Goal: Register for event/course: Sign up to attend an event or enroll in a course

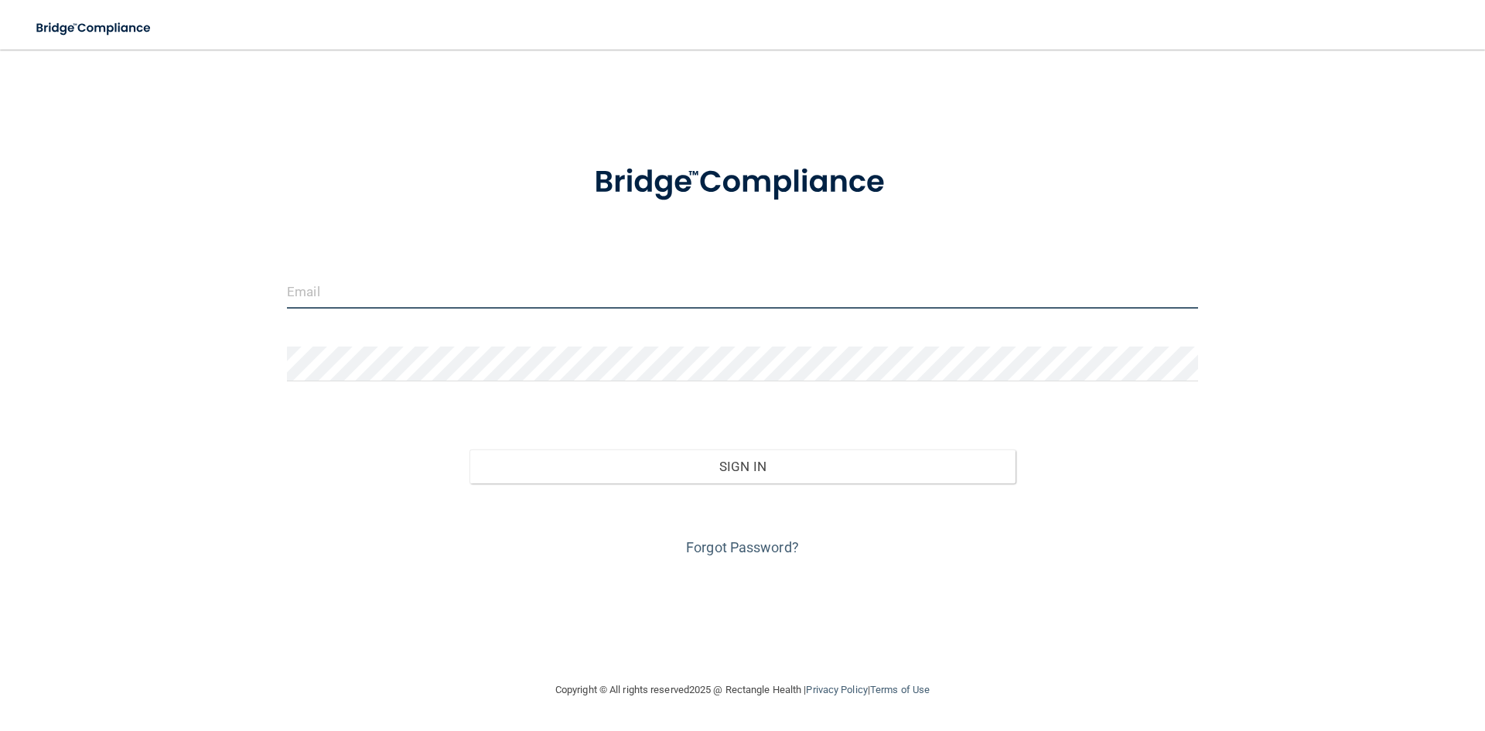
click at [478, 292] on input "email" at bounding box center [742, 291] width 911 height 35
type input "[EMAIL_ADDRESS][DOMAIN_NAME]"
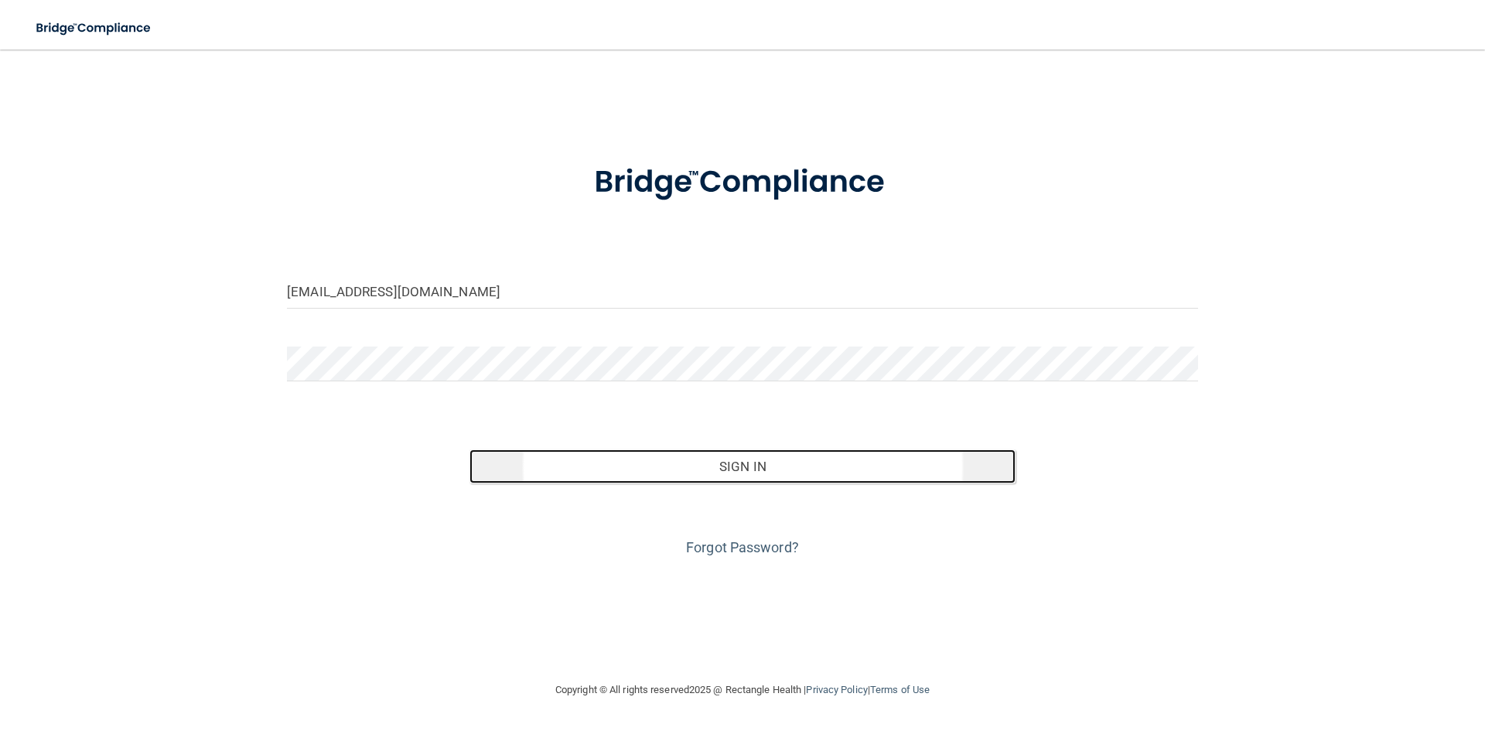
click at [712, 464] on button "Sign In" at bounding box center [742, 466] width 547 height 34
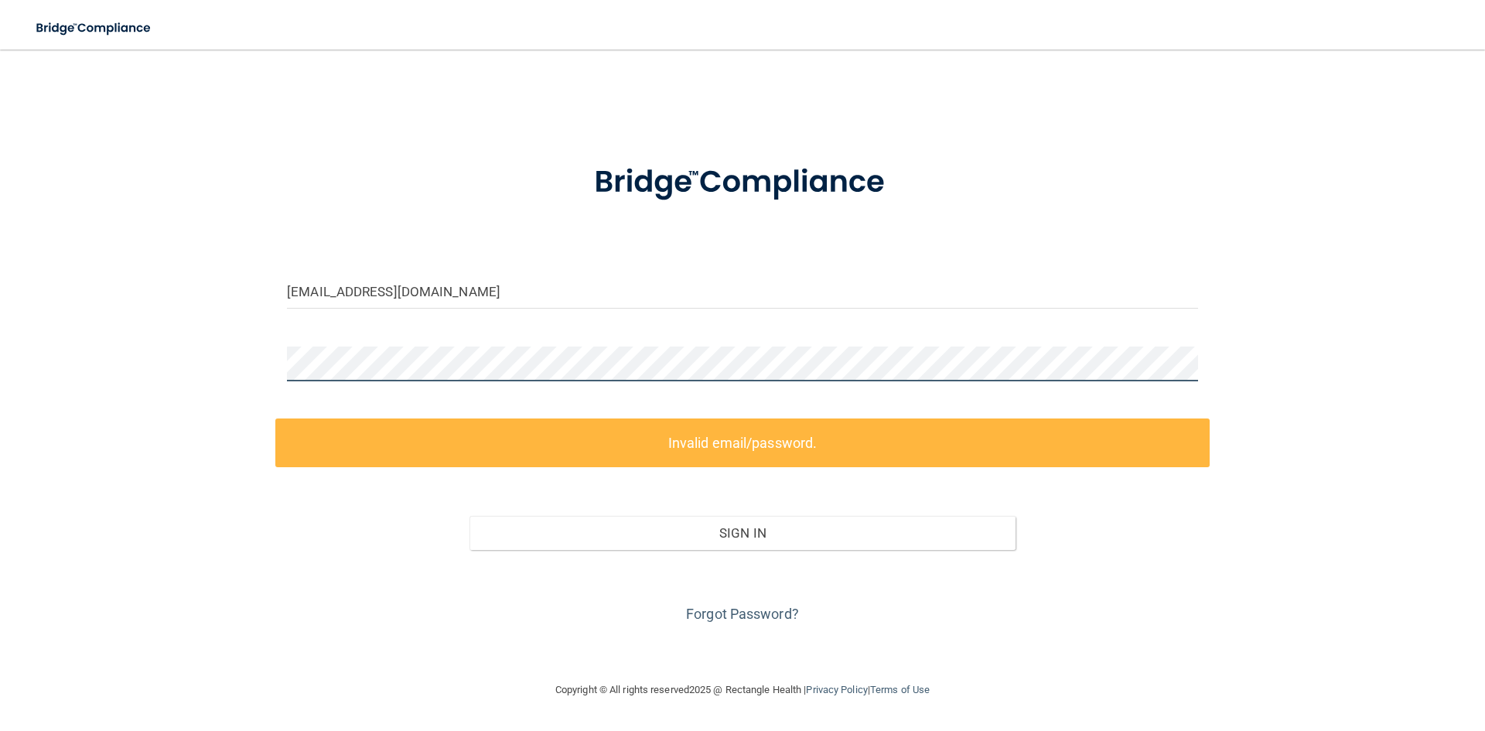
click at [281, 360] on div at bounding box center [742, 369] width 934 height 46
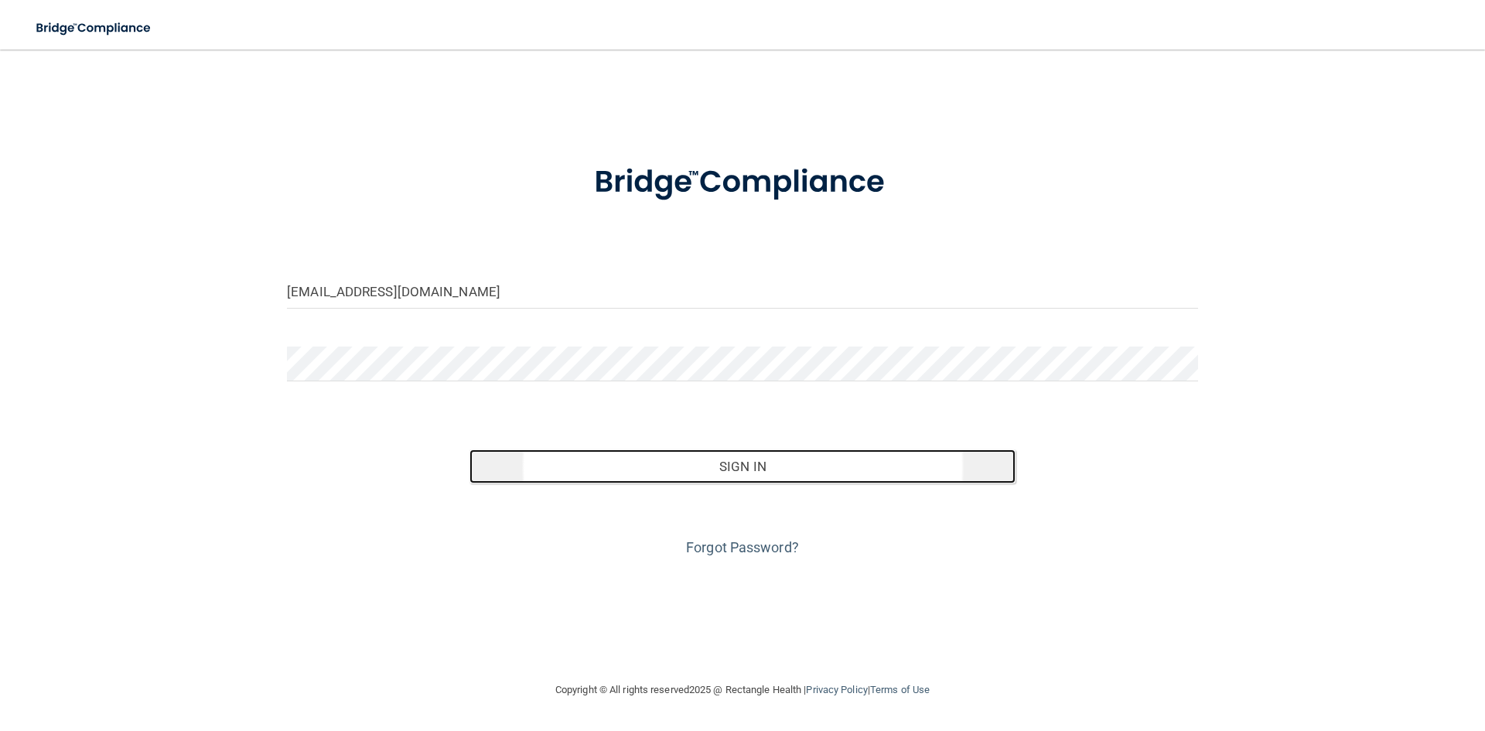
click at [686, 466] on button "Sign In" at bounding box center [742, 466] width 547 height 34
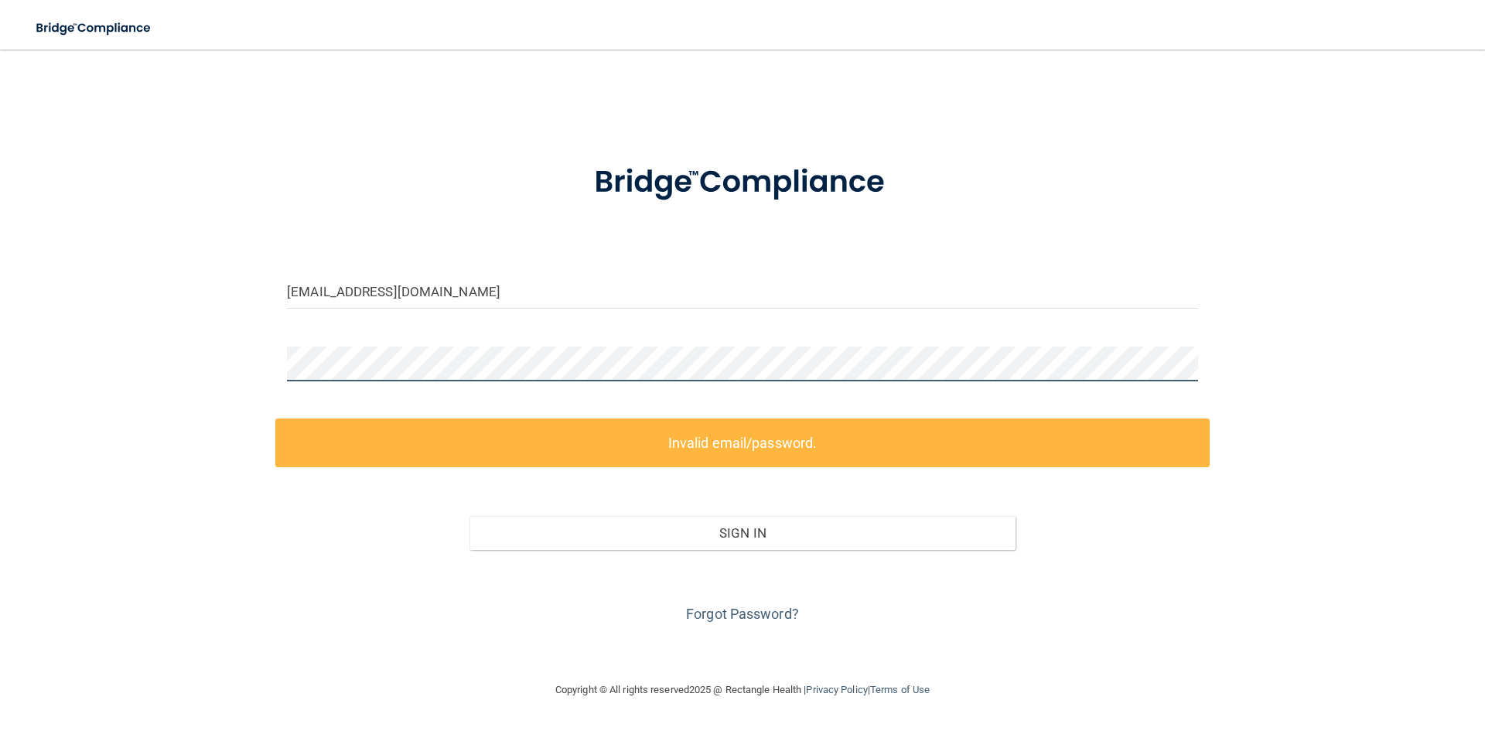
click at [237, 349] on div "claudiaposada4@gmail.com Invalid email/password. You don't have permission to a…" at bounding box center [742, 365] width 1423 height 600
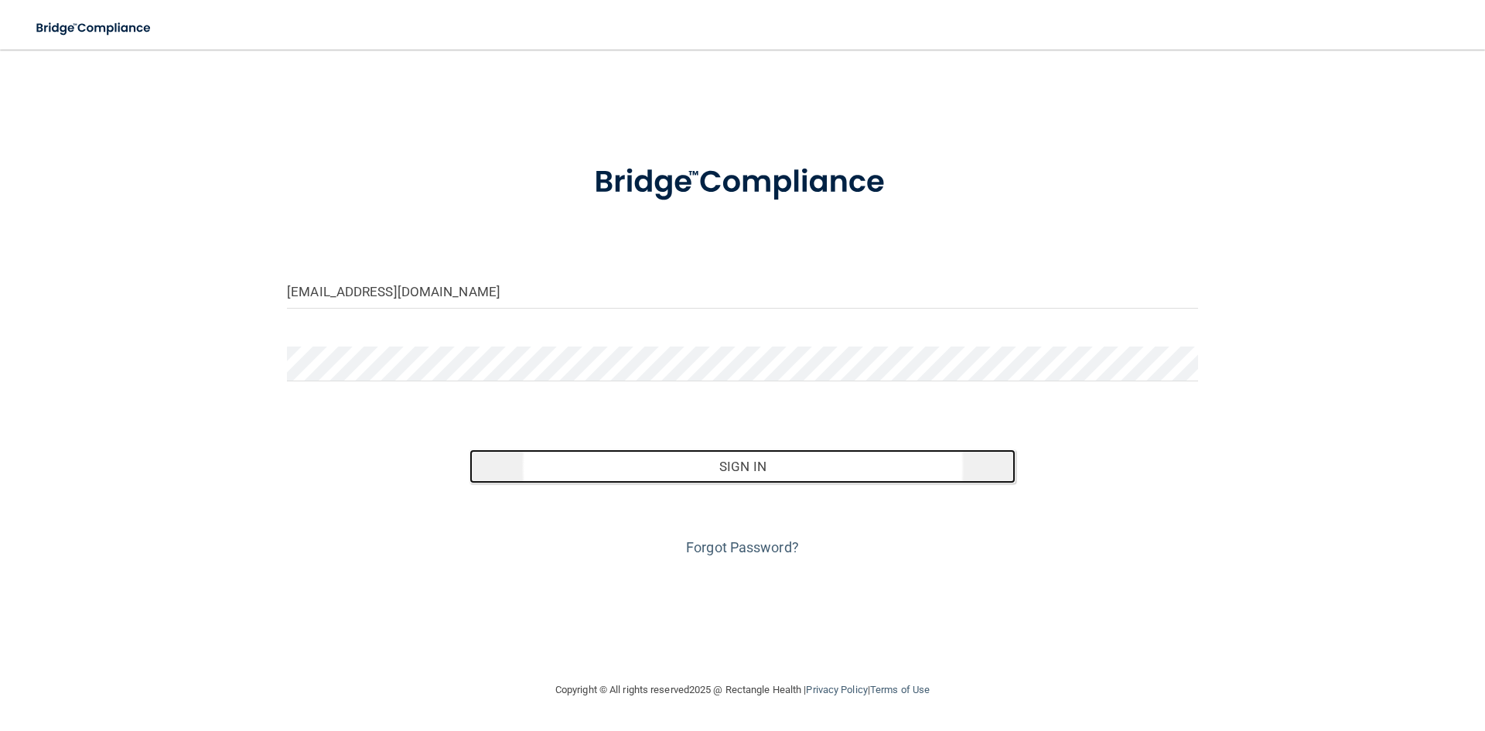
click at [517, 466] on button "Sign In" at bounding box center [742, 466] width 547 height 34
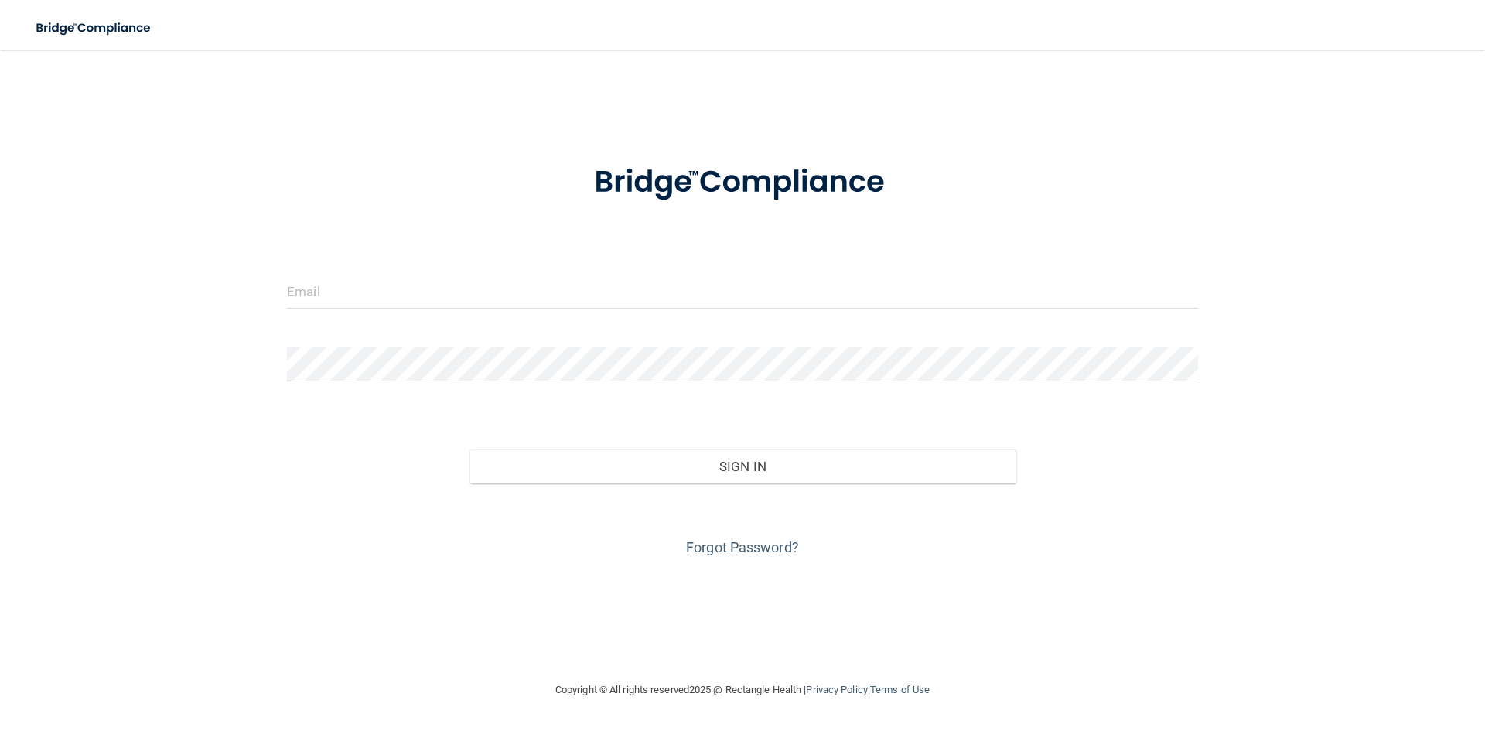
click at [343, 309] on div at bounding box center [742, 297] width 934 height 46
click at [339, 291] on input "email" at bounding box center [742, 291] width 911 height 35
type input "[EMAIL_ADDRESS][DOMAIN_NAME]"
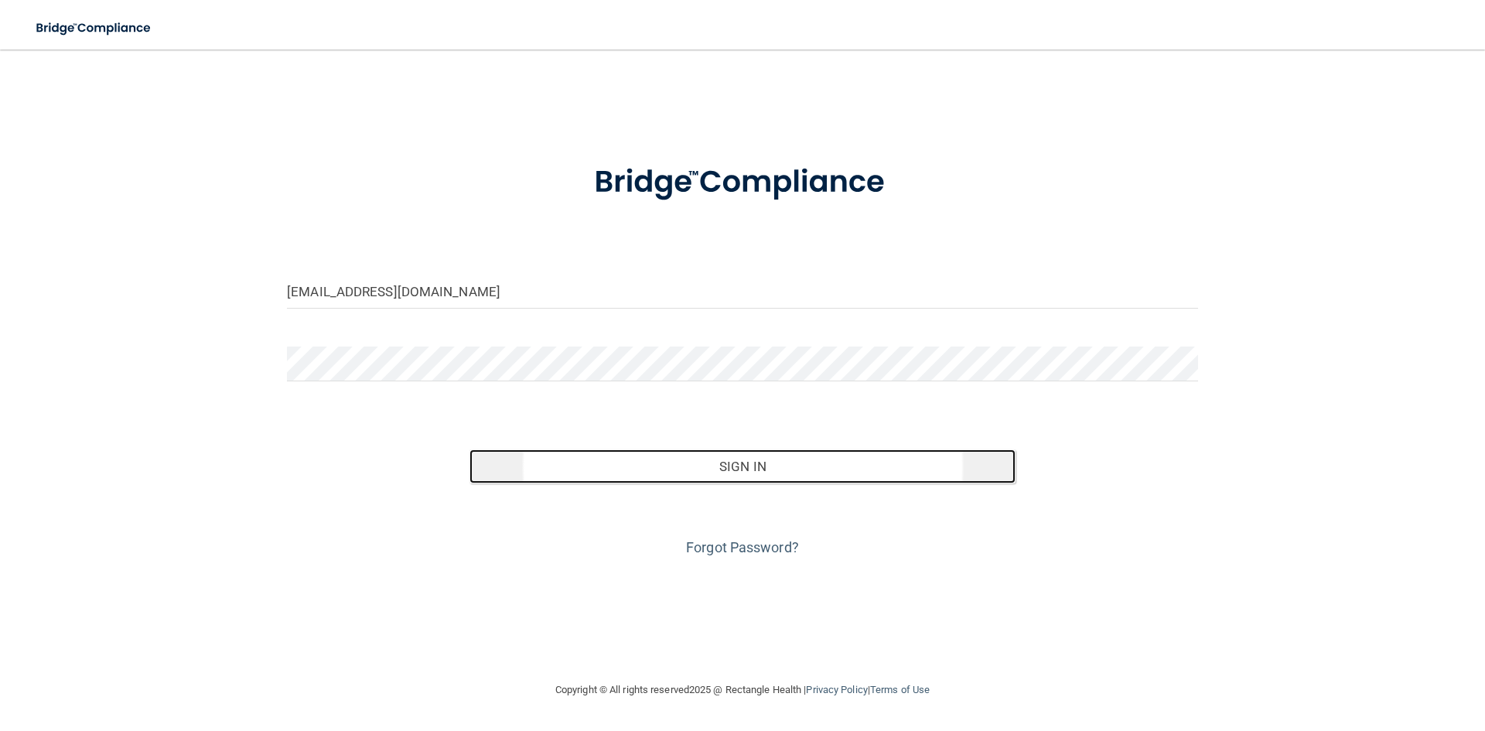
click at [612, 452] on button "Sign In" at bounding box center [742, 466] width 547 height 34
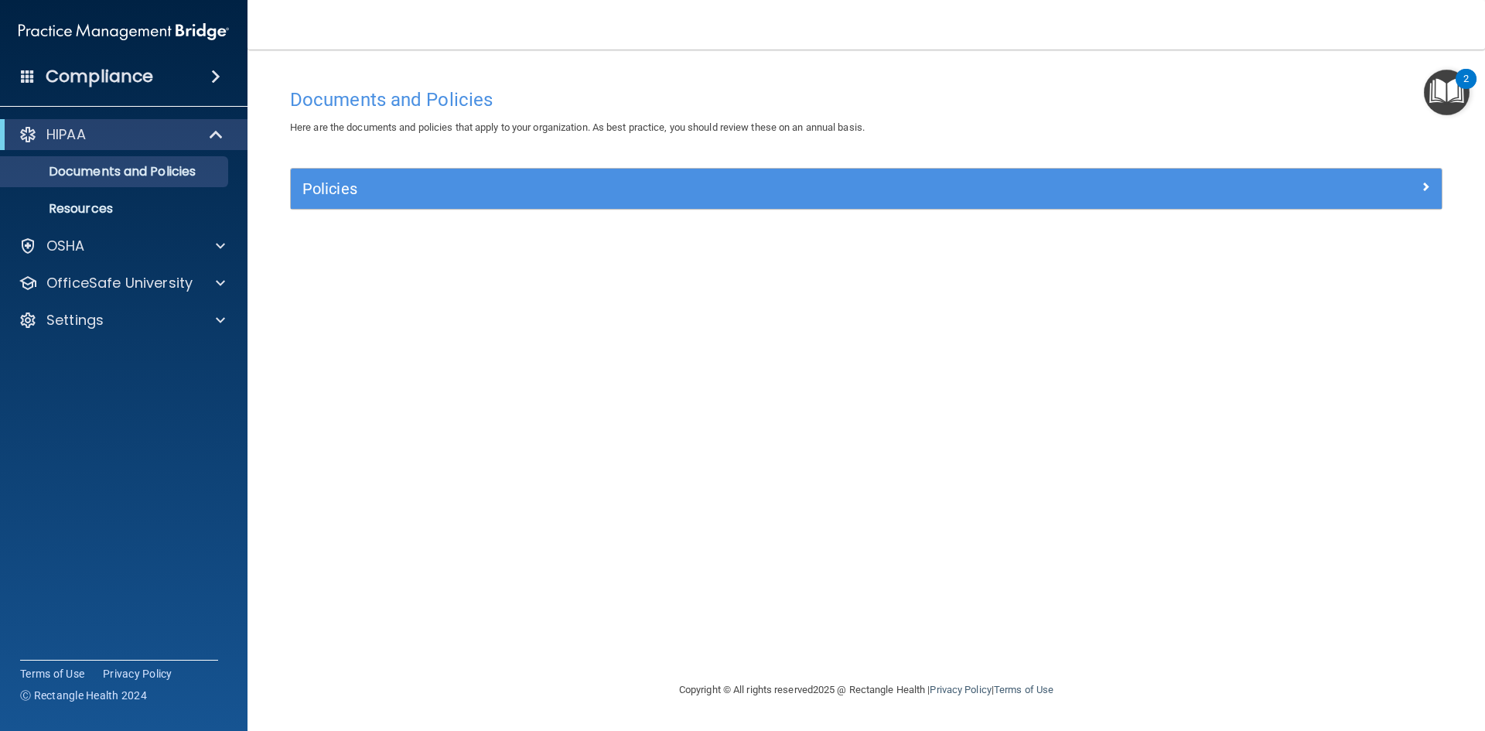
click at [1448, 86] on img "Open Resource Center, 2 new notifications" at bounding box center [1447, 93] width 46 height 46
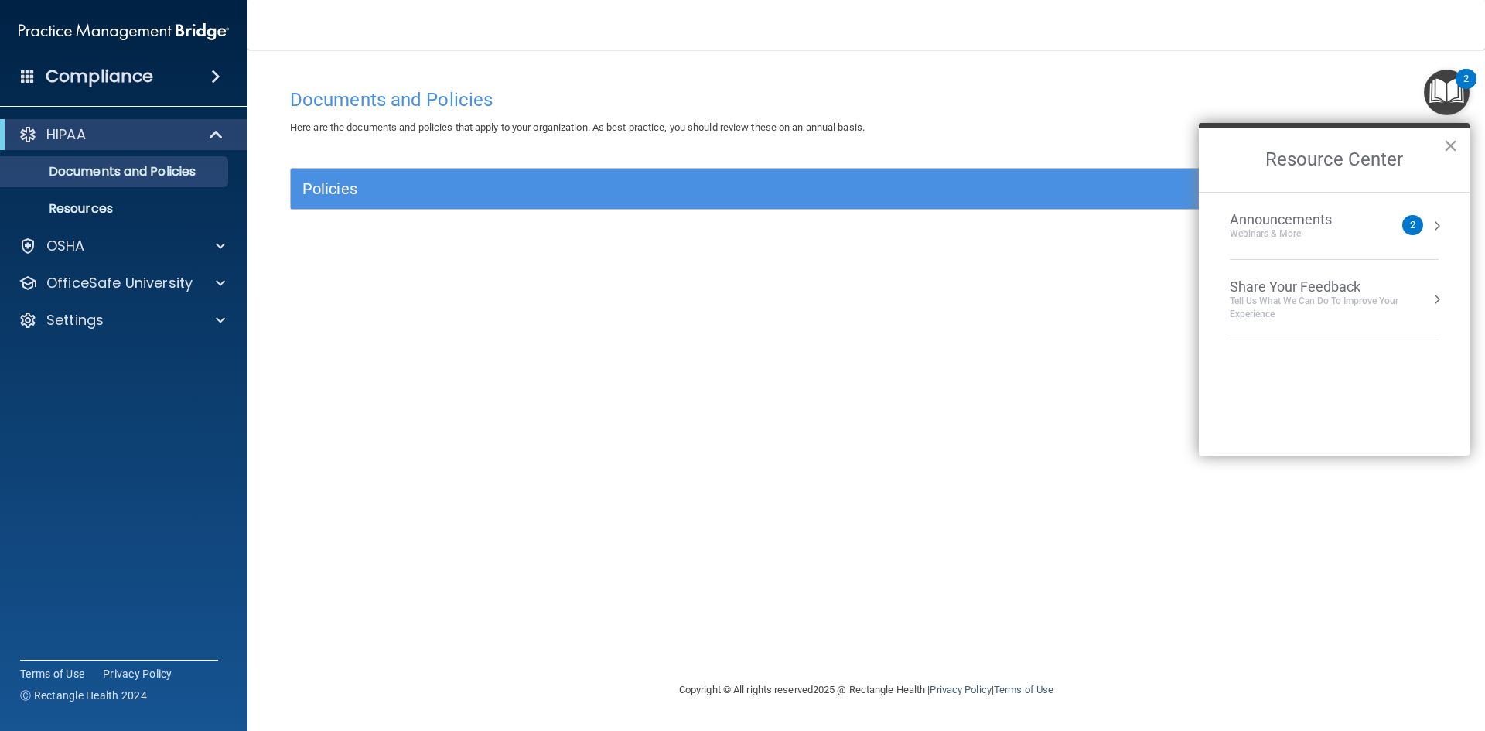
click at [1452, 144] on button "×" at bounding box center [1450, 145] width 15 height 25
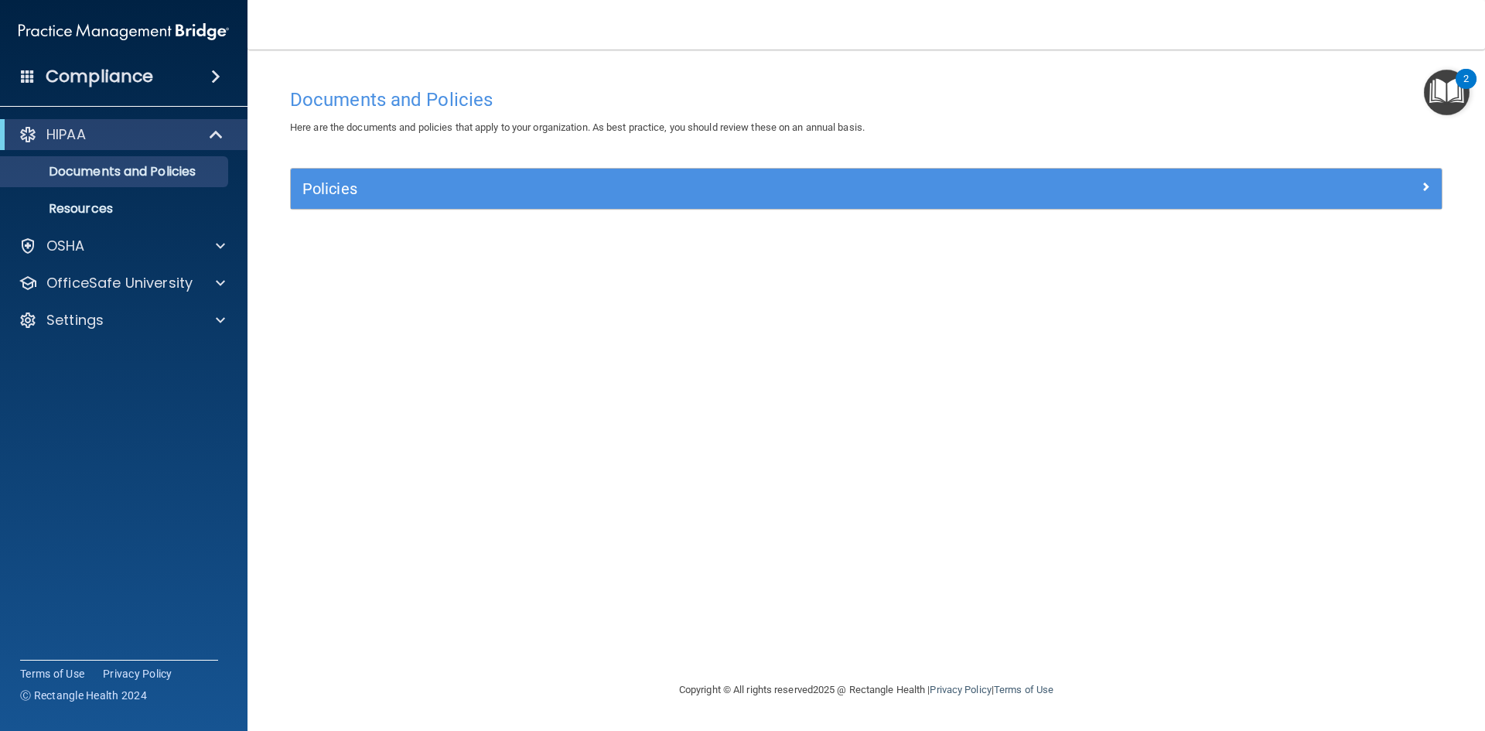
click at [217, 120] on div "HIPAA" at bounding box center [123, 134] width 247 height 31
click at [204, 134] on div at bounding box center [217, 134] width 38 height 19
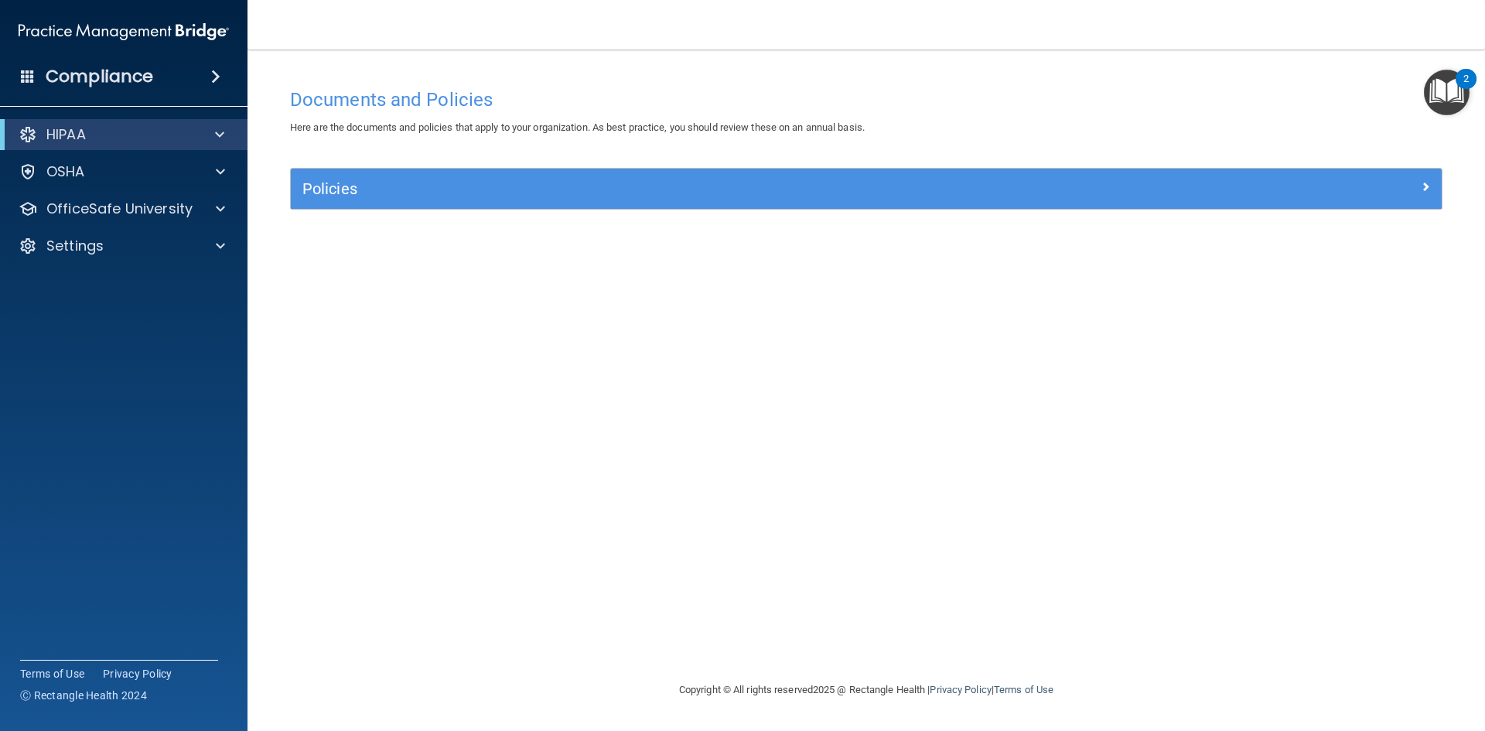
click at [215, 83] on span at bounding box center [215, 76] width 9 height 19
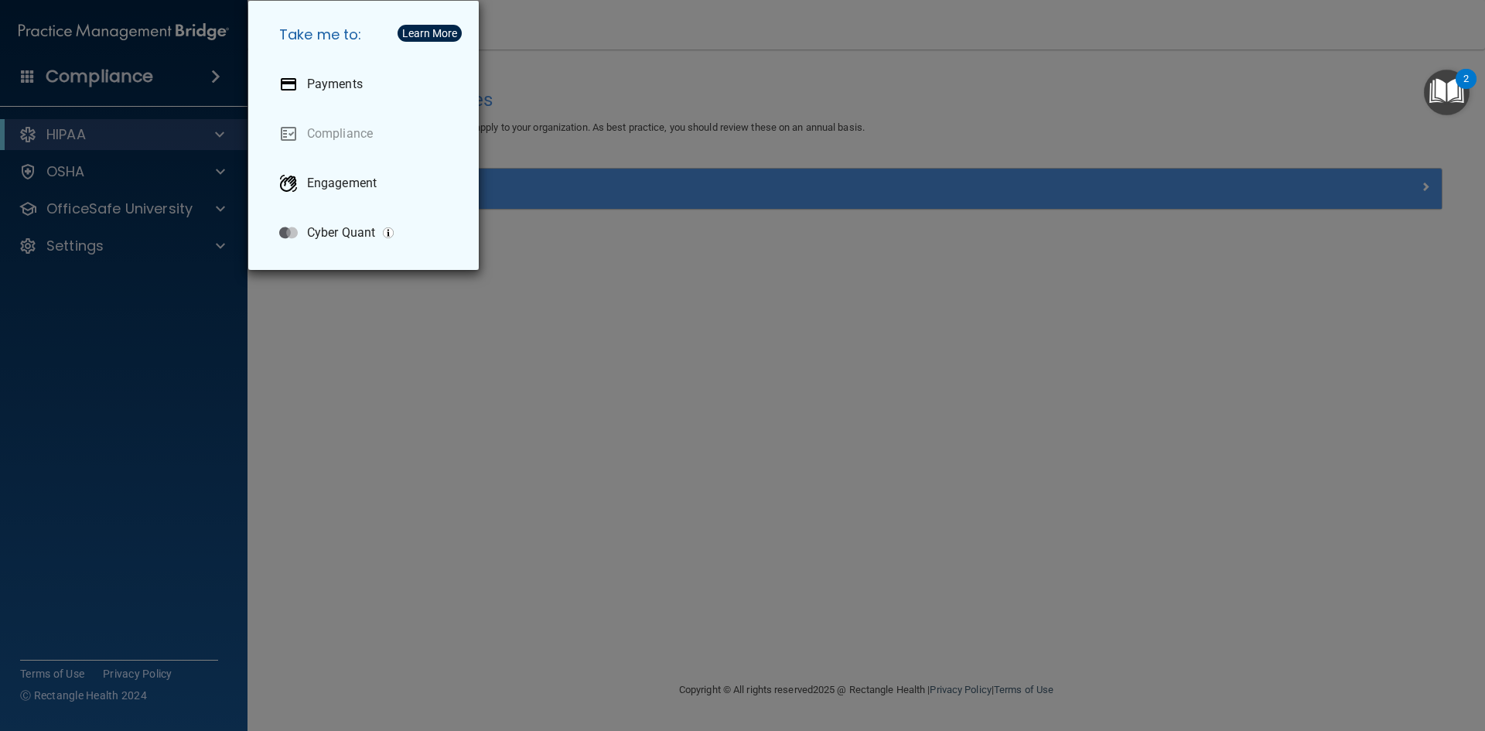
click at [215, 83] on div "Take me to: Payments Compliance Engagement Cyber Quant" at bounding box center [742, 365] width 1485 height 731
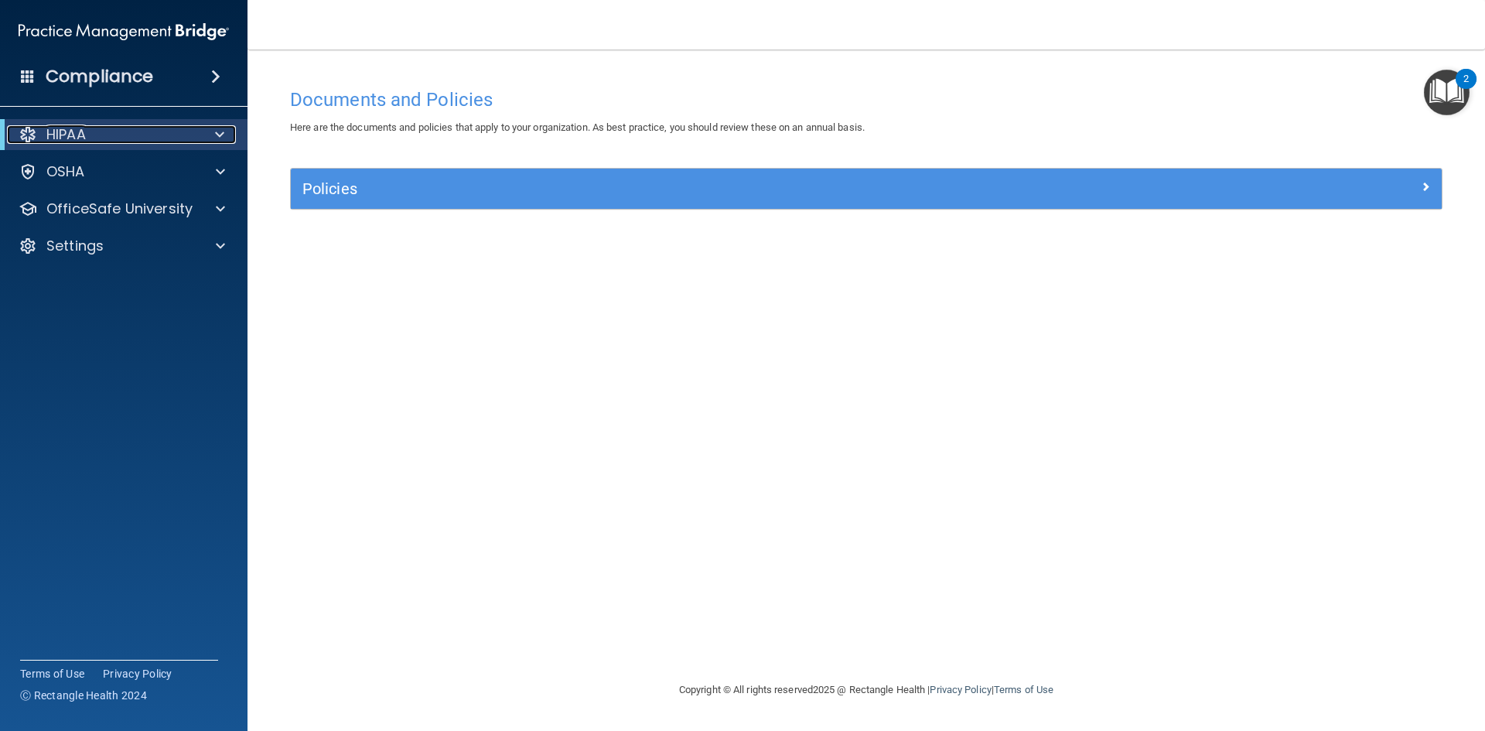
click at [212, 133] on div at bounding box center [217, 134] width 38 height 19
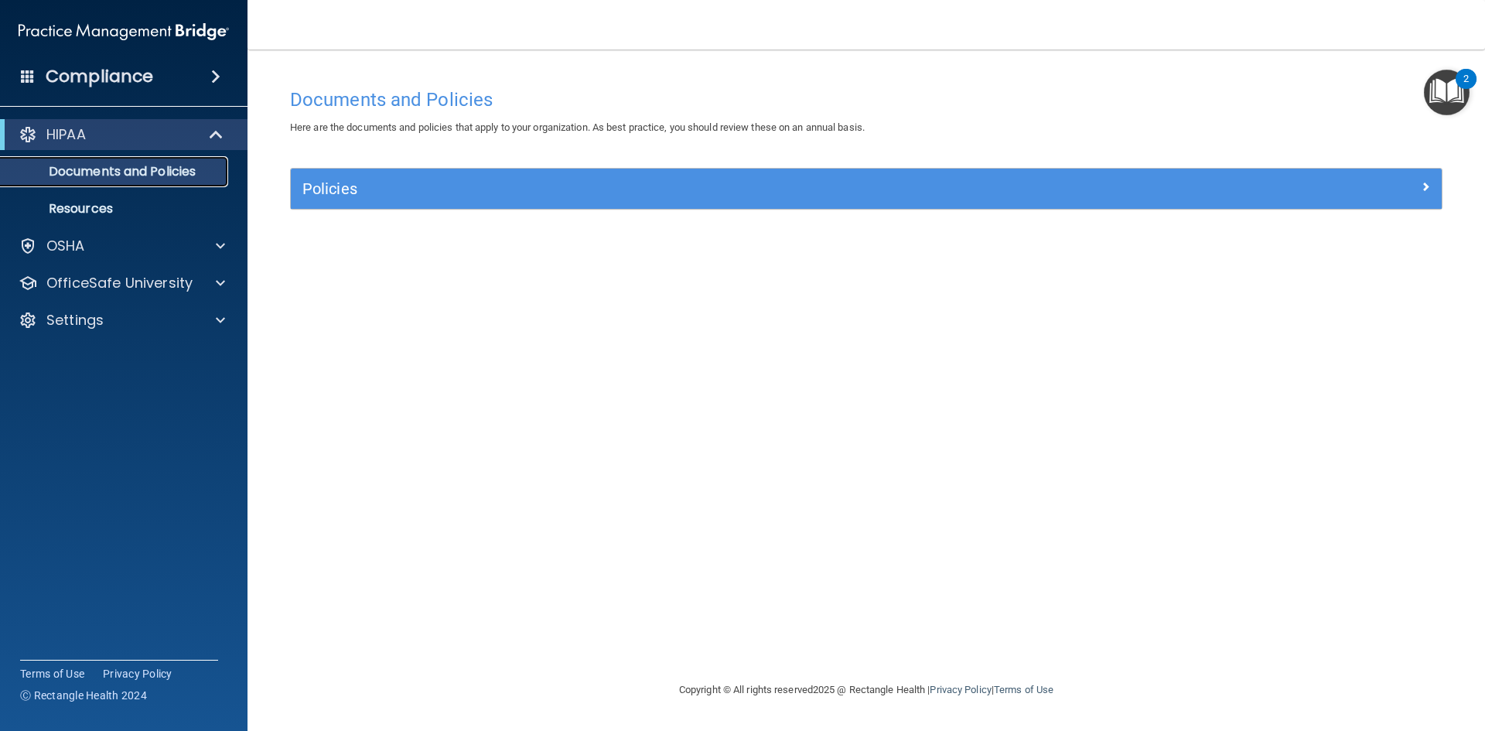
click at [102, 164] on p "Documents and Policies" at bounding box center [115, 171] width 211 height 15
click at [373, 203] on div "Policies" at bounding box center [866, 189] width 1151 height 40
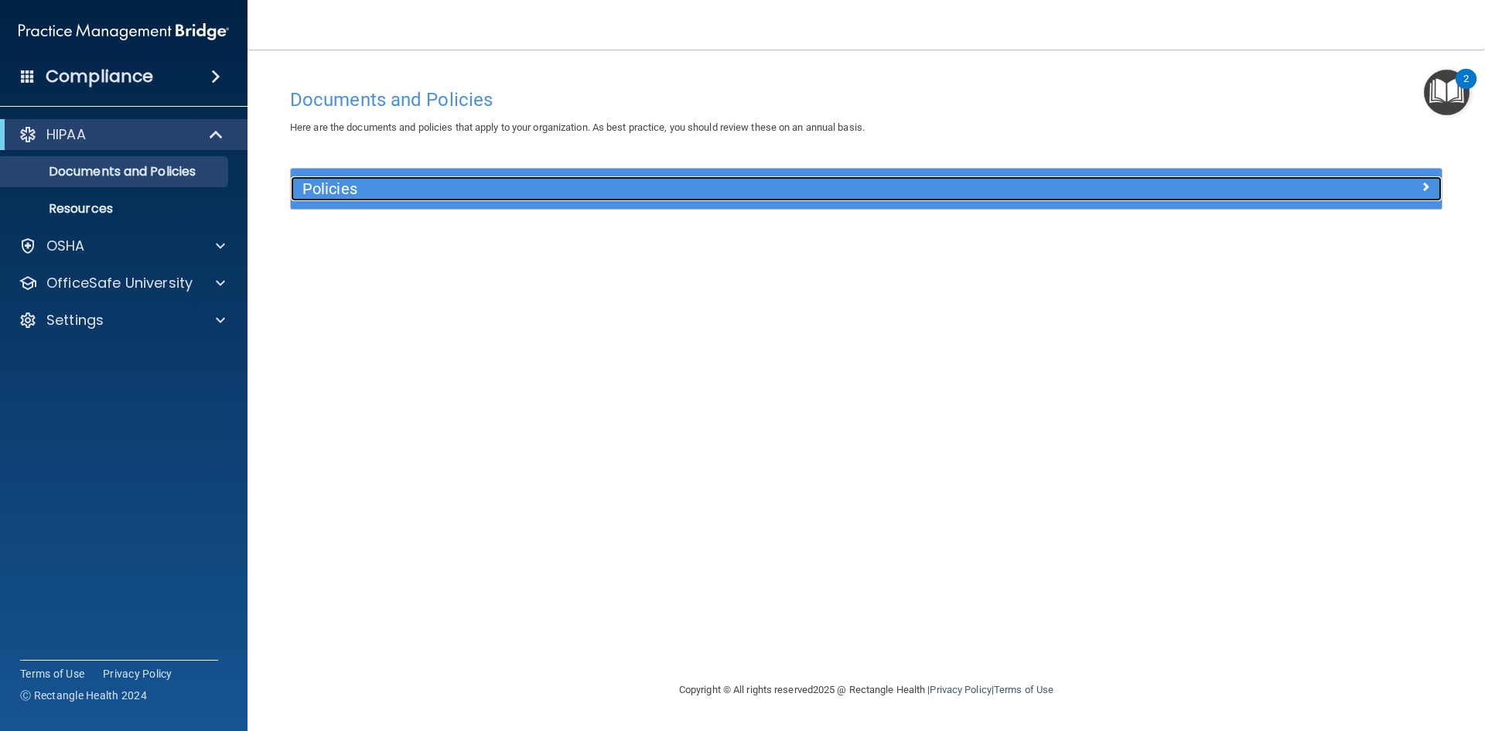
click at [1419, 187] on div at bounding box center [1298, 185] width 288 height 19
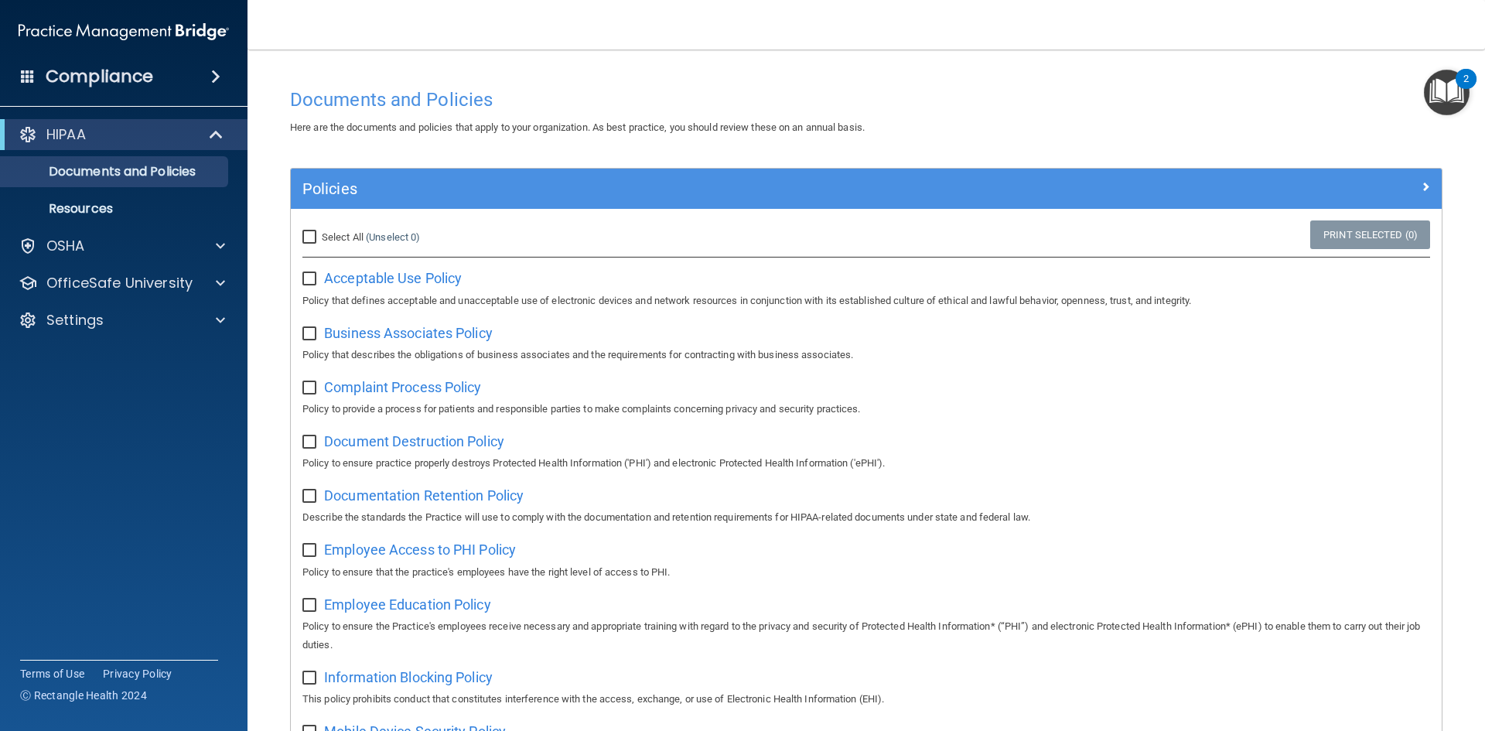
click at [1147, 207] on div "Policies" at bounding box center [866, 189] width 1151 height 40
click at [70, 247] on p "OSHA" at bounding box center [65, 246] width 39 height 19
click at [92, 279] on p "Safety Data Sheets" at bounding box center [115, 282] width 211 height 15
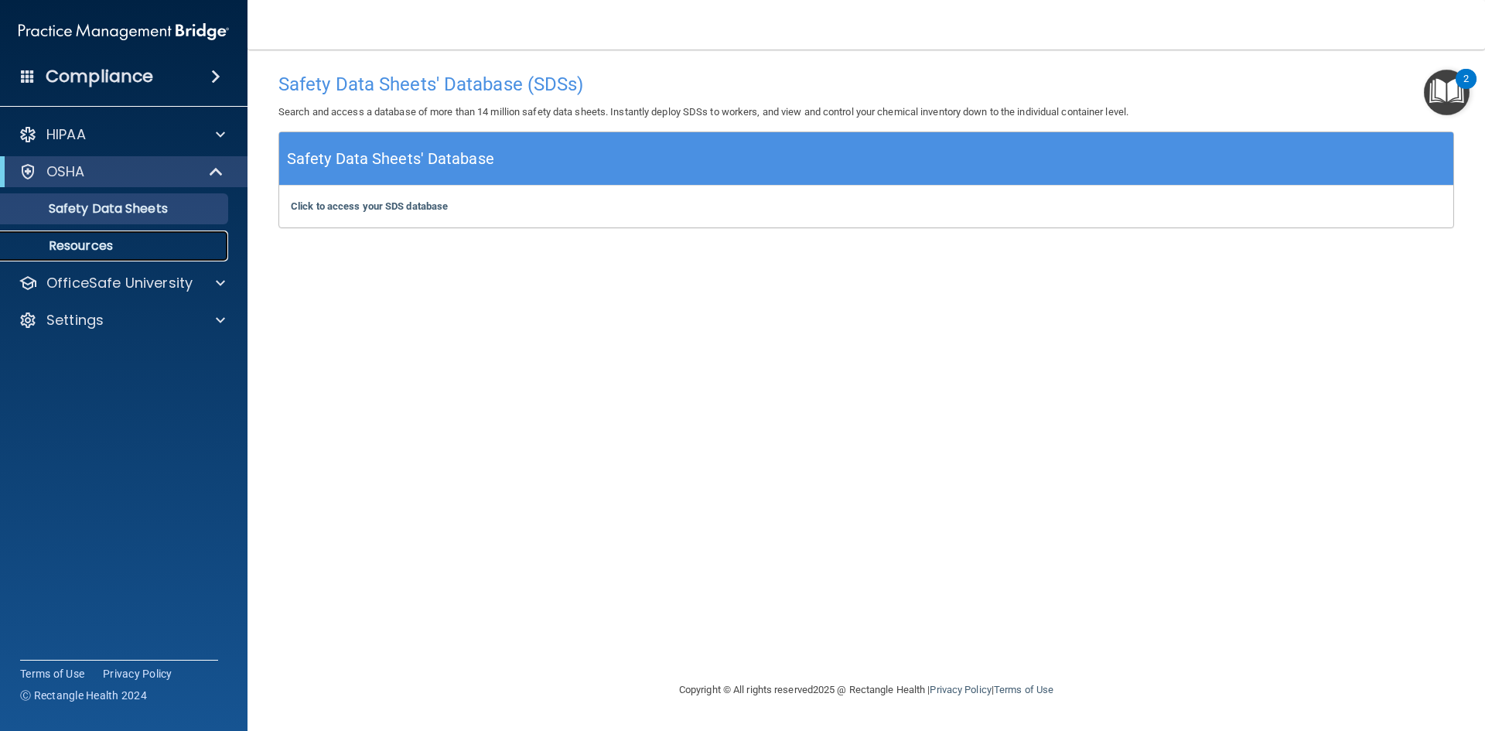
click at [76, 250] on p "Resources" at bounding box center [115, 245] width 211 height 15
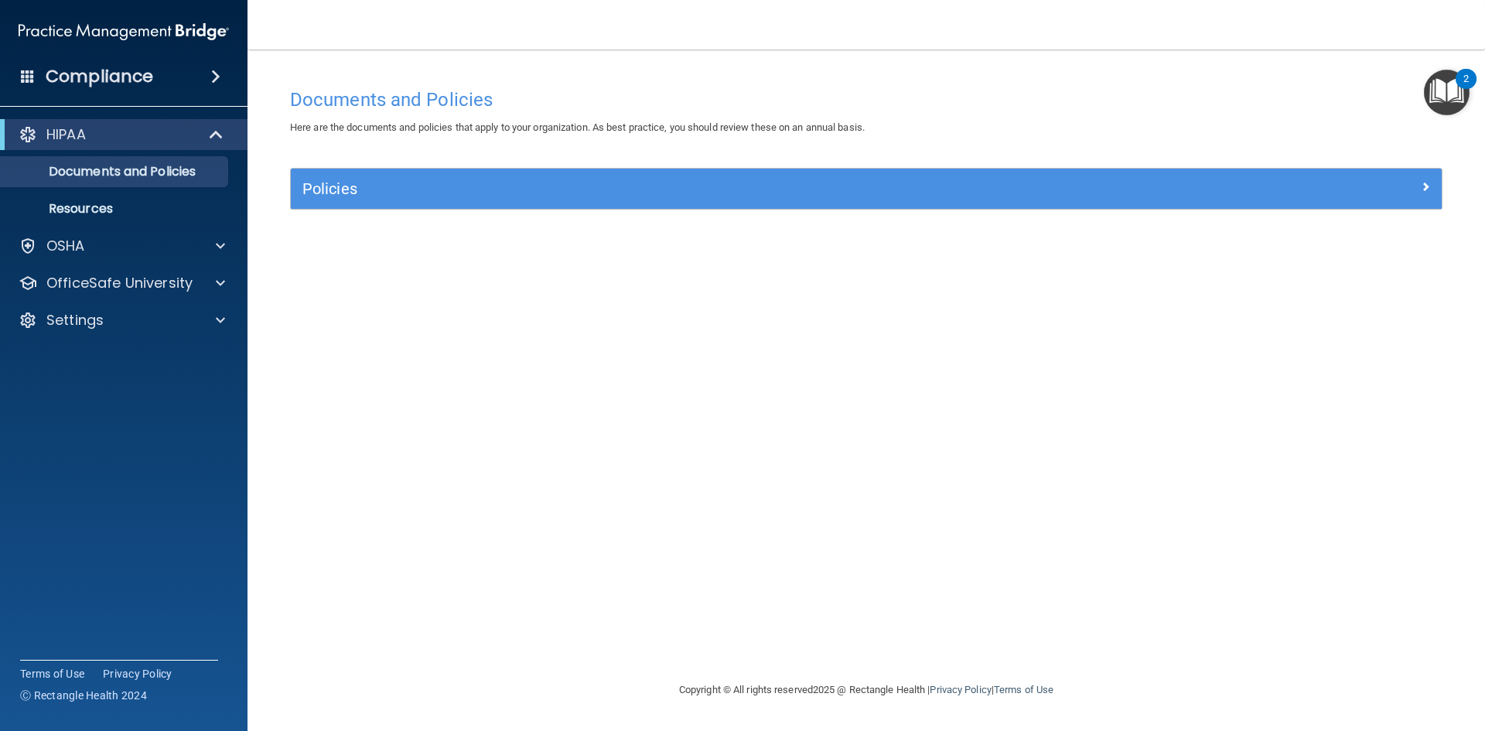
click at [1423, 173] on div "Policies" at bounding box center [866, 189] width 1151 height 40
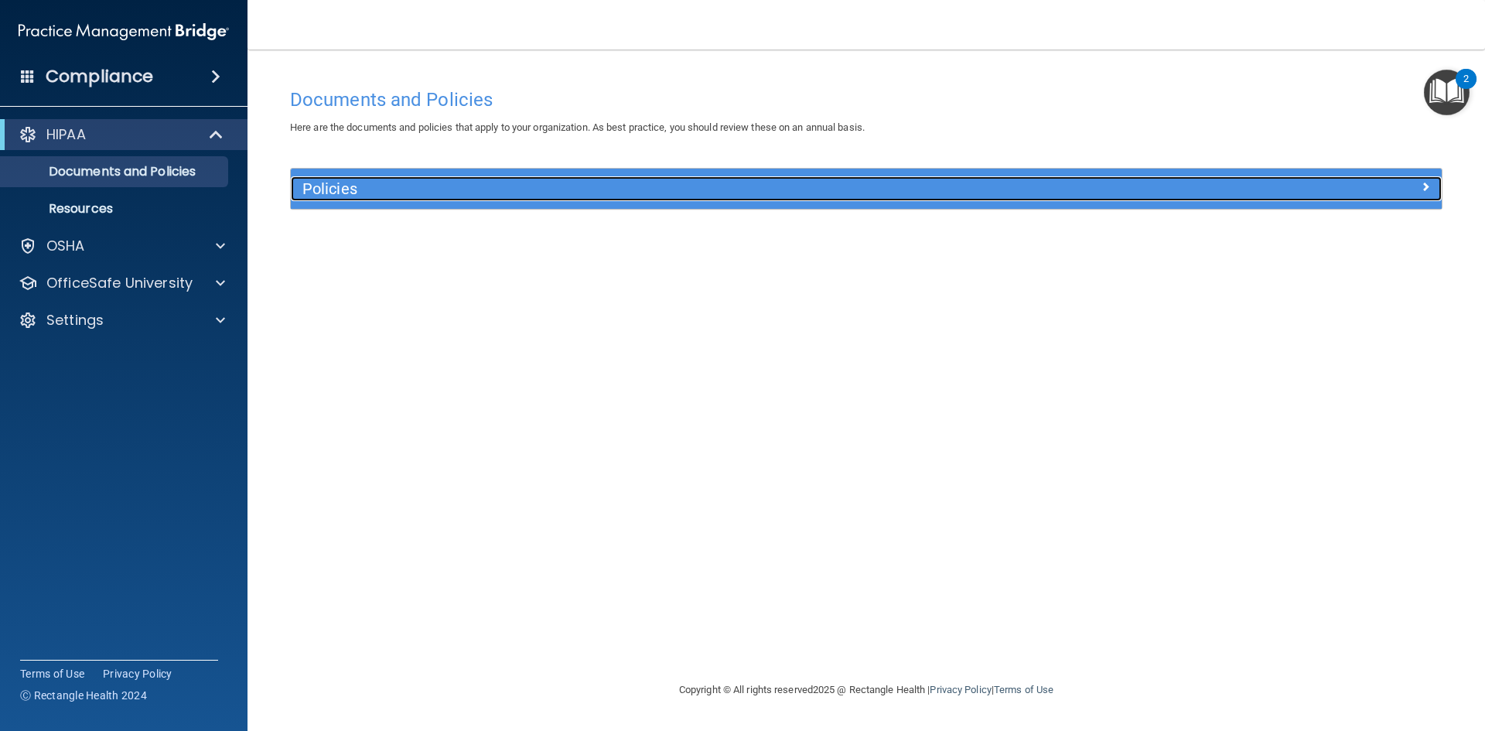
click at [1423, 186] on span at bounding box center [1424, 186] width 9 height 19
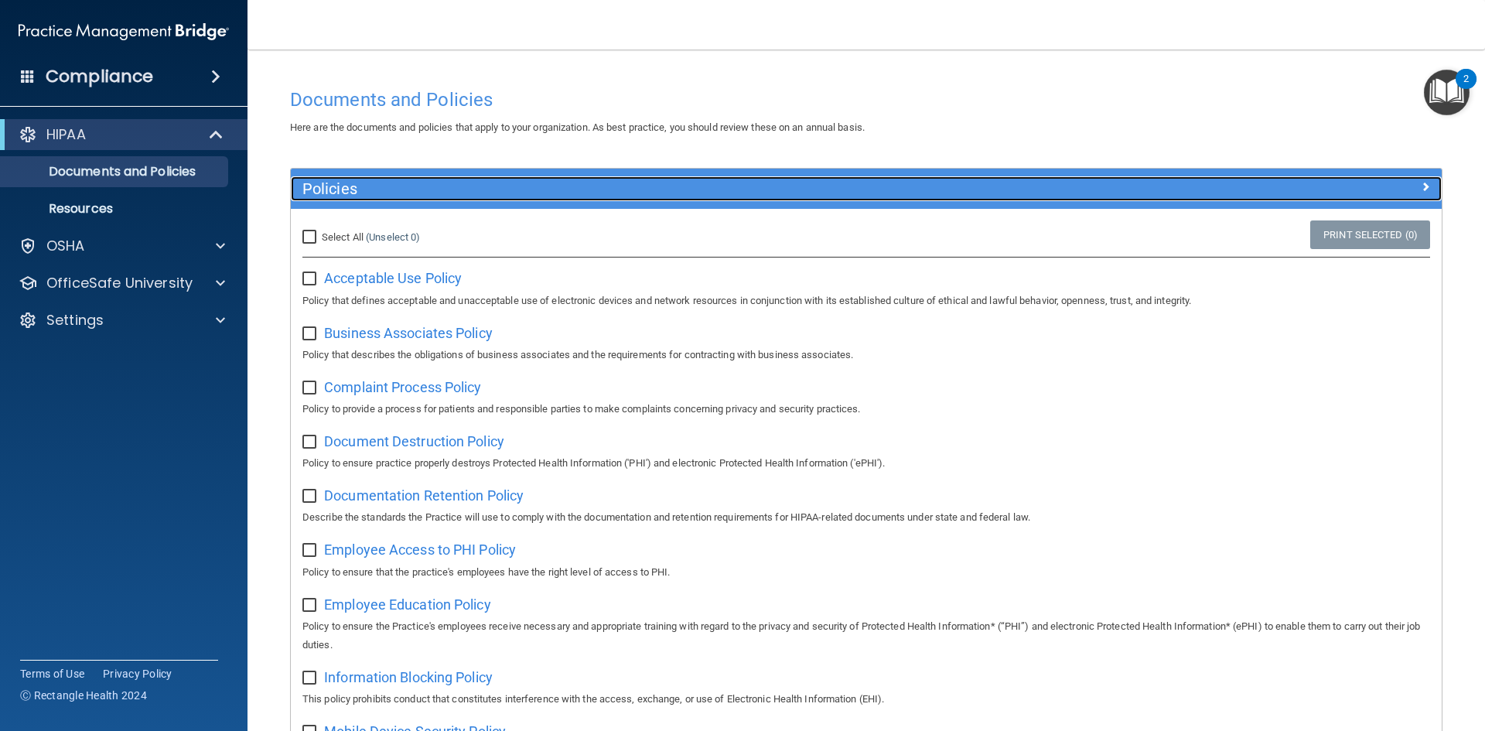
click at [1420, 189] on span at bounding box center [1424, 186] width 9 height 19
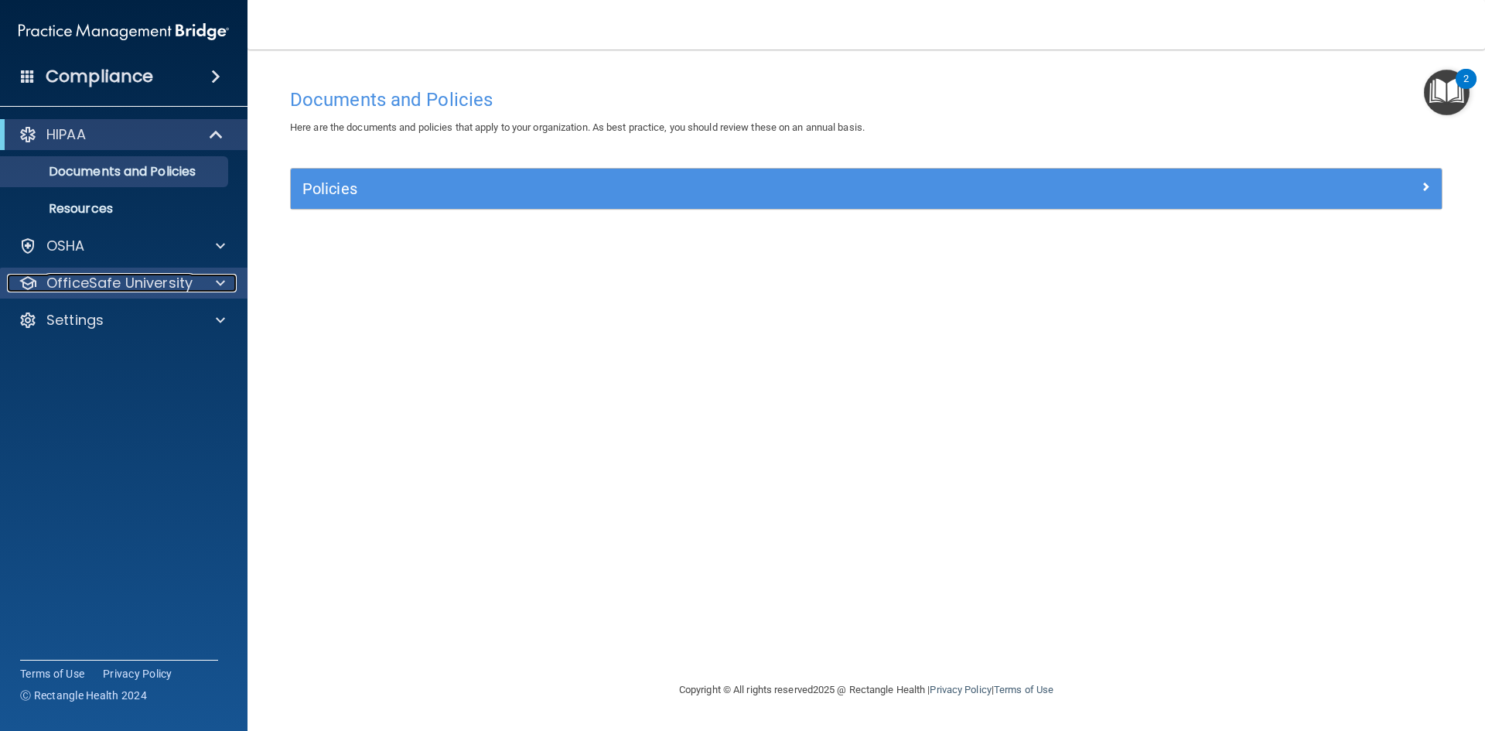
click at [76, 275] on p "OfficeSafe University" at bounding box center [119, 283] width 146 height 19
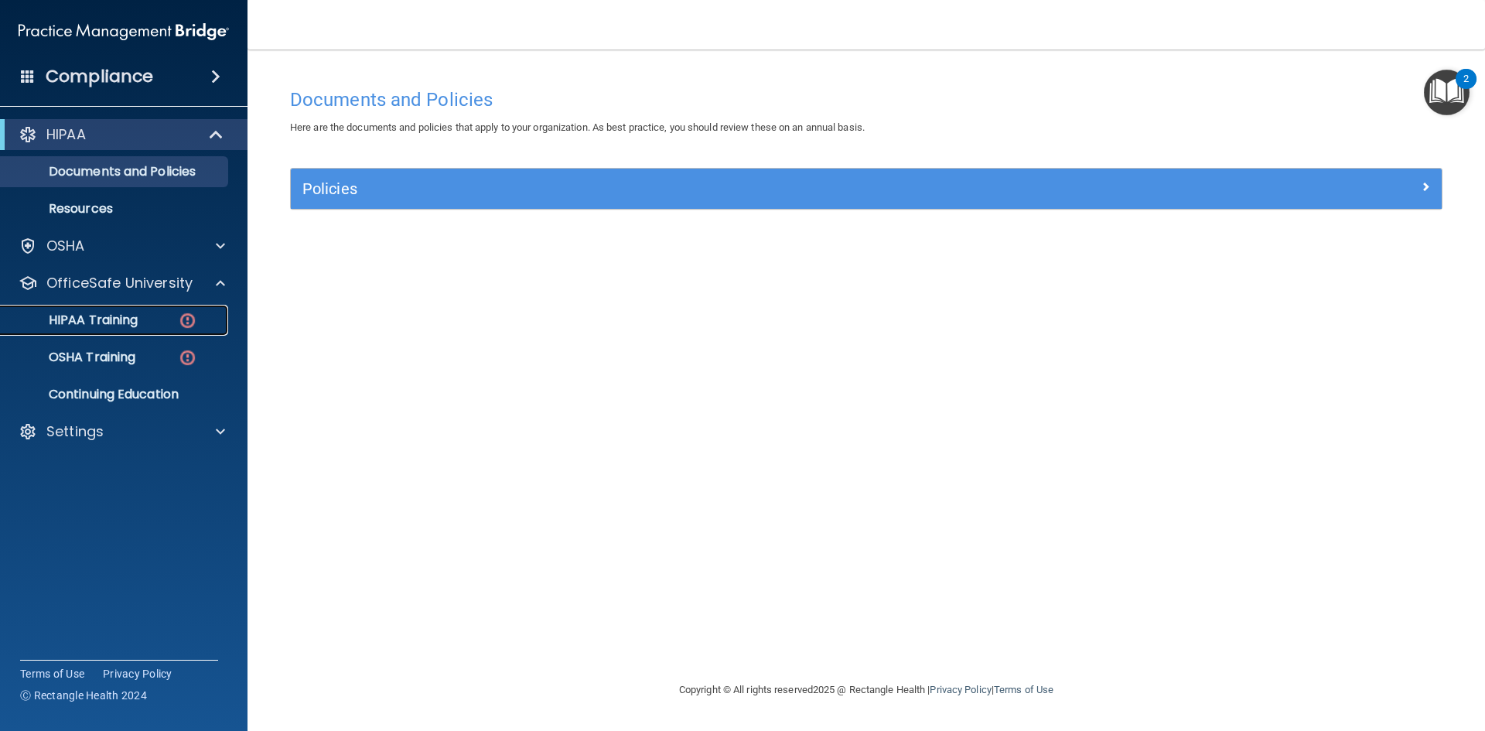
click at [99, 326] on p "HIPAA Training" at bounding box center [74, 319] width 128 height 15
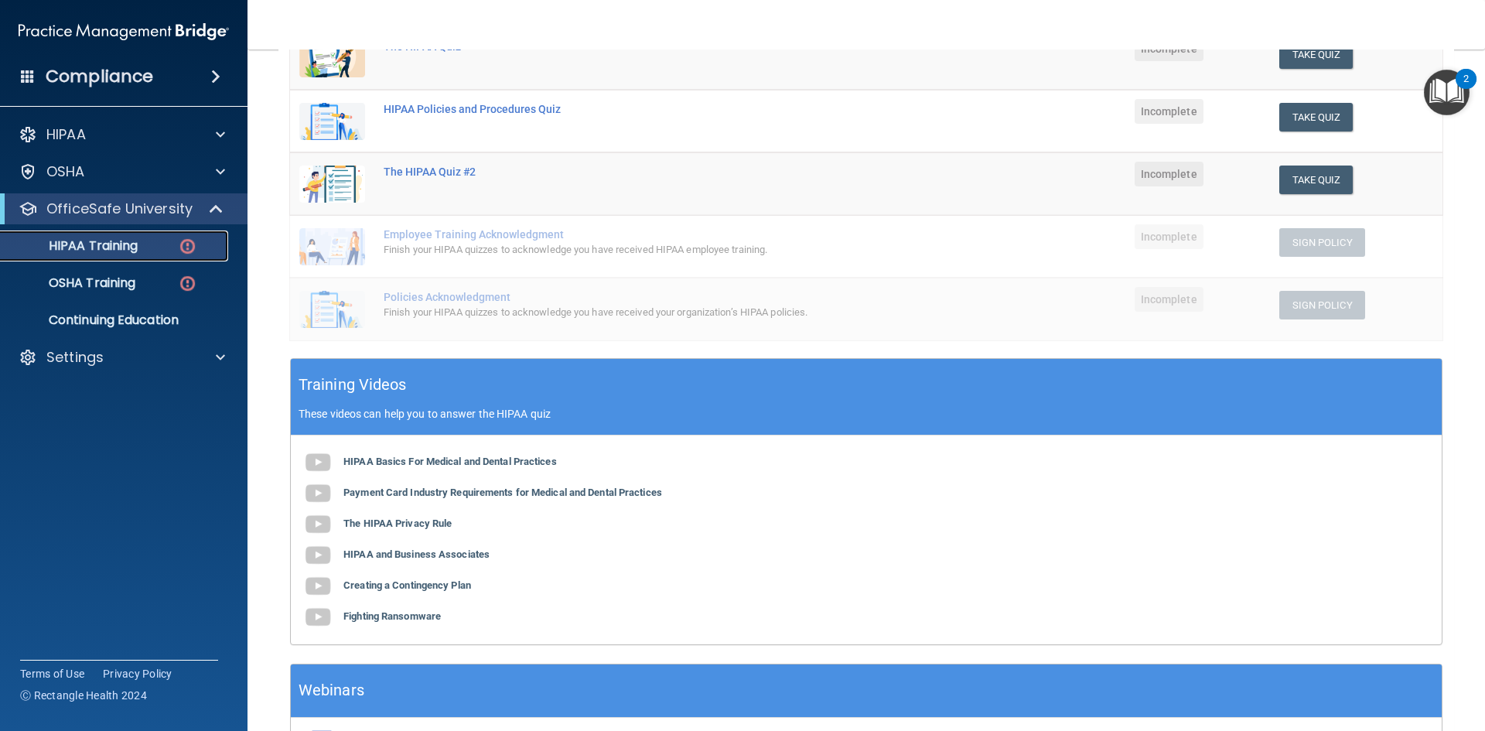
scroll to position [43, 0]
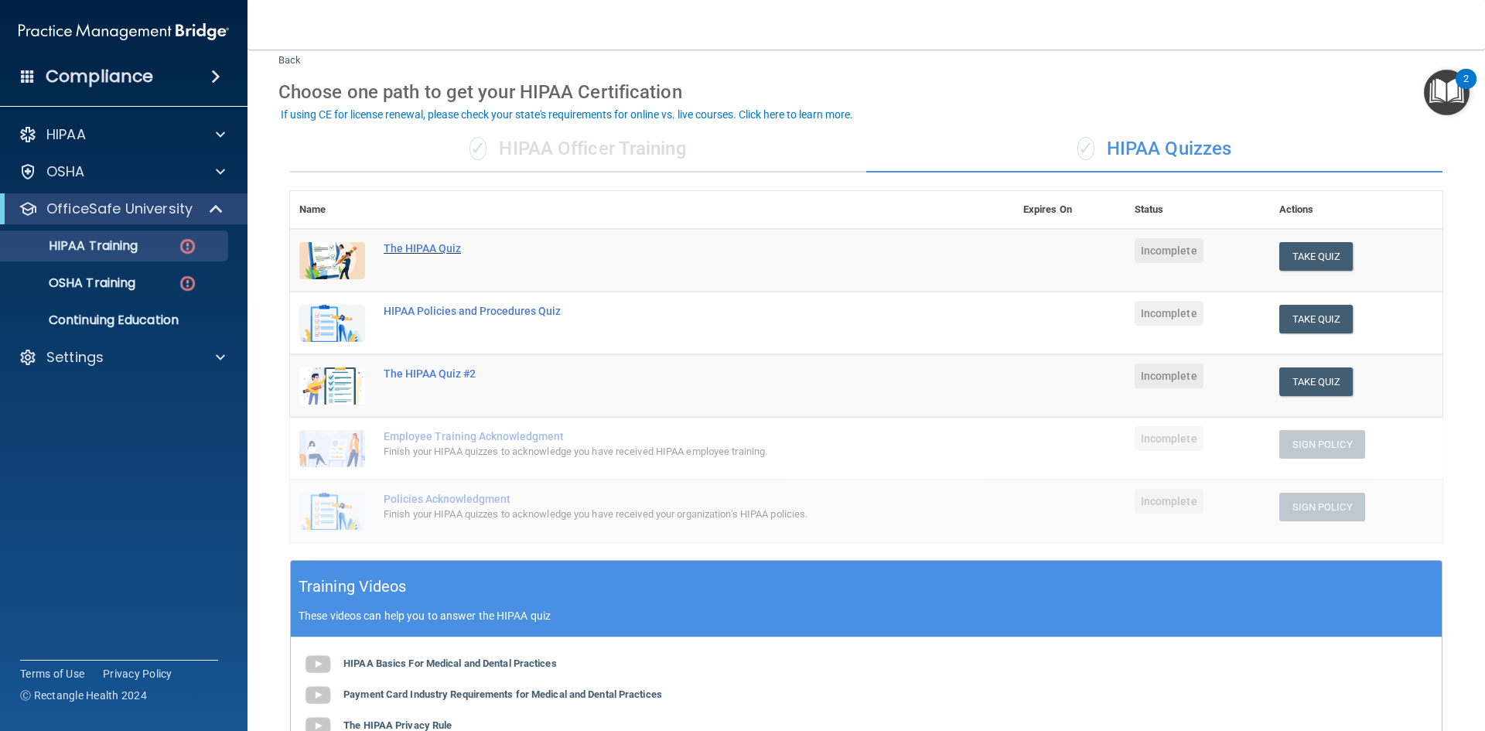
click at [429, 247] on div "The HIPAA Quiz" at bounding box center [660, 248] width 553 height 12
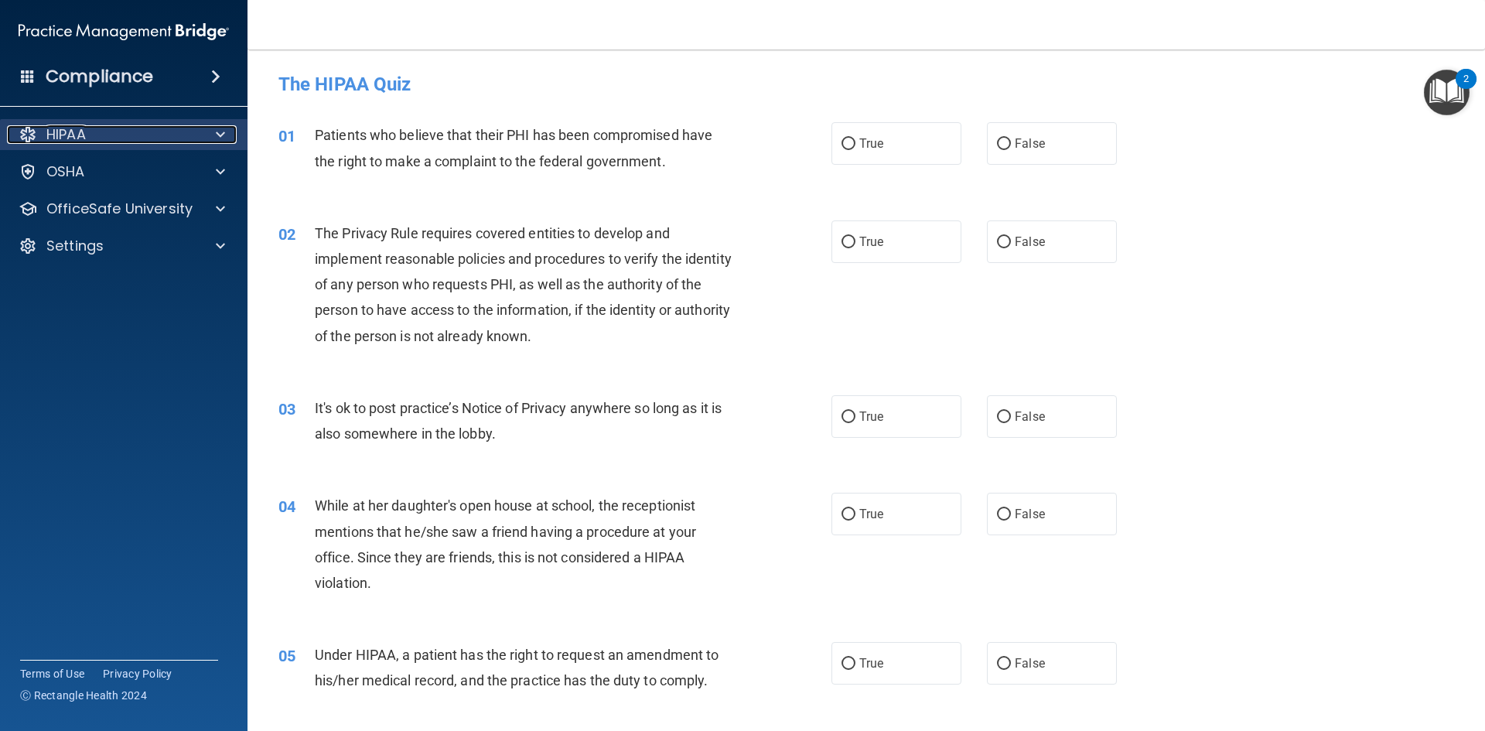
click at [101, 142] on div "HIPAA" at bounding box center [103, 134] width 192 height 19
click at [94, 135] on div "HIPAA" at bounding box center [103, 134] width 192 height 19
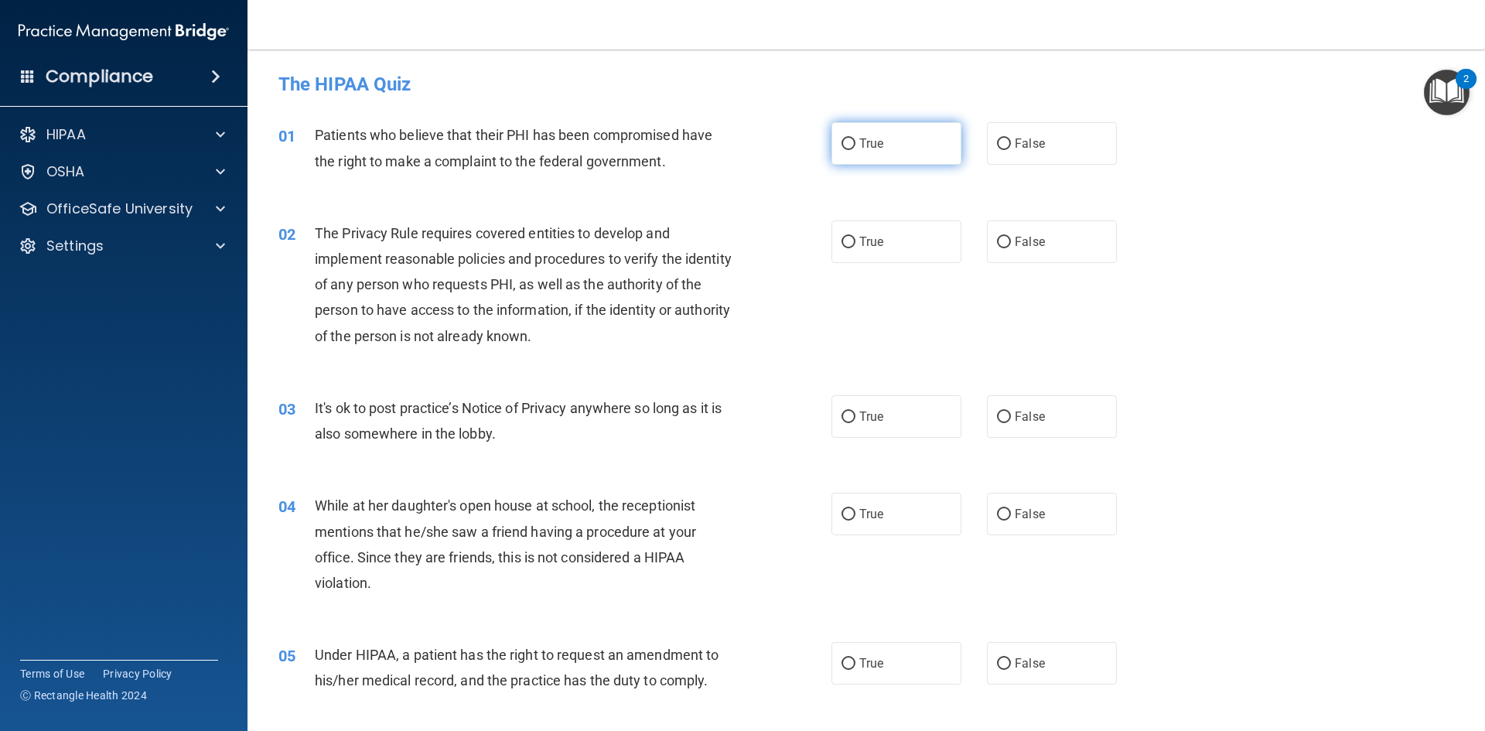
click at [861, 155] on label "True" at bounding box center [896, 143] width 130 height 43
click at [855, 150] on input "True" at bounding box center [848, 144] width 14 height 12
radio input "true"
click at [859, 236] on span "True" at bounding box center [871, 241] width 24 height 15
click at [855, 237] on input "True" at bounding box center [848, 243] width 14 height 12
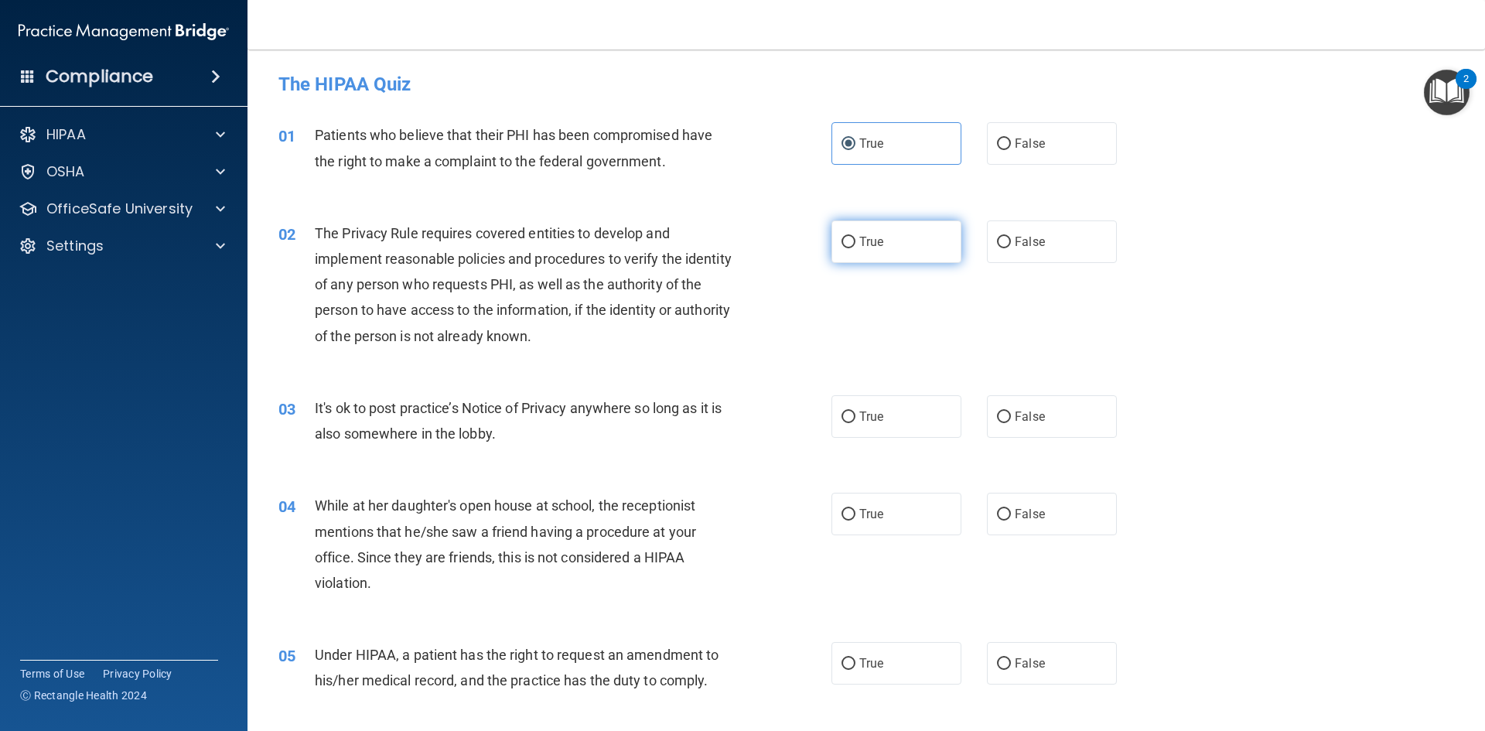
radio input "true"
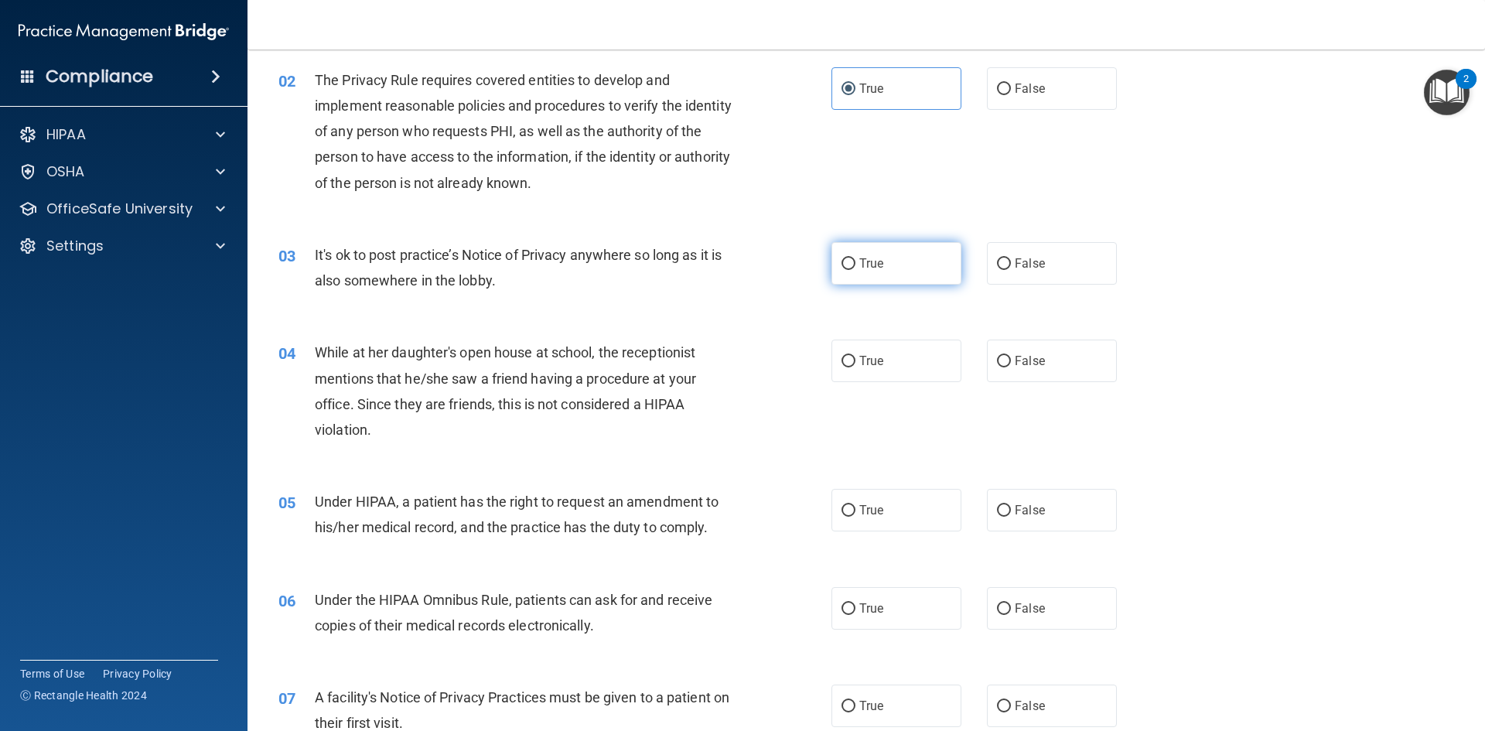
scroll to position [155, 0]
click at [842, 264] on input "True" at bounding box center [848, 263] width 14 height 12
radio input "true"
click at [1001, 358] on input "False" at bounding box center [1004, 360] width 14 height 12
radio input "true"
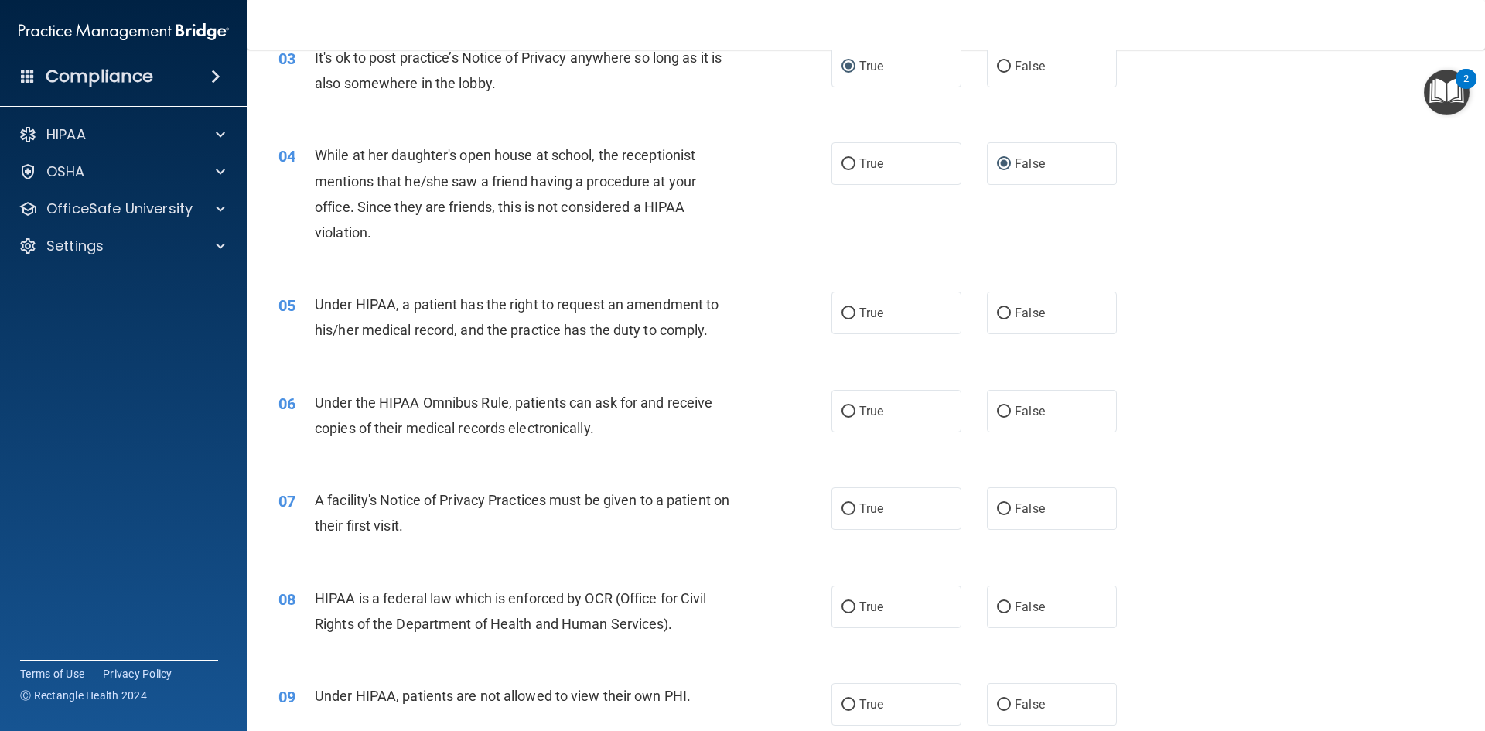
scroll to position [387, 0]
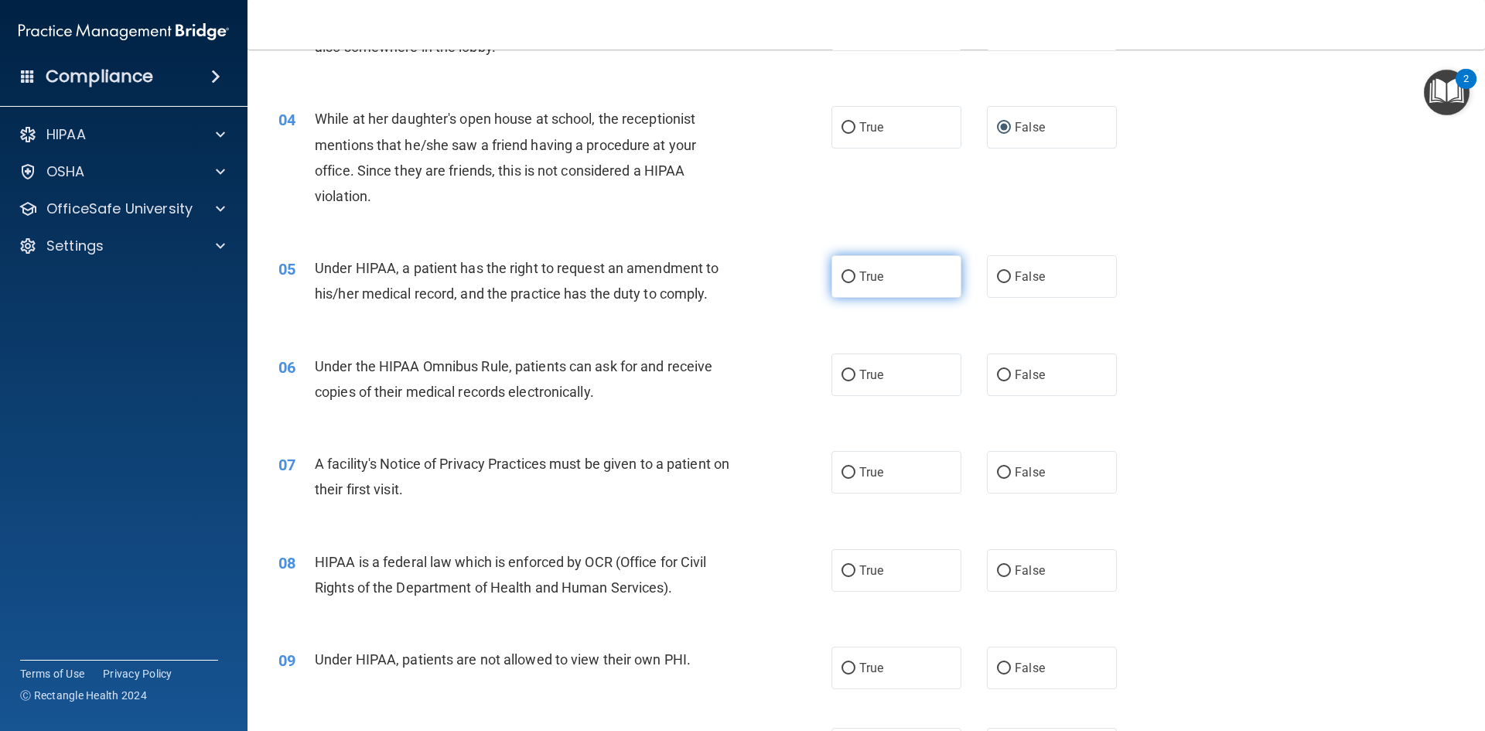
click at [859, 278] on span "True" at bounding box center [871, 276] width 24 height 15
click at [855, 278] on input "True" at bounding box center [848, 277] width 14 height 12
radio input "true"
click at [847, 377] on input "True" at bounding box center [848, 376] width 14 height 12
radio input "true"
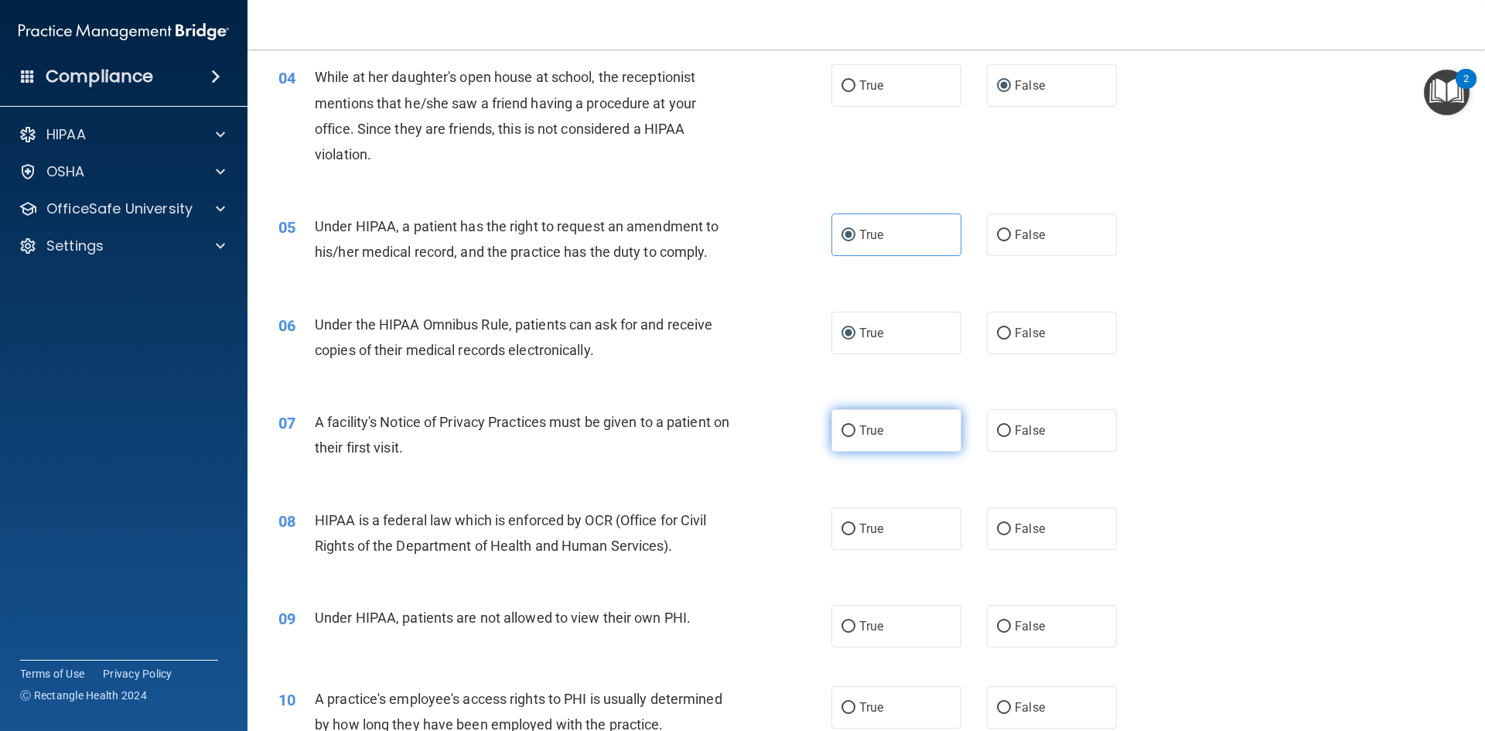
scroll to position [464, 0]
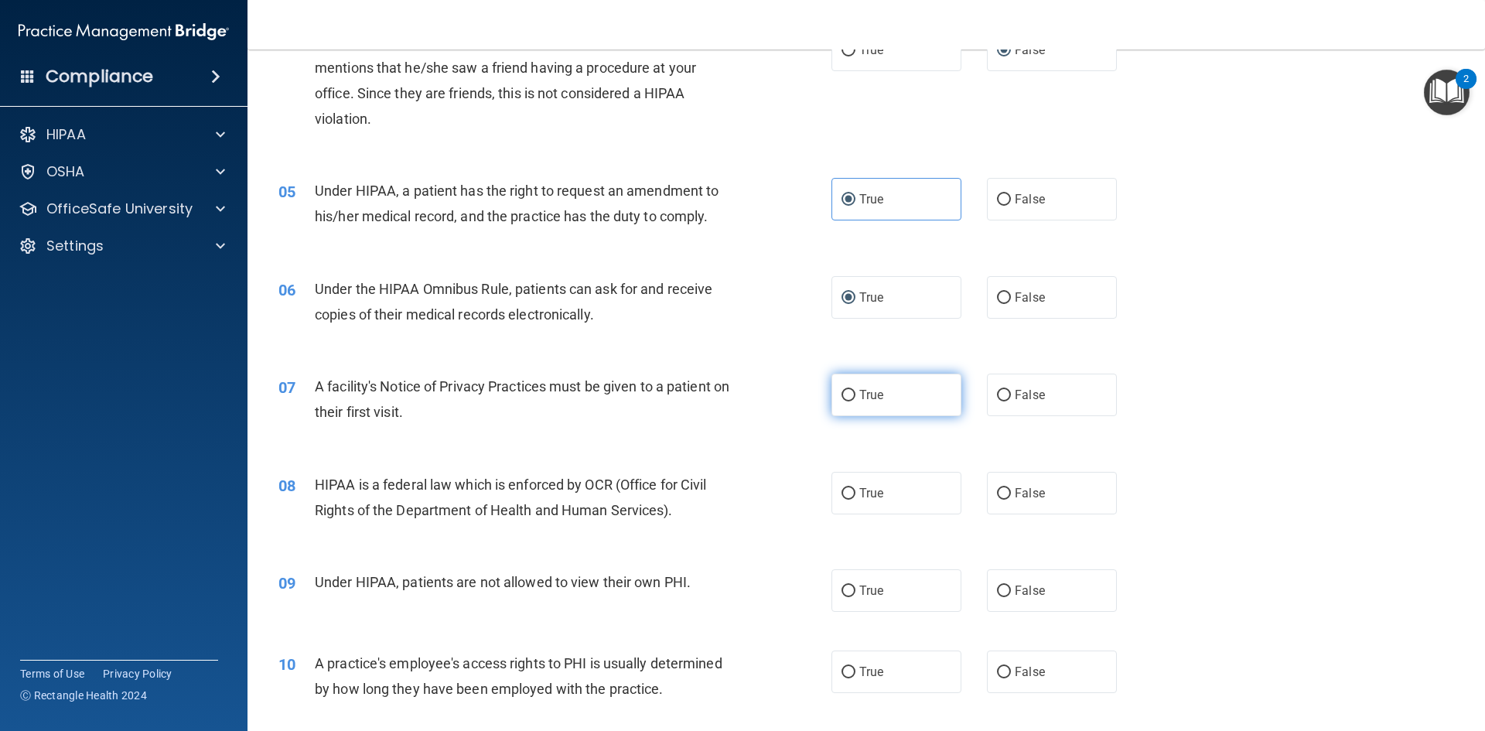
click at [852, 391] on label "True" at bounding box center [896, 394] width 130 height 43
click at [852, 391] on input "True" at bounding box center [848, 396] width 14 height 12
radio input "true"
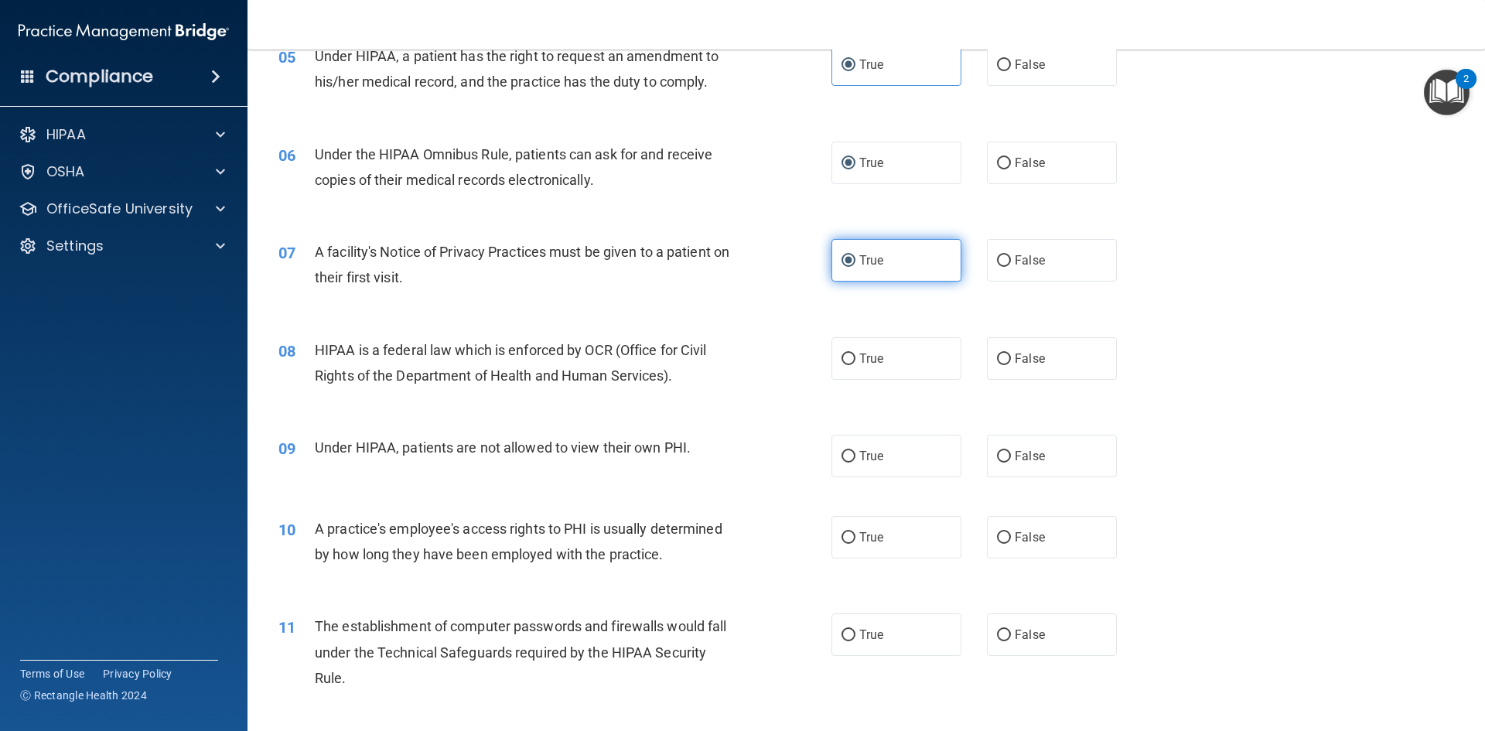
scroll to position [619, 0]
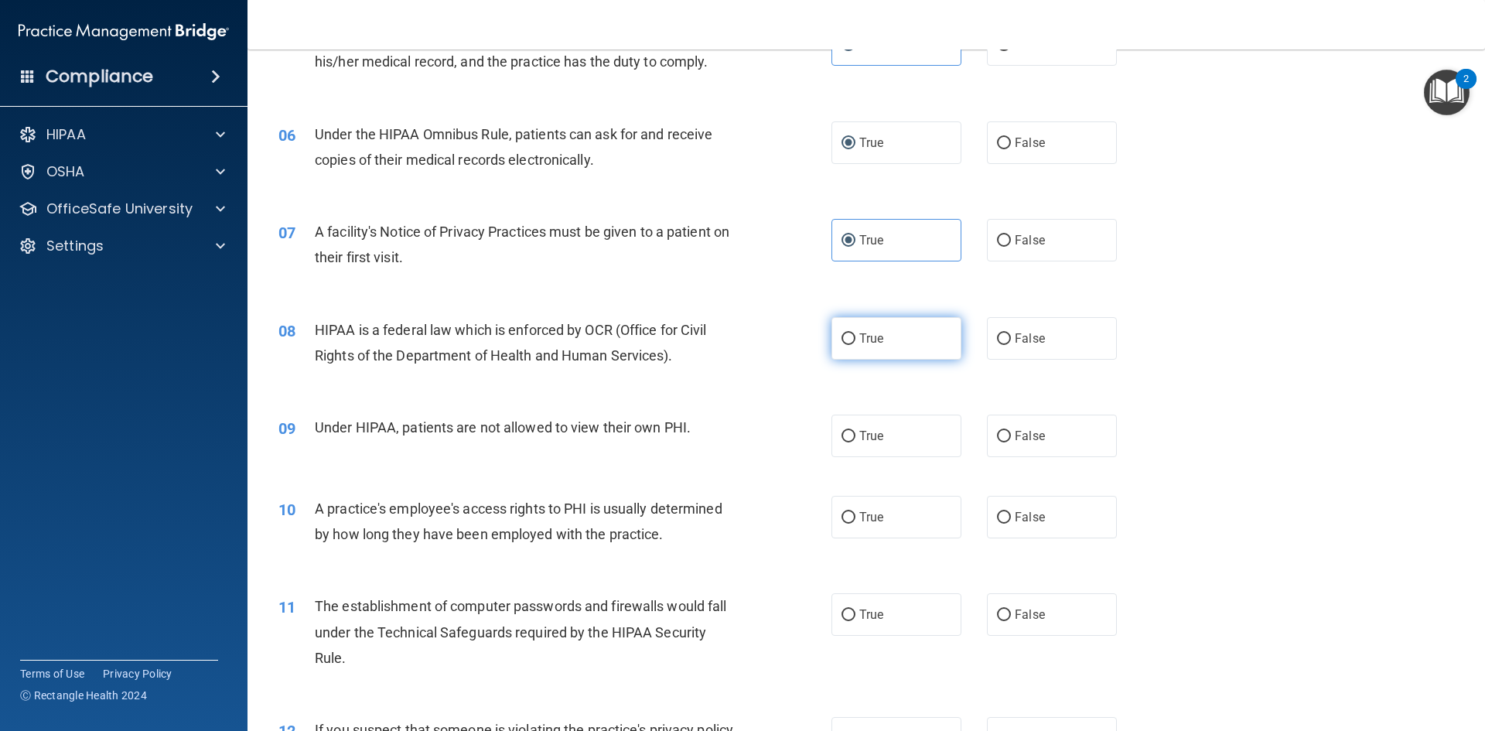
click at [871, 348] on label "True" at bounding box center [896, 338] width 130 height 43
click at [855, 345] on input "True" at bounding box center [848, 339] width 14 height 12
radio input "true"
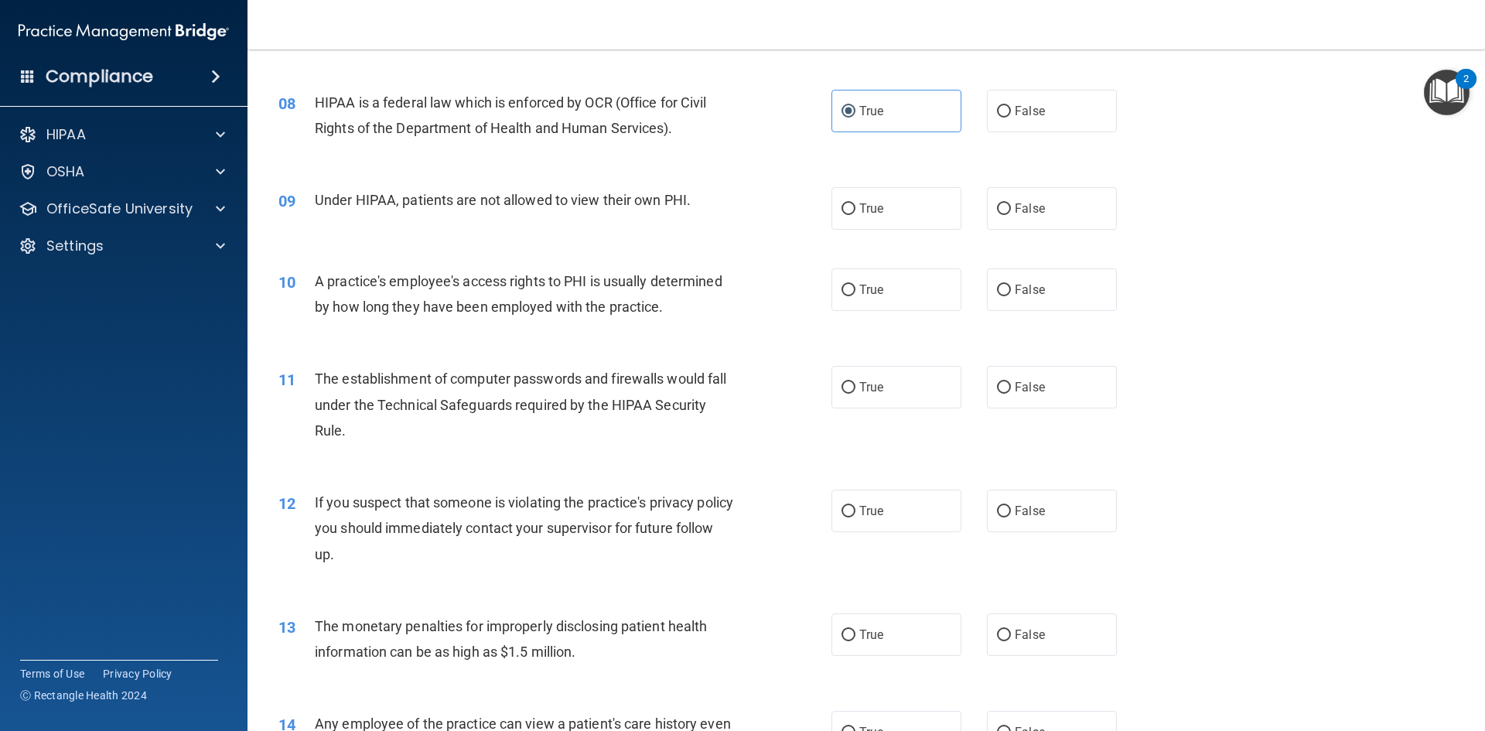
scroll to position [928, 0]
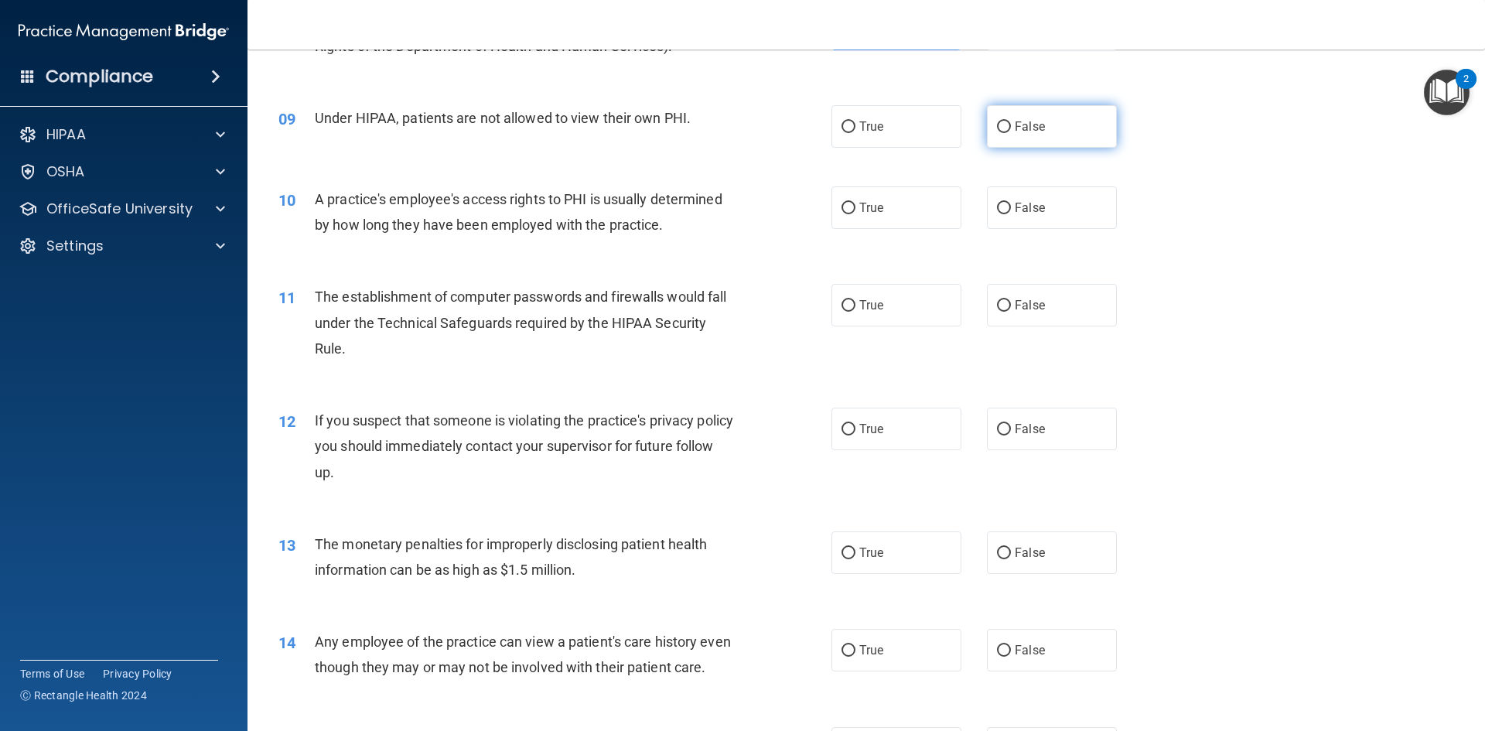
click at [999, 127] on input "False" at bounding box center [1004, 127] width 14 height 12
radio input "true"
click at [848, 213] on input "True" at bounding box center [848, 209] width 14 height 12
radio input "true"
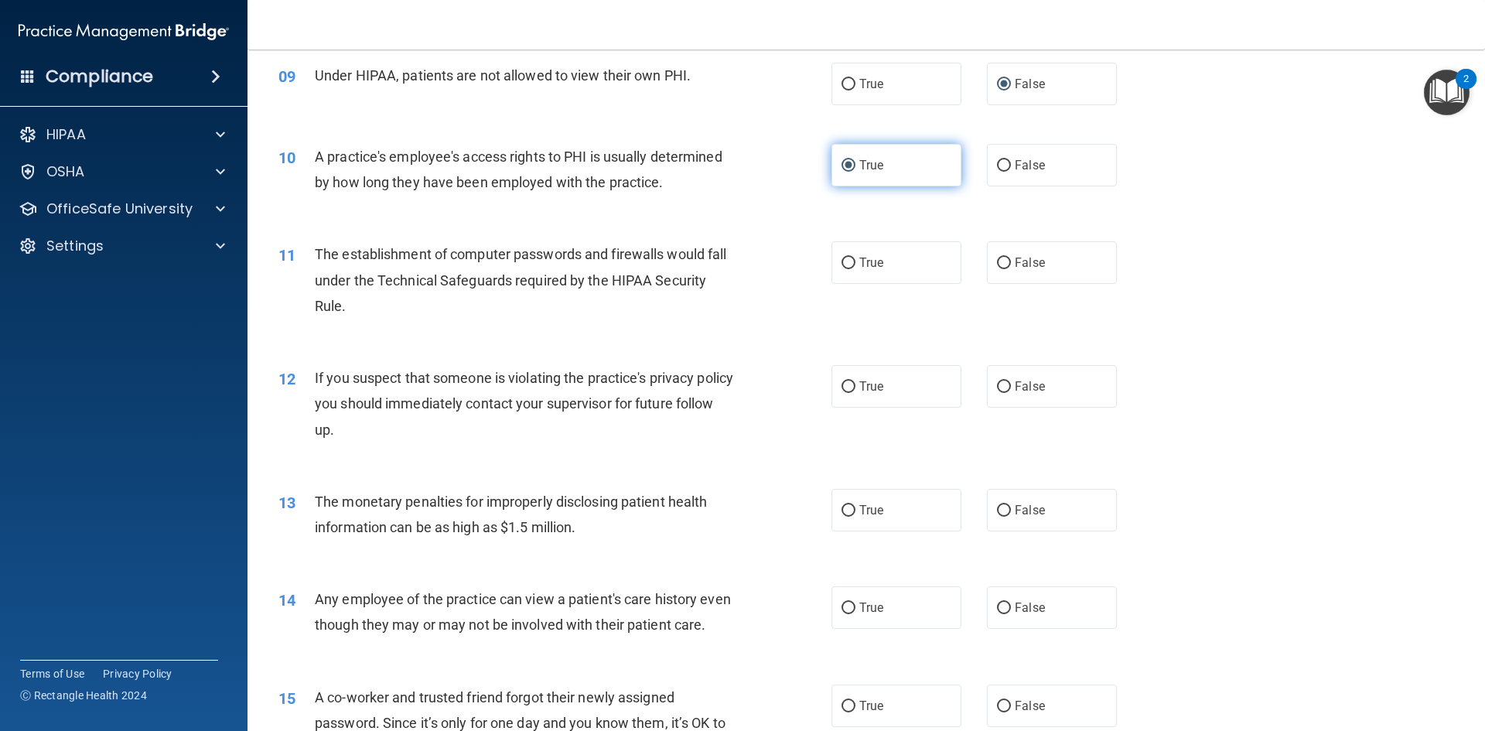
scroll to position [1005, 0]
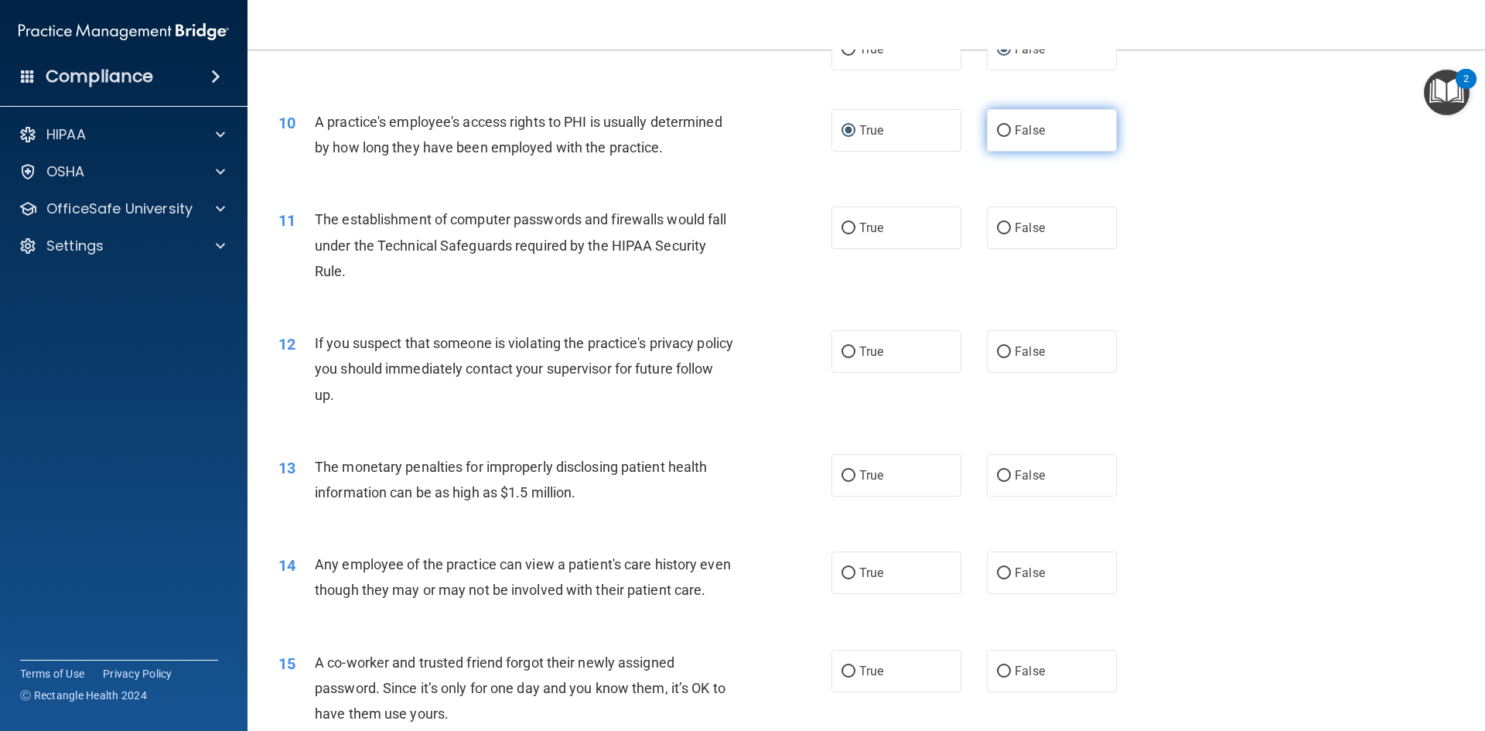
click at [988, 134] on label "False" at bounding box center [1052, 130] width 130 height 43
click at [997, 134] on input "False" at bounding box center [1004, 131] width 14 height 12
radio input "true"
radio input "false"
click at [861, 230] on span "True" at bounding box center [871, 227] width 24 height 15
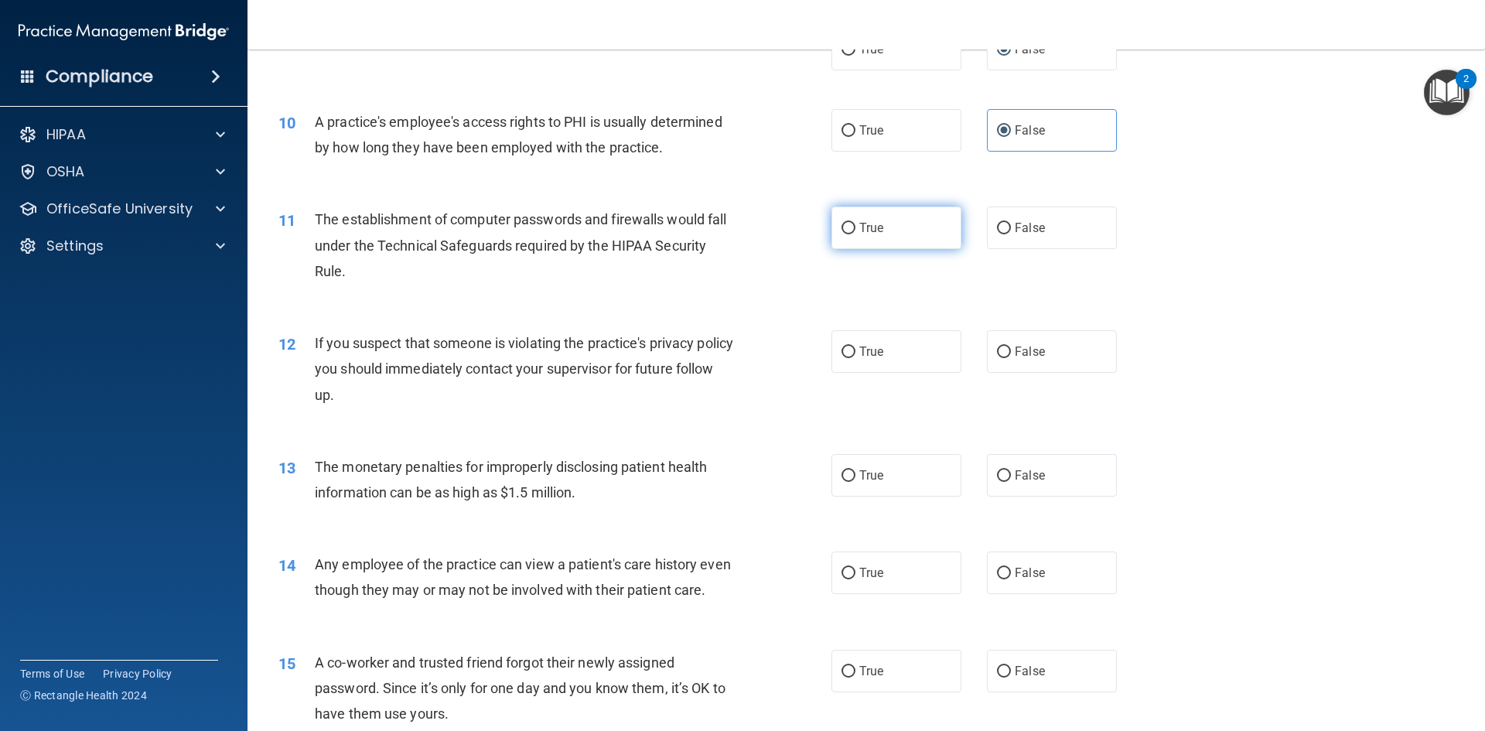
click at [855, 230] on input "True" at bounding box center [848, 229] width 14 height 12
radio input "true"
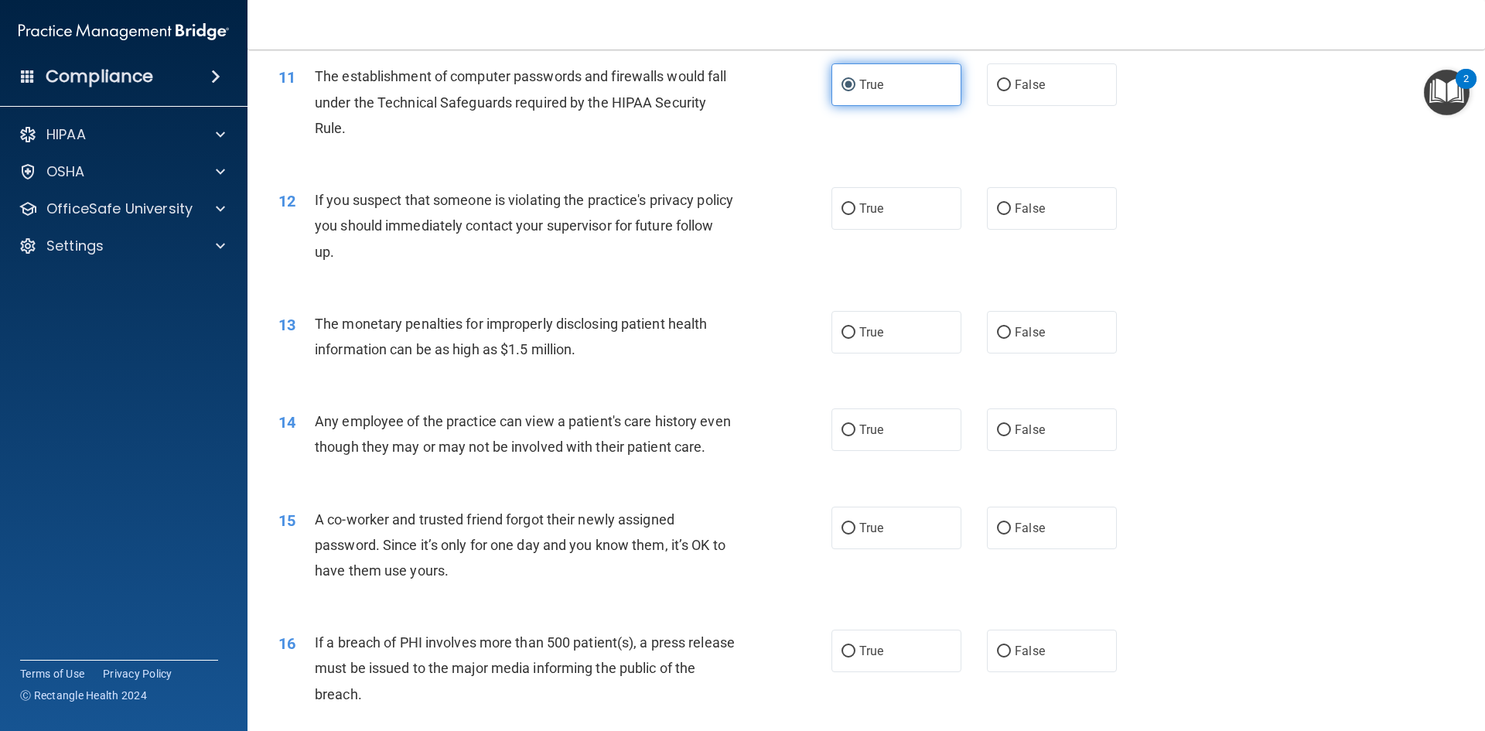
scroll to position [1160, 0]
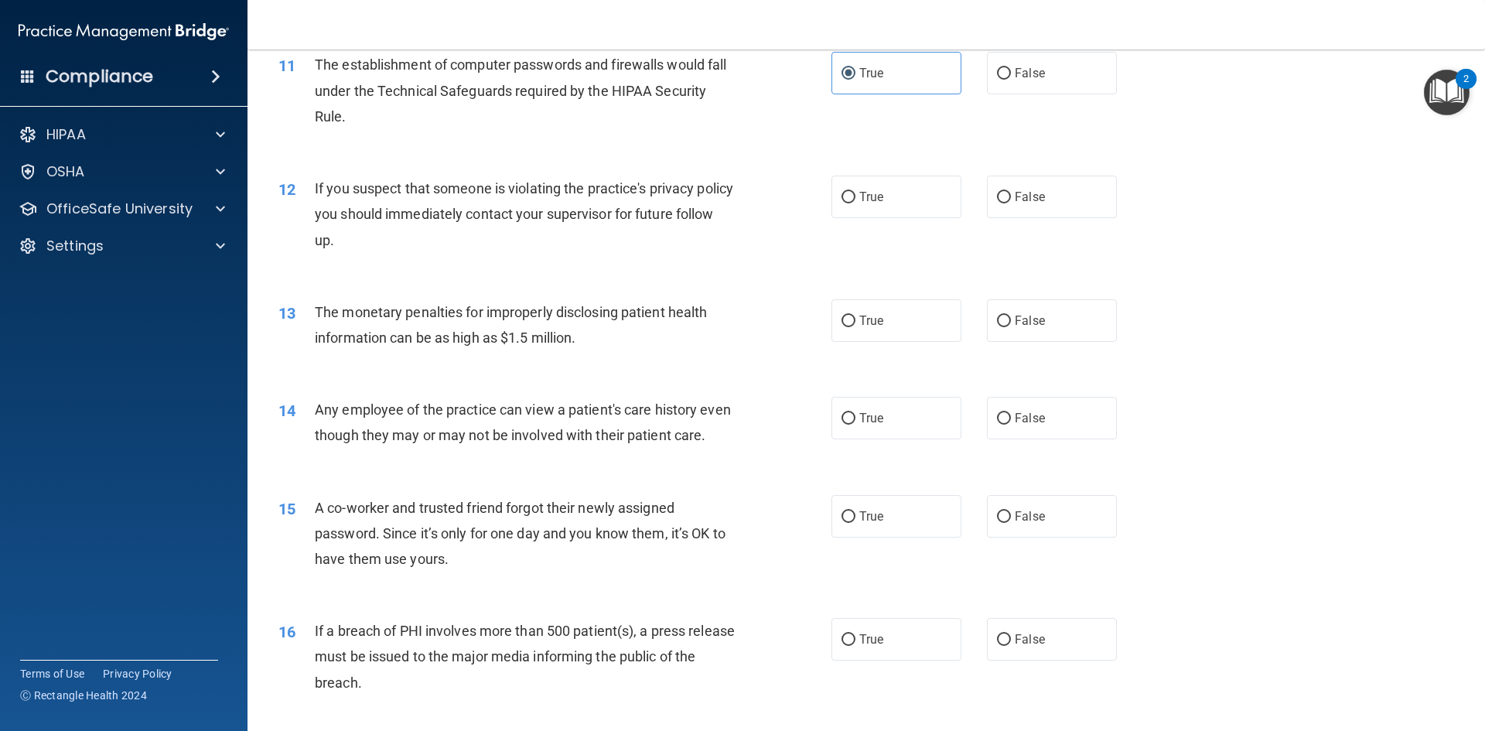
click at [820, 193] on div "12 If you suspect that someone is violating the practice's privacy policy you s…" at bounding box center [554, 218] width 599 height 85
click at [841, 194] on input "True" at bounding box center [848, 198] width 14 height 12
radio input "true"
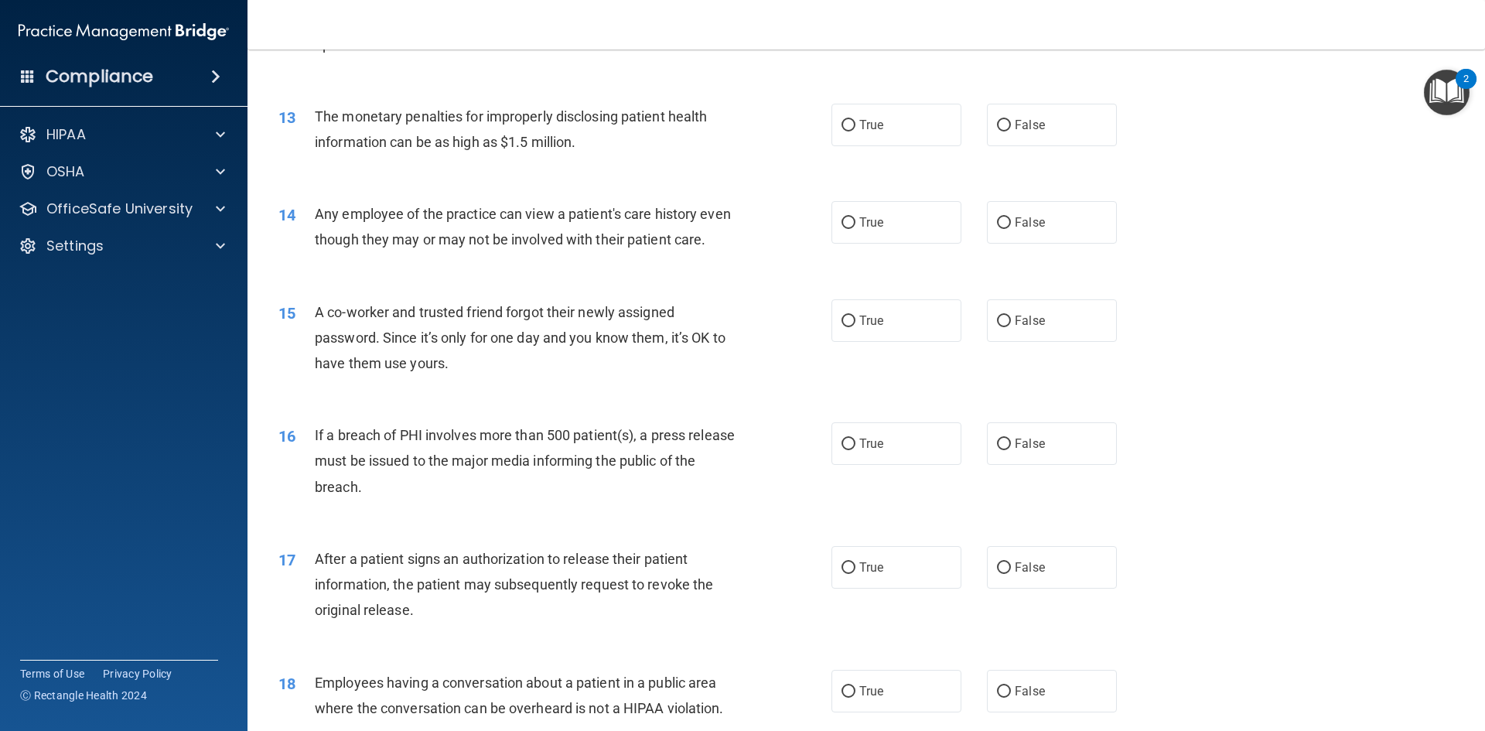
scroll to position [1392, 0]
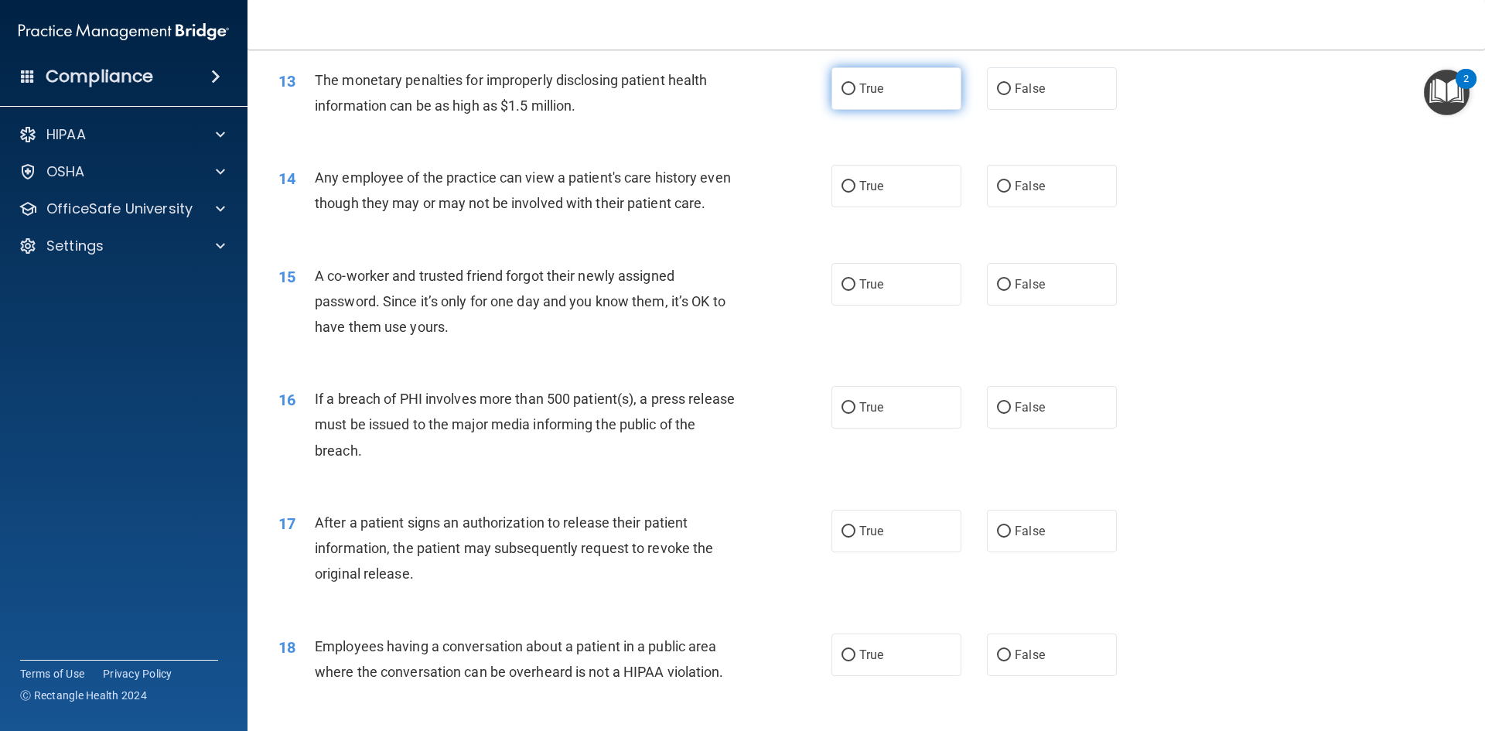
click at [841, 87] on input "True" at bounding box center [848, 90] width 14 height 12
radio input "true"
click at [876, 178] on label "True" at bounding box center [896, 186] width 130 height 43
click at [855, 181] on input "True" at bounding box center [848, 187] width 14 height 12
radio input "true"
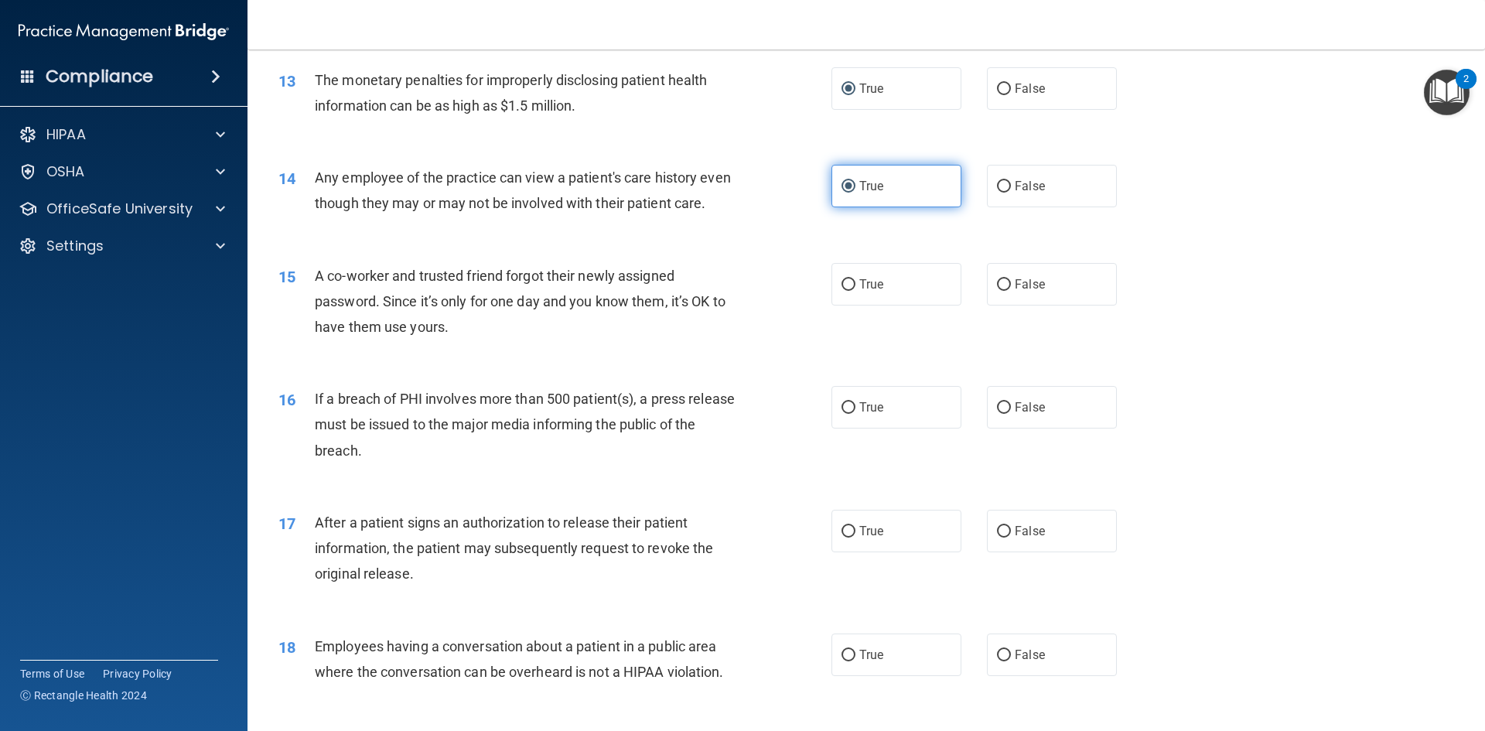
click at [878, 196] on label "True" at bounding box center [896, 186] width 130 height 43
click at [855, 193] on input "True" at bounding box center [848, 187] width 14 height 12
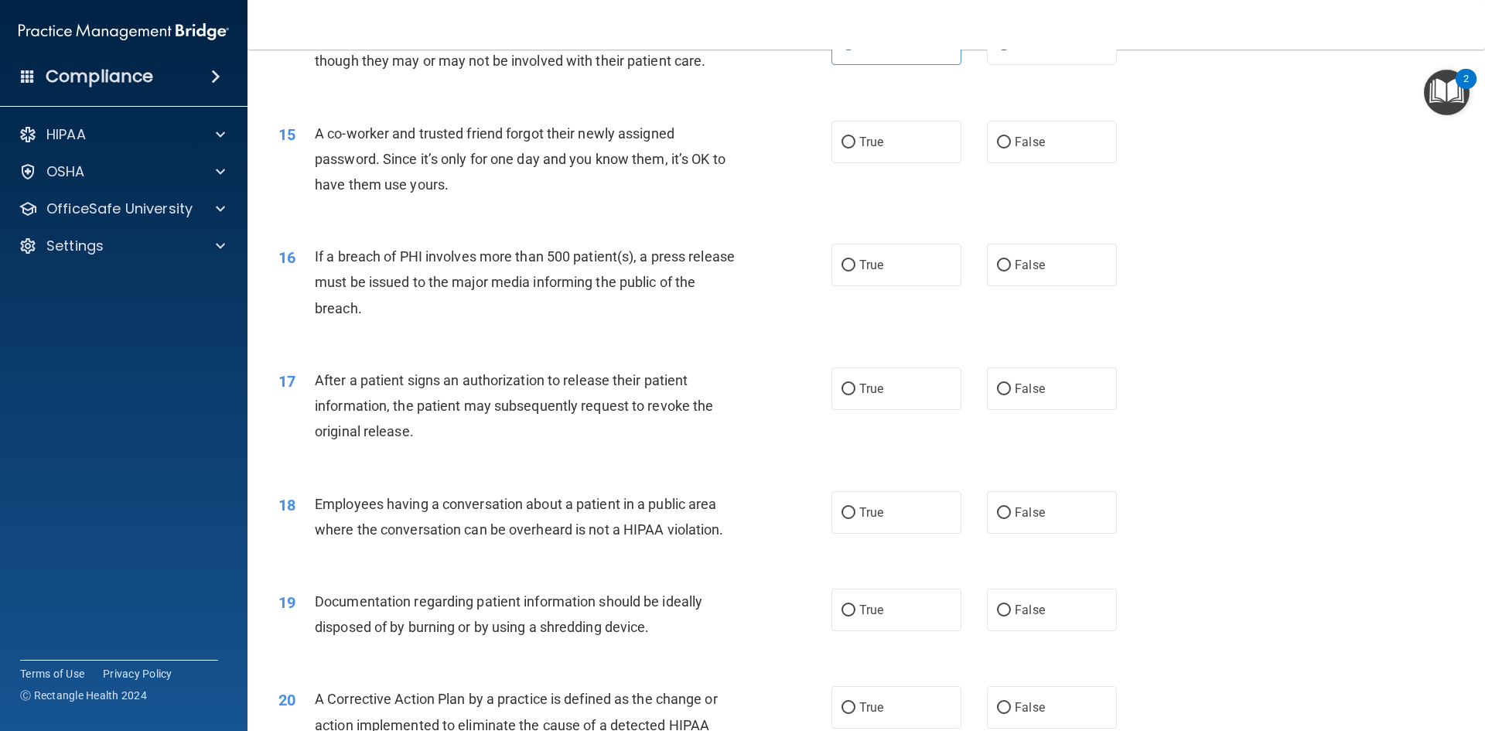
scroll to position [1546, 0]
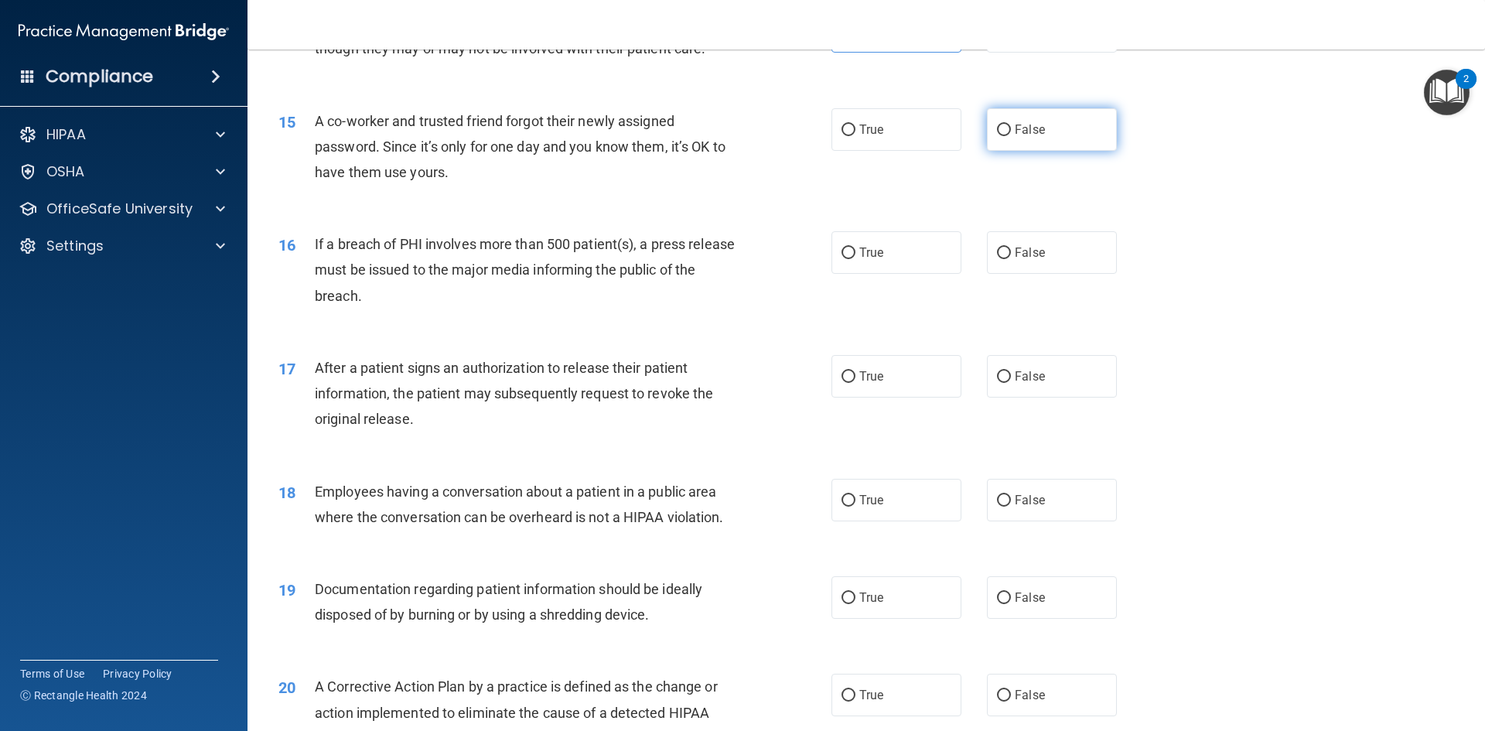
click at [1014, 137] on span "False" at bounding box center [1029, 129] width 30 height 15
click at [1011, 136] on input "False" at bounding box center [1004, 130] width 14 height 12
radio input "true"
click at [859, 260] on span "True" at bounding box center [871, 252] width 24 height 15
click at [854, 259] on input "True" at bounding box center [848, 253] width 14 height 12
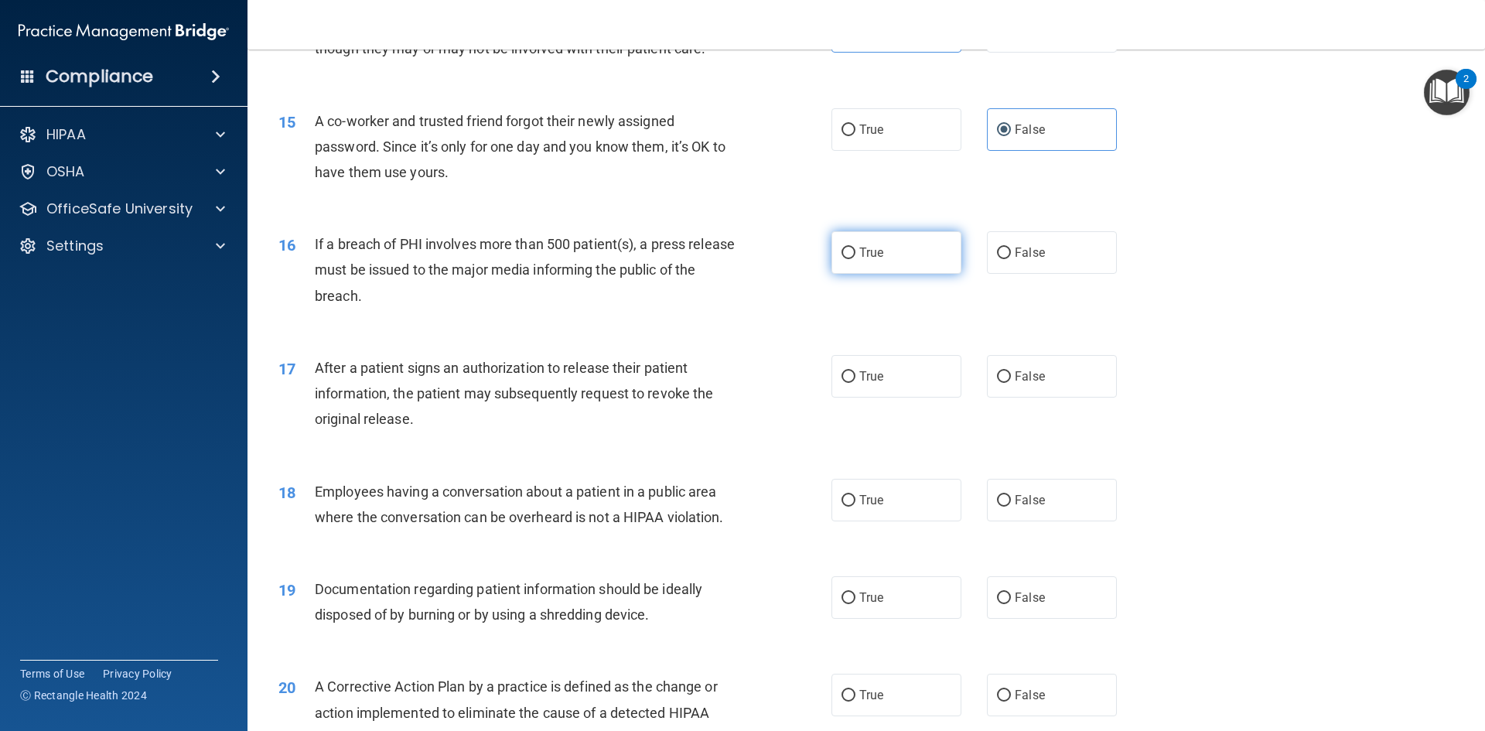
radio input "true"
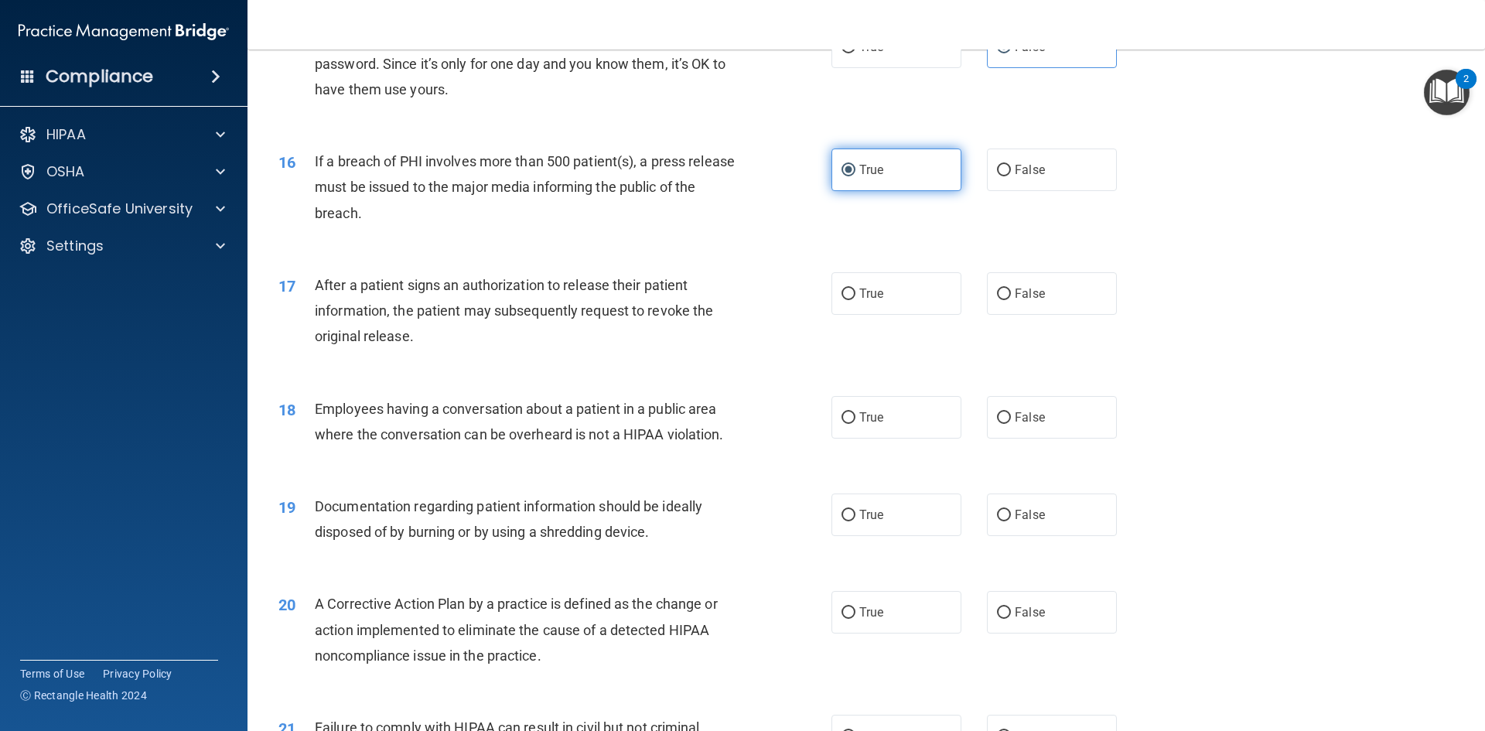
scroll to position [1778, 0]
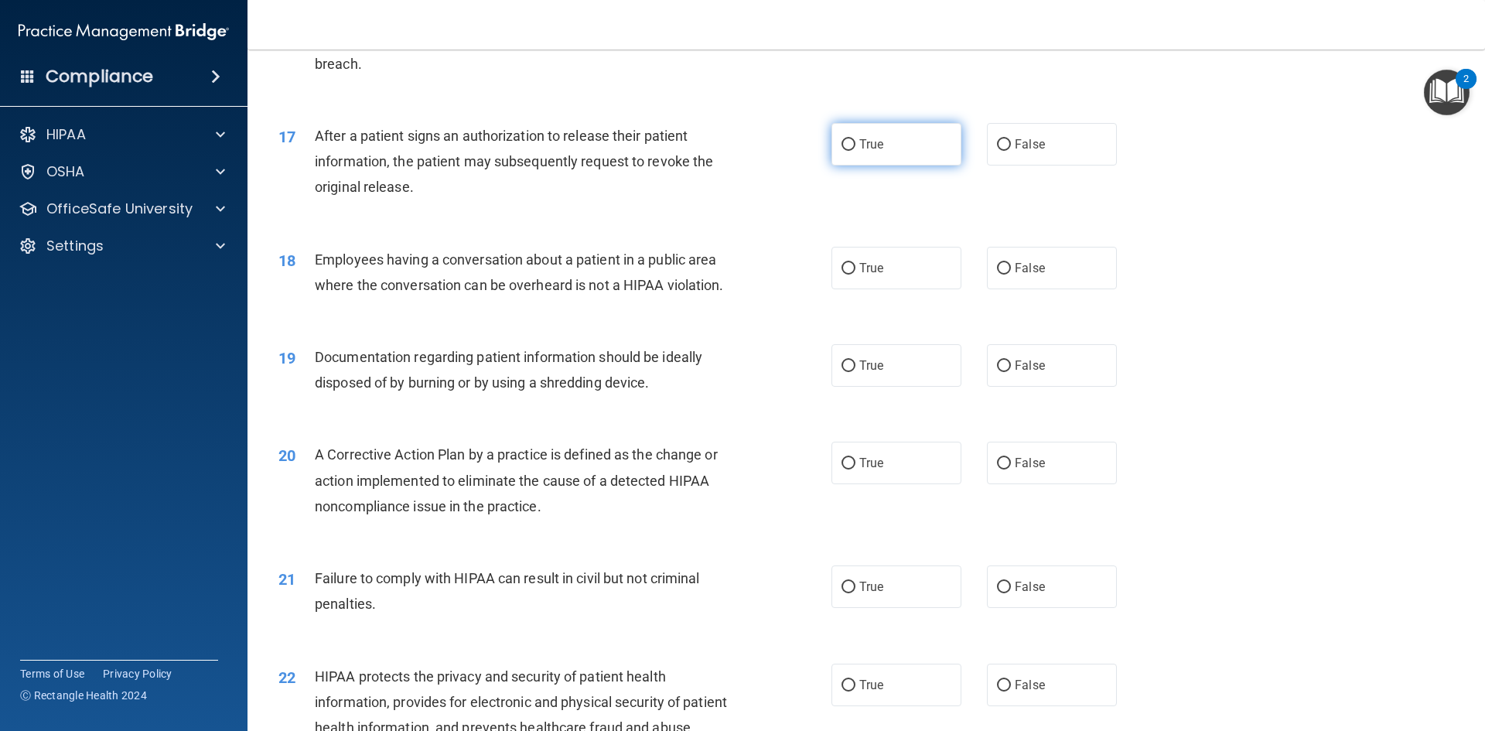
click at [854, 165] on label "True" at bounding box center [896, 144] width 130 height 43
click at [854, 151] on input "True" at bounding box center [848, 145] width 14 height 12
radio input "true"
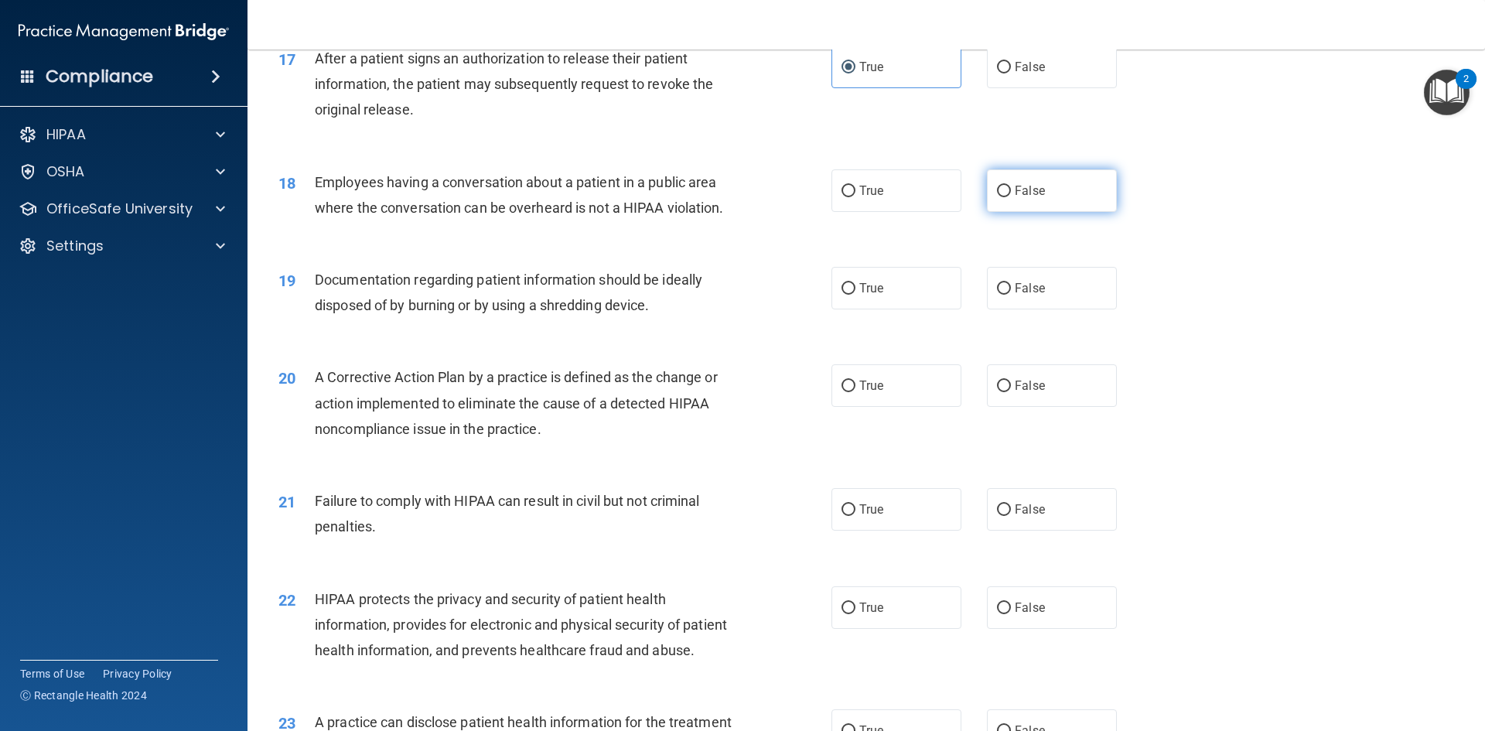
click at [1004, 212] on label "False" at bounding box center [1052, 190] width 130 height 43
click at [1004, 197] on input "False" at bounding box center [1004, 192] width 14 height 12
radio input "true"
click at [859, 295] on span "True" at bounding box center [871, 288] width 24 height 15
click at [855, 295] on input "True" at bounding box center [848, 289] width 14 height 12
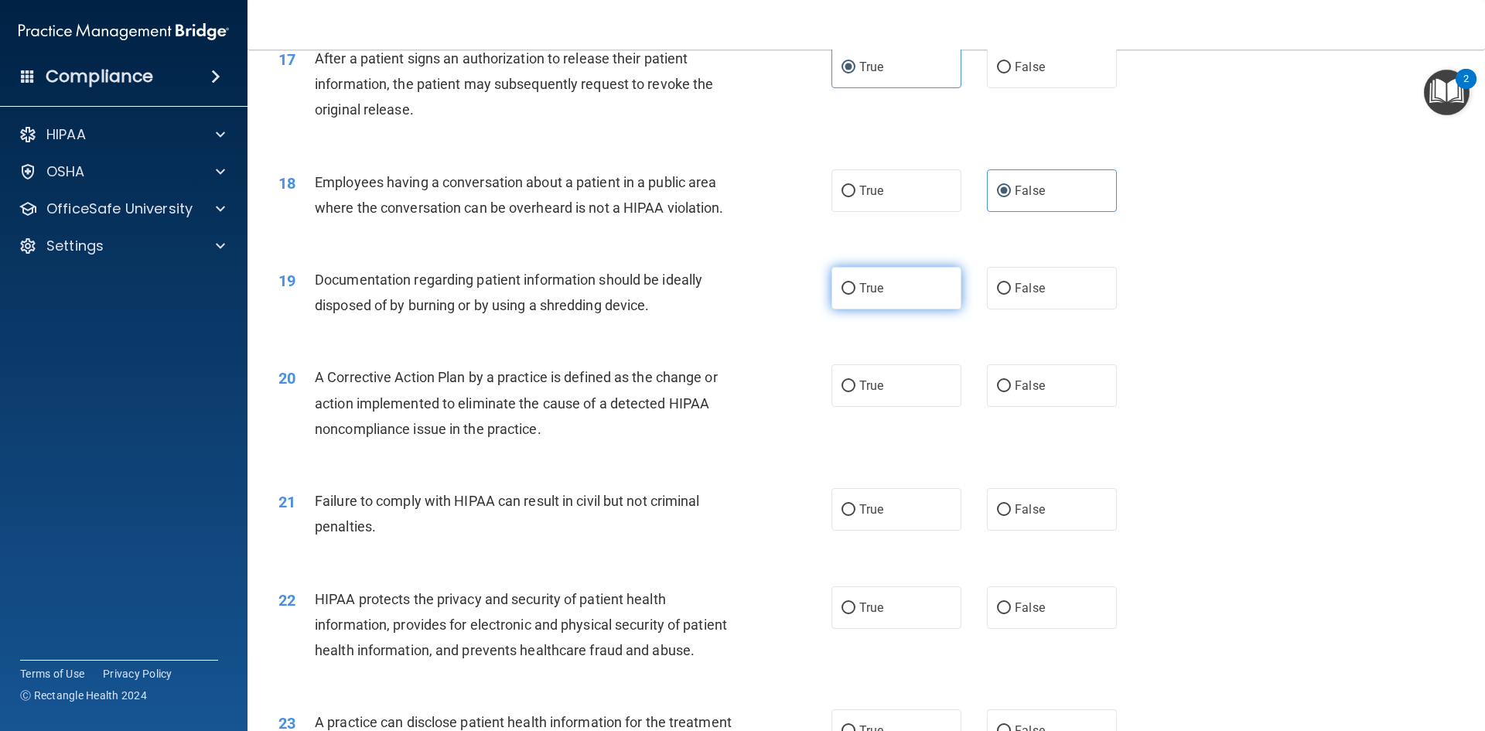
radio input "true"
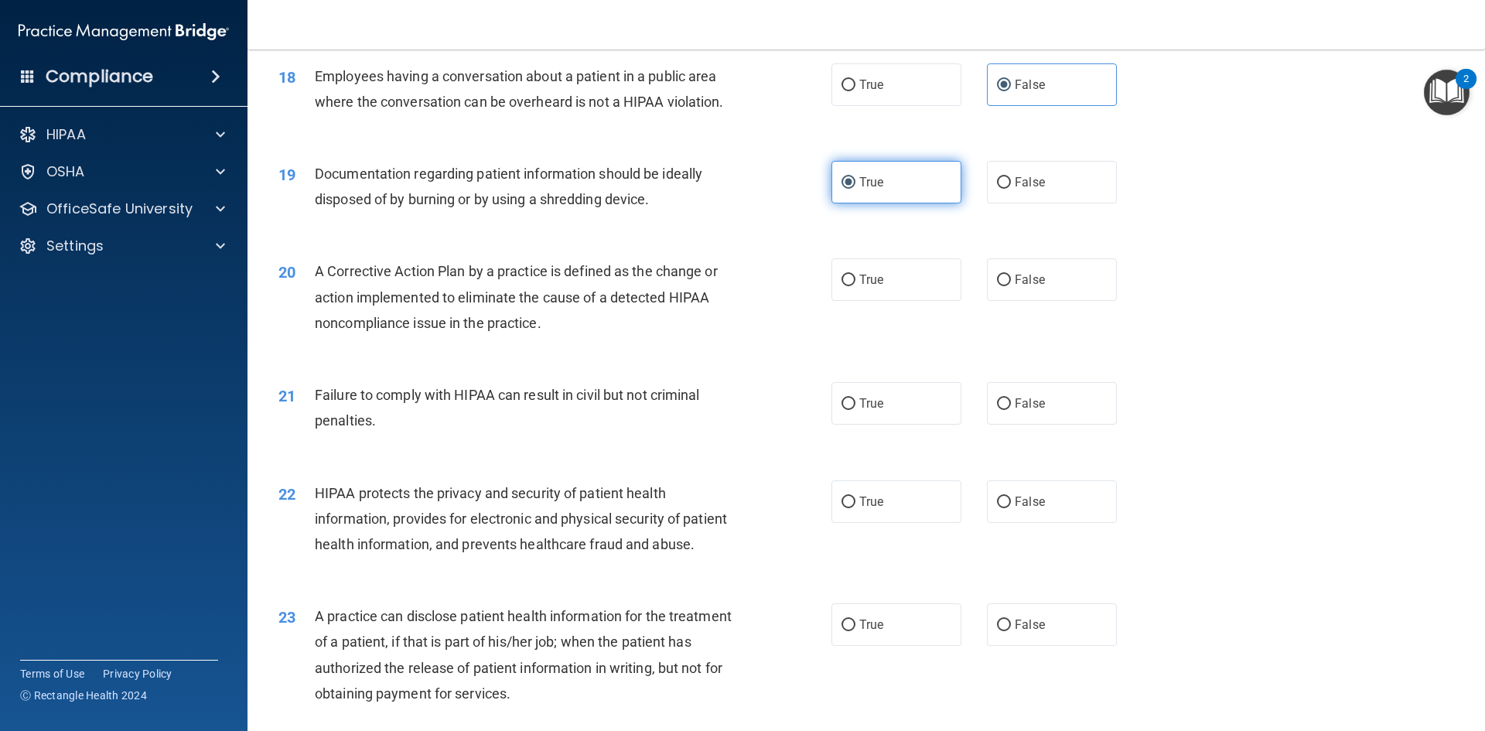
scroll to position [2010, 0]
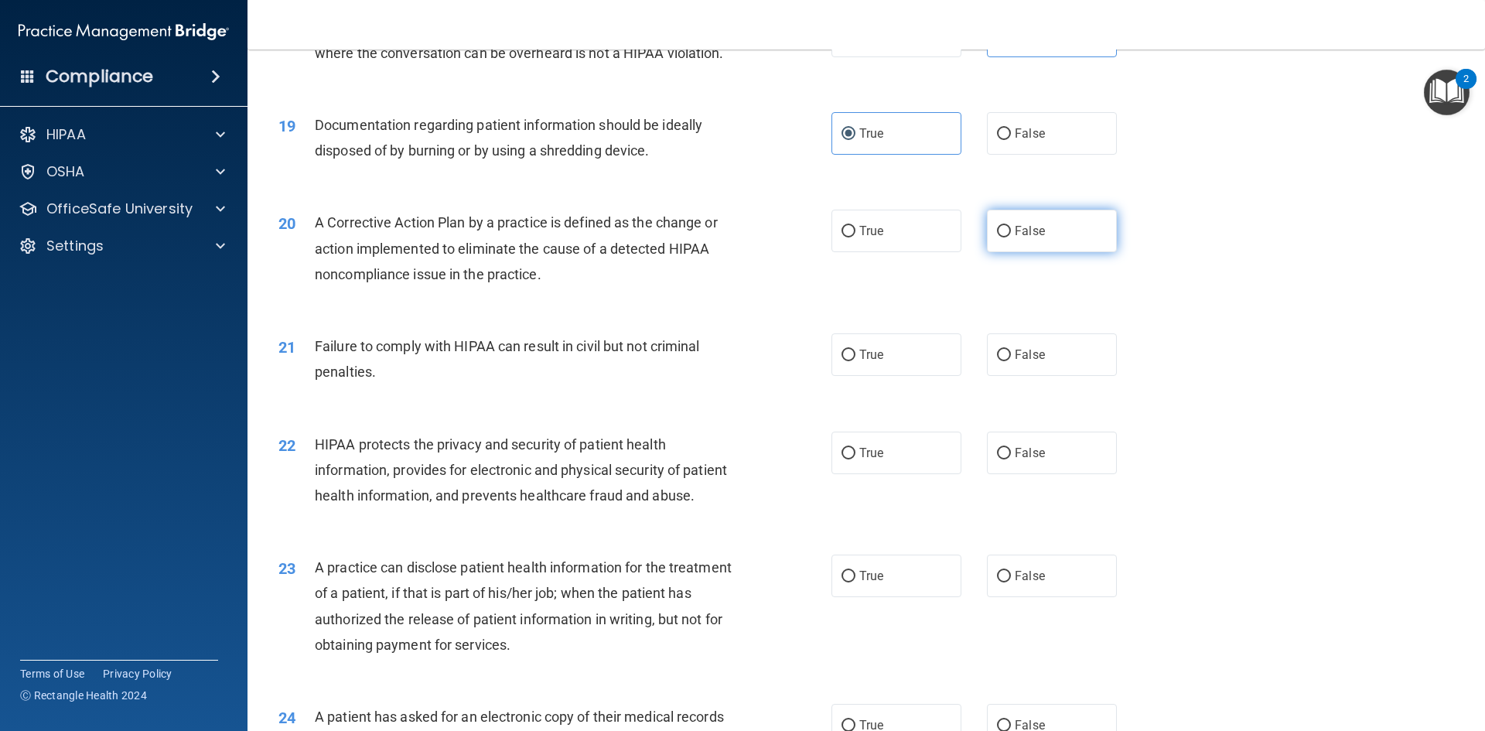
click at [1002, 252] on label "False" at bounding box center [1052, 231] width 130 height 43
click at [1002, 237] on input "False" at bounding box center [1004, 232] width 14 height 12
radio input "true"
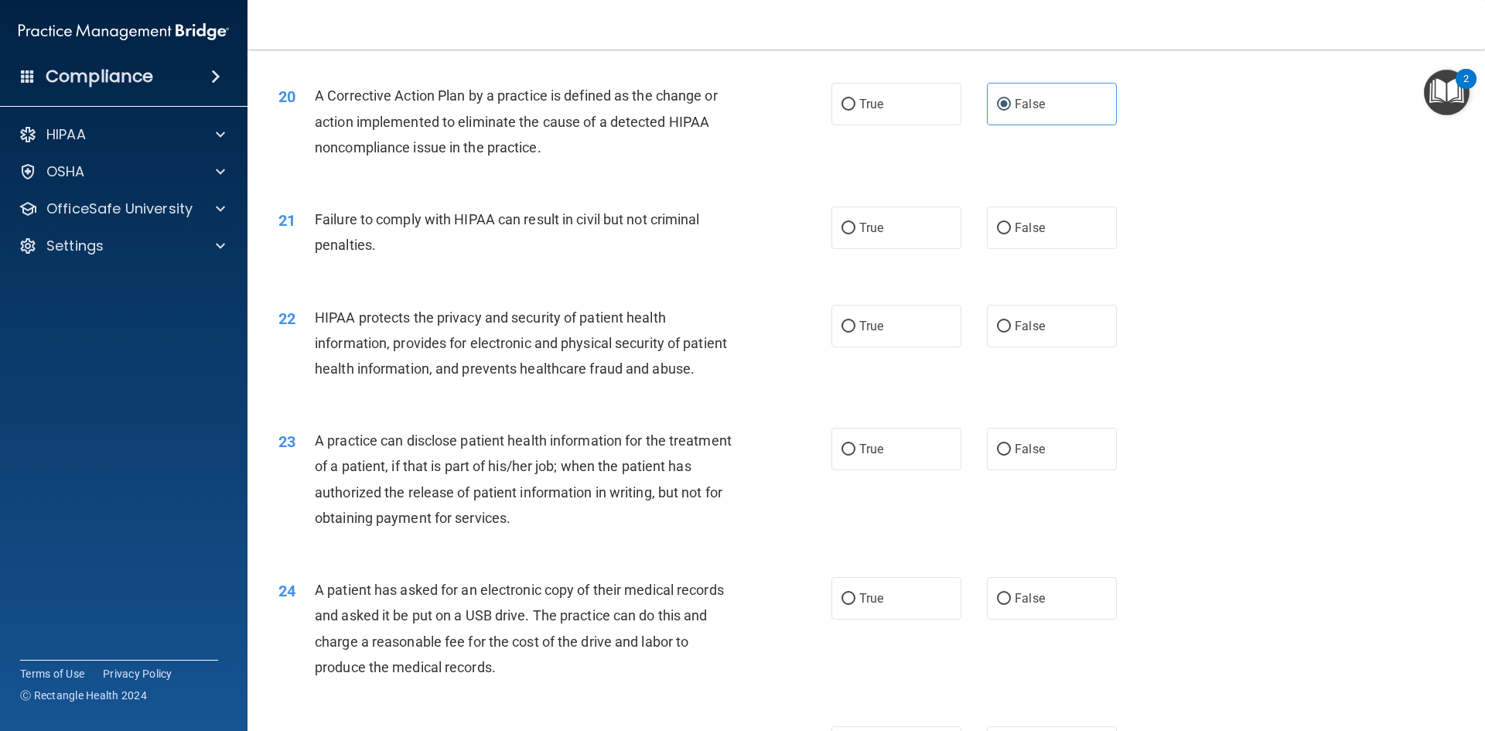
scroll to position [2165, 0]
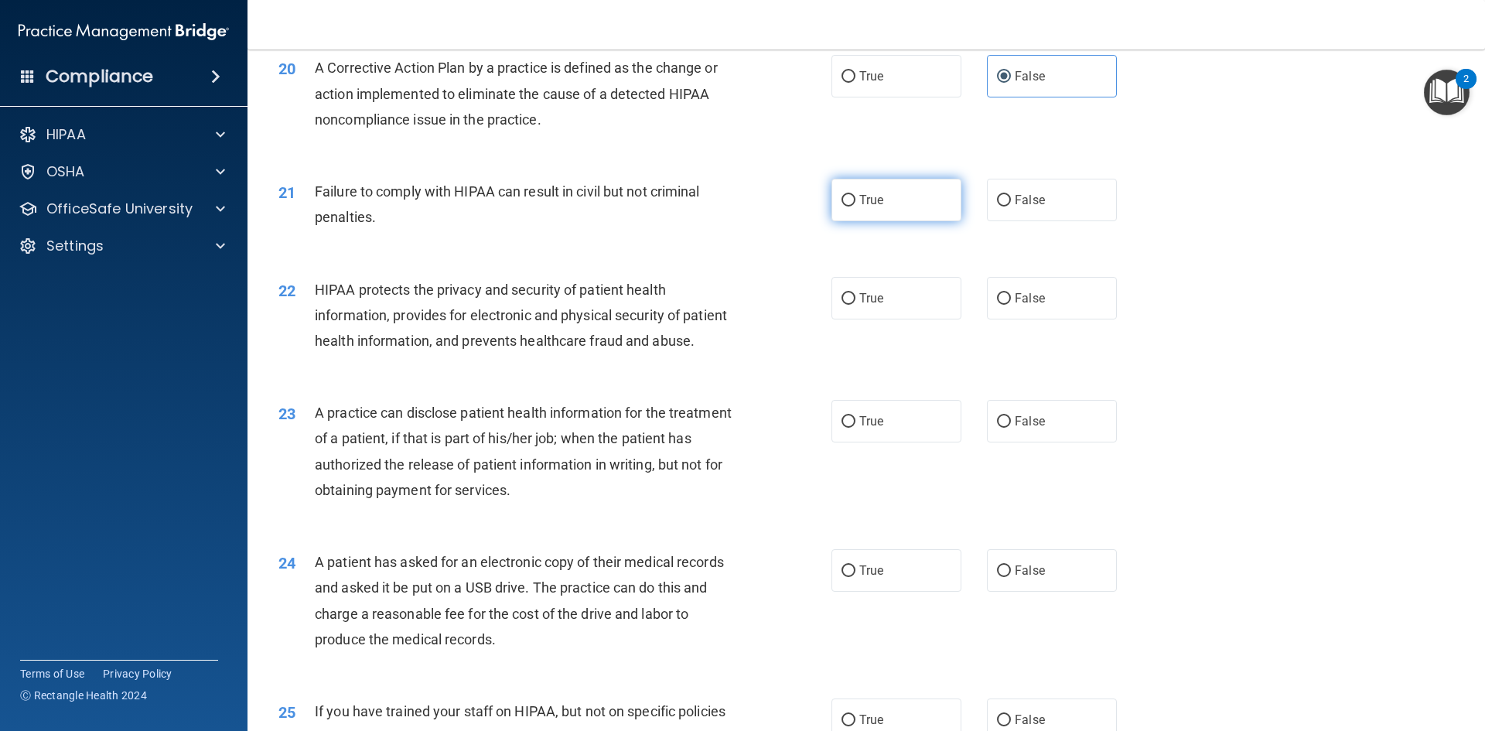
click at [852, 221] on label "True" at bounding box center [896, 200] width 130 height 43
click at [852, 206] on input "True" at bounding box center [848, 201] width 14 height 12
radio input "true"
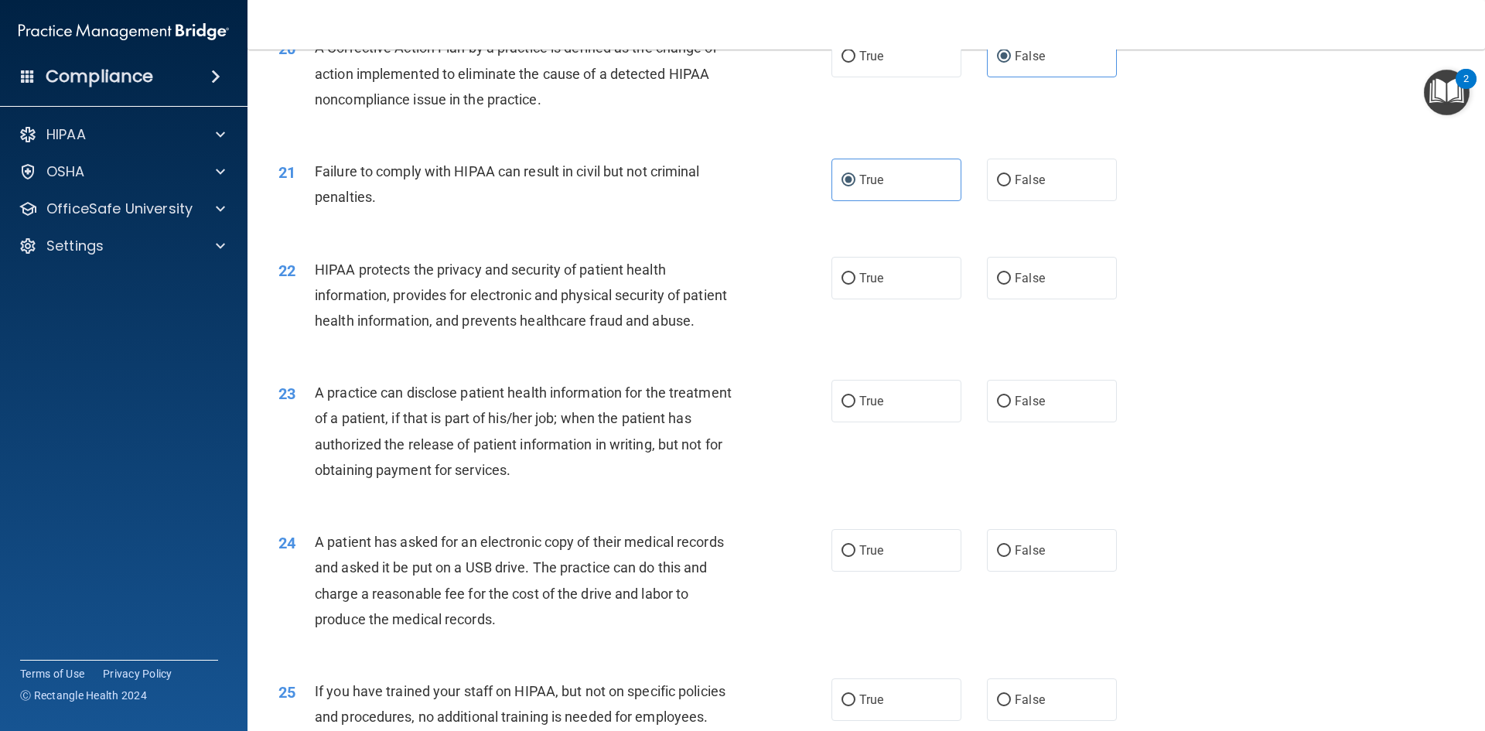
scroll to position [2242, 0]
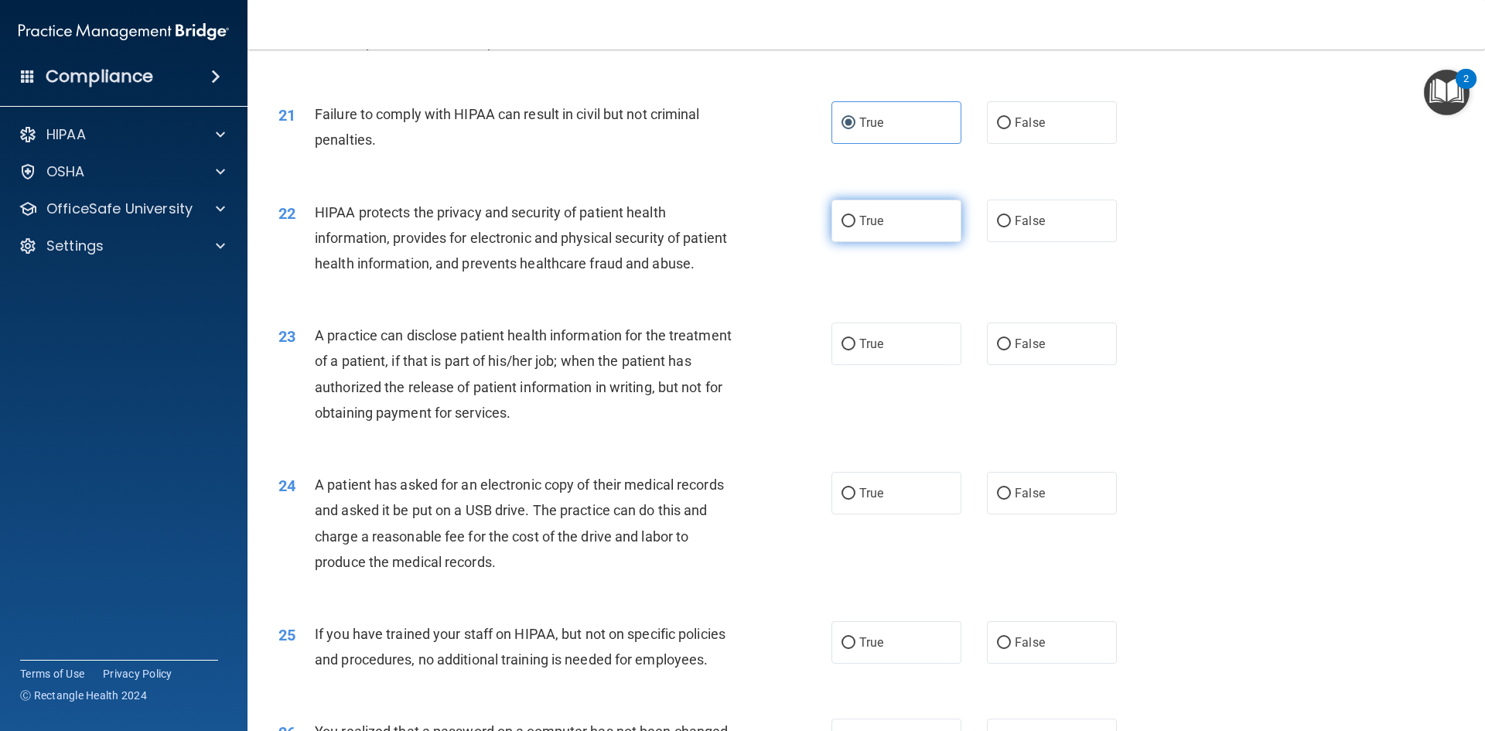
click at [859, 228] on span "True" at bounding box center [871, 220] width 24 height 15
click at [855, 227] on input "True" at bounding box center [848, 222] width 14 height 12
radio input "true"
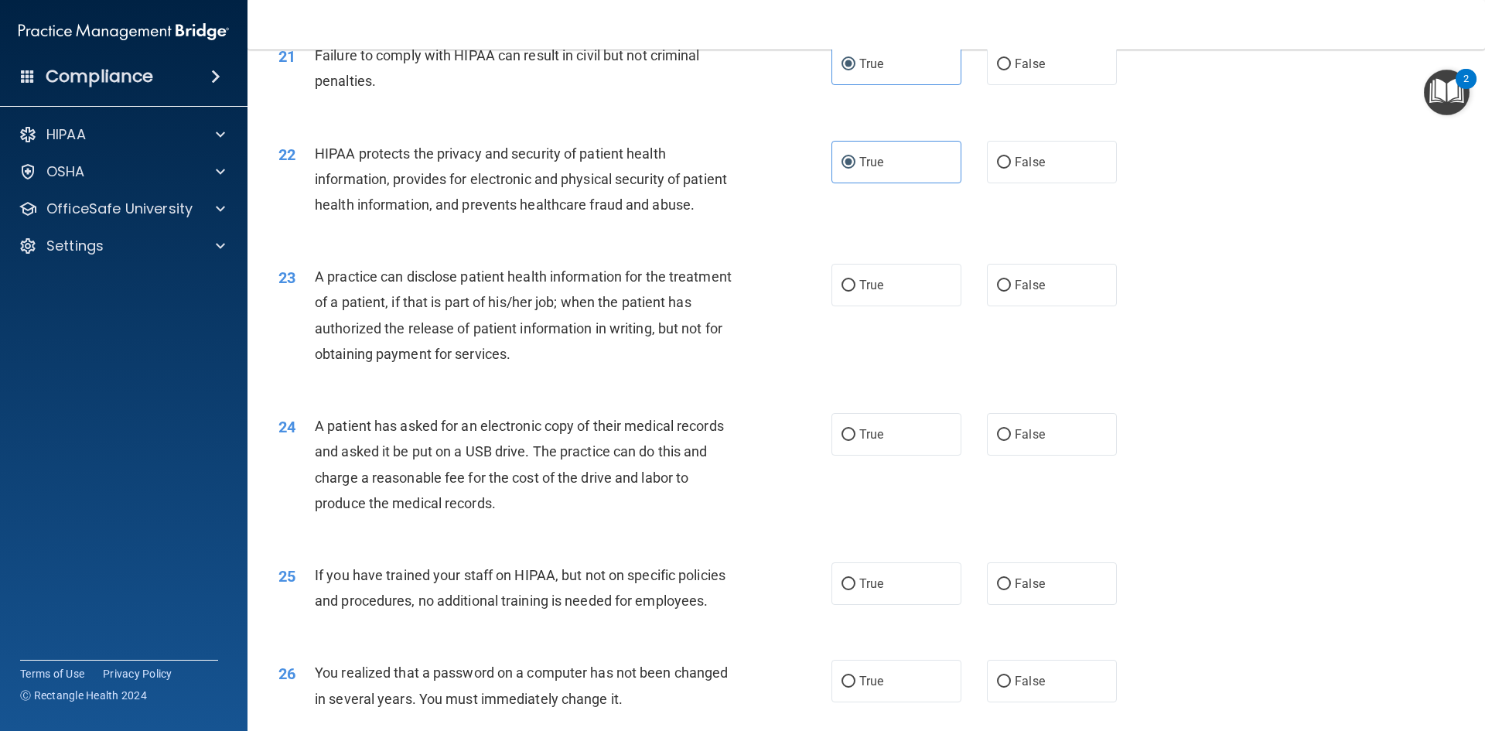
scroll to position [2397, 0]
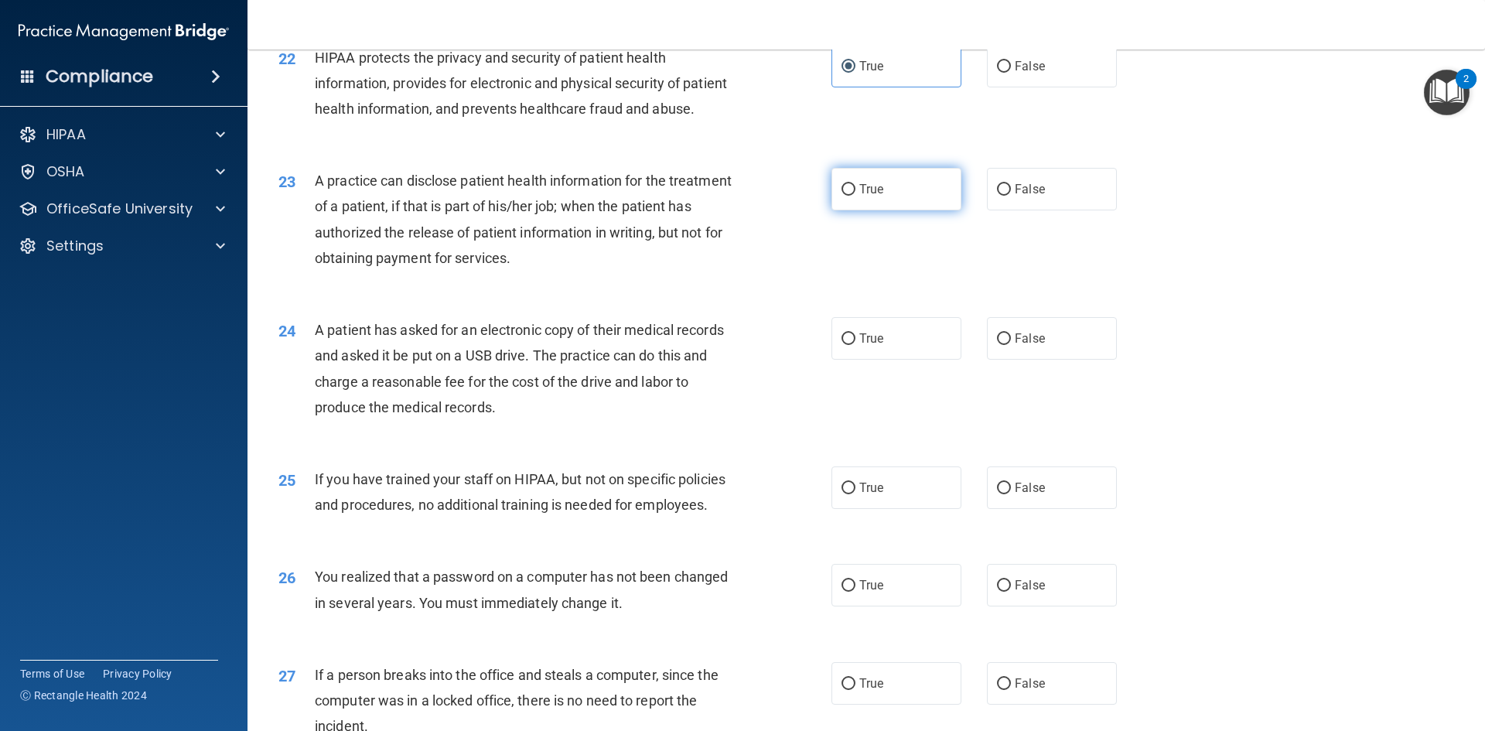
click at [843, 196] on input "True" at bounding box center [848, 190] width 14 height 12
radio input "true"
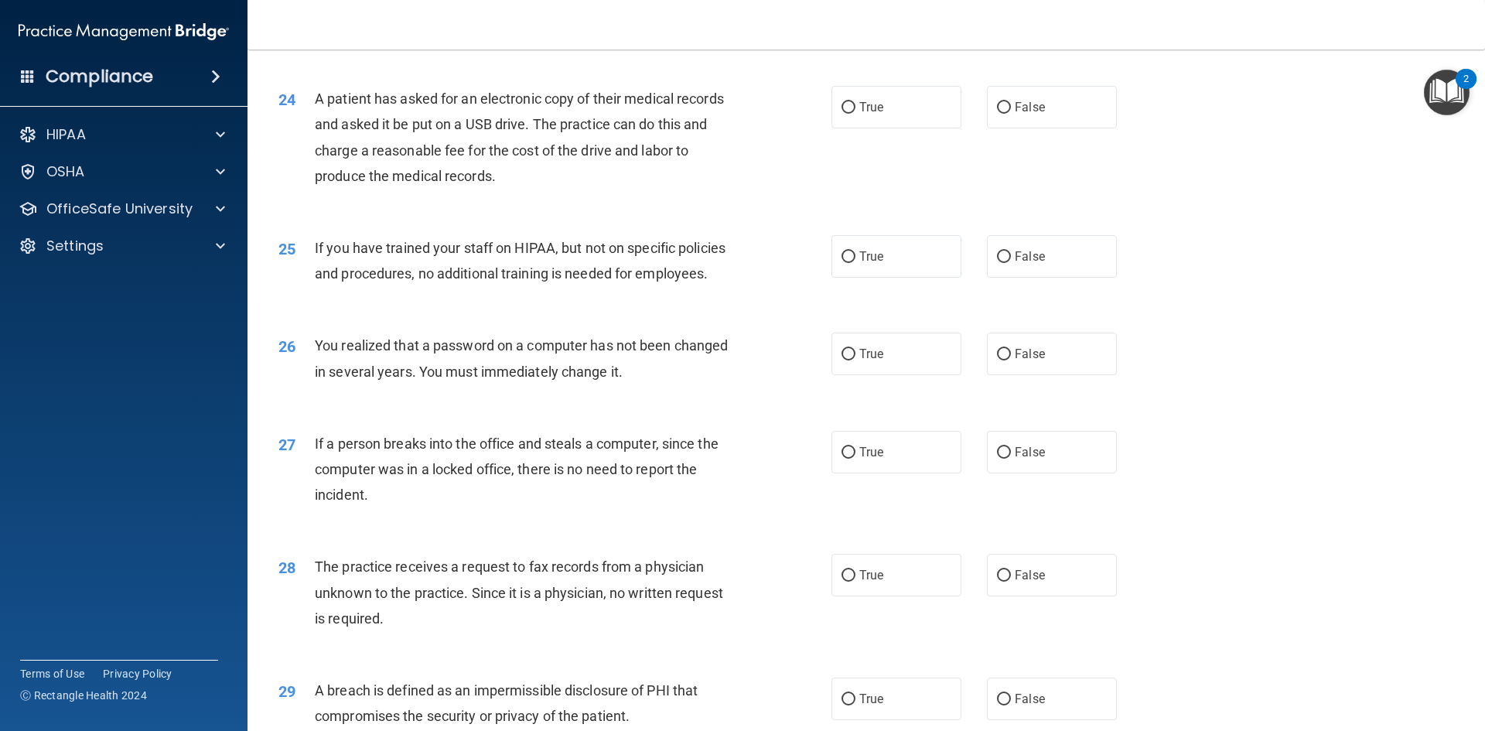
scroll to position [2629, 0]
click at [847, 113] on input "True" at bounding box center [848, 107] width 14 height 12
radio input "true"
click at [1040, 277] on label "False" at bounding box center [1052, 255] width 130 height 43
click at [1011, 262] on input "False" at bounding box center [1004, 257] width 14 height 12
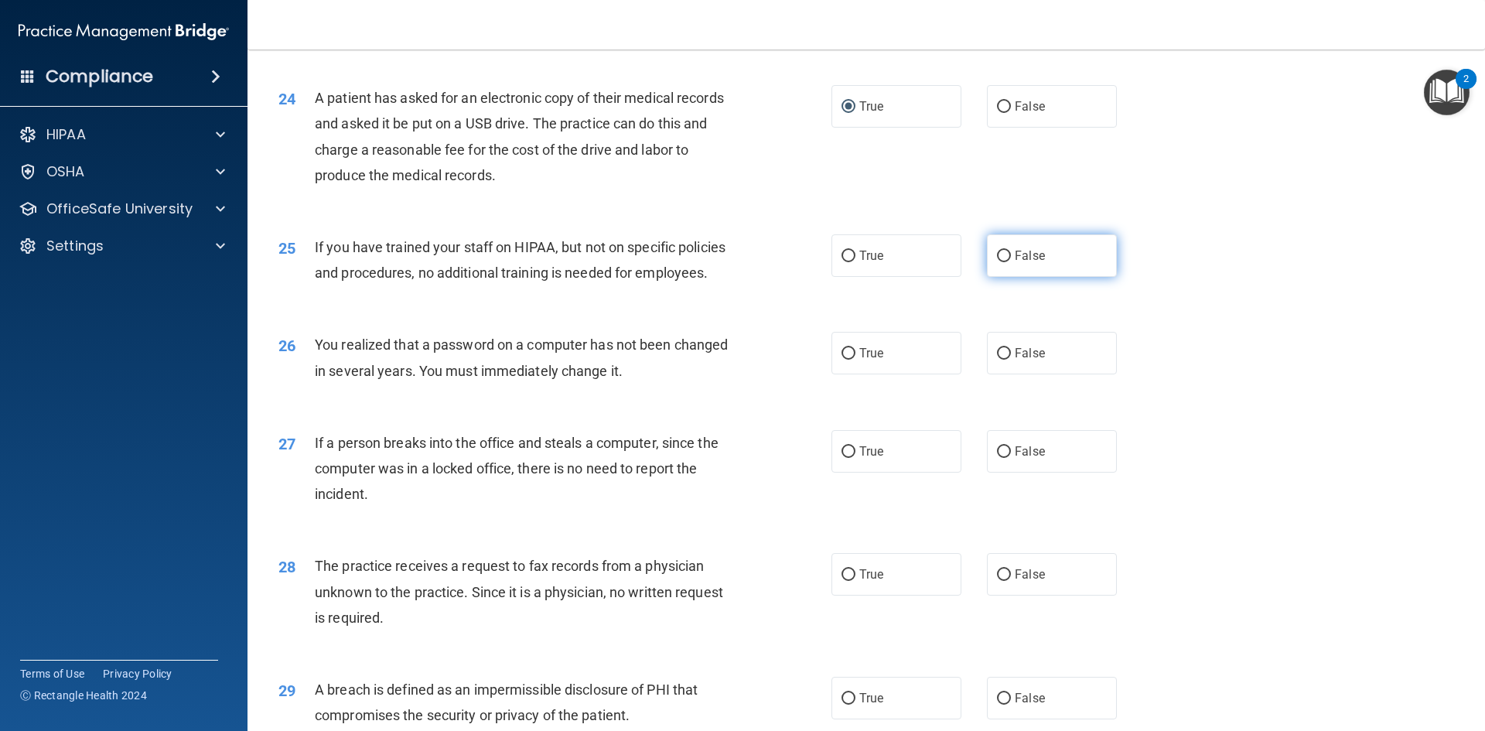
radio input "true"
click at [898, 374] on label "True" at bounding box center [896, 353] width 130 height 43
click at [855, 360] on input "True" at bounding box center [848, 354] width 14 height 12
radio input "true"
click at [1041, 472] on label "False" at bounding box center [1052, 451] width 130 height 43
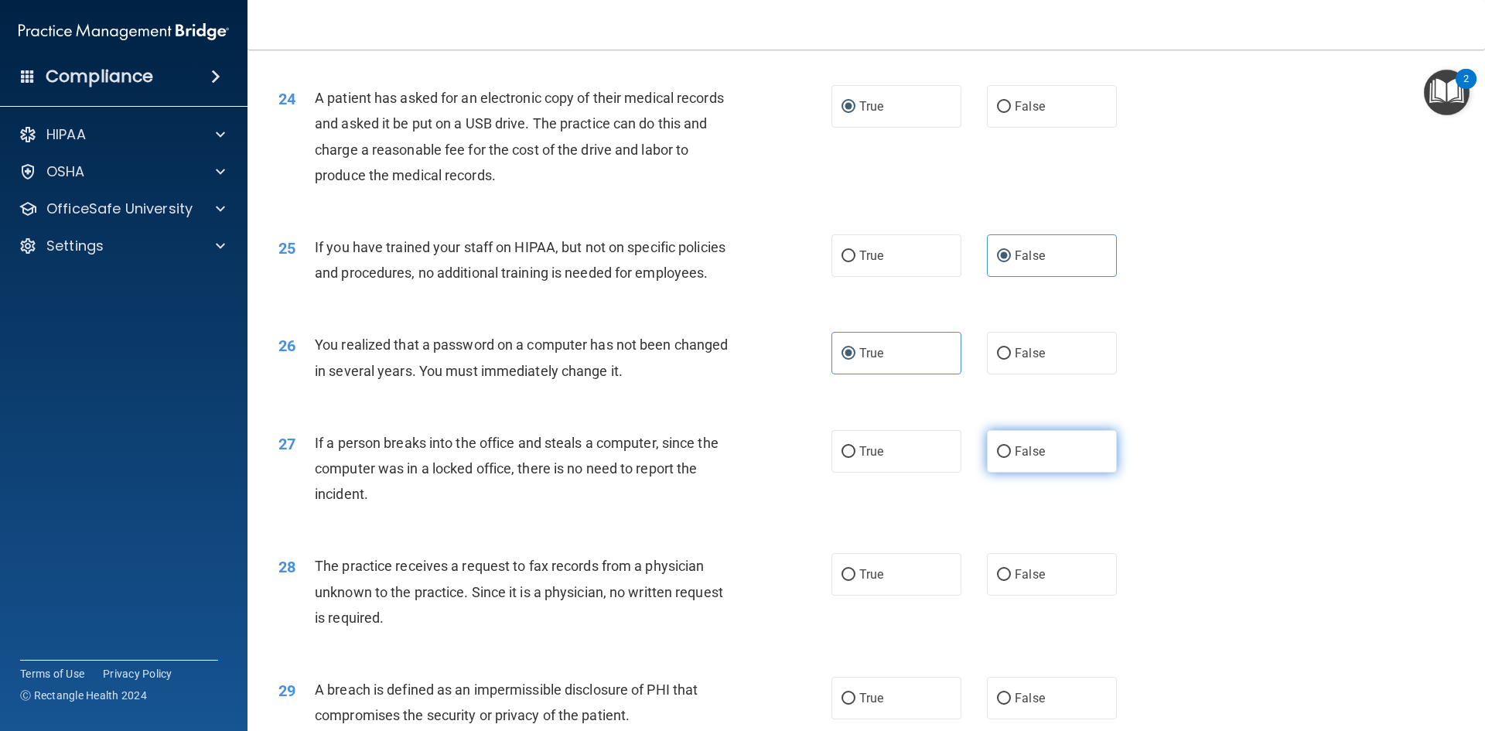
click at [1011, 458] on input "False" at bounding box center [1004, 452] width 14 height 12
radio input "true"
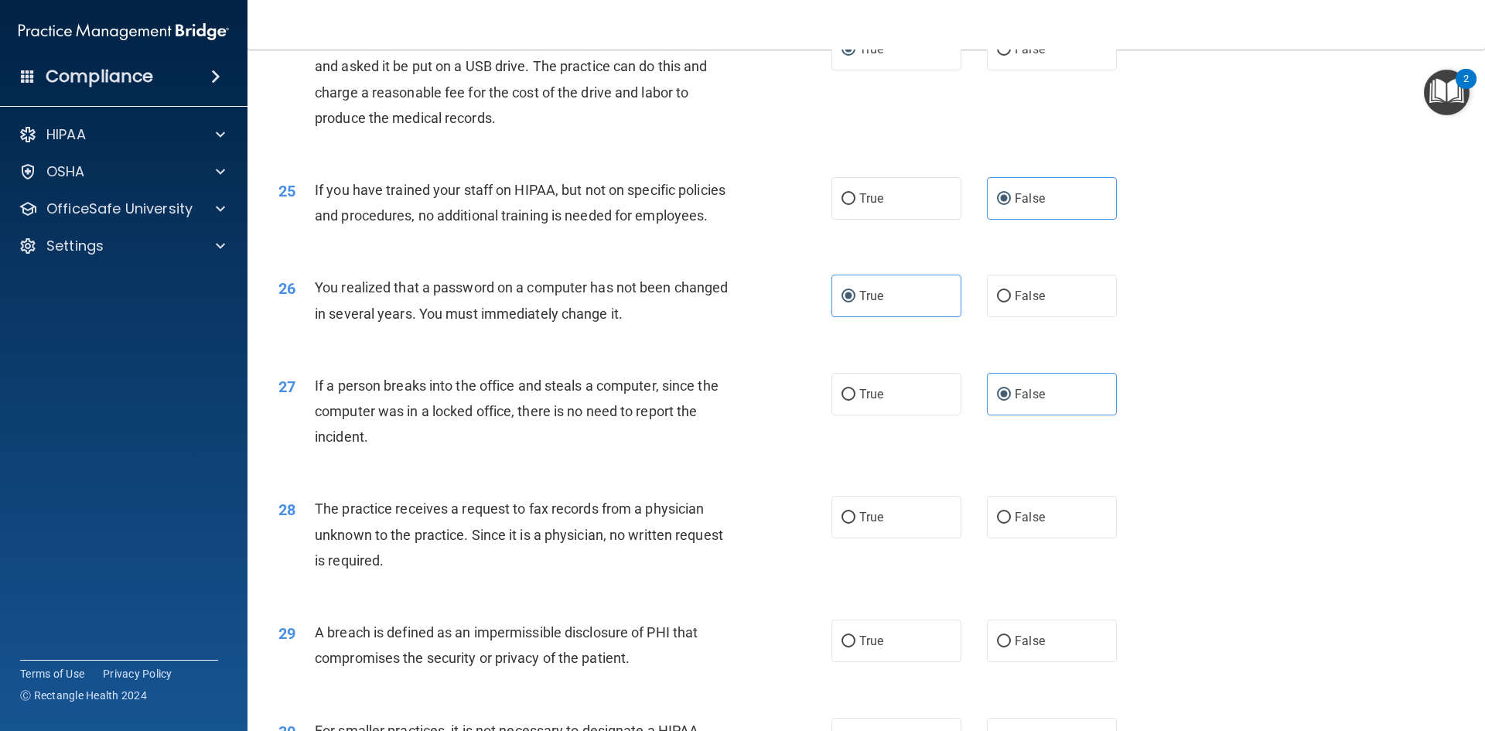
scroll to position [2784, 0]
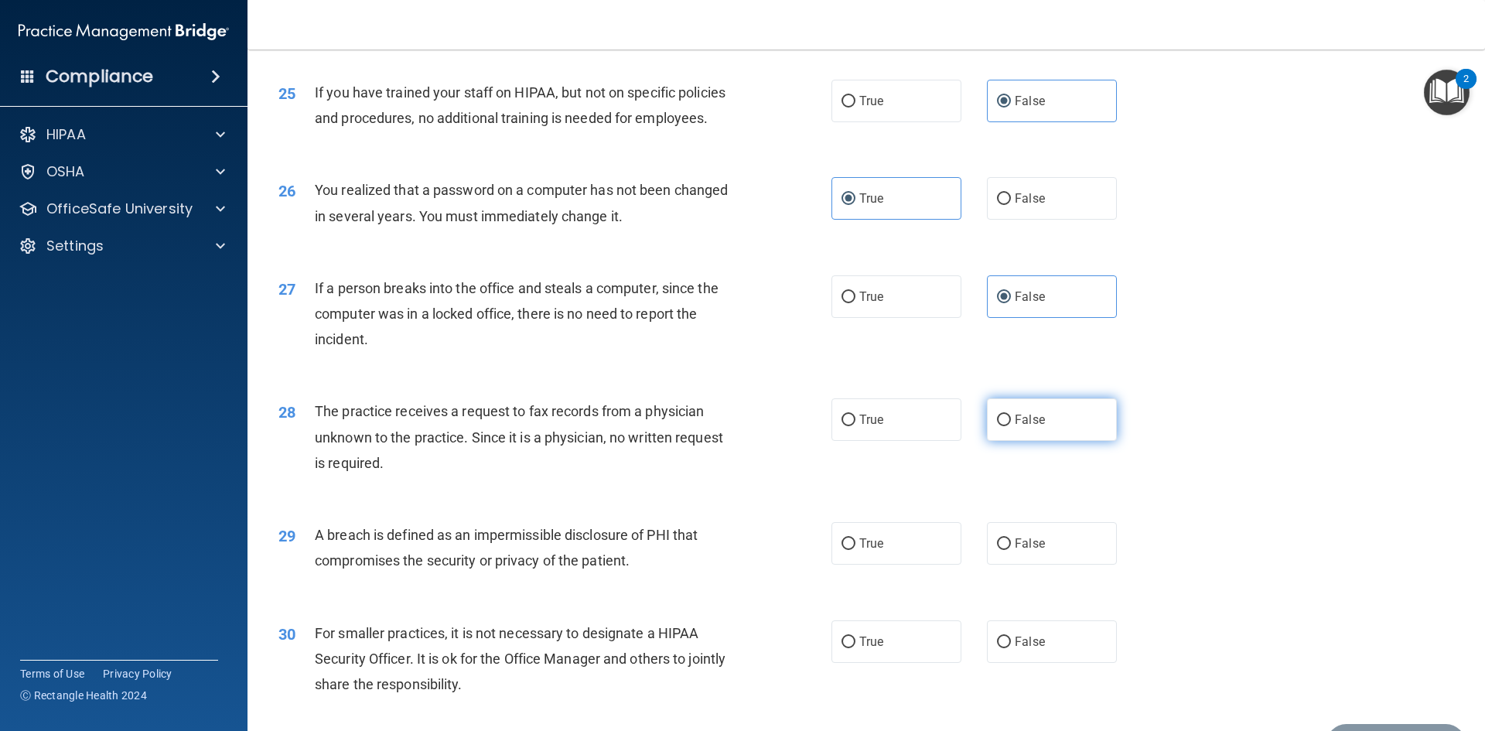
click at [1048, 441] on label "False" at bounding box center [1052, 419] width 130 height 43
click at [1011, 426] on input "False" at bounding box center [1004, 420] width 14 height 12
radio input "true"
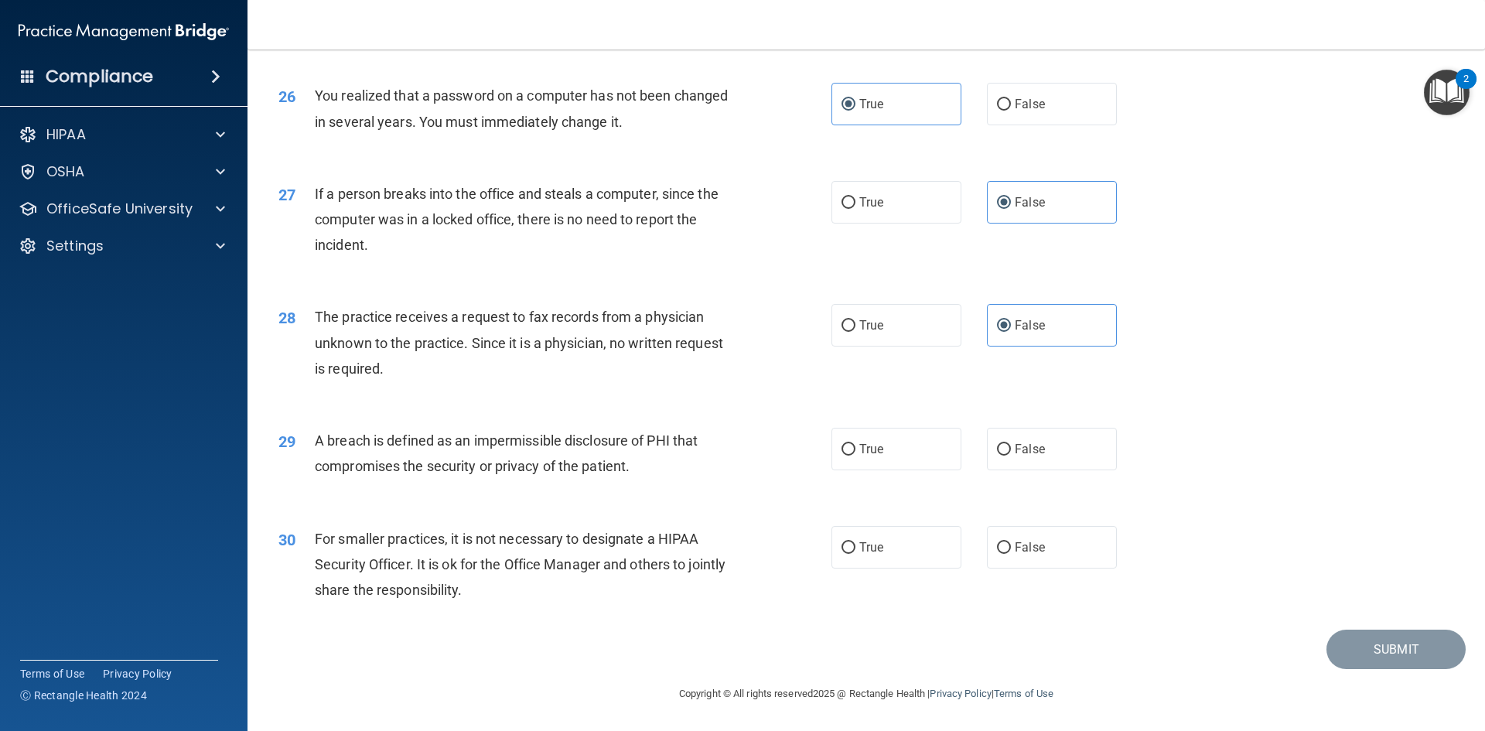
scroll to position [2929, 0]
click at [866, 442] on span "True" at bounding box center [871, 449] width 24 height 15
click at [855, 444] on input "True" at bounding box center [848, 450] width 14 height 12
radio input "true"
click at [1016, 557] on label "False" at bounding box center [1052, 547] width 130 height 43
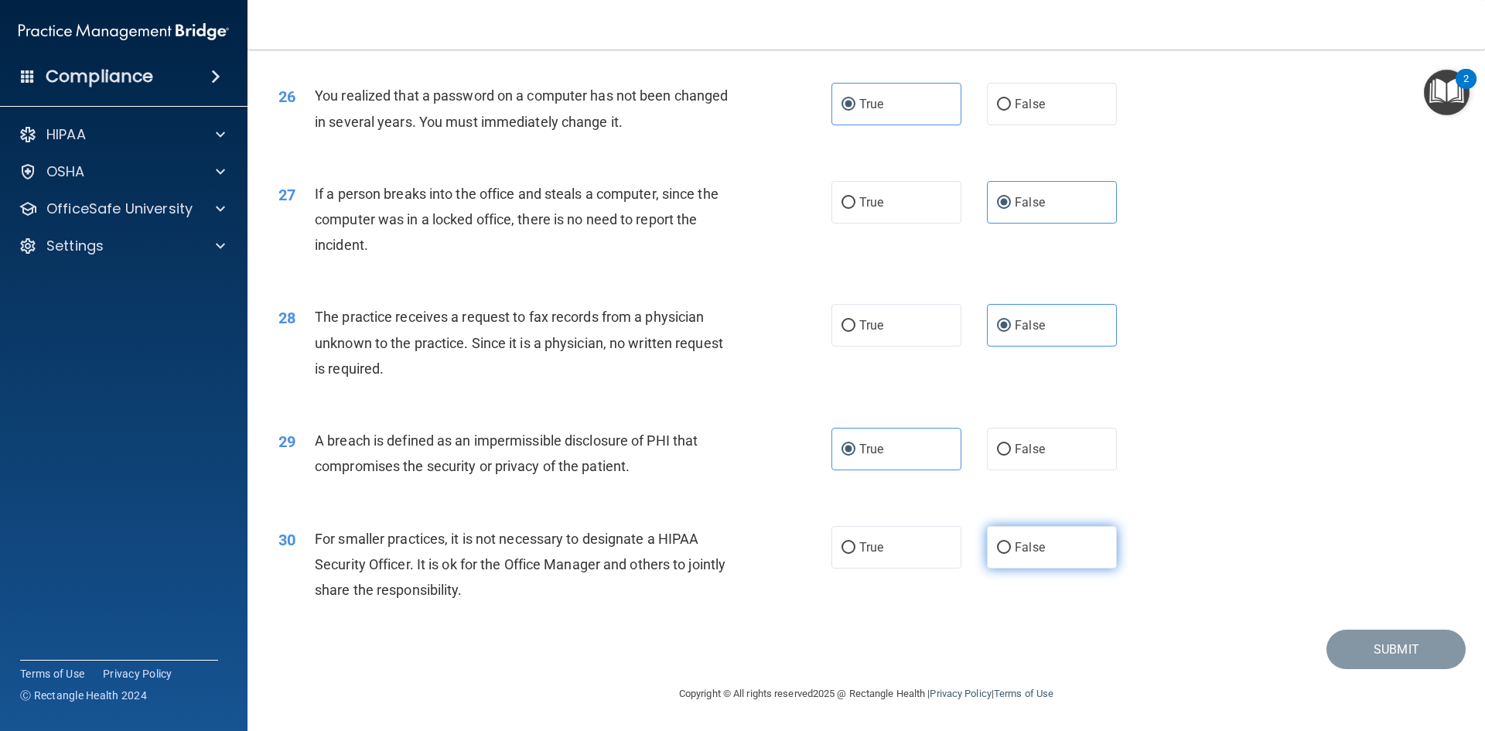
click at [1011, 554] on input "False" at bounding box center [1004, 548] width 14 height 12
radio input "true"
click at [1363, 647] on button "Submit" at bounding box center [1395, 648] width 139 height 39
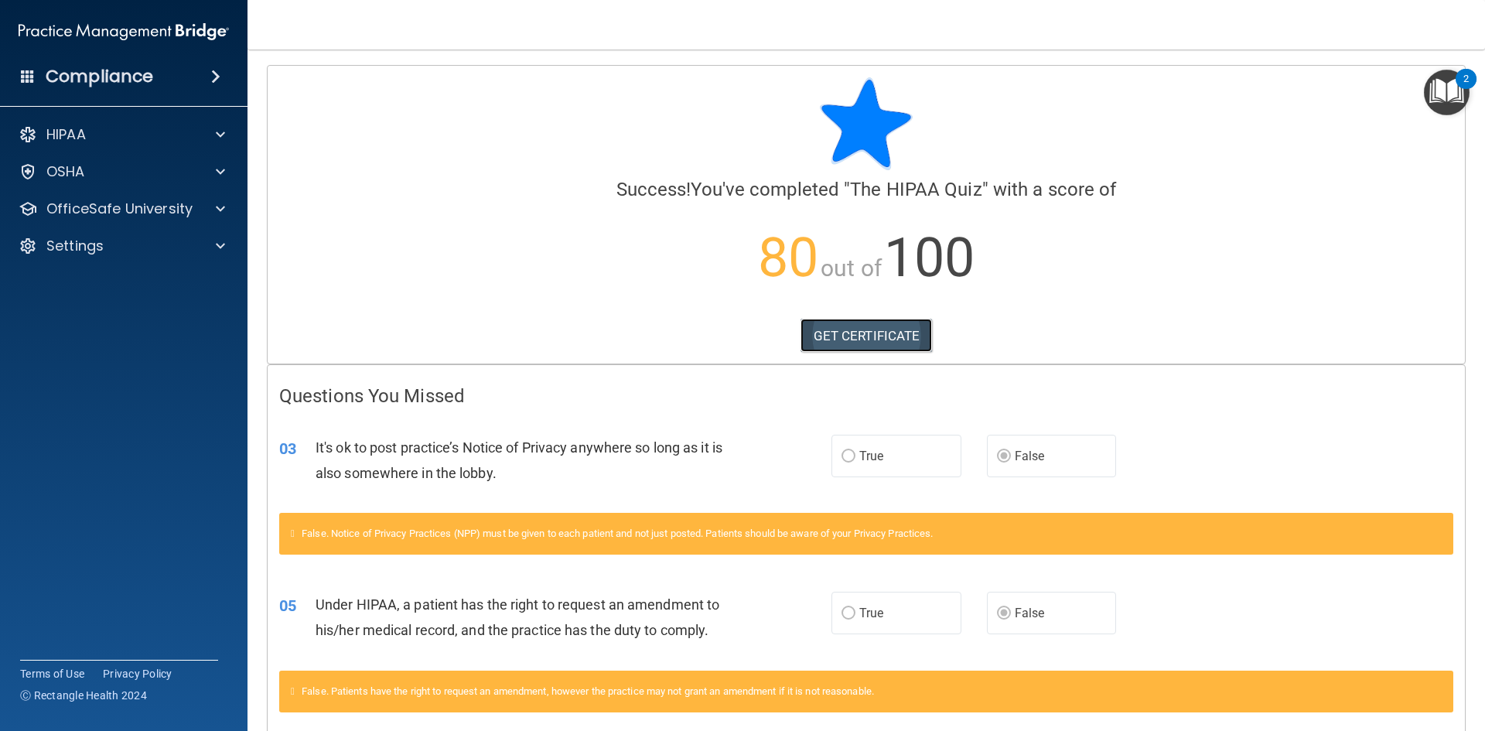
click at [884, 335] on link "GET CERTIFICATE" at bounding box center [866, 336] width 132 height 34
click at [128, 84] on h4 "Compliance" at bounding box center [99, 77] width 107 height 22
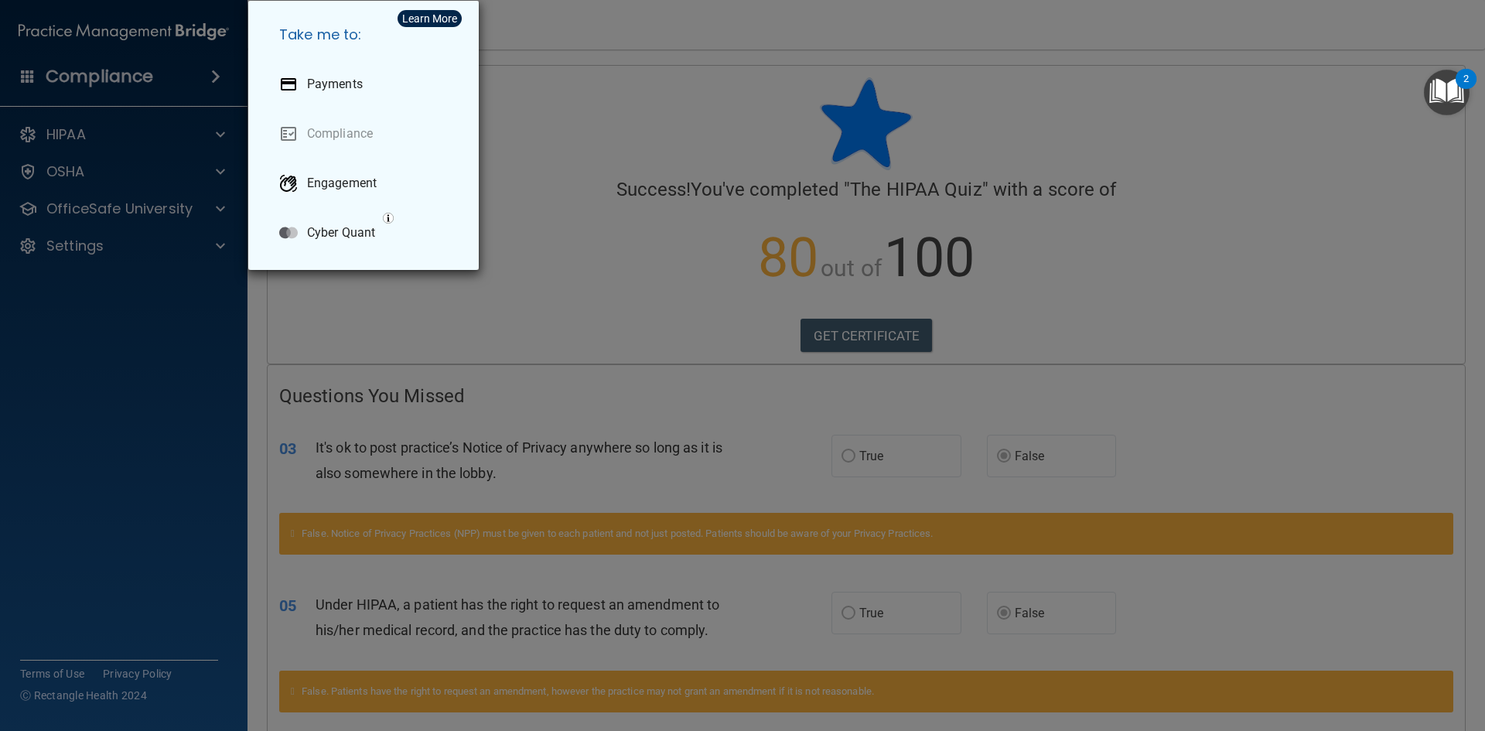
click at [128, 84] on div "Take me to: Payments Compliance Engagement Cyber Quant" at bounding box center [742, 365] width 1485 height 731
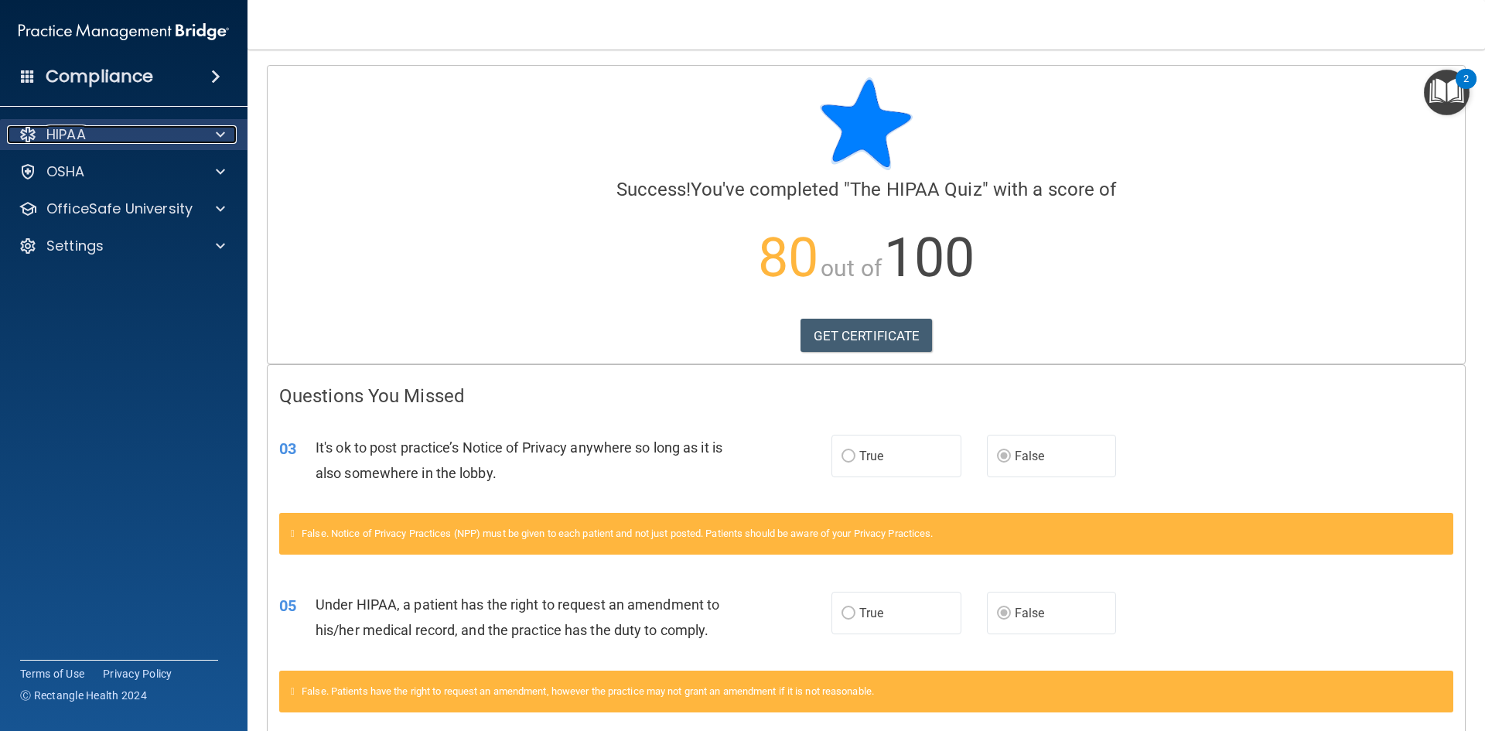
click at [124, 142] on div "HIPAA" at bounding box center [103, 134] width 192 height 19
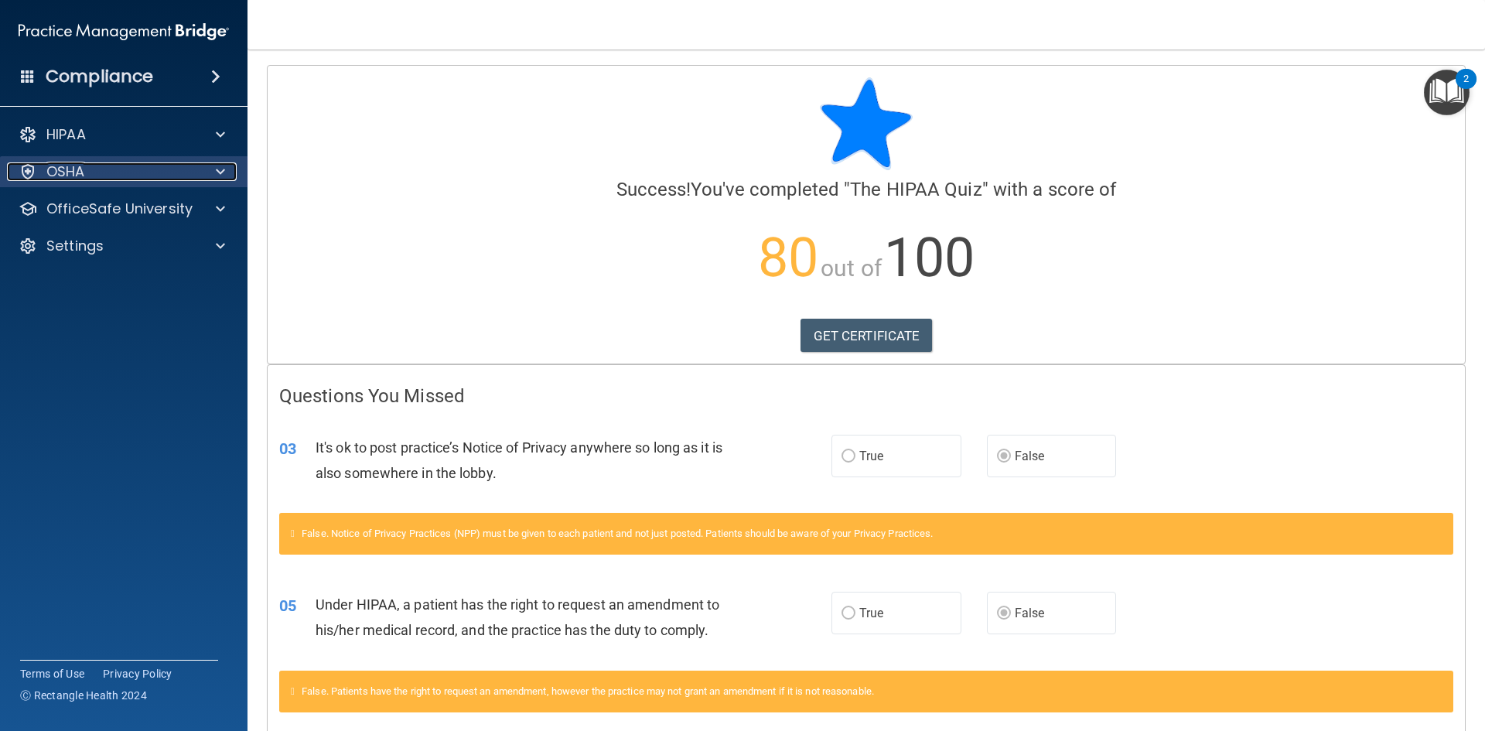
click at [127, 163] on div "OSHA" at bounding box center [103, 171] width 192 height 19
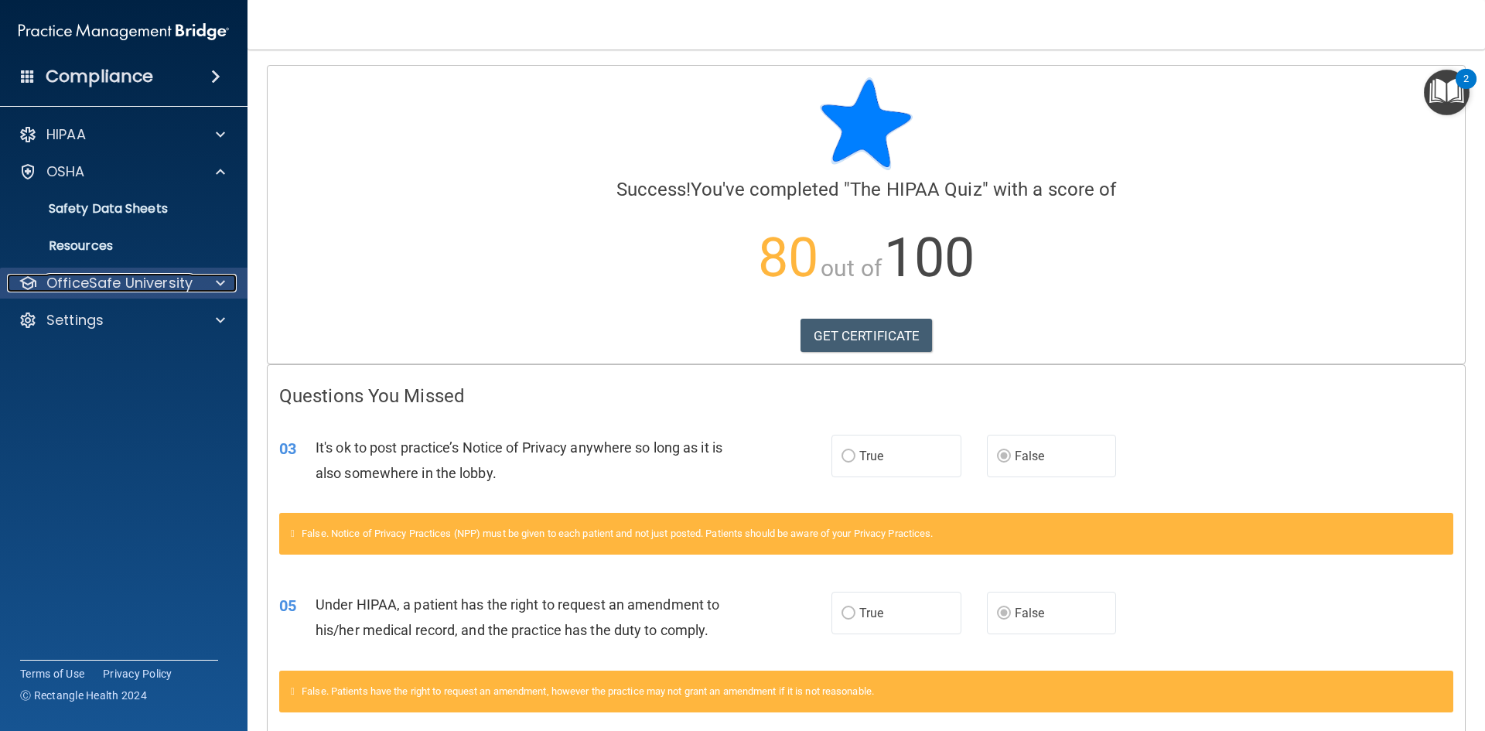
click at [118, 277] on p "OfficeSafe University" at bounding box center [119, 283] width 146 height 19
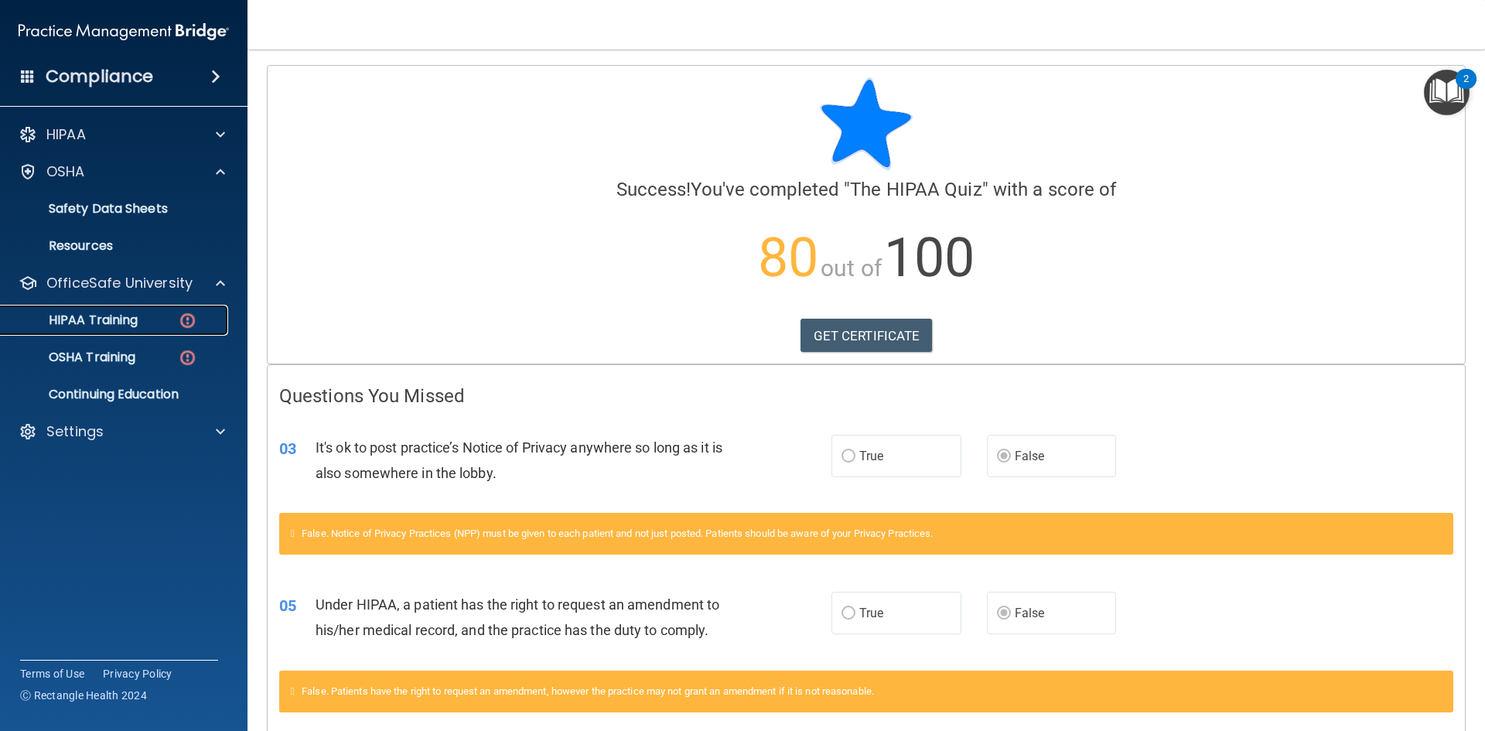
click at [136, 326] on p "HIPAA Training" at bounding box center [74, 319] width 128 height 15
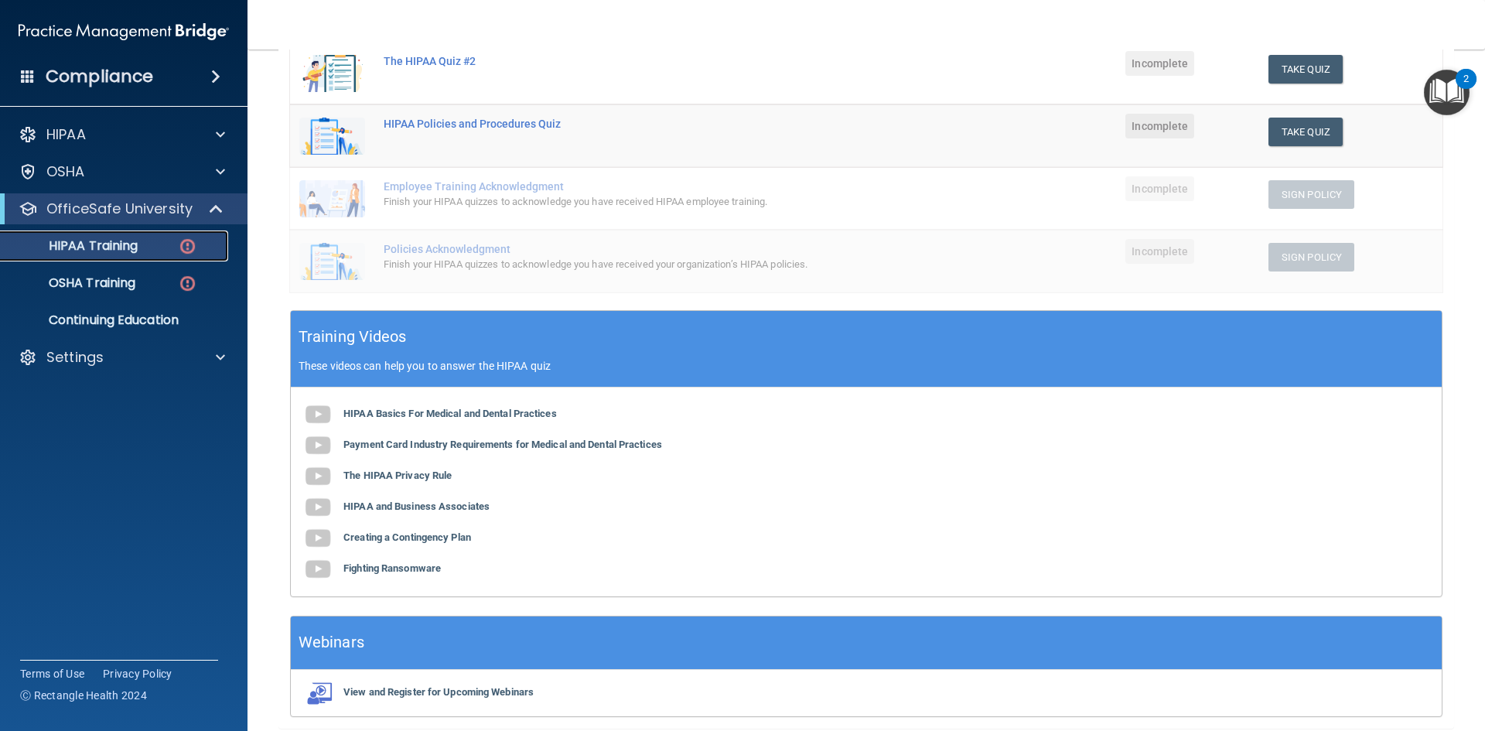
scroll to position [155, 0]
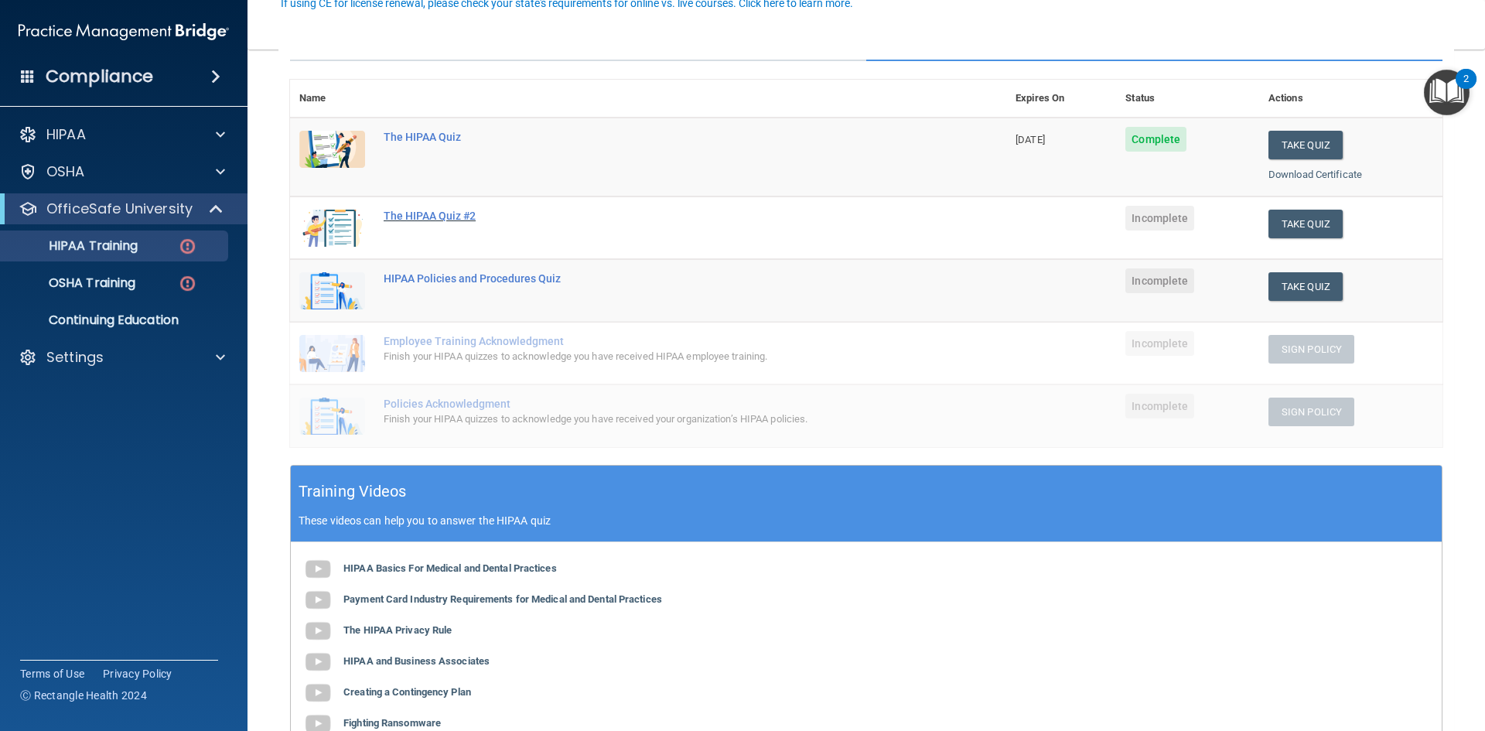
click at [419, 212] on div "The HIPAA Quiz #2" at bounding box center [656, 216] width 545 height 12
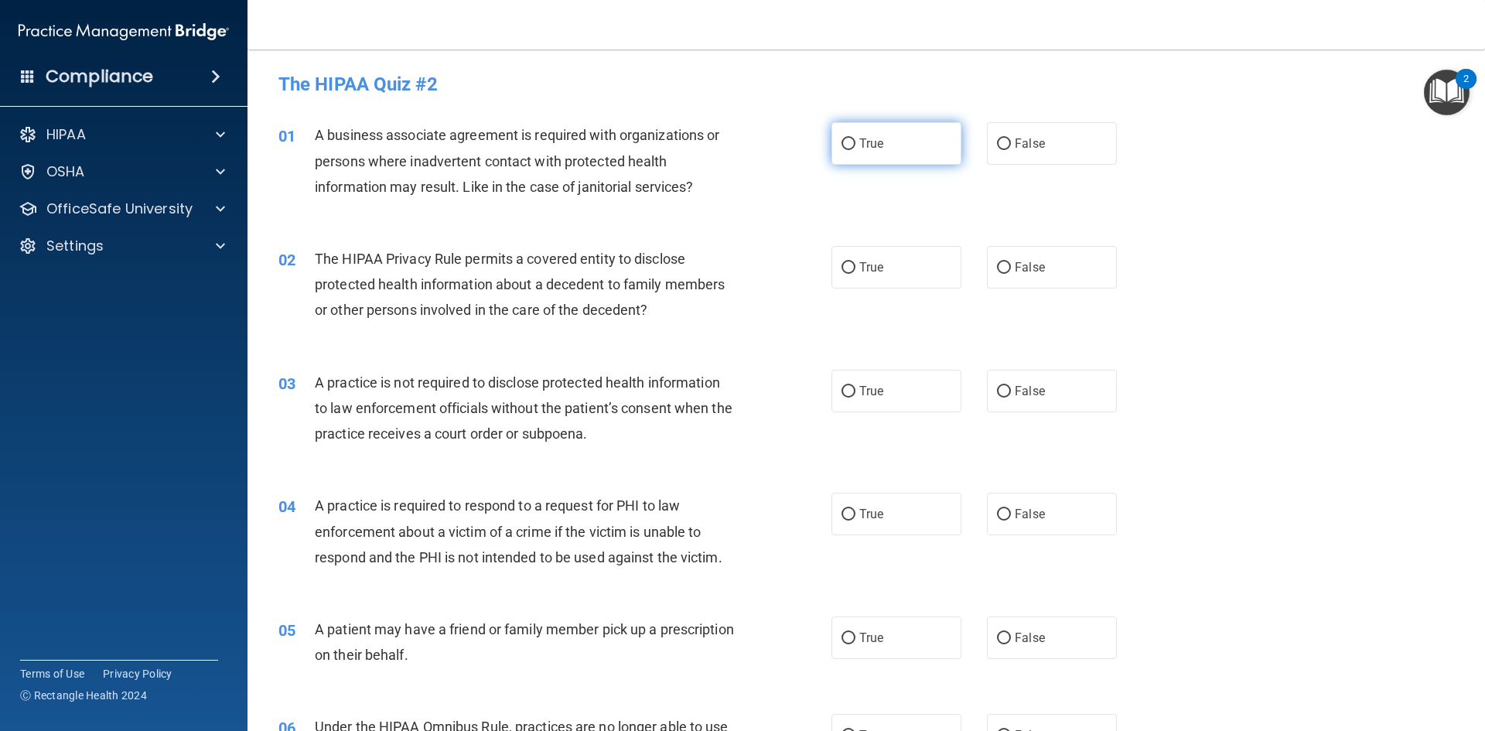
click at [879, 153] on label "True" at bounding box center [896, 143] width 130 height 43
click at [855, 150] on input "True" at bounding box center [848, 144] width 14 height 12
radio input "true"
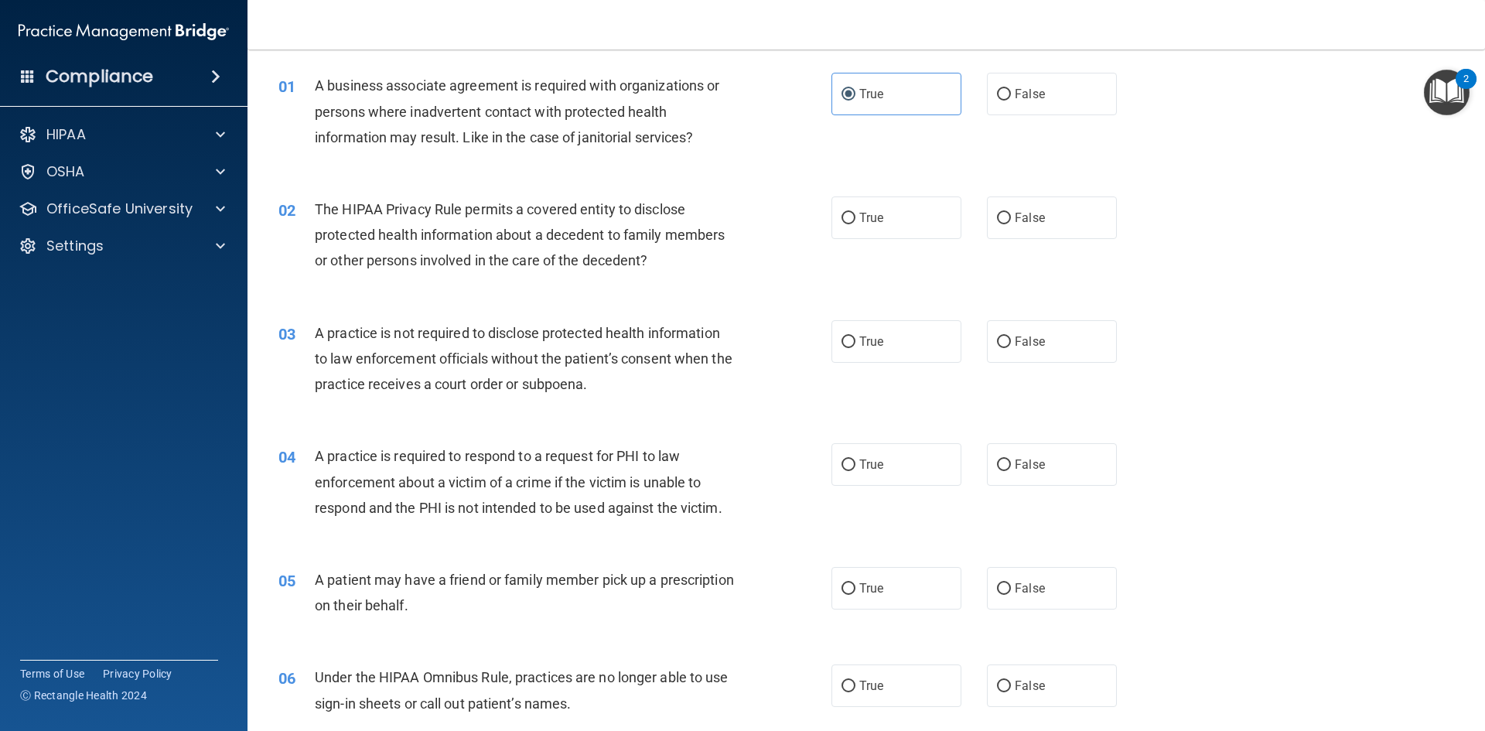
scroll to position [155, 0]
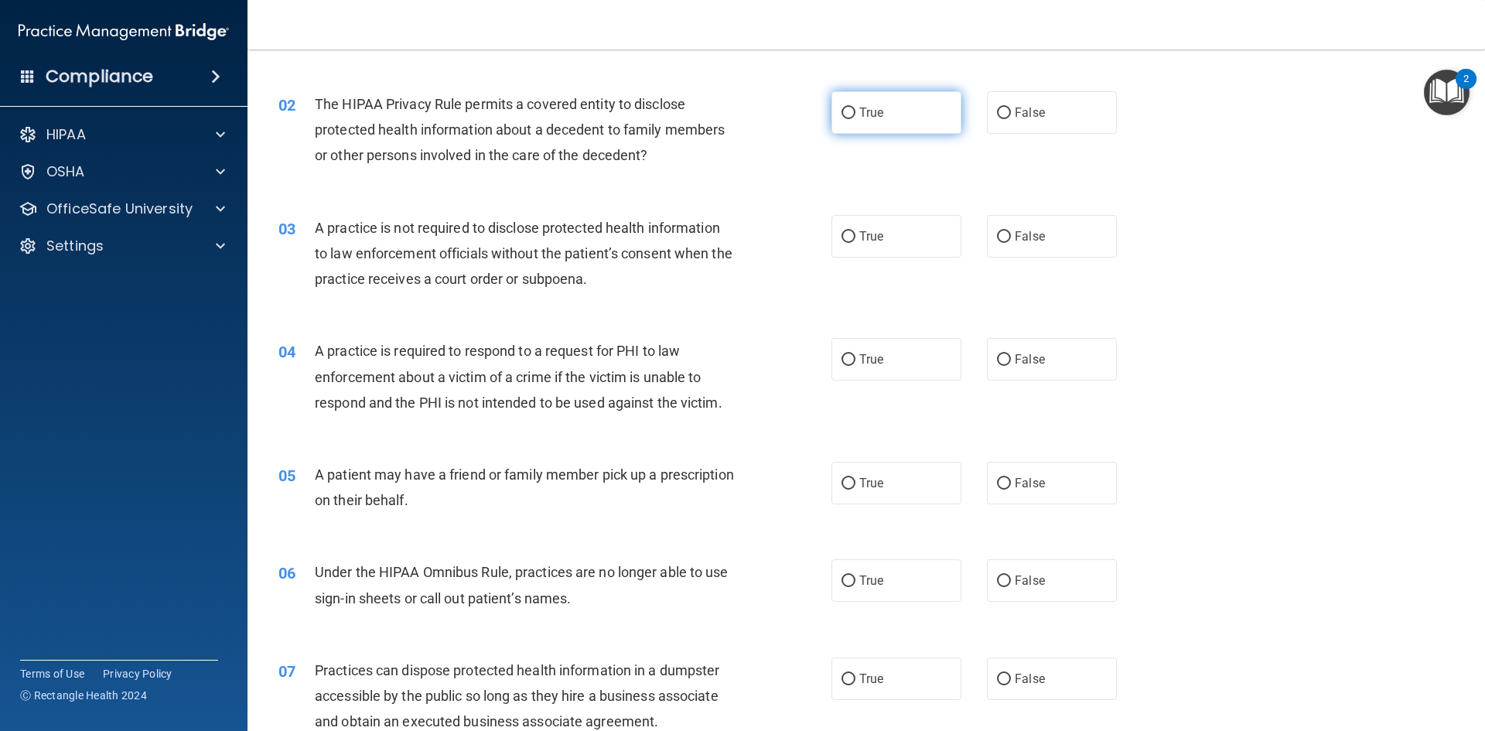
click at [867, 115] on span "True" at bounding box center [871, 112] width 24 height 15
click at [855, 115] on input "True" at bounding box center [848, 113] width 14 height 12
radio input "true"
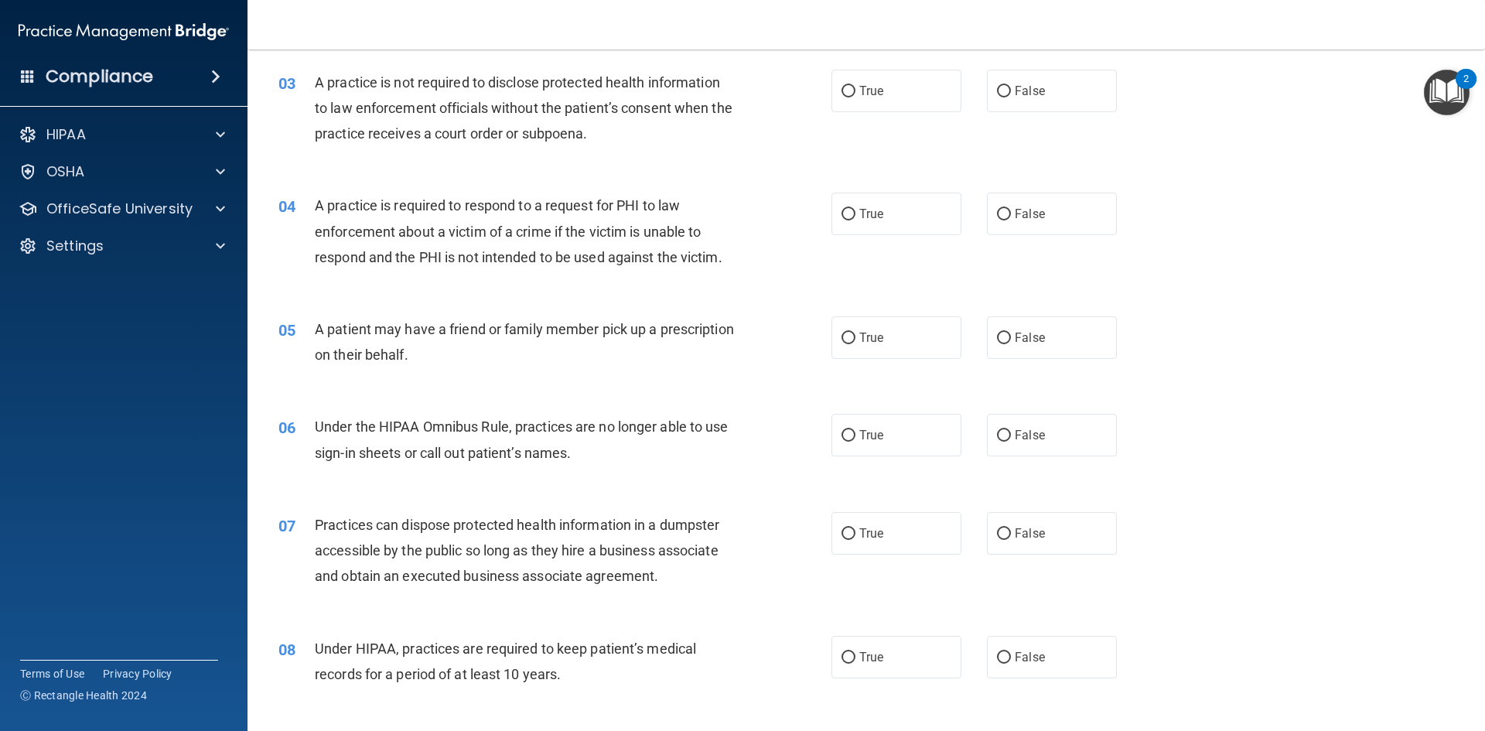
scroll to position [309, 0]
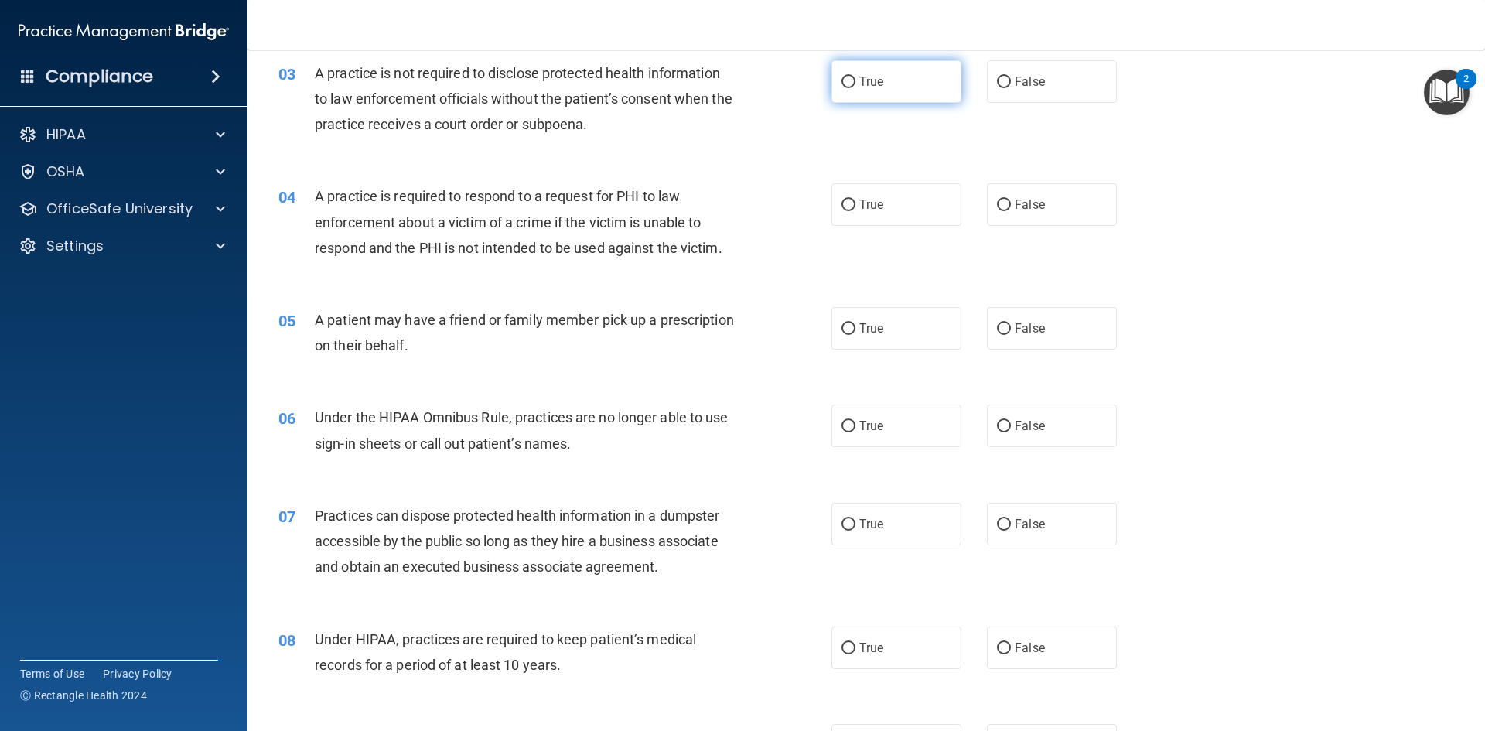
click at [842, 83] on input "True" at bounding box center [848, 83] width 14 height 12
radio input "true"
click at [847, 206] on input "True" at bounding box center [848, 205] width 14 height 12
radio input "true"
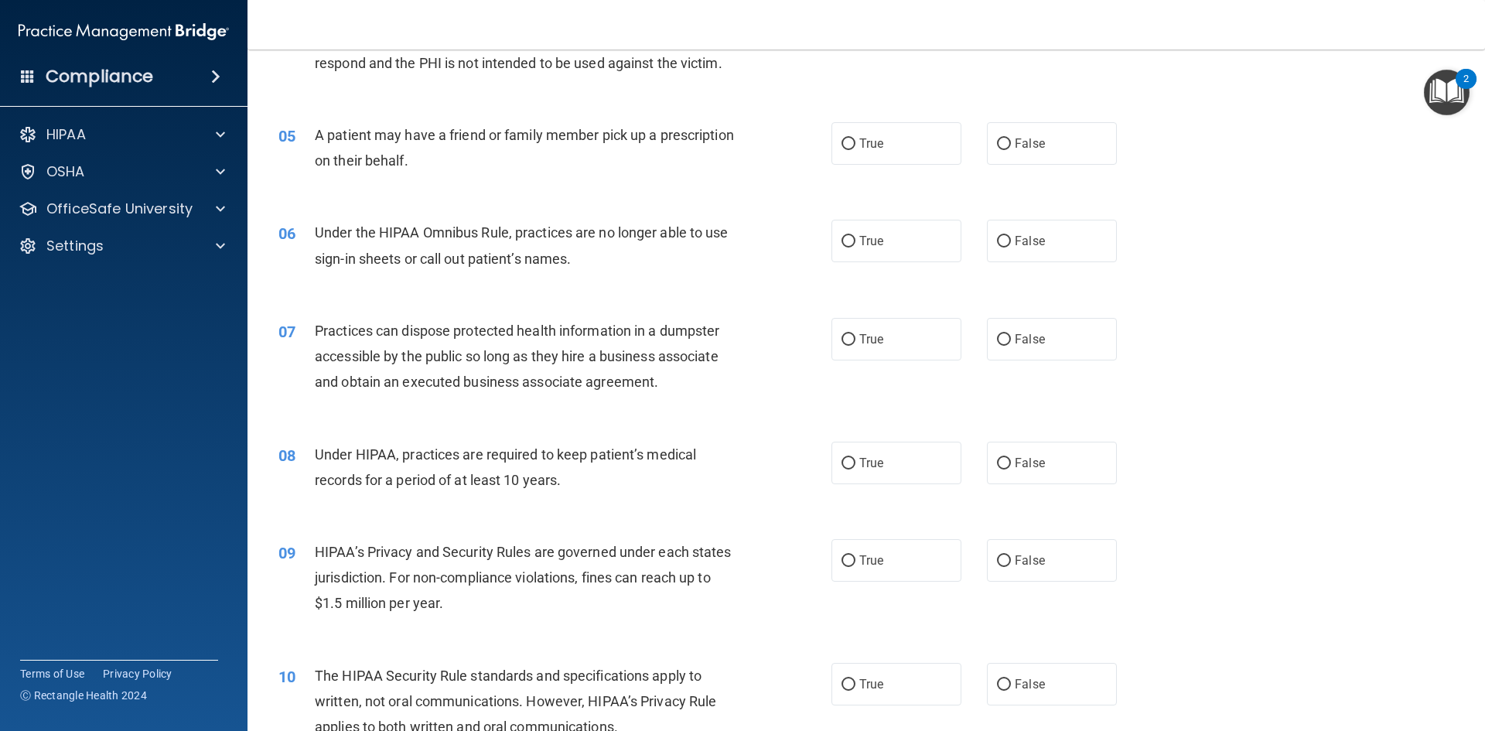
scroll to position [387, 0]
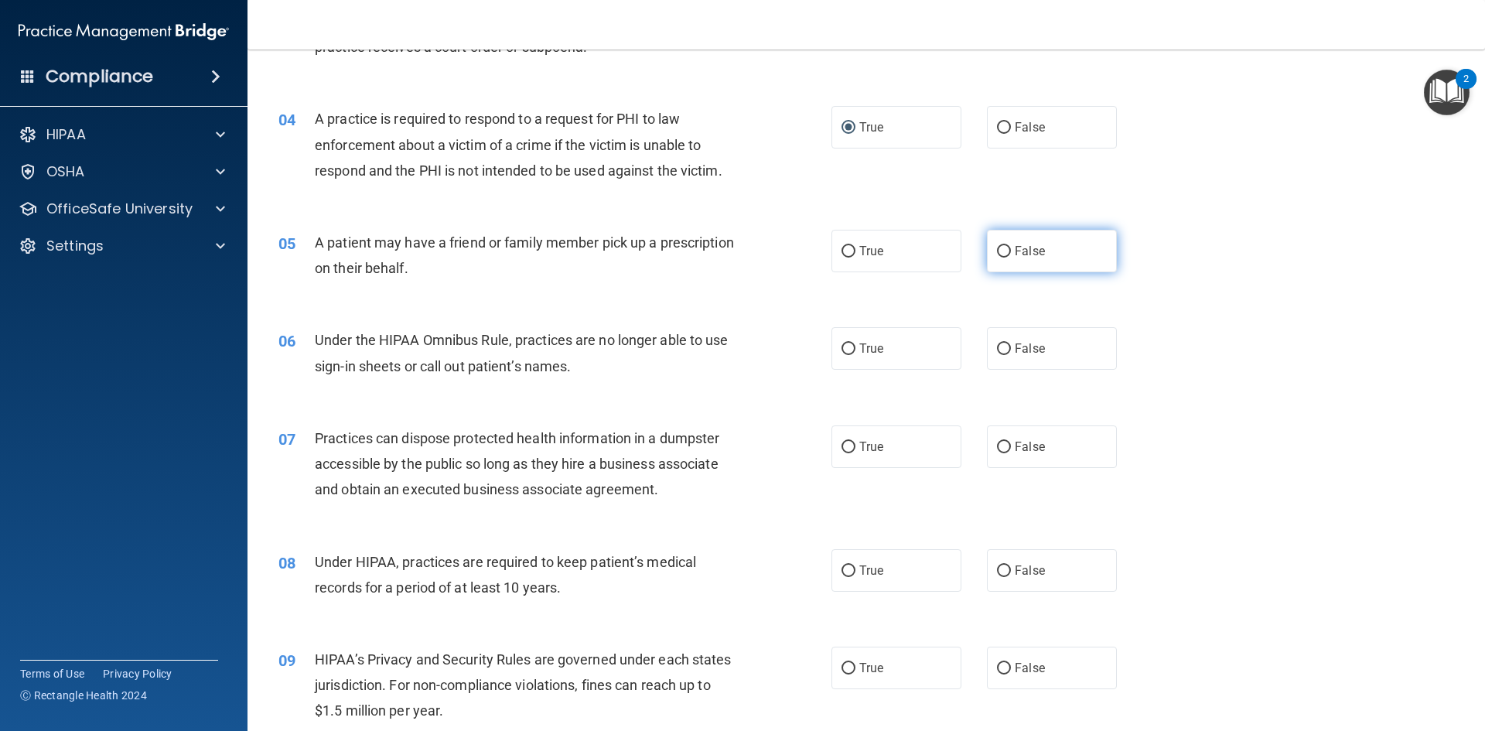
click at [998, 251] on input "False" at bounding box center [1004, 252] width 14 height 12
radio input "true"
click at [892, 247] on label "True" at bounding box center [896, 251] width 130 height 43
click at [855, 247] on input "True" at bounding box center [848, 252] width 14 height 12
radio input "true"
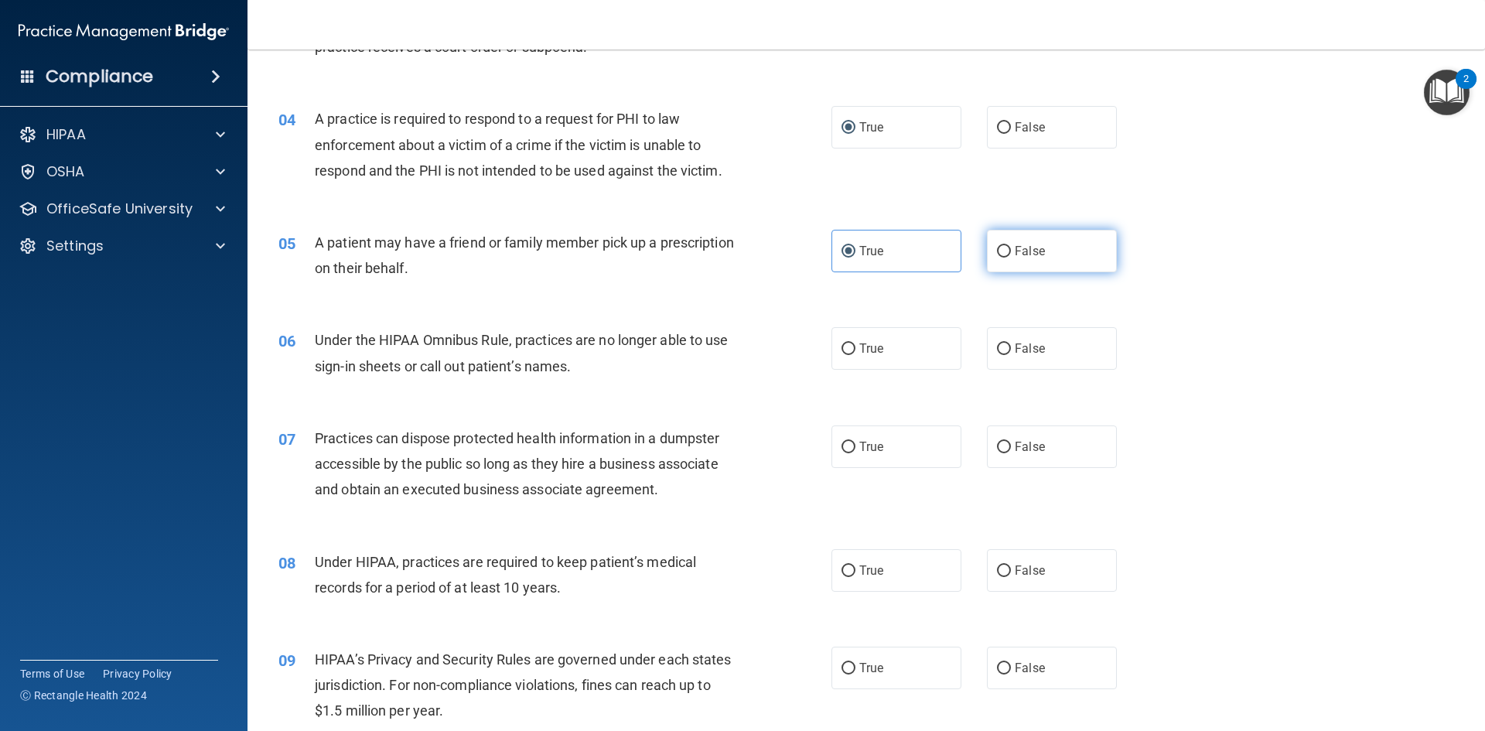
click at [1014, 255] on span "False" at bounding box center [1029, 251] width 30 height 15
click at [1011, 255] on input "False" at bounding box center [1004, 252] width 14 height 12
radio input "true"
radio input "false"
click at [992, 341] on label "False" at bounding box center [1052, 348] width 130 height 43
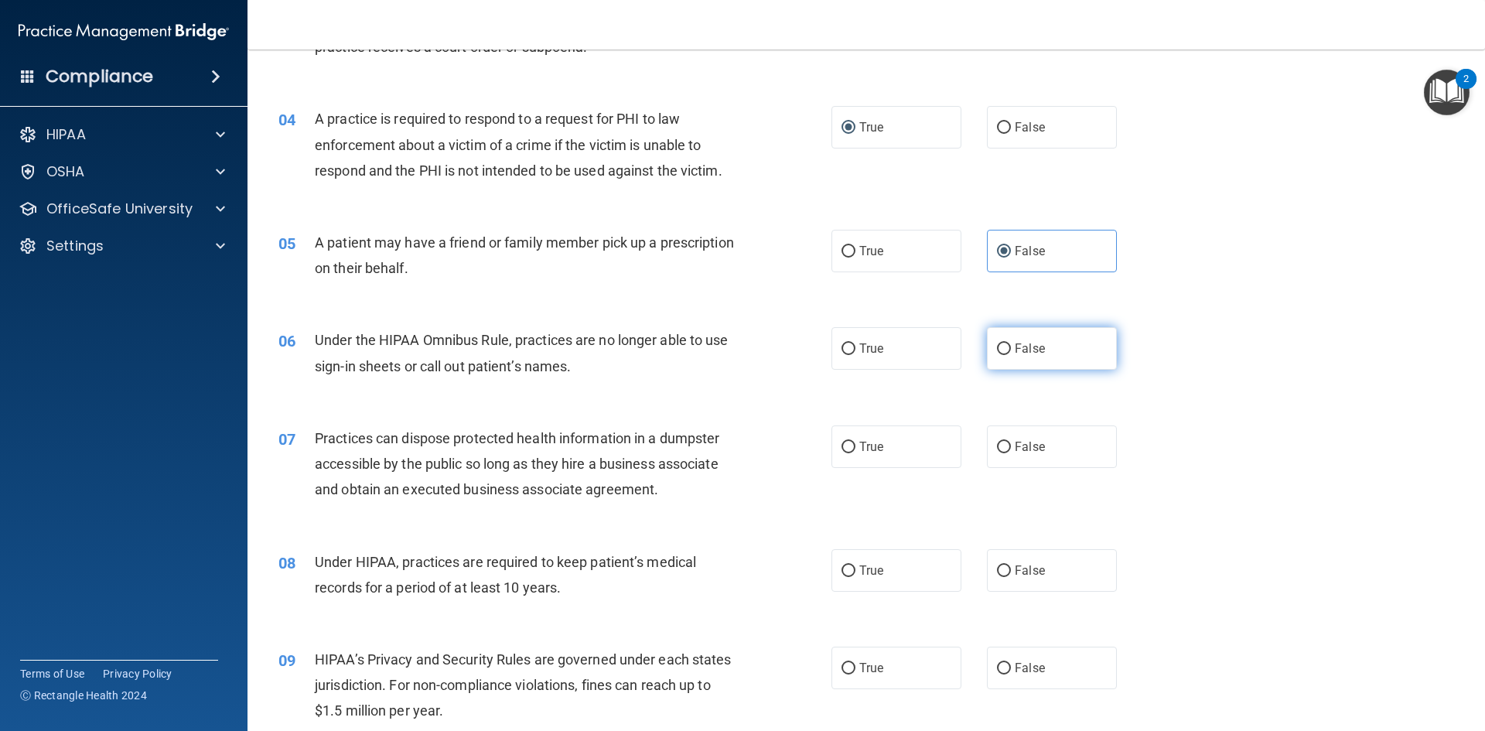
click at [997, 343] on input "False" at bounding box center [1004, 349] width 14 height 12
radio input "true"
click at [1006, 437] on label "False" at bounding box center [1052, 446] width 130 height 43
click at [1006, 442] on input "False" at bounding box center [1004, 448] width 14 height 12
radio input "true"
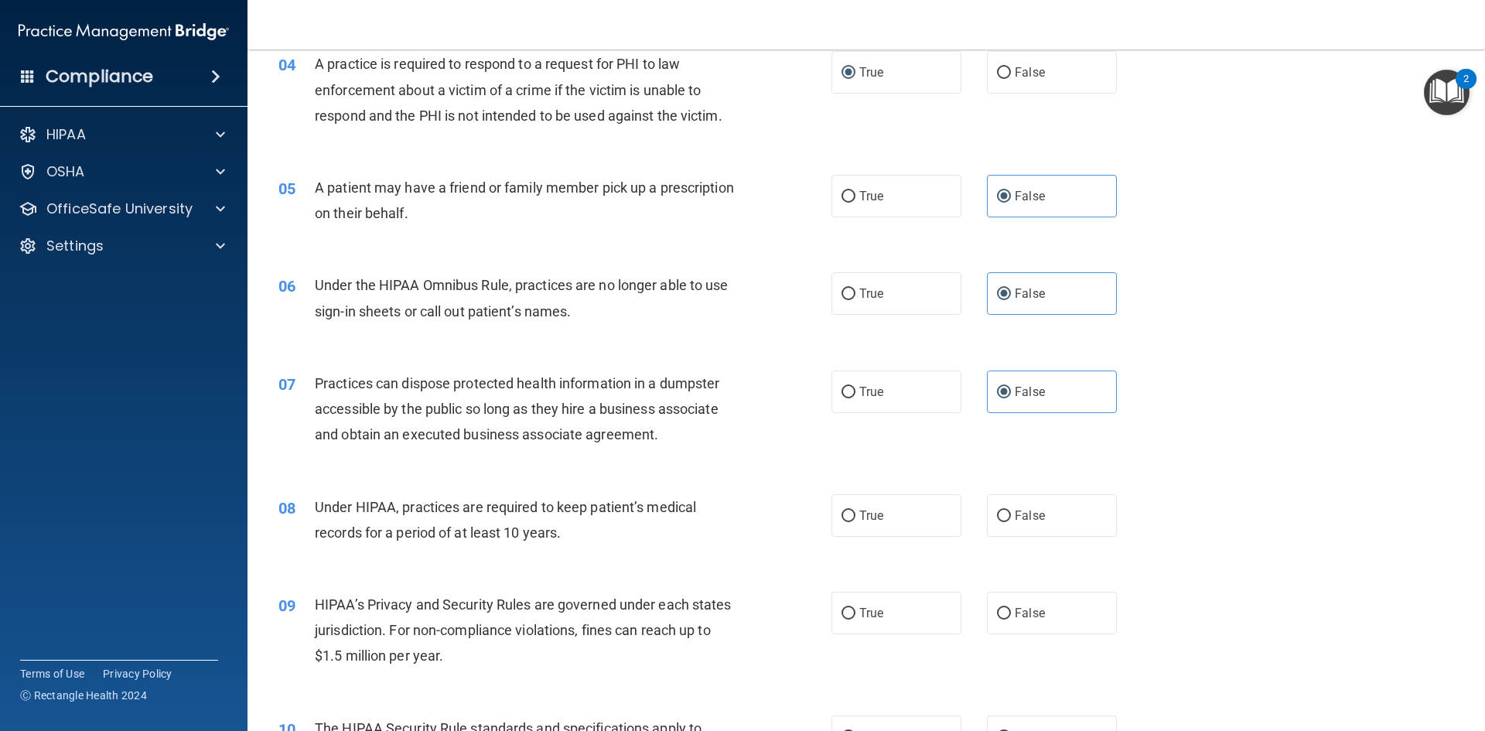
scroll to position [541, 0]
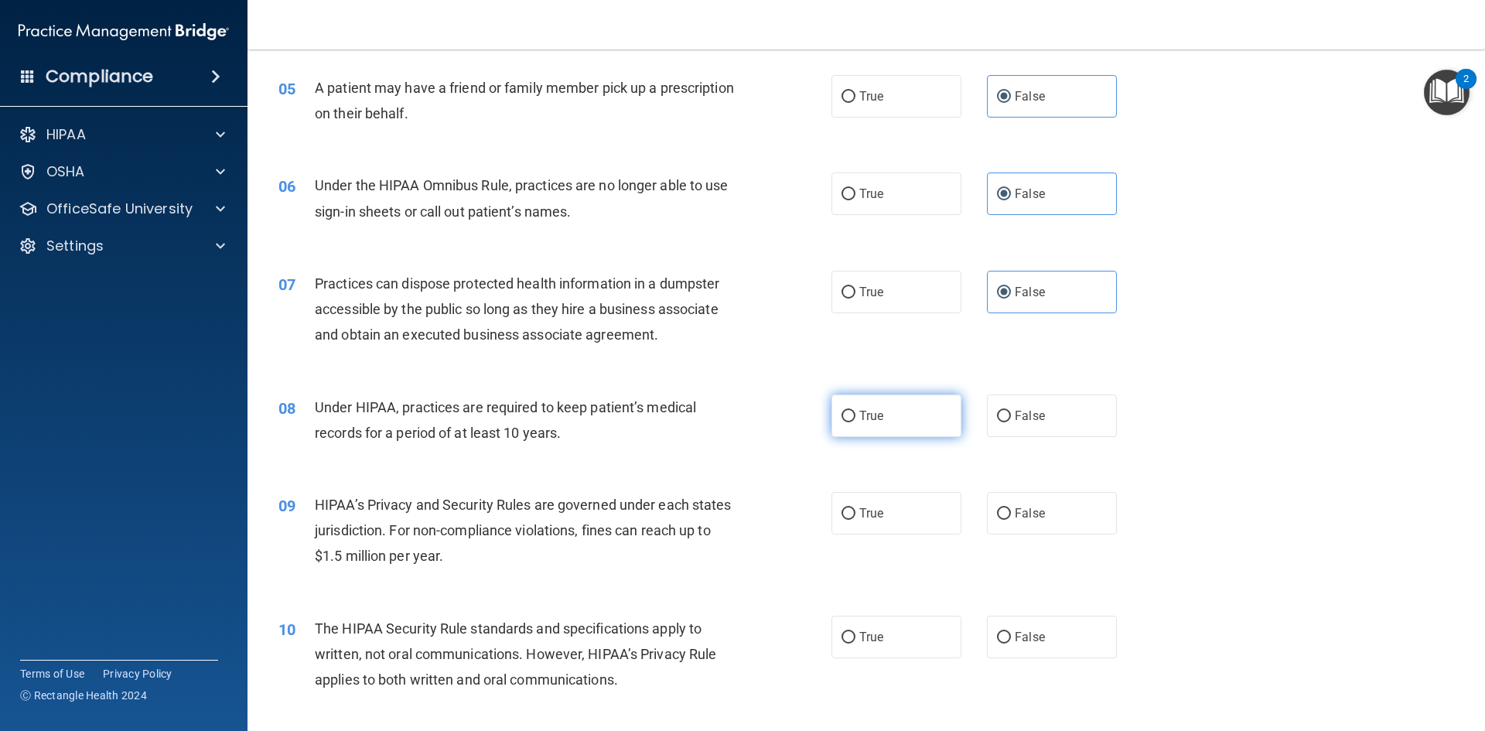
click at [859, 410] on span "True" at bounding box center [871, 415] width 24 height 15
click at [854, 411] on input "True" at bounding box center [848, 417] width 14 height 12
radio input "true"
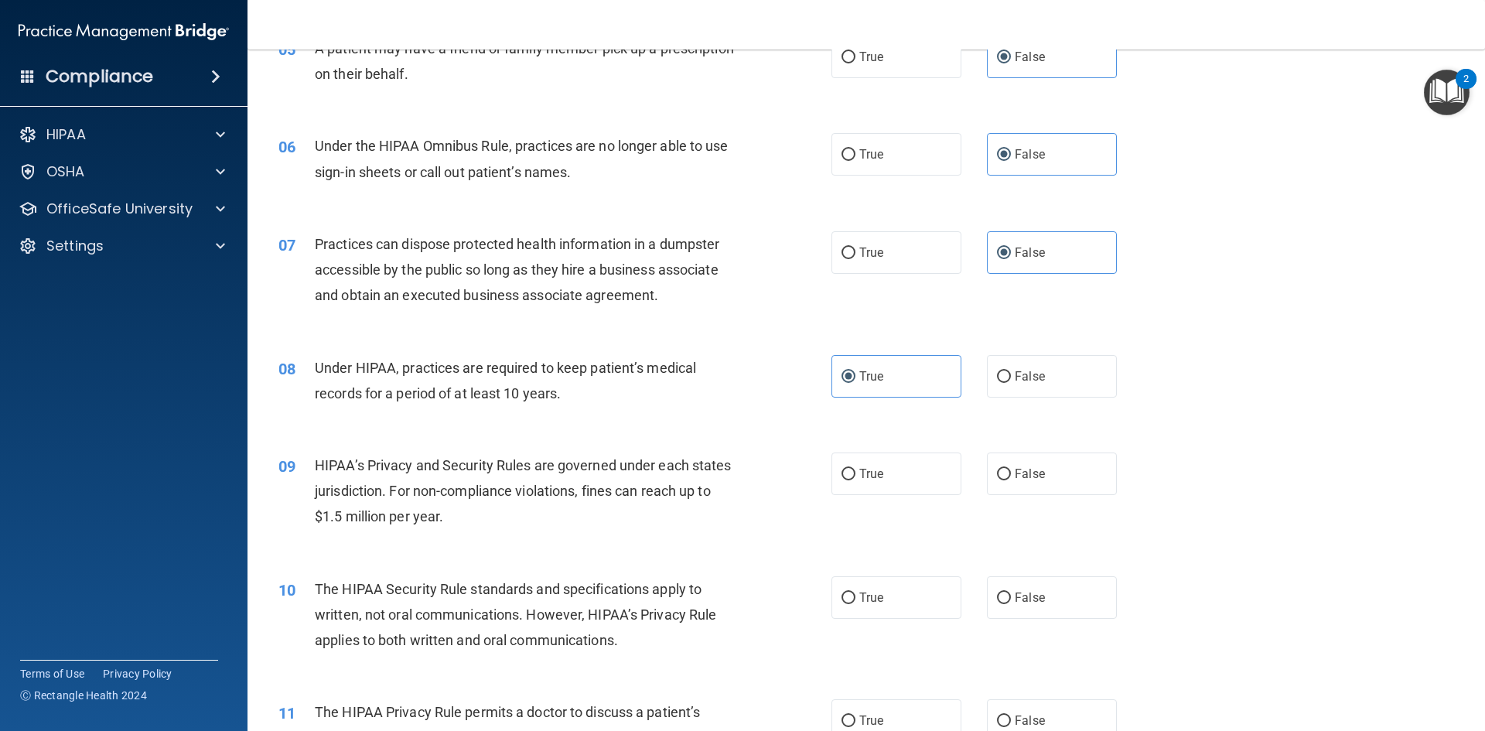
scroll to position [619, 0]
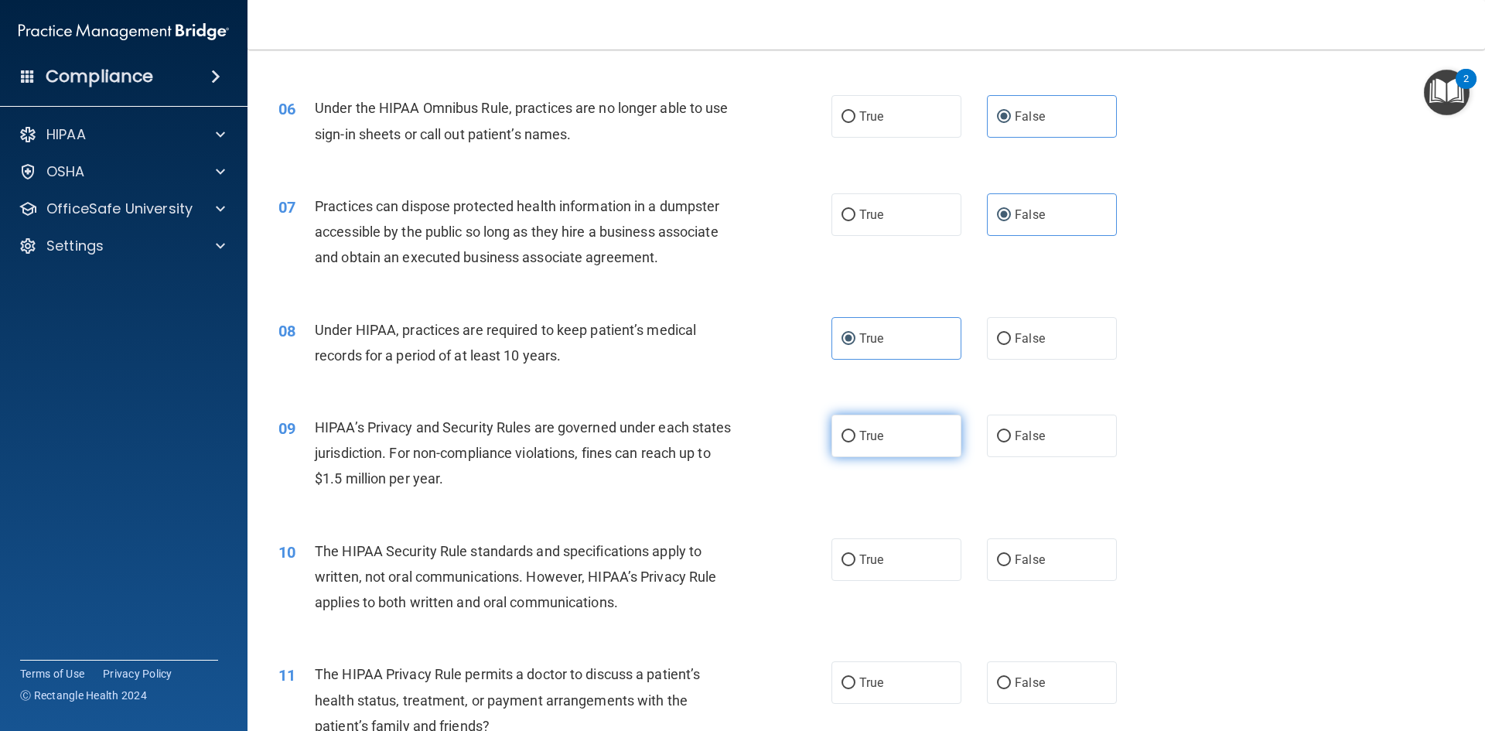
click at [843, 443] on label "True" at bounding box center [896, 435] width 130 height 43
click at [843, 442] on input "True" at bounding box center [848, 437] width 14 height 12
radio input "true"
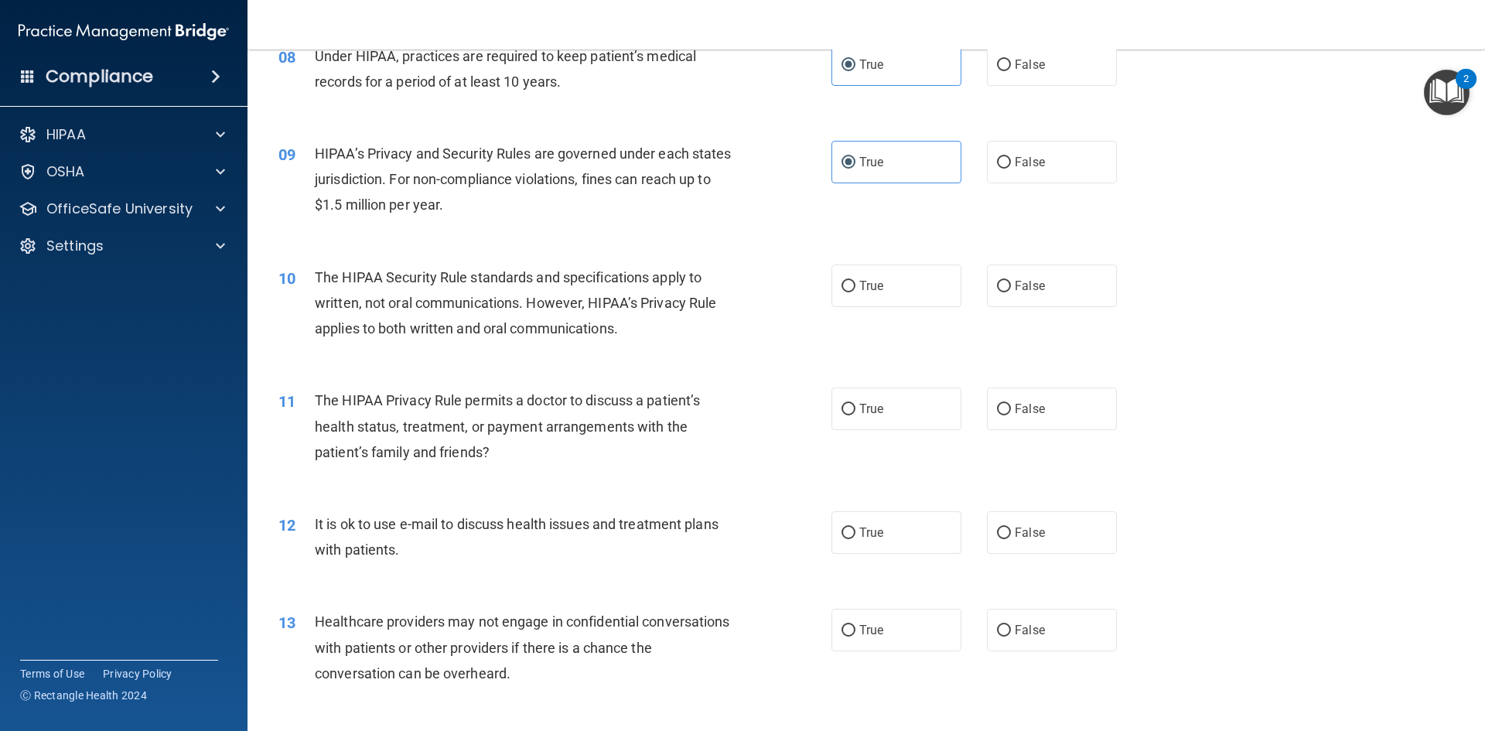
scroll to position [928, 0]
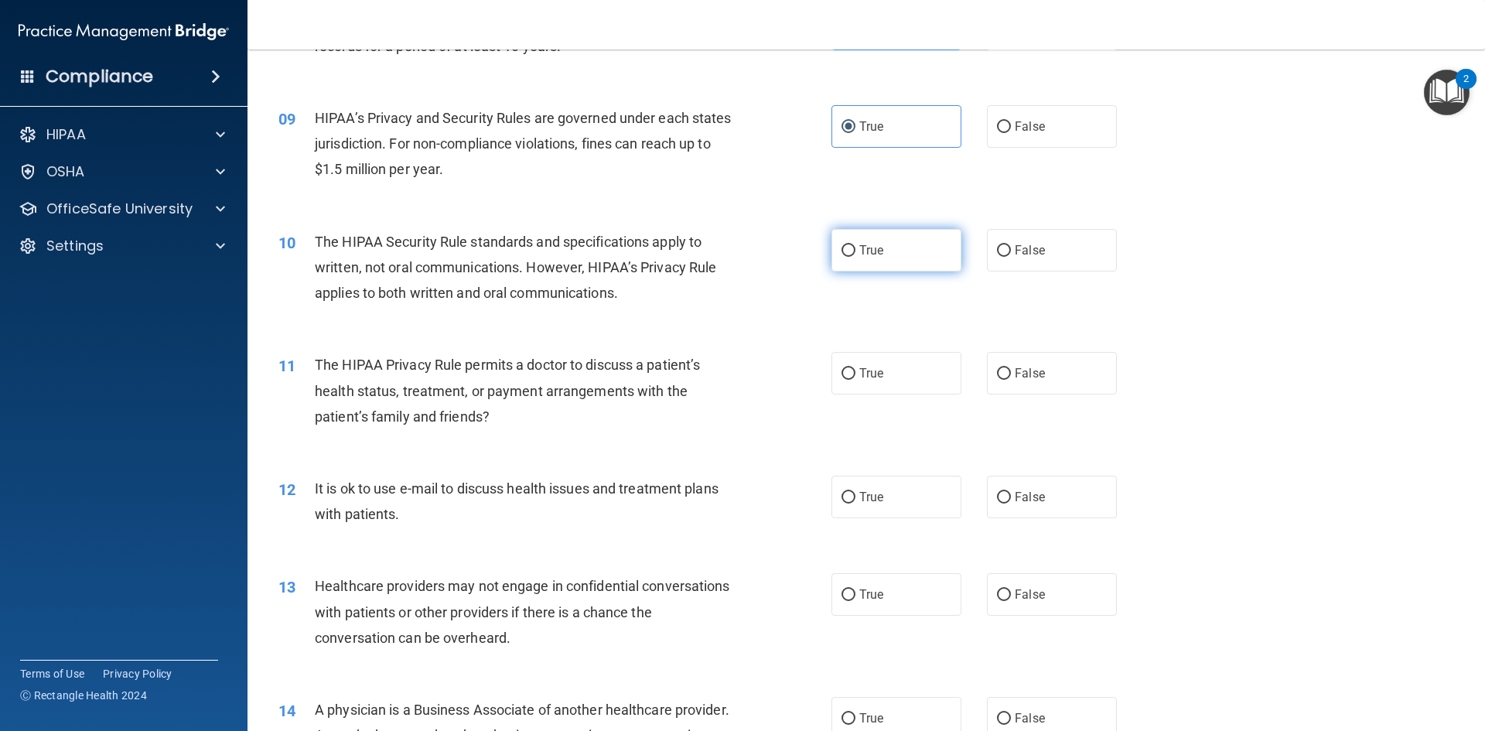
click at [859, 246] on span "True" at bounding box center [871, 250] width 24 height 15
click at [855, 246] on input "True" at bounding box center [848, 251] width 14 height 12
radio input "true"
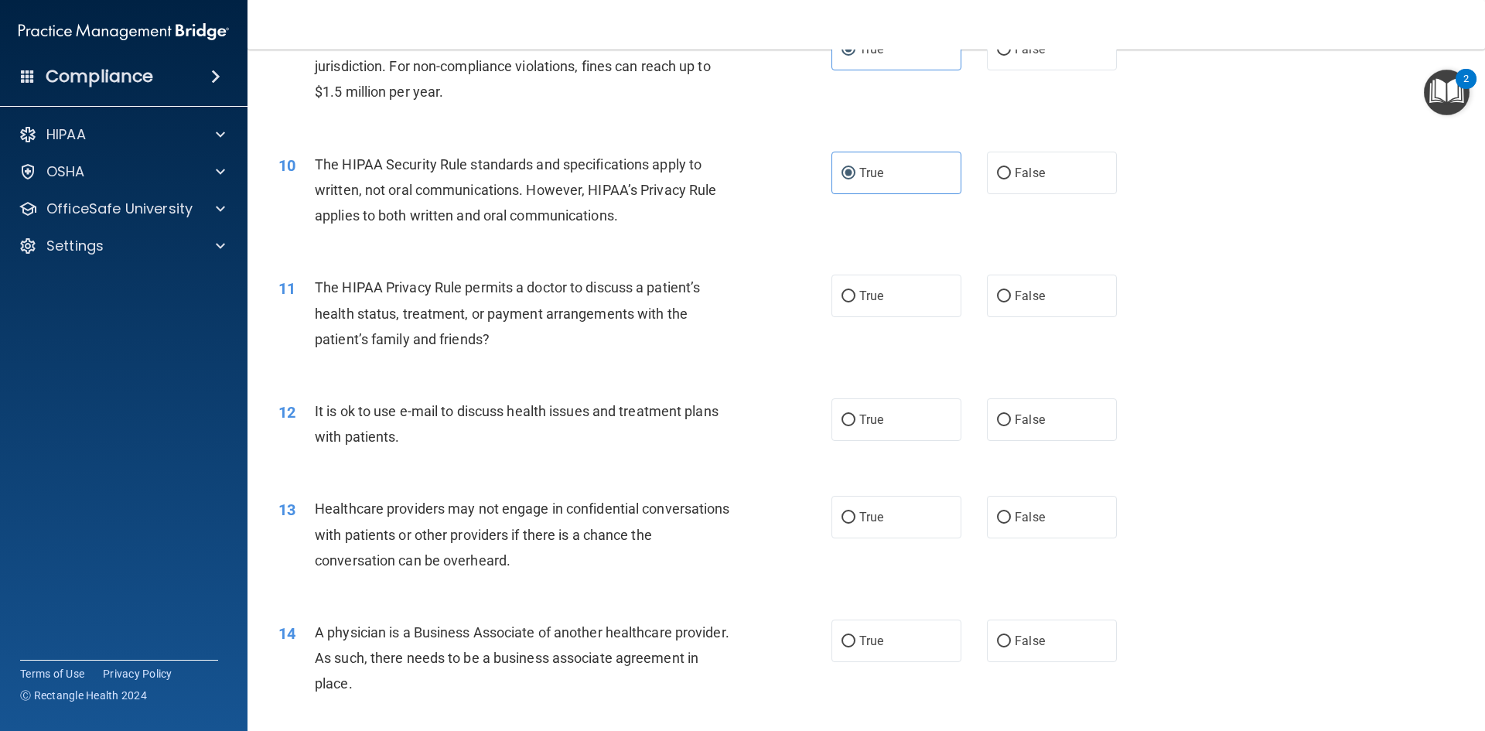
scroll to position [1083, 0]
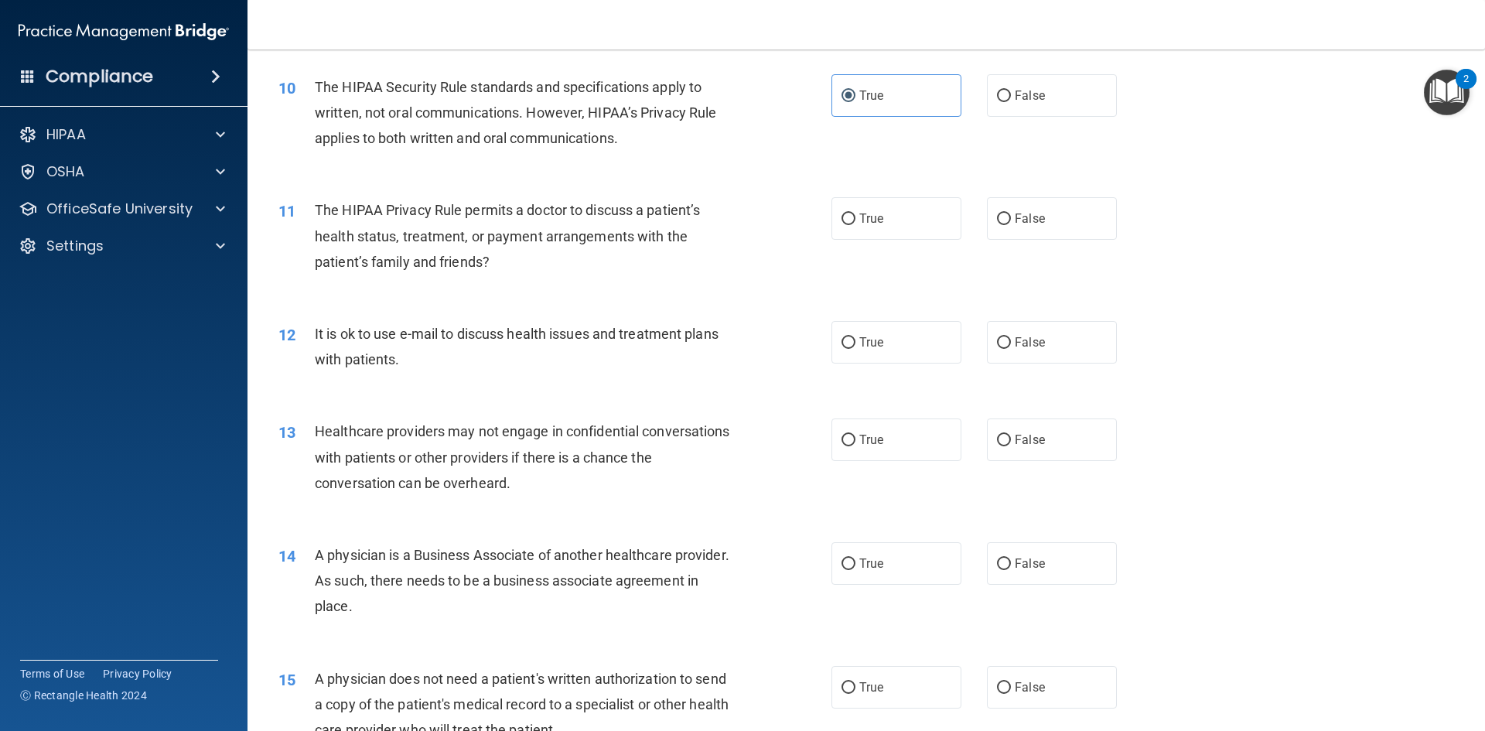
click at [843, 678] on label "True" at bounding box center [896, 687] width 130 height 43
click at [843, 682] on input "True" at bounding box center [848, 688] width 14 height 12
radio input "true"
click at [989, 227] on label "False" at bounding box center [1052, 218] width 130 height 43
click at [997, 225] on input "False" at bounding box center [1004, 219] width 14 height 12
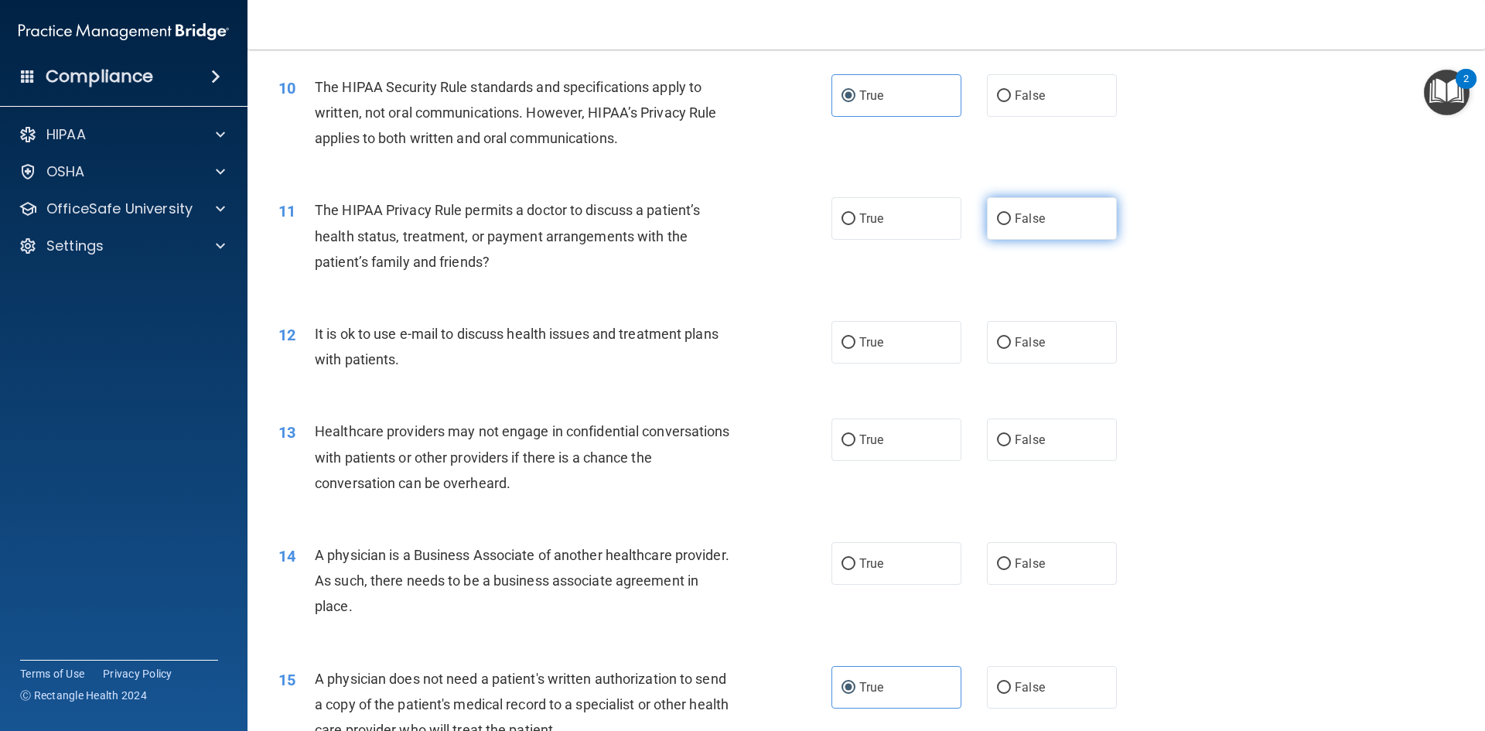
radio input "true"
click at [842, 337] on input "True" at bounding box center [848, 343] width 14 height 12
radio input "true"
click at [881, 445] on label "True" at bounding box center [896, 439] width 130 height 43
click at [855, 445] on input "True" at bounding box center [848, 441] width 14 height 12
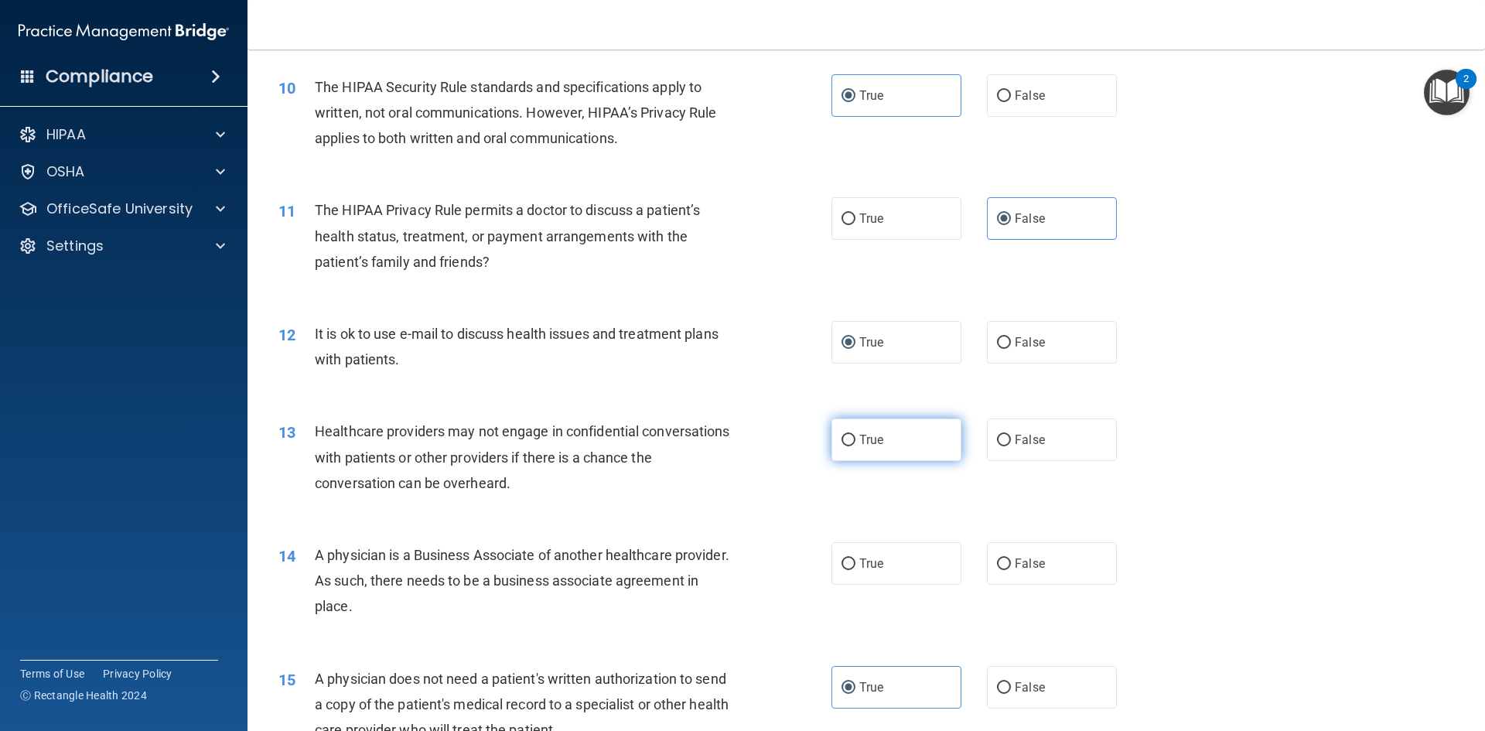
radio input "true"
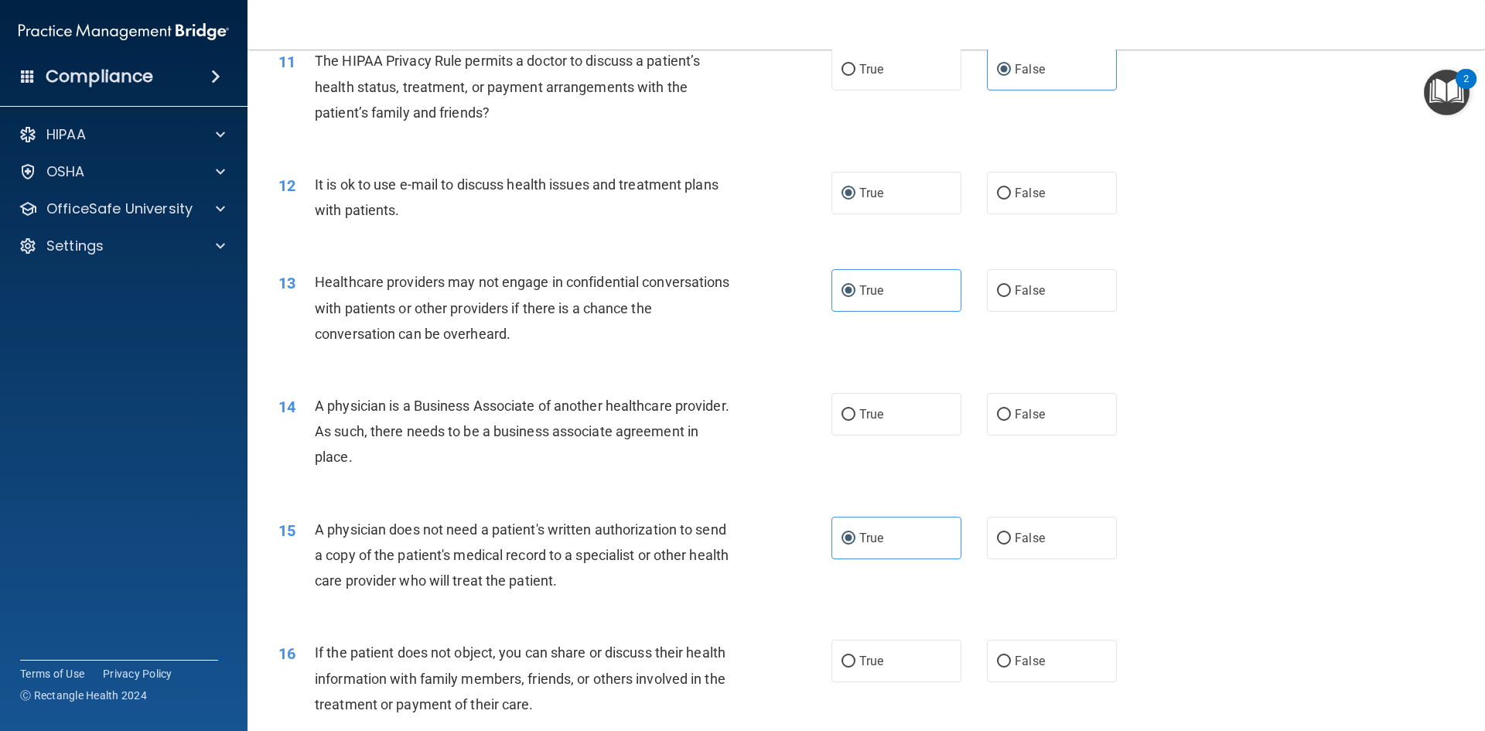
scroll to position [1237, 0]
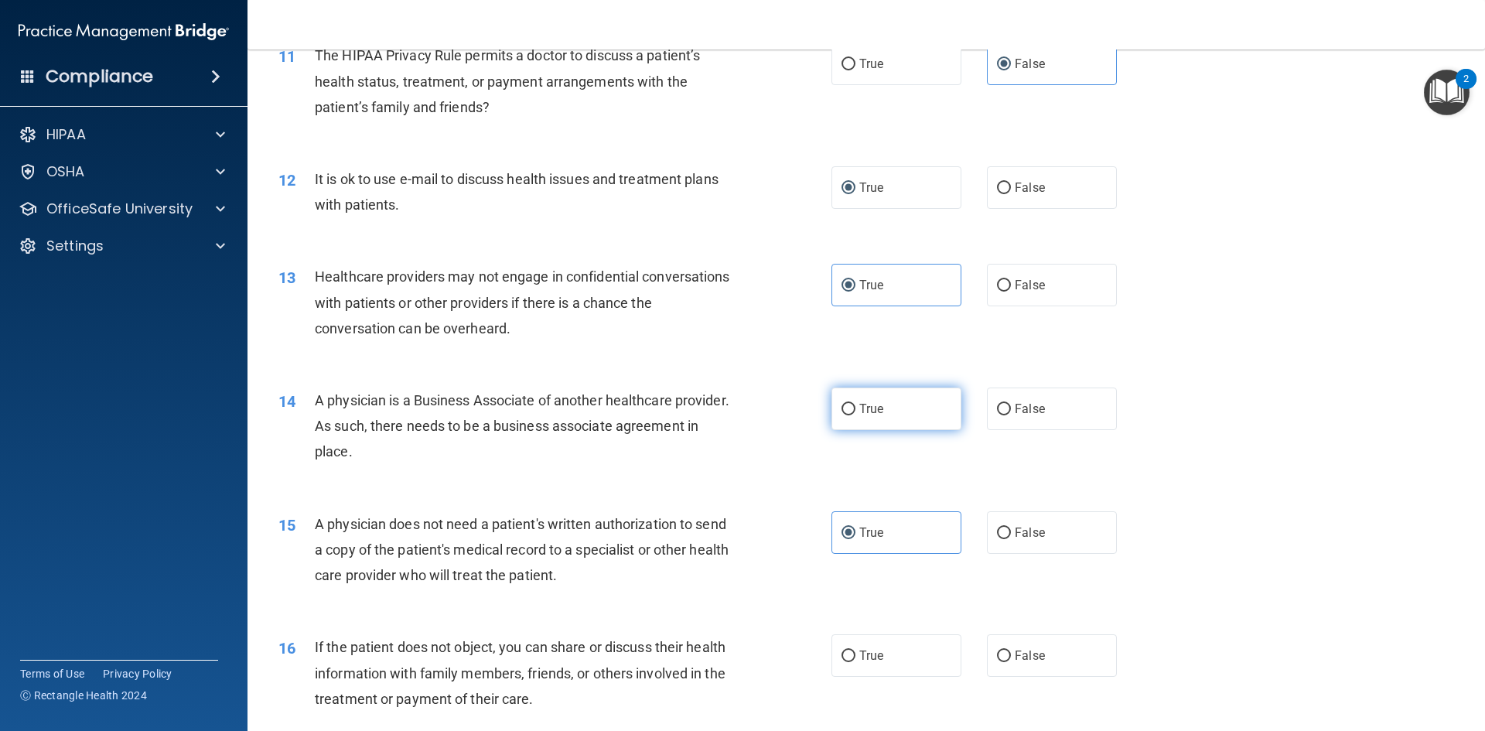
click at [858, 418] on label "True" at bounding box center [896, 408] width 130 height 43
click at [855, 415] on input "True" at bounding box center [848, 410] width 14 height 12
radio input "true"
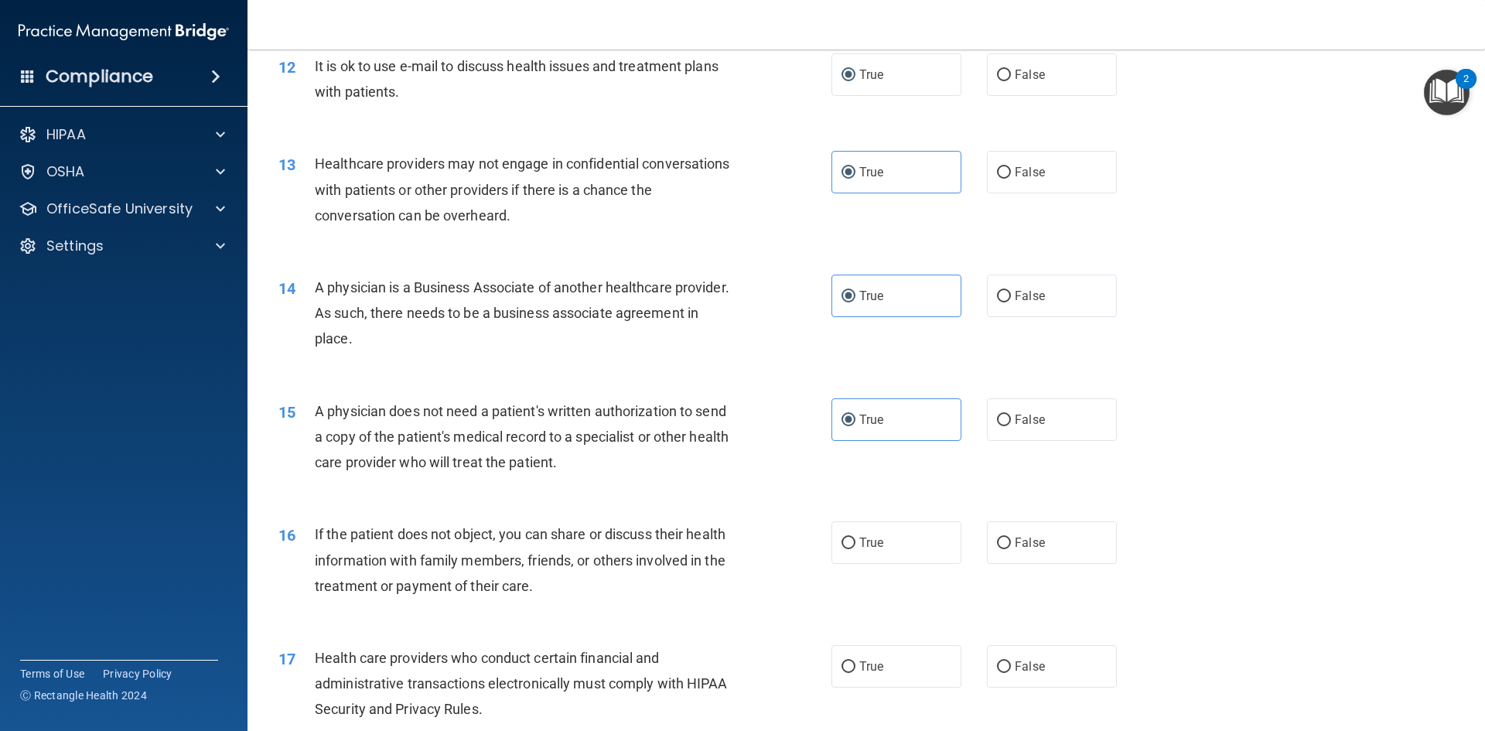
scroll to position [1469, 0]
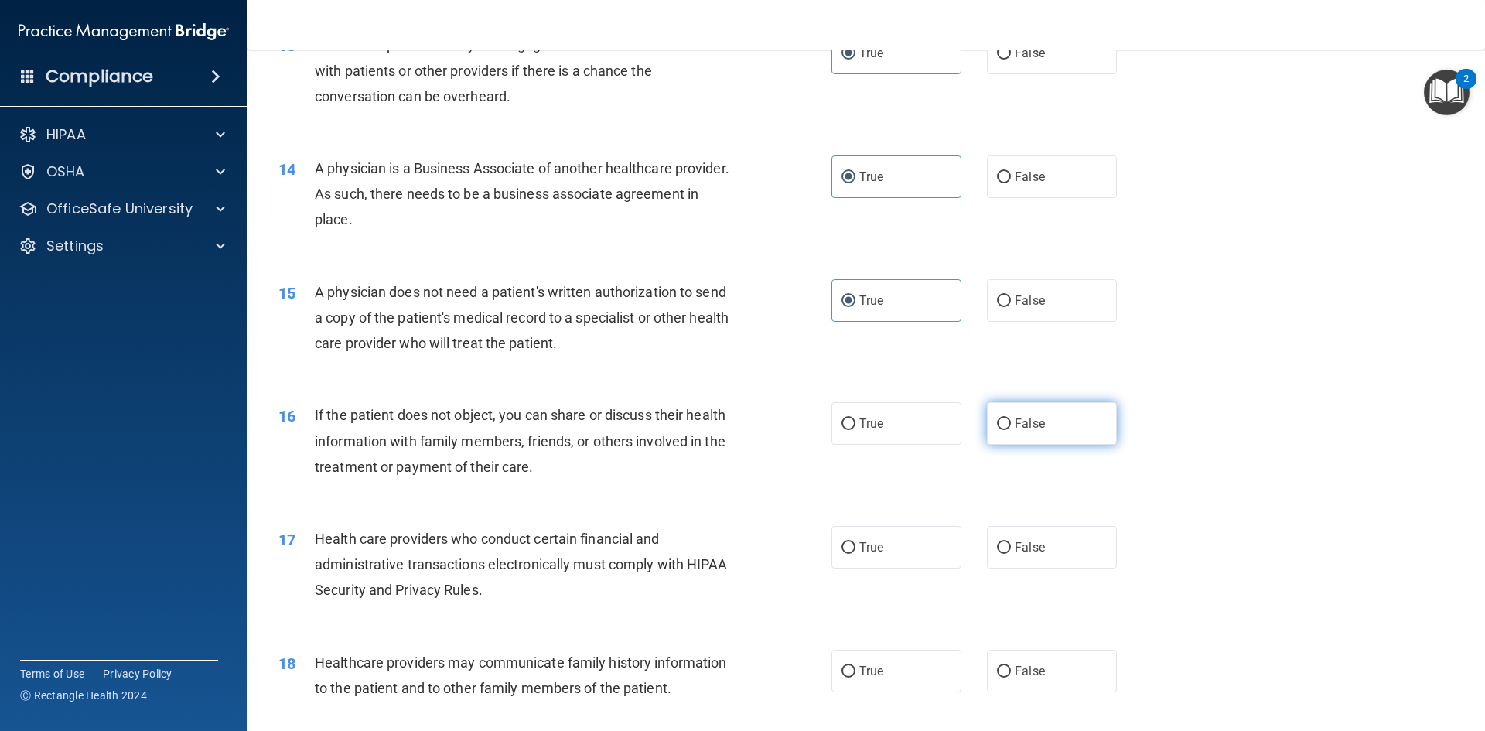
click at [999, 423] on input "False" at bounding box center [1004, 424] width 14 height 12
radio input "true"
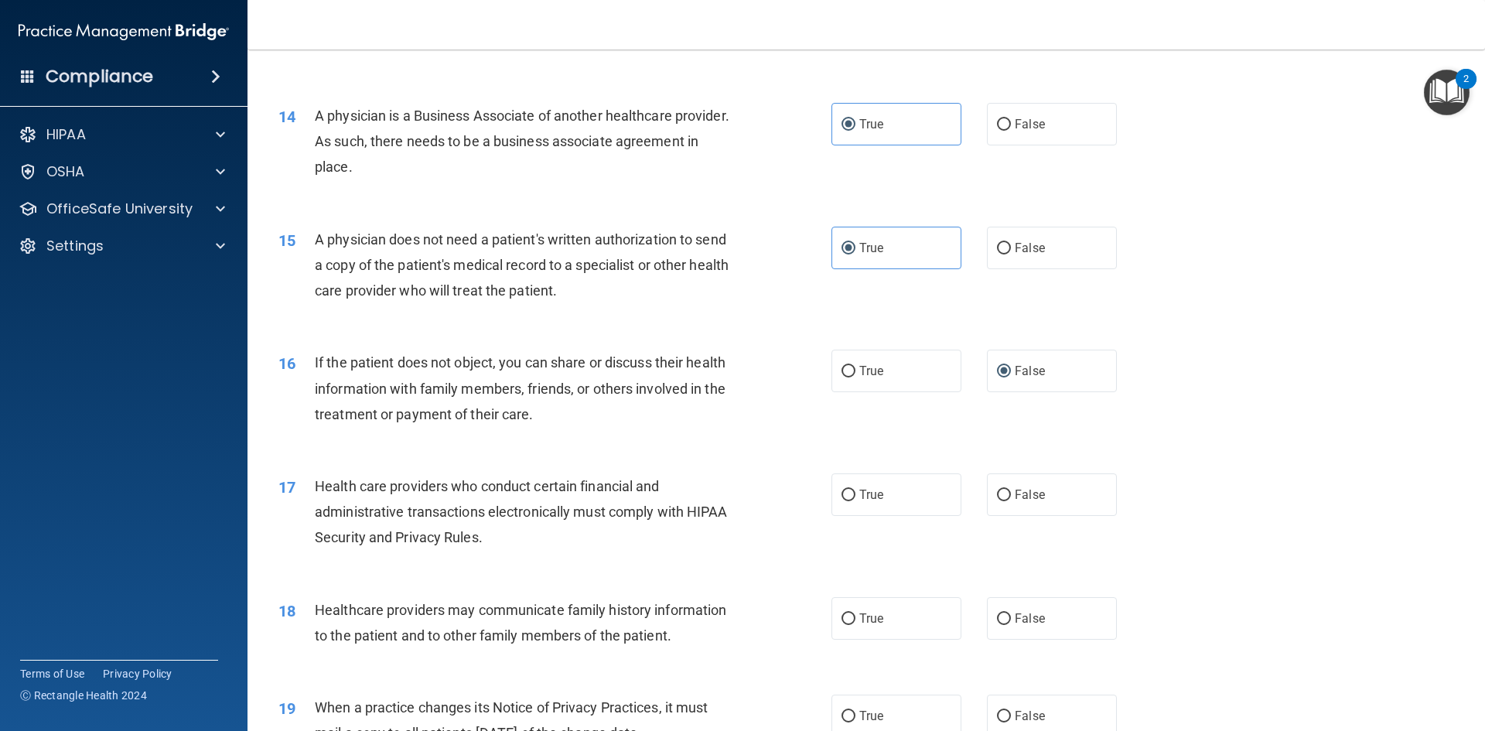
scroll to position [1624, 0]
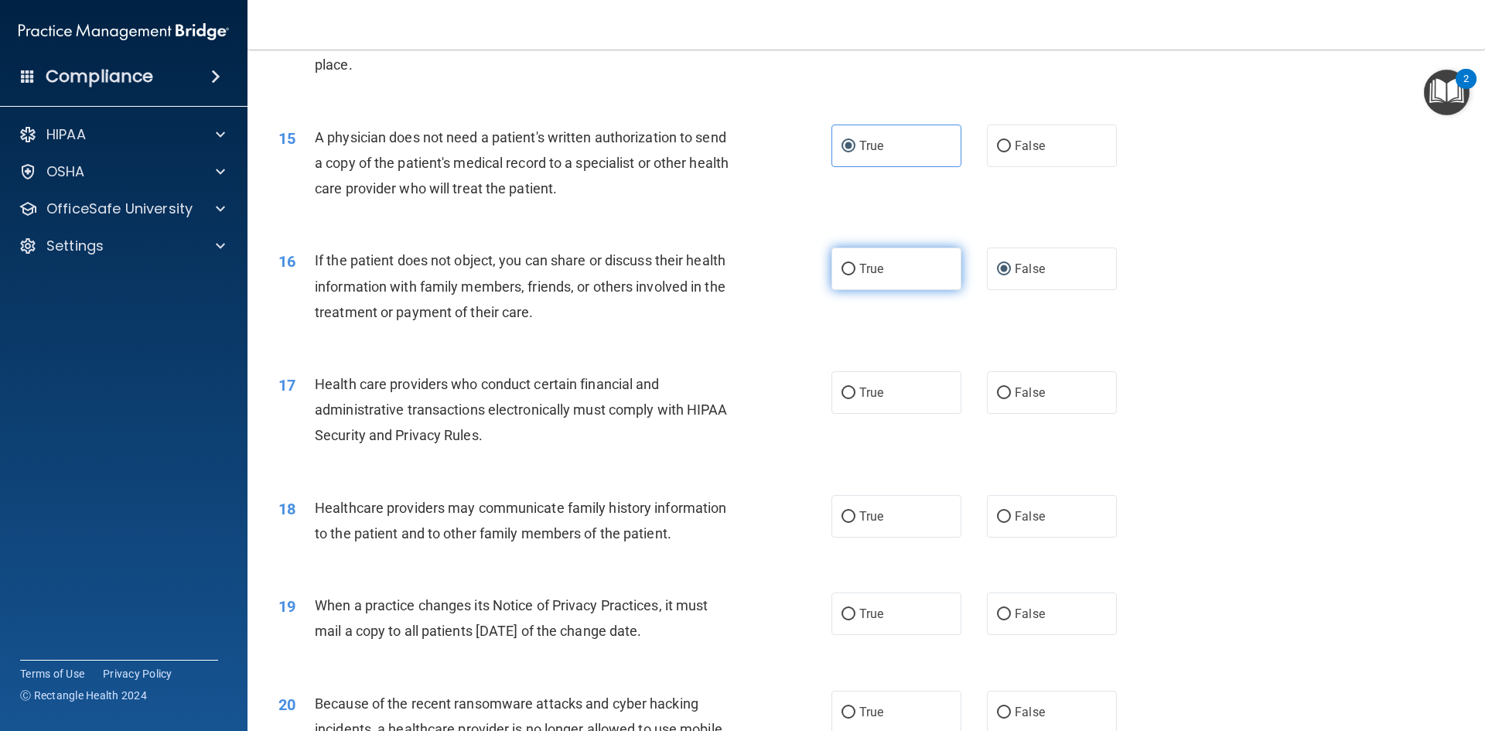
click at [859, 270] on span "True" at bounding box center [871, 268] width 24 height 15
click at [855, 270] on input "True" at bounding box center [848, 270] width 14 height 12
radio input "true"
radio input "false"
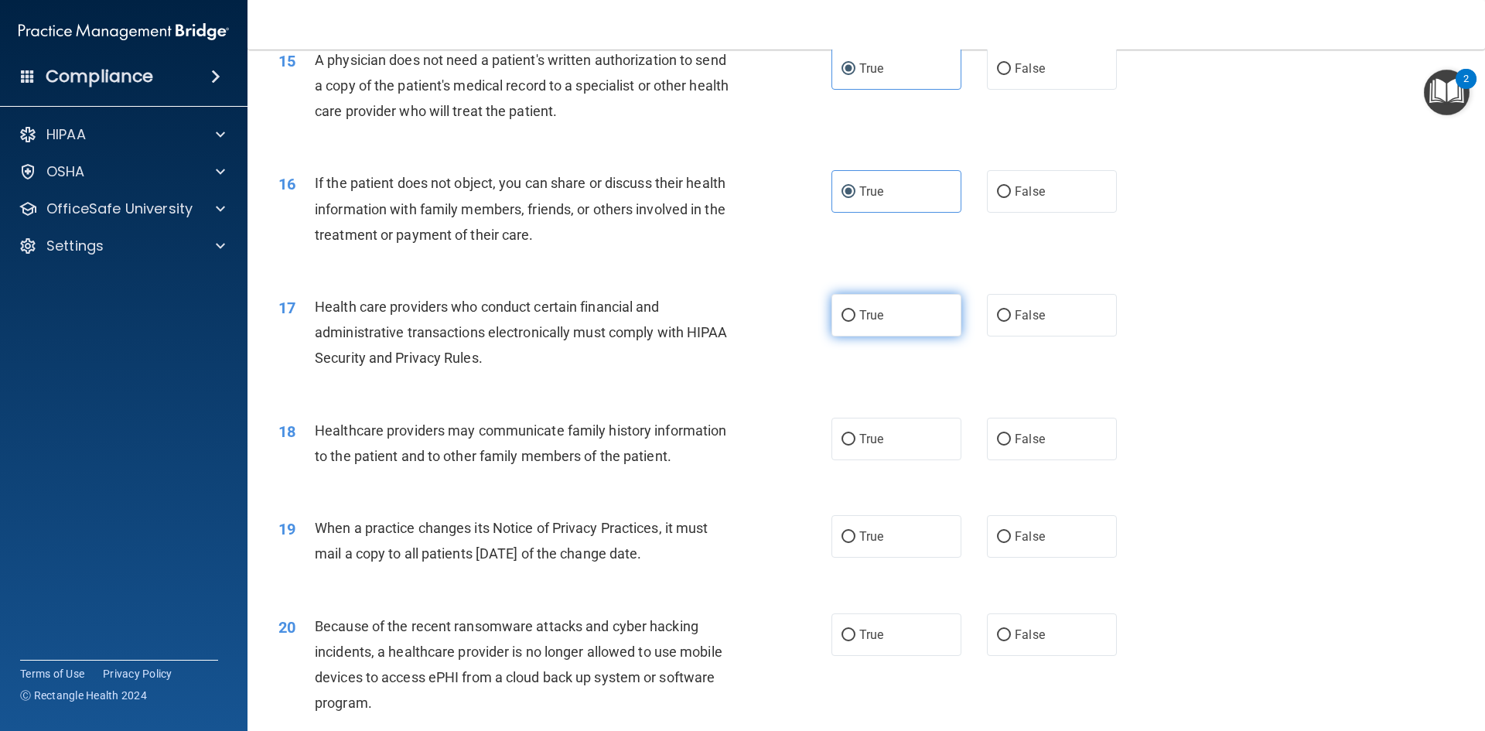
click at [841, 321] on input "True" at bounding box center [848, 316] width 14 height 12
radio input "true"
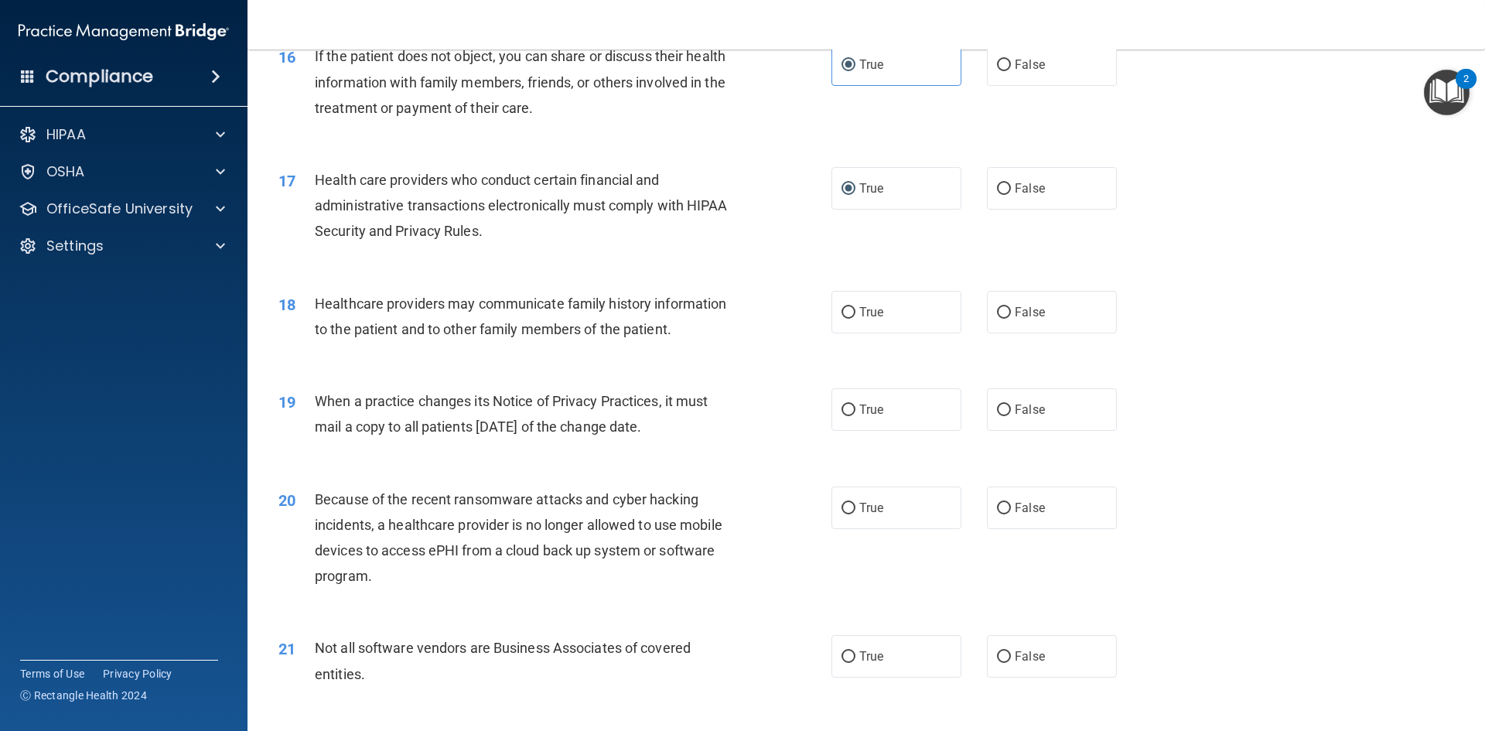
scroll to position [1856, 0]
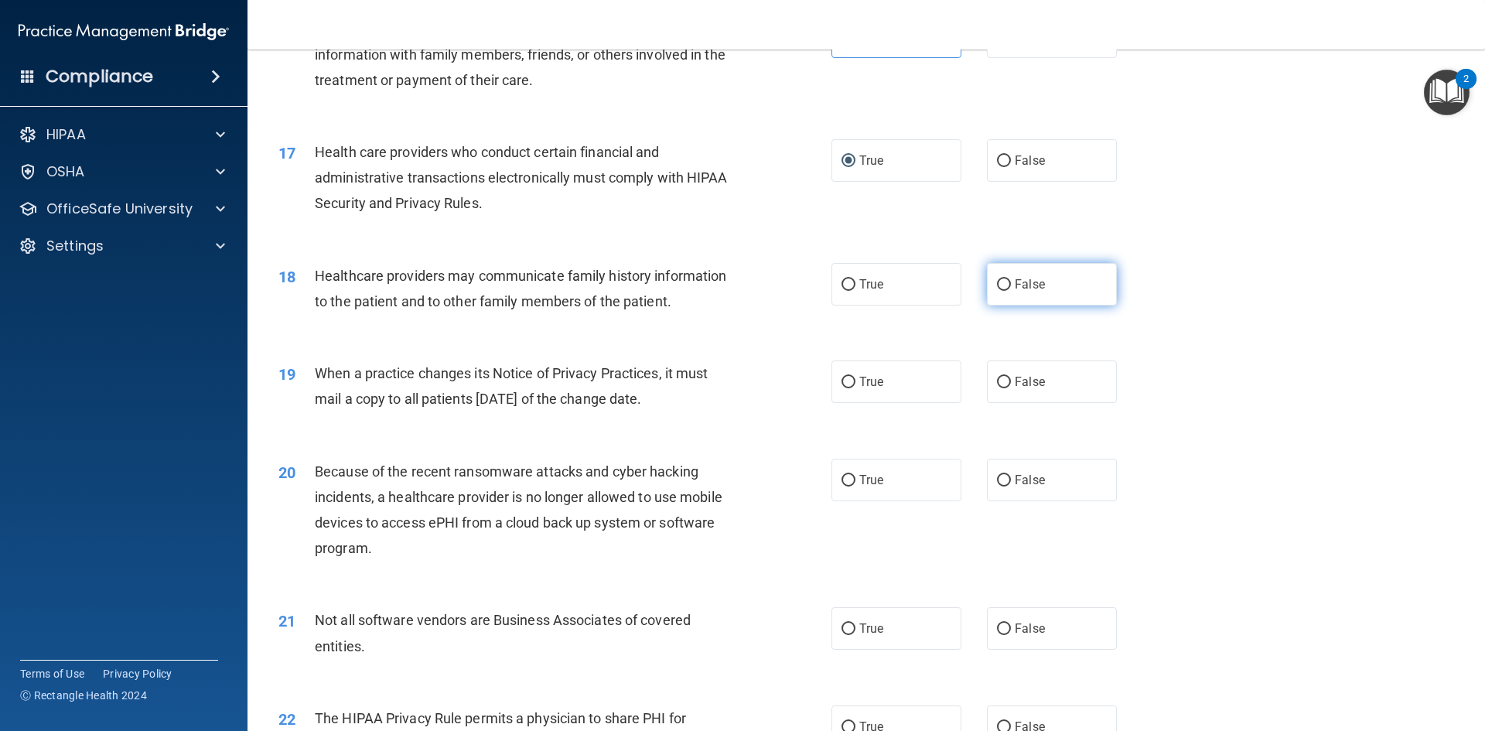
click at [1014, 285] on span "False" at bounding box center [1029, 284] width 30 height 15
click at [1009, 285] on input "False" at bounding box center [1004, 285] width 14 height 12
radio input "true"
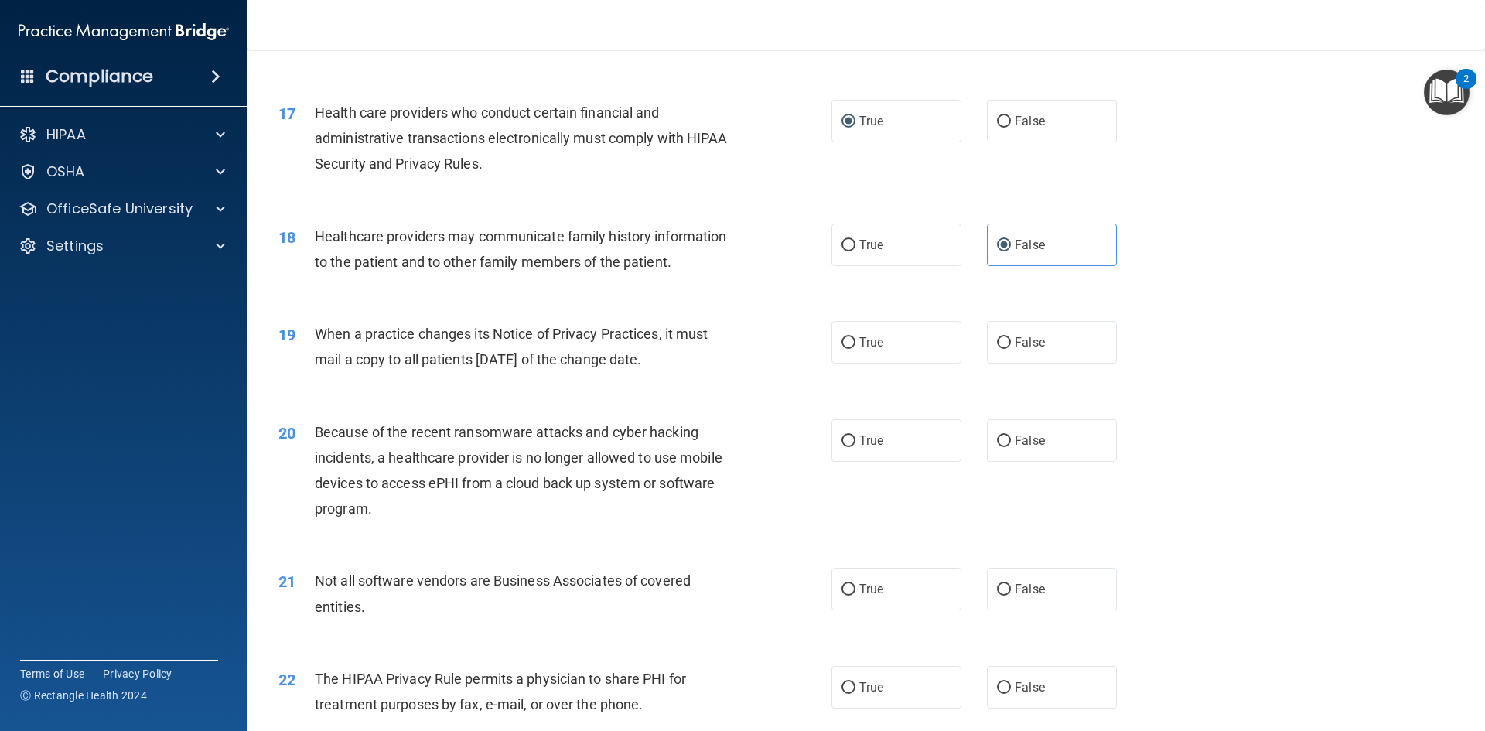
scroll to position [1933, 0]
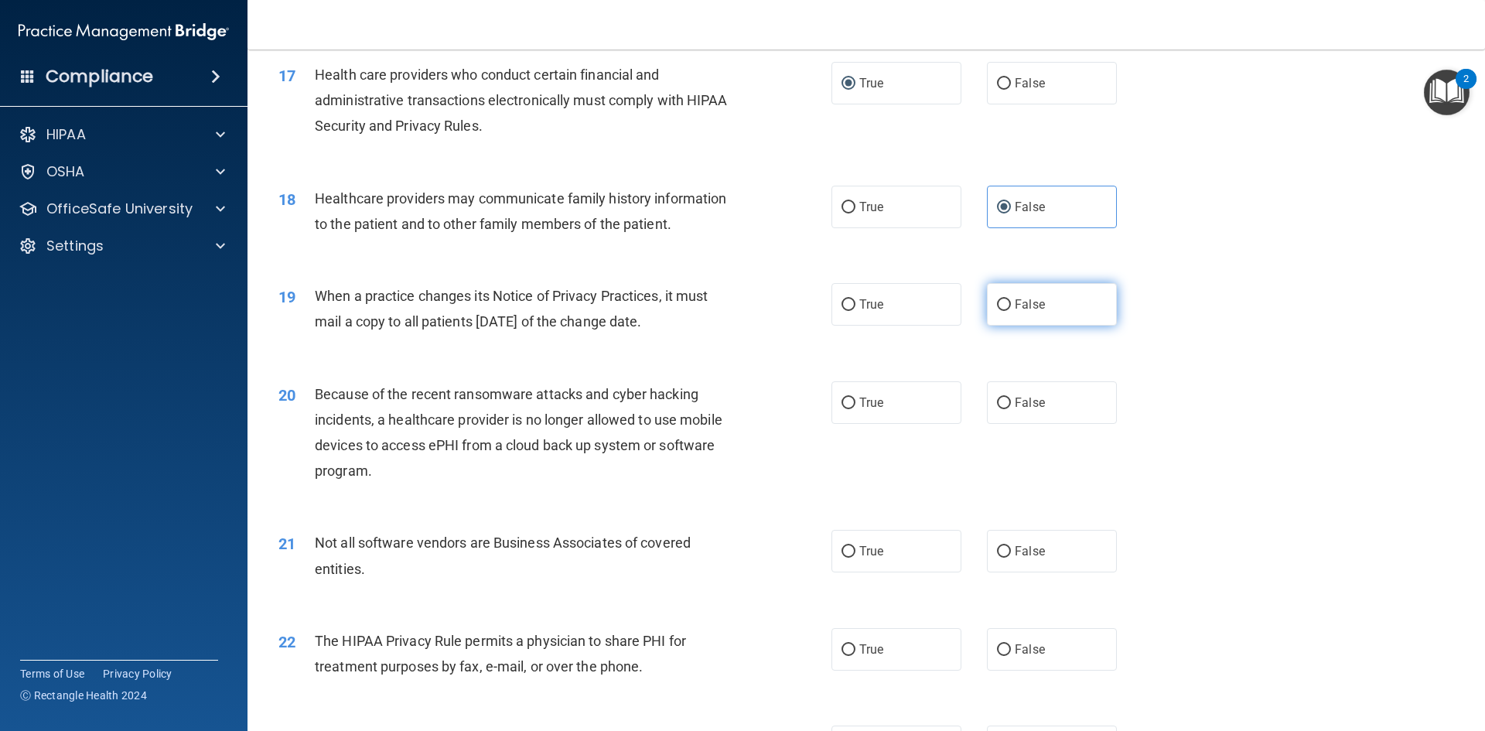
click at [997, 309] on input "False" at bounding box center [1004, 305] width 14 height 12
radio input "true"
click at [859, 407] on span "True" at bounding box center [871, 402] width 24 height 15
click at [855, 407] on input "True" at bounding box center [848, 403] width 14 height 12
radio input "true"
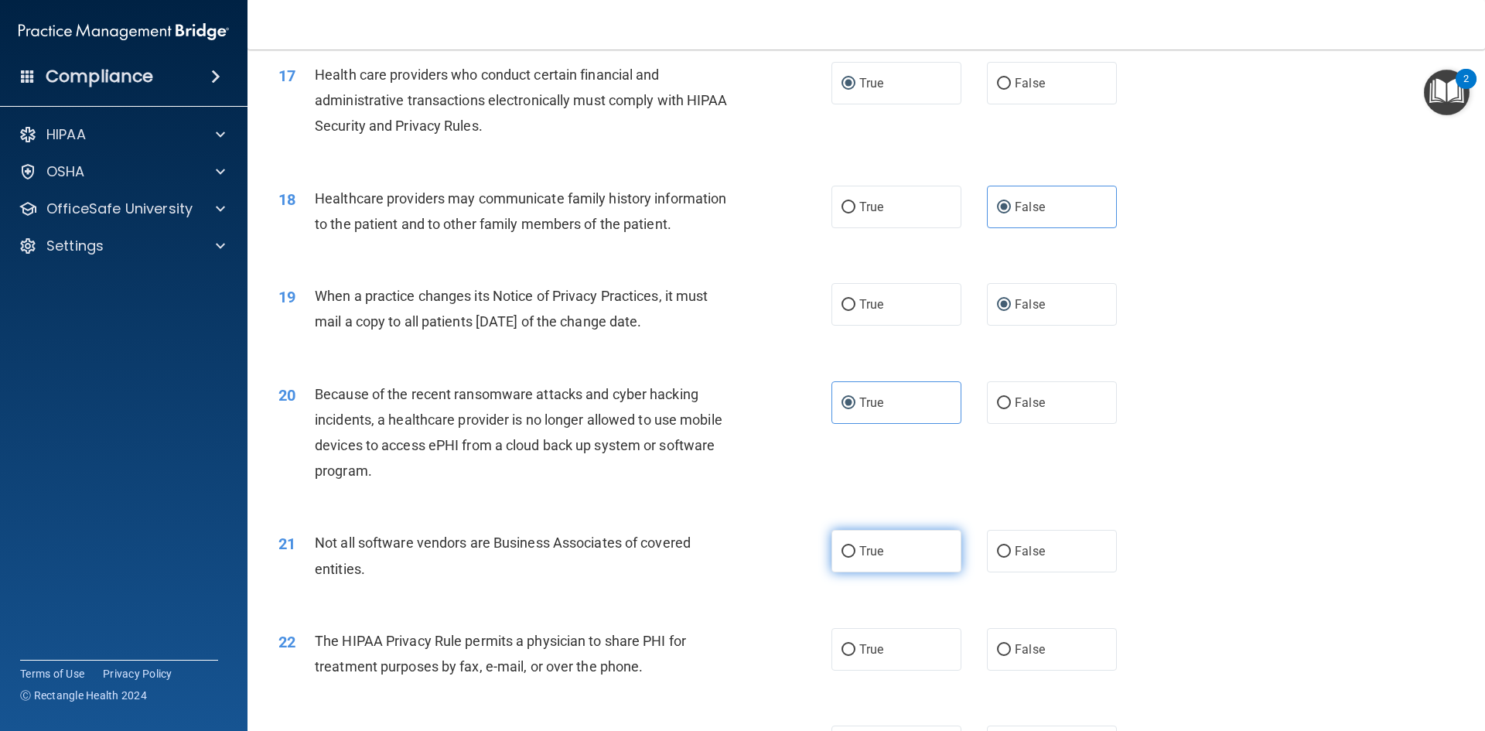
click at [879, 550] on label "True" at bounding box center [896, 551] width 130 height 43
click at [855, 550] on input "True" at bounding box center [848, 552] width 14 height 12
radio input "true"
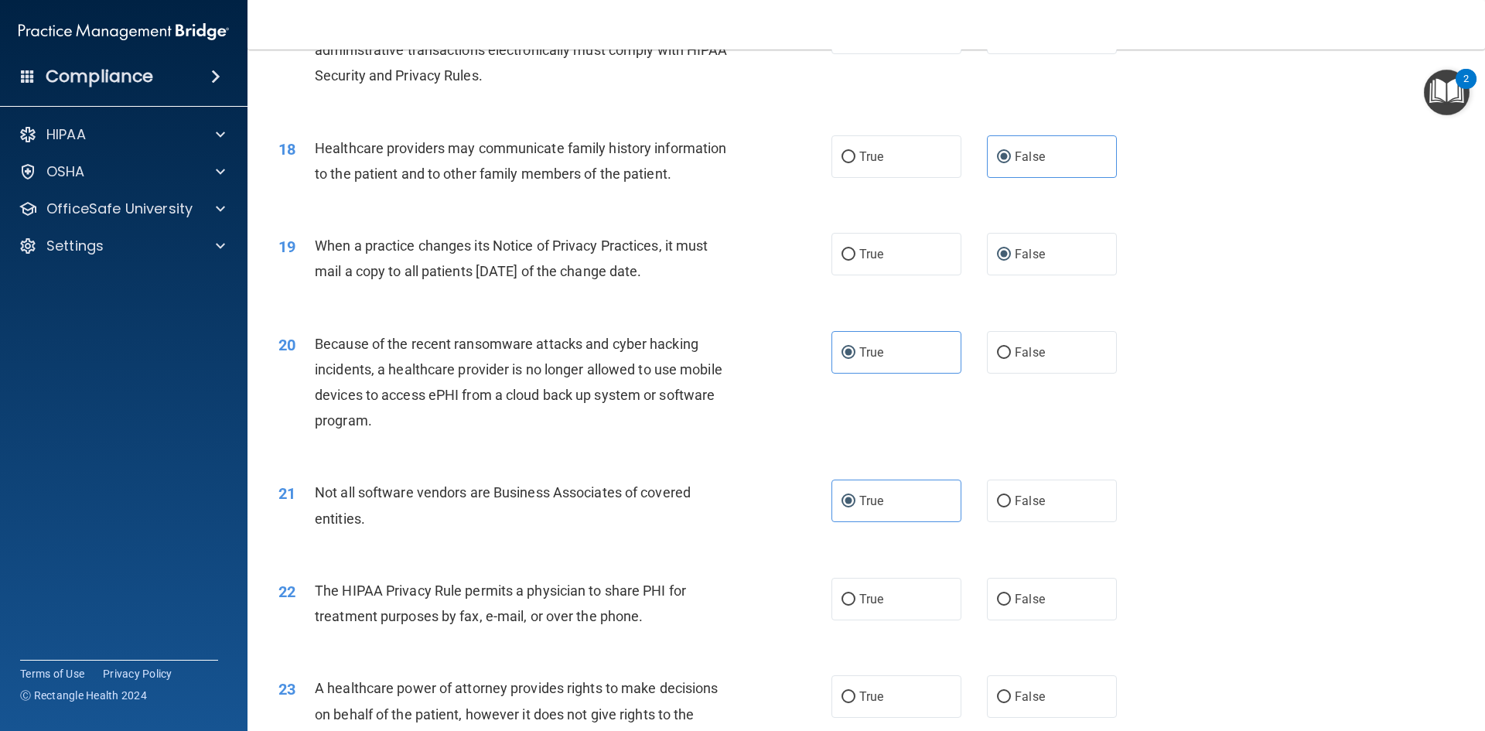
scroll to position [2010, 0]
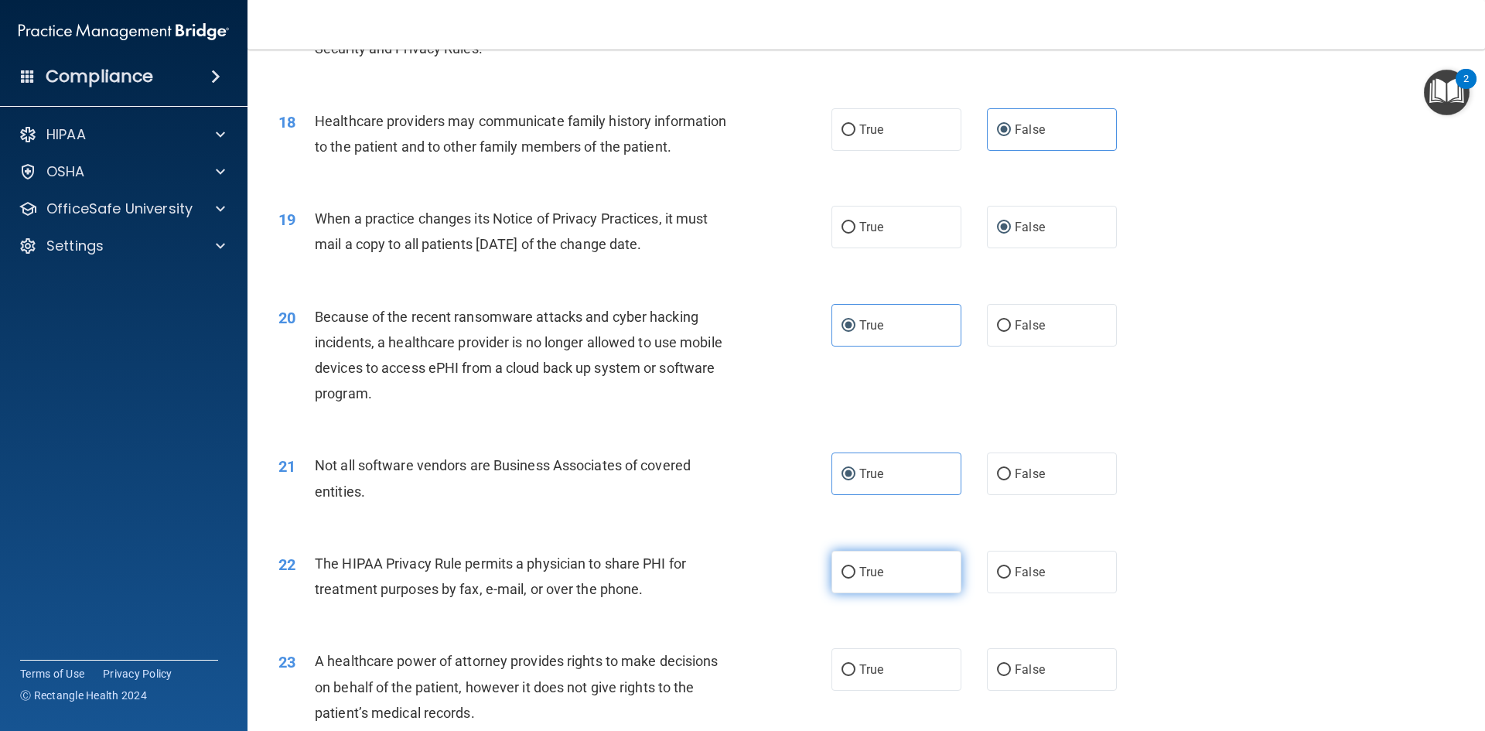
click at [861, 568] on span "True" at bounding box center [871, 571] width 24 height 15
click at [855, 568] on input "True" at bounding box center [848, 573] width 14 height 12
radio input "true"
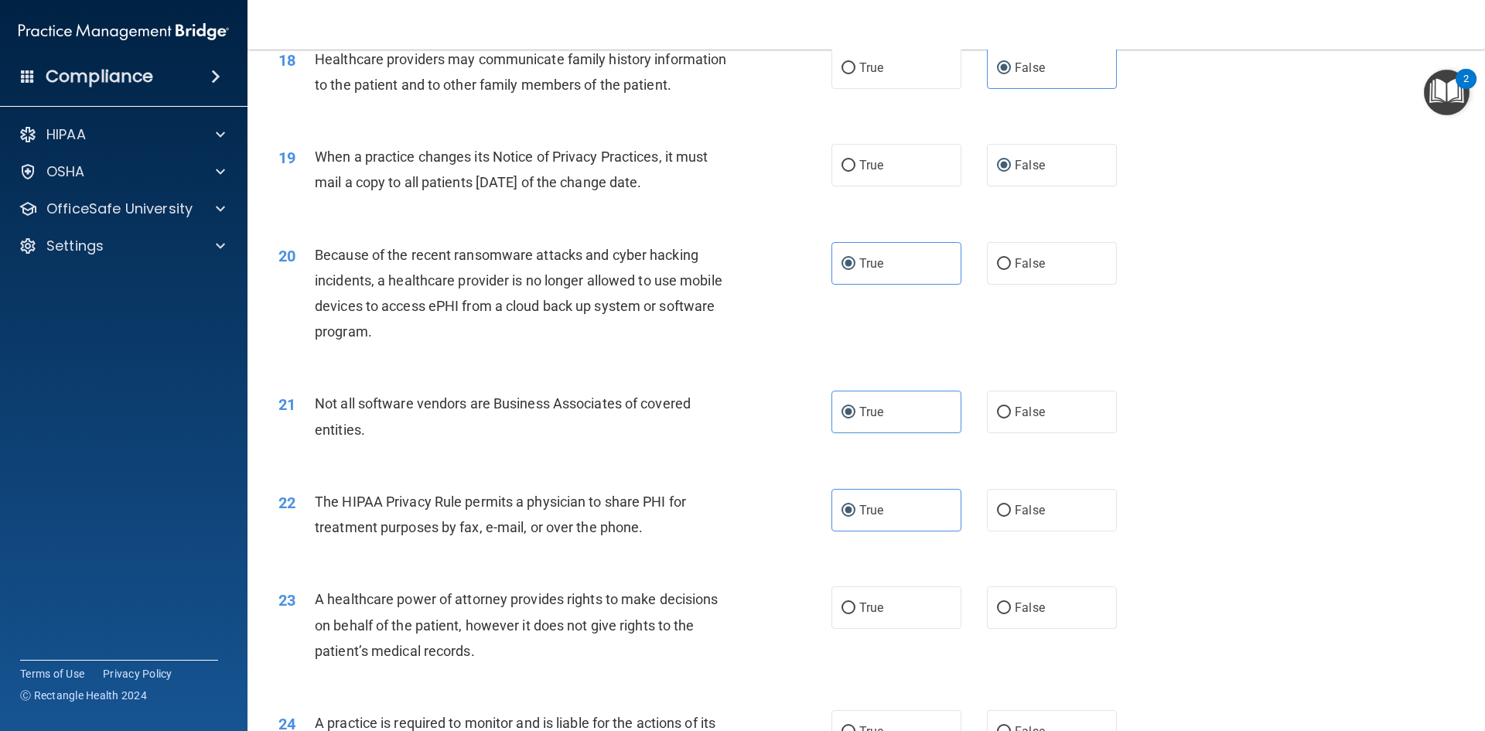
scroll to position [2165, 0]
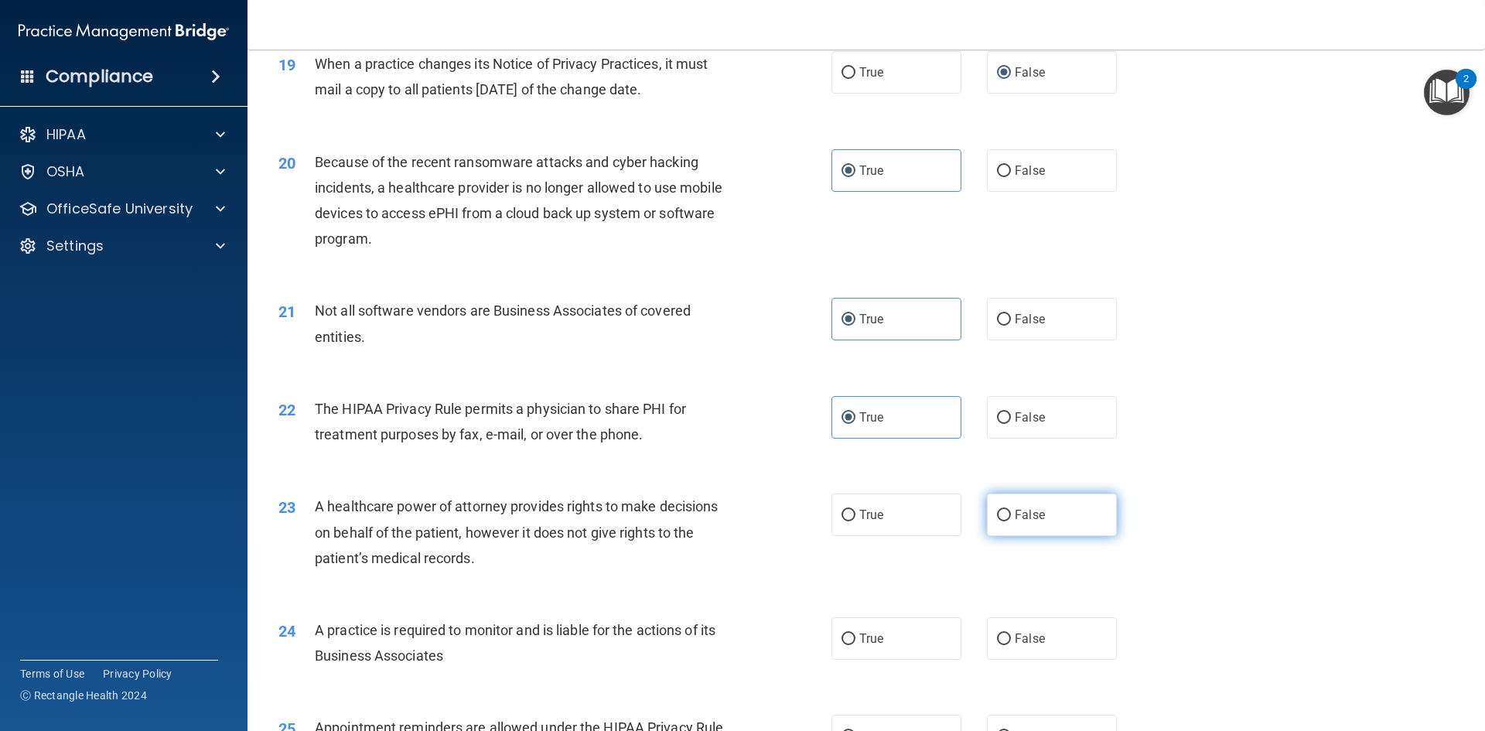
click at [987, 515] on label "False" at bounding box center [1052, 514] width 130 height 43
click at [997, 515] on input "False" at bounding box center [1004, 516] width 14 height 12
radio input "true"
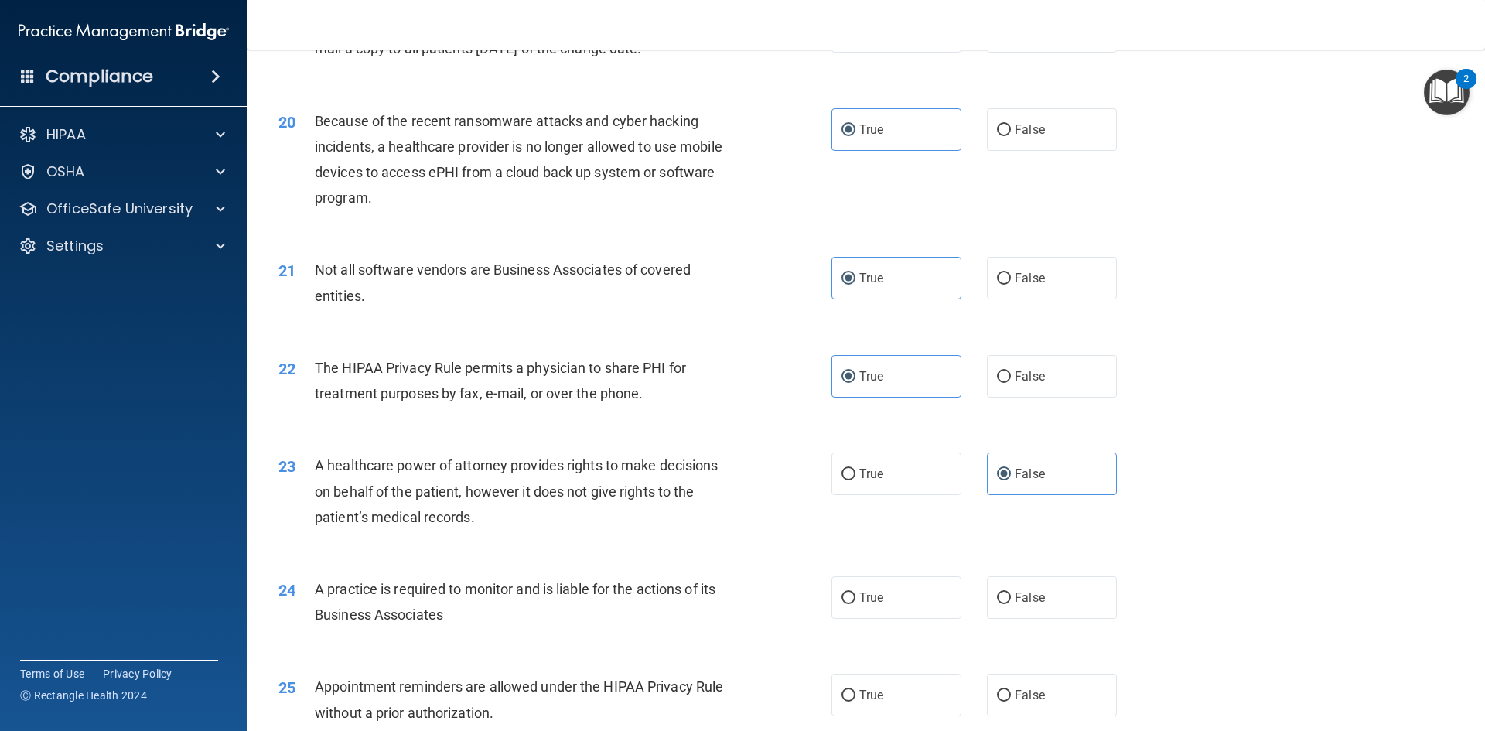
scroll to position [2242, 0]
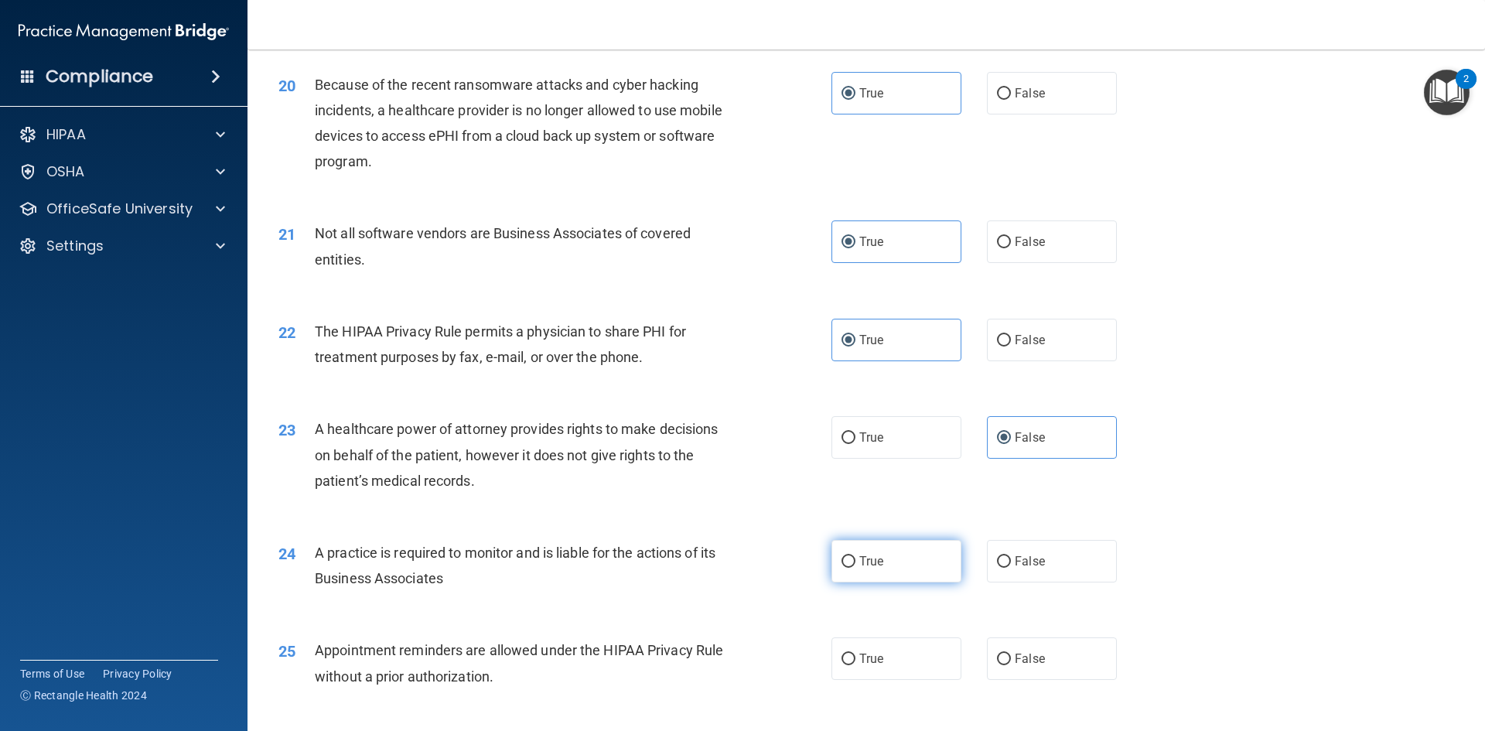
click at [882, 561] on label "True" at bounding box center [896, 561] width 130 height 43
click at [855, 561] on input "True" at bounding box center [848, 562] width 14 height 12
radio input "true"
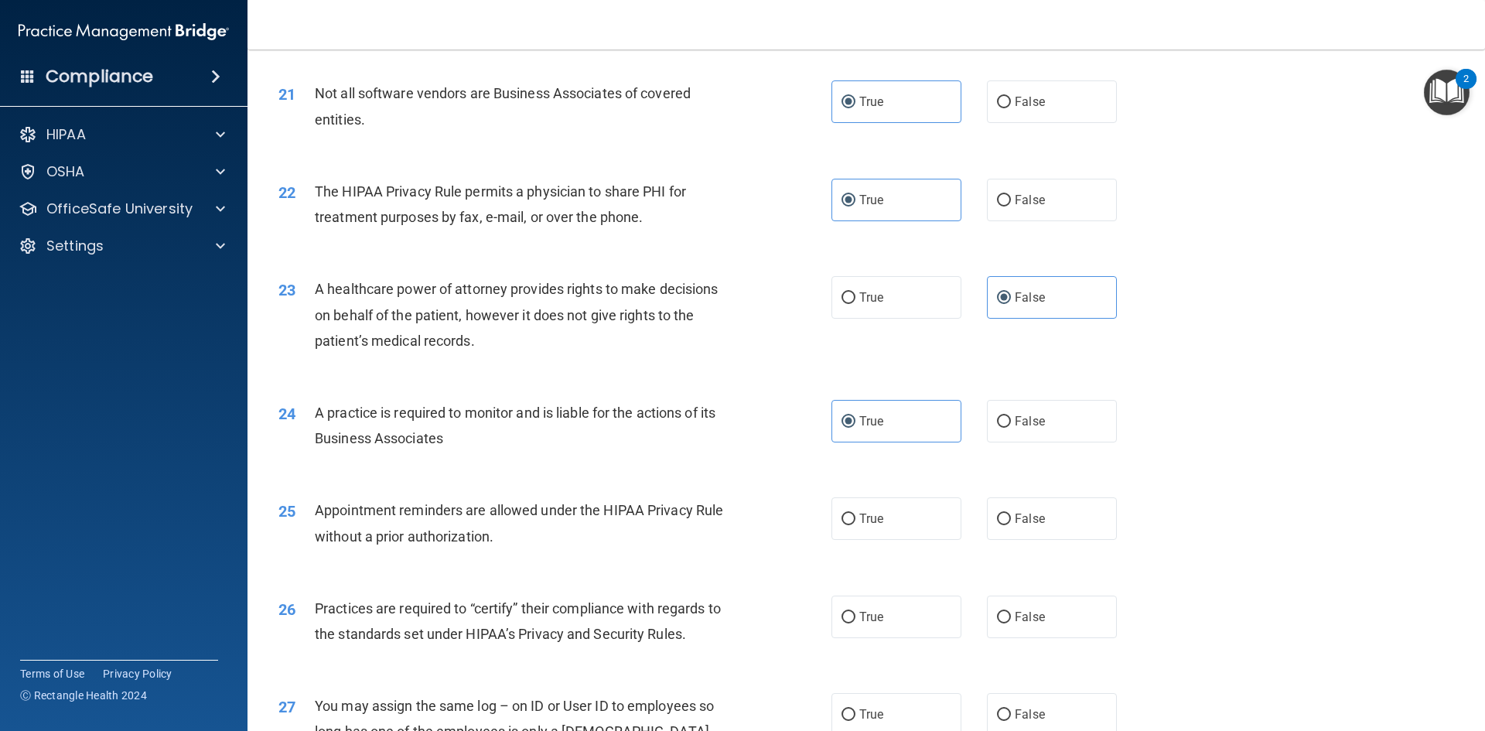
scroll to position [2397, 0]
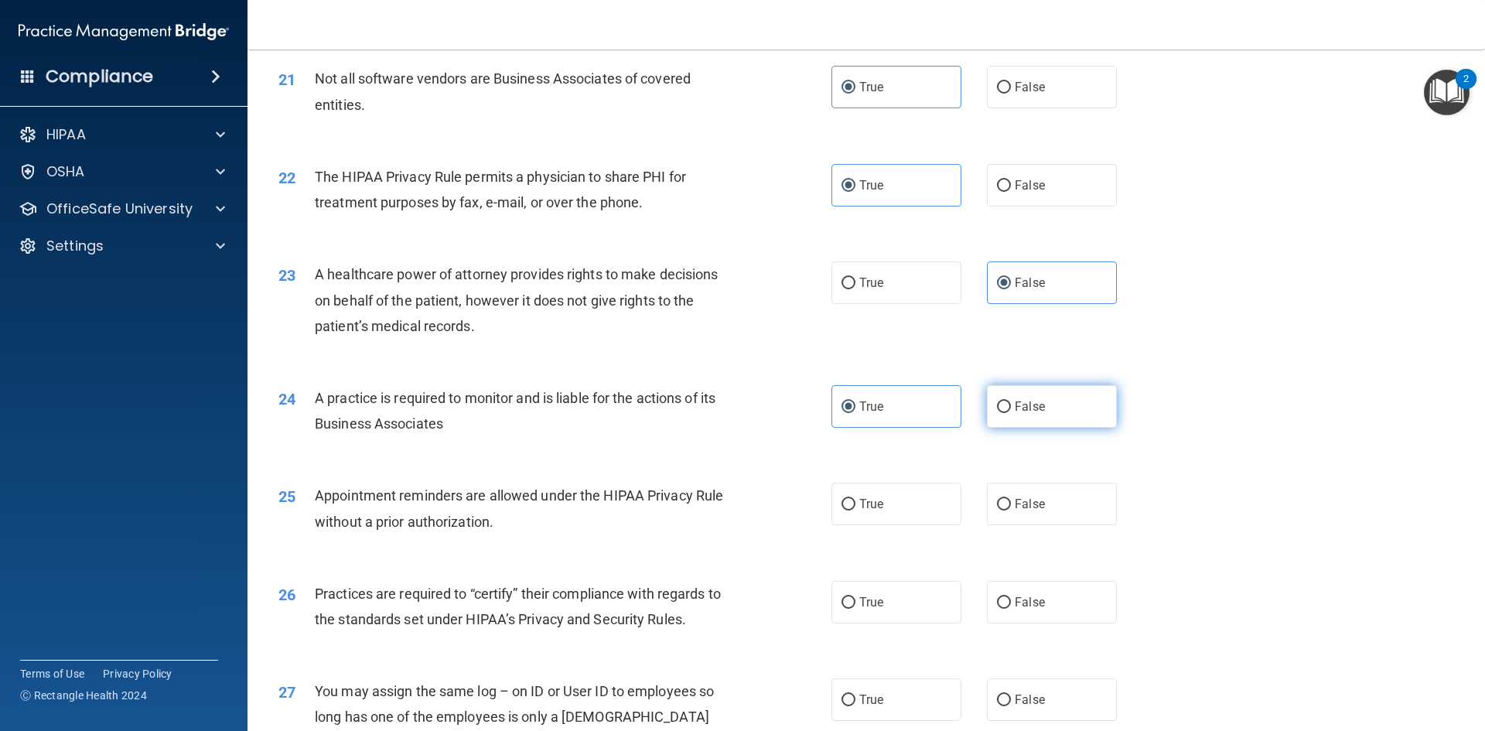
click at [1016, 415] on label "False" at bounding box center [1052, 406] width 130 height 43
click at [1011, 413] on input "False" at bounding box center [1004, 407] width 14 height 12
radio input "true"
click at [908, 409] on label "True" at bounding box center [896, 406] width 130 height 43
click at [855, 409] on input "True" at bounding box center [848, 407] width 14 height 12
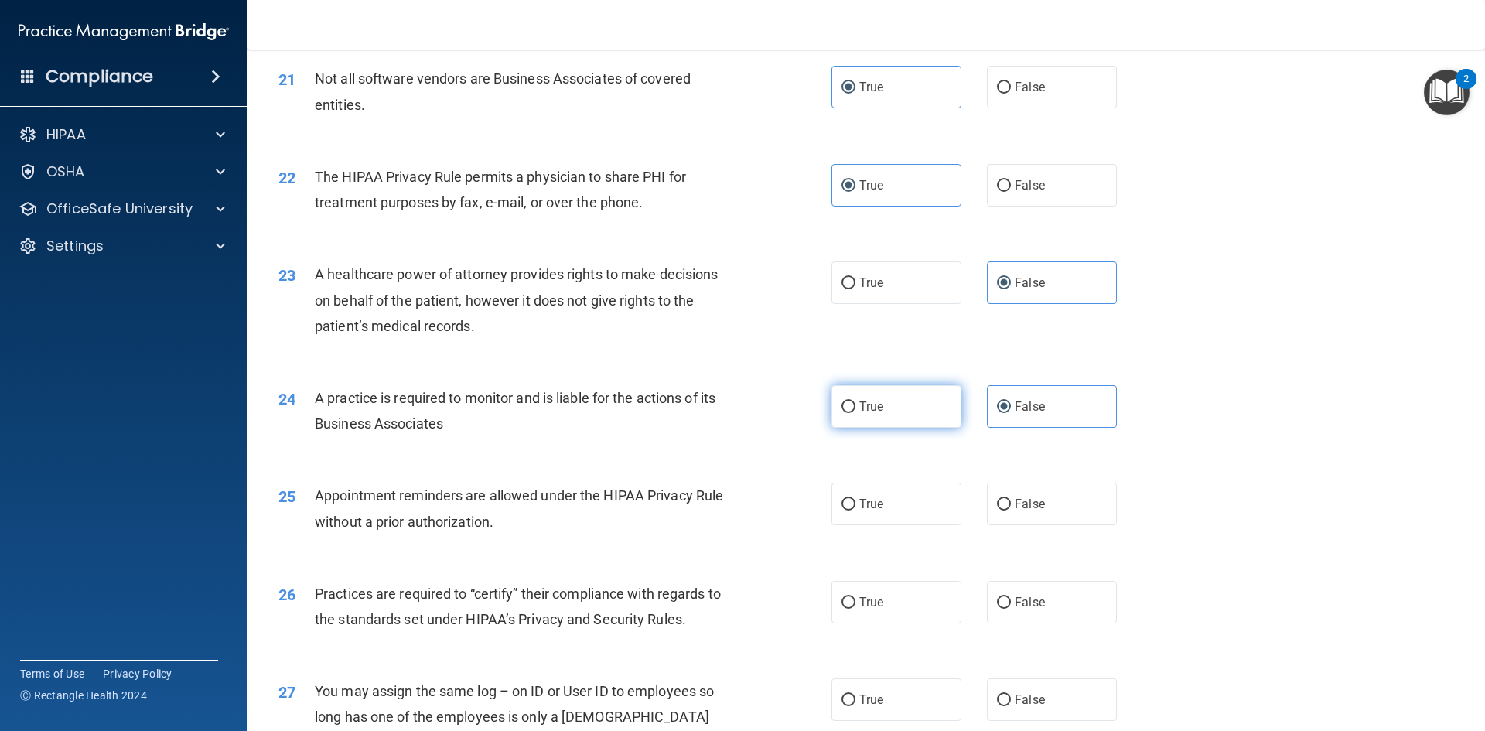
radio input "true"
radio input "false"
click at [865, 506] on span "True" at bounding box center [871, 503] width 24 height 15
click at [855, 506] on input "True" at bounding box center [848, 505] width 14 height 12
radio input "true"
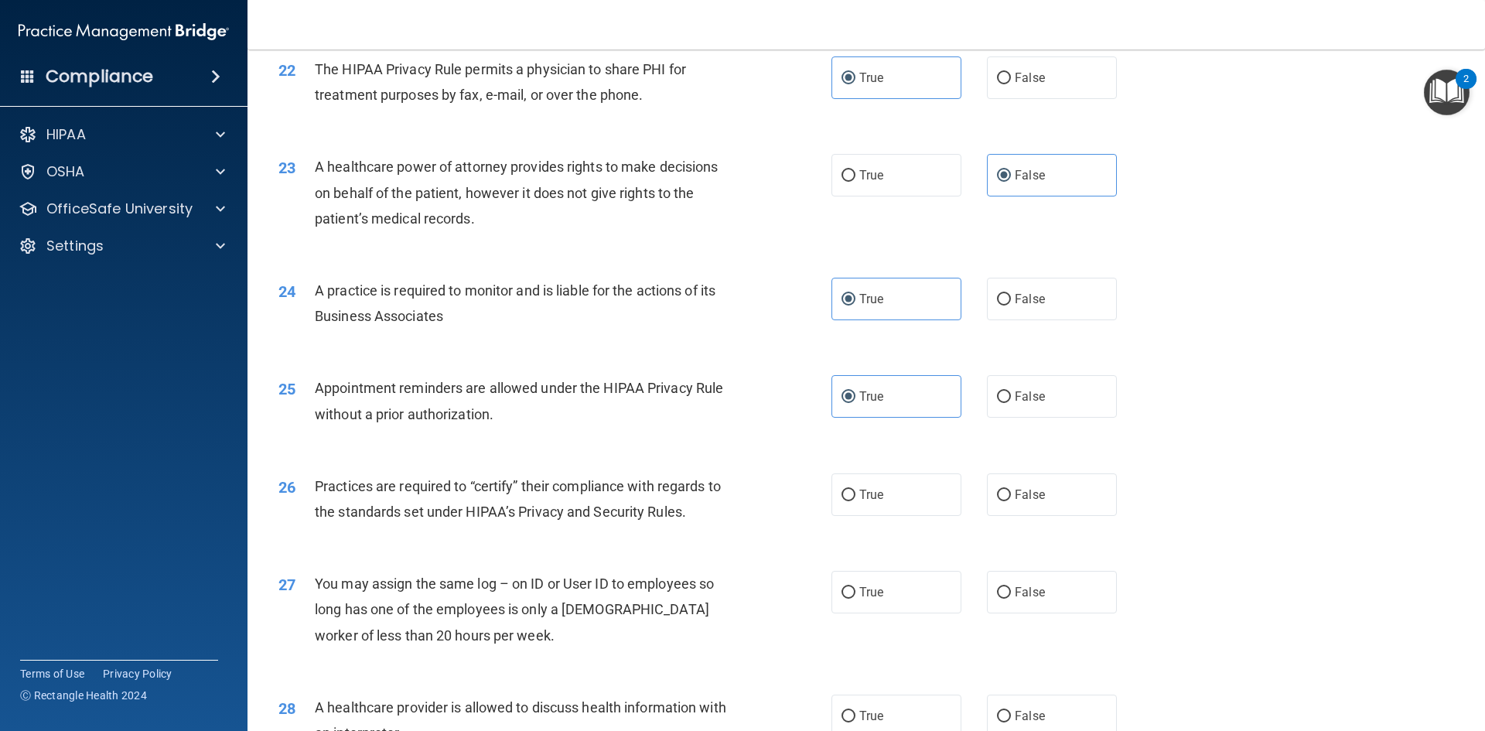
scroll to position [2552, 0]
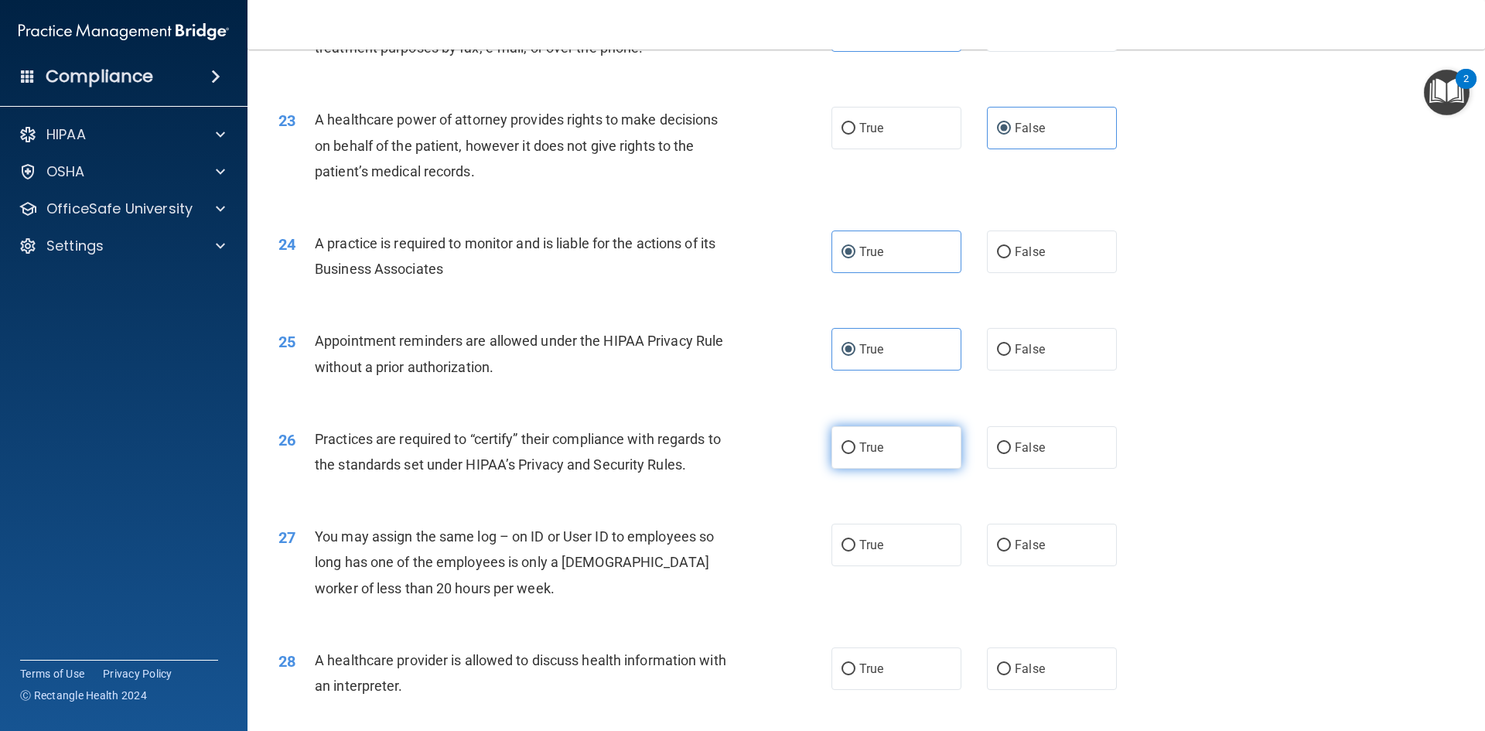
click at [859, 440] on span "True" at bounding box center [871, 447] width 24 height 15
click at [855, 442] on input "True" at bounding box center [848, 448] width 14 height 12
radio input "true"
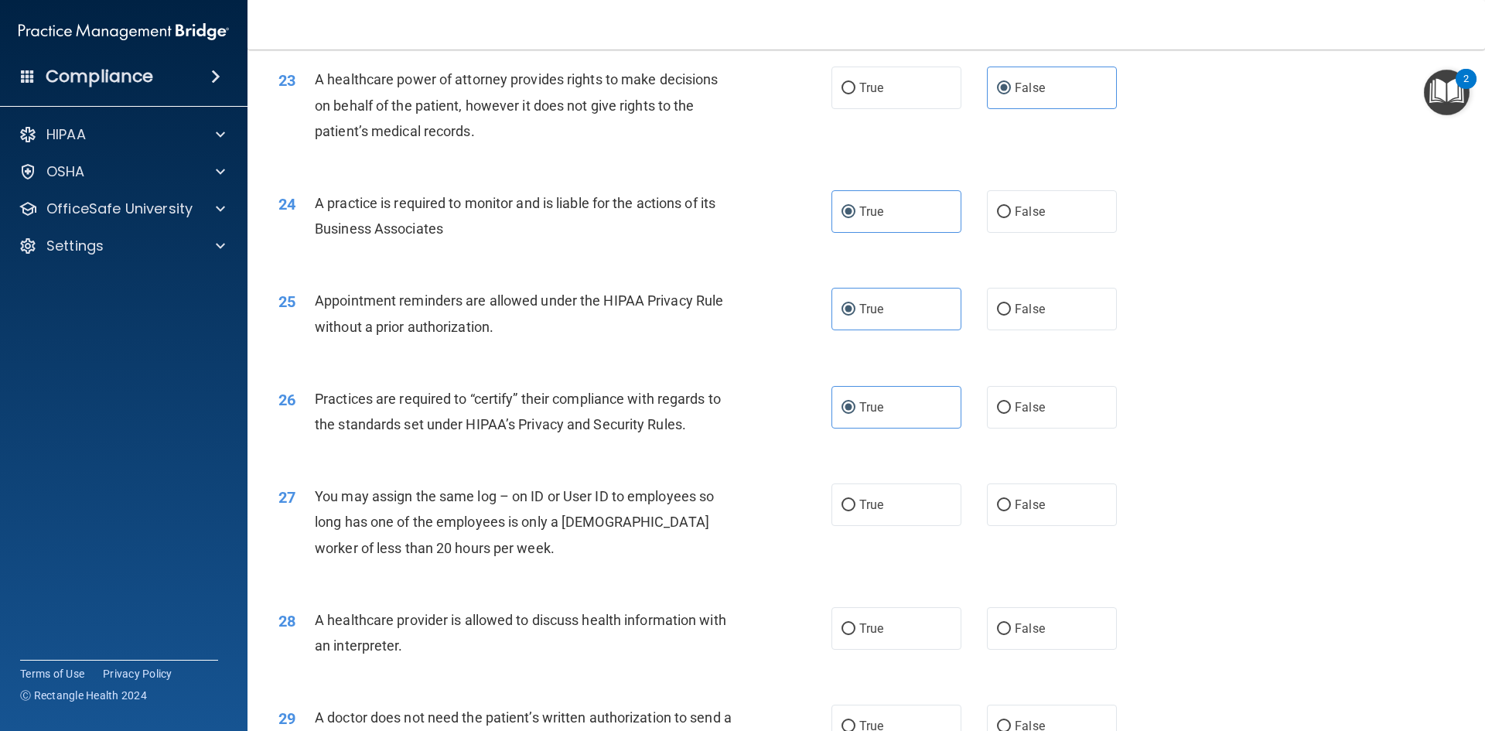
scroll to position [2629, 0]
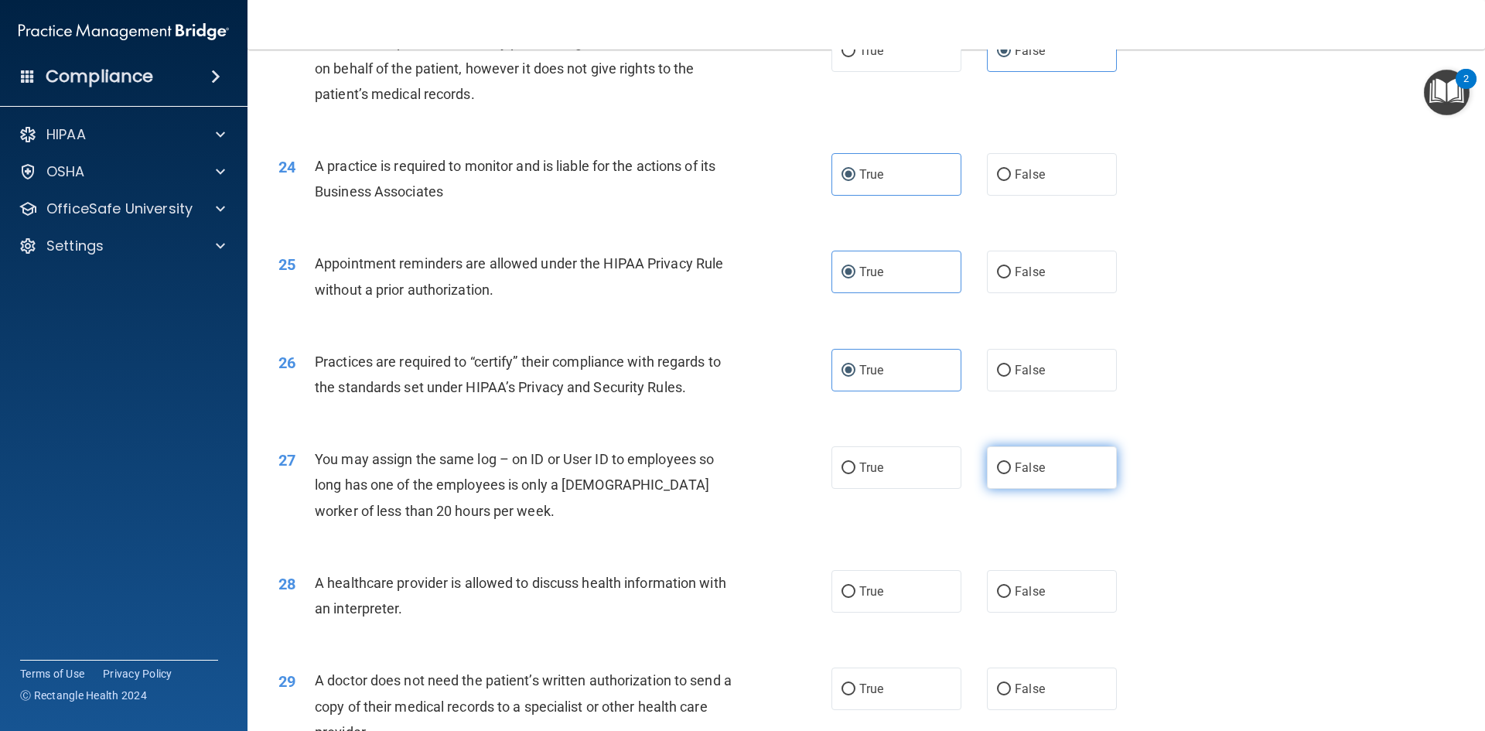
click at [995, 453] on label "False" at bounding box center [1052, 467] width 130 height 43
click at [997, 462] on input "False" at bounding box center [1004, 468] width 14 height 12
radio input "true"
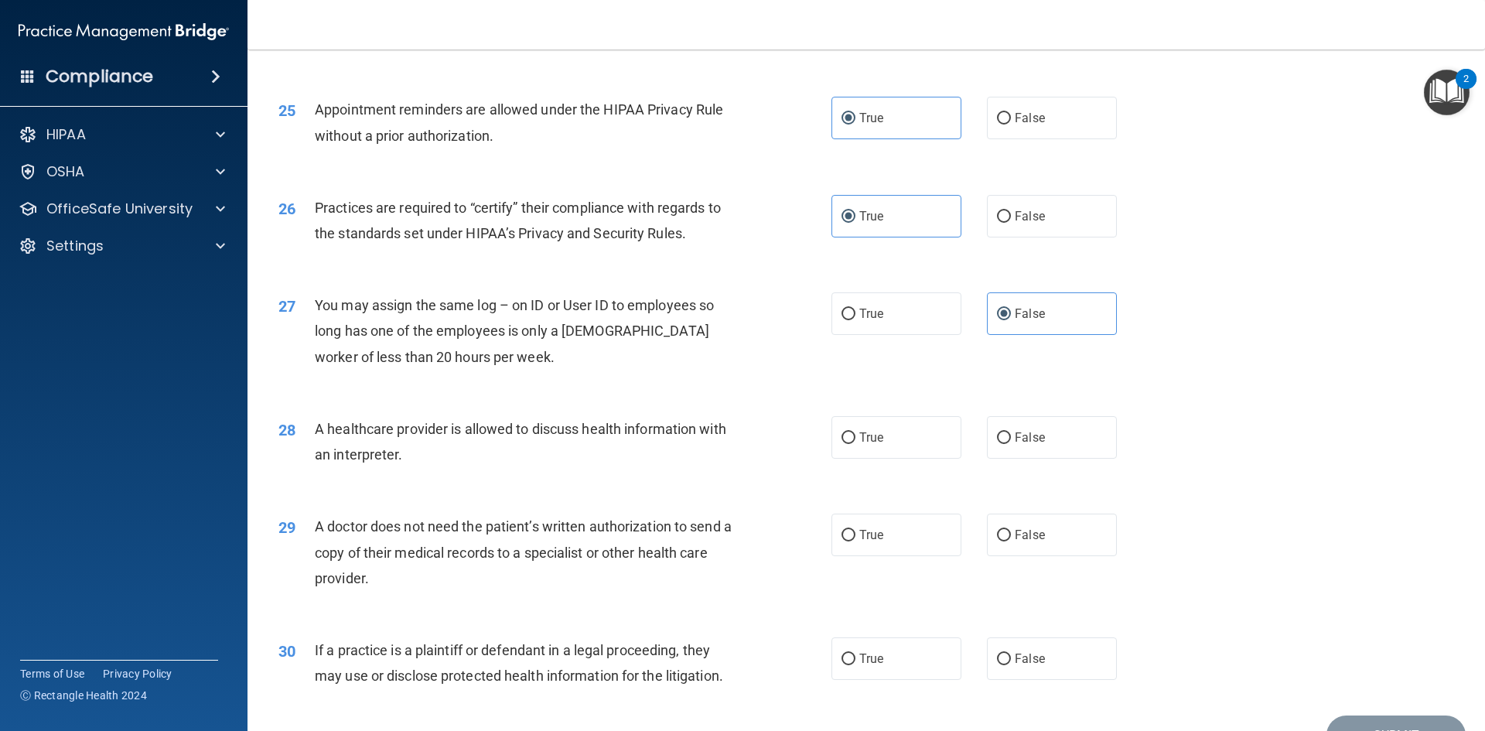
scroll to position [2784, 0]
click at [1007, 440] on label "False" at bounding box center [1052, 436] width 130 height 43
click at [1007, 440] on input "False" at bounding box center [1004, 437] width 14 height 12
radio input "true"
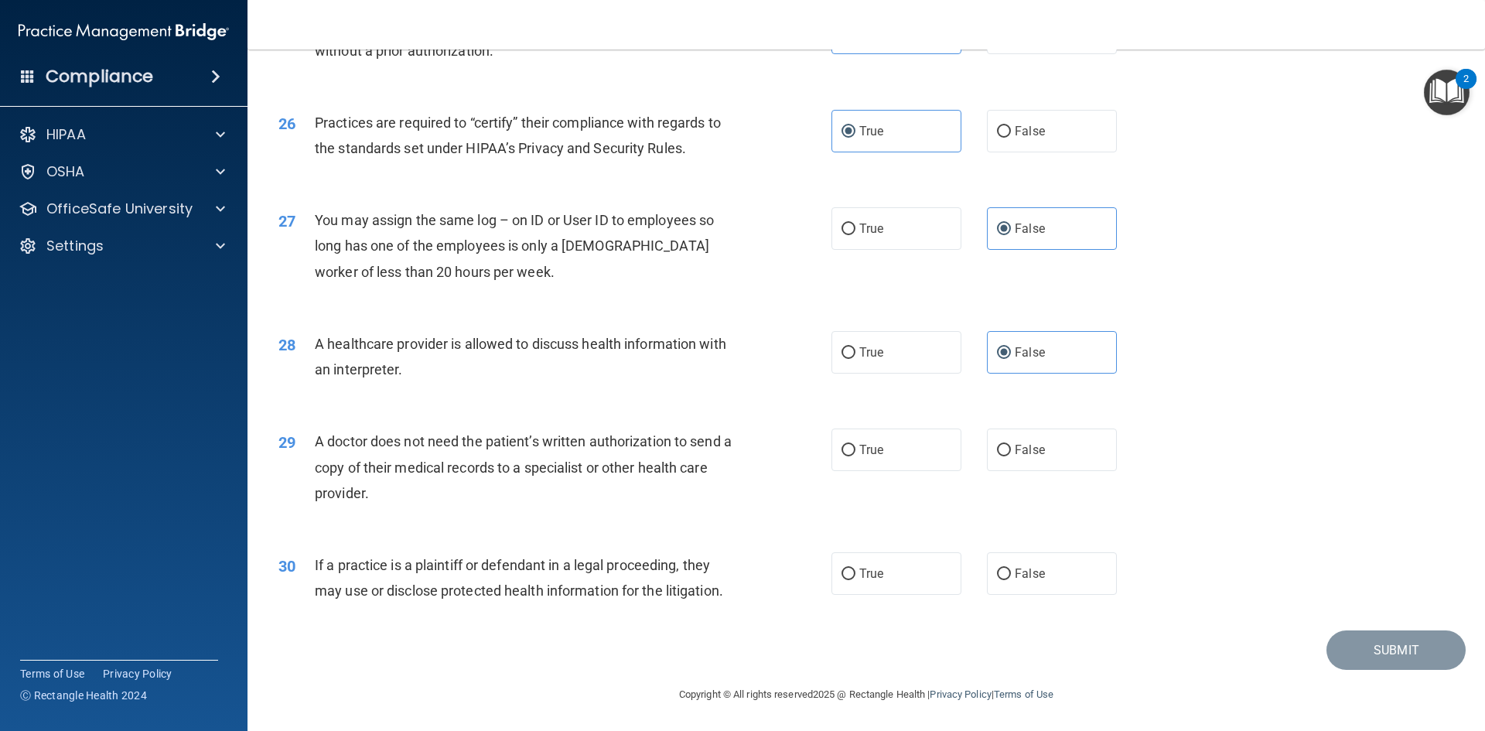
scroll to position [2869, 0]
click at [1016, 444] on span "False" at bounding box center [1029, 449] width 30 height 15
click at [1011, 444] on input "False" at bounding box center [1004, 450] width 14 height 12
radio input "true"
click at [868, 584] on label "True" at bounding box center [896, 572] width 130 height 43
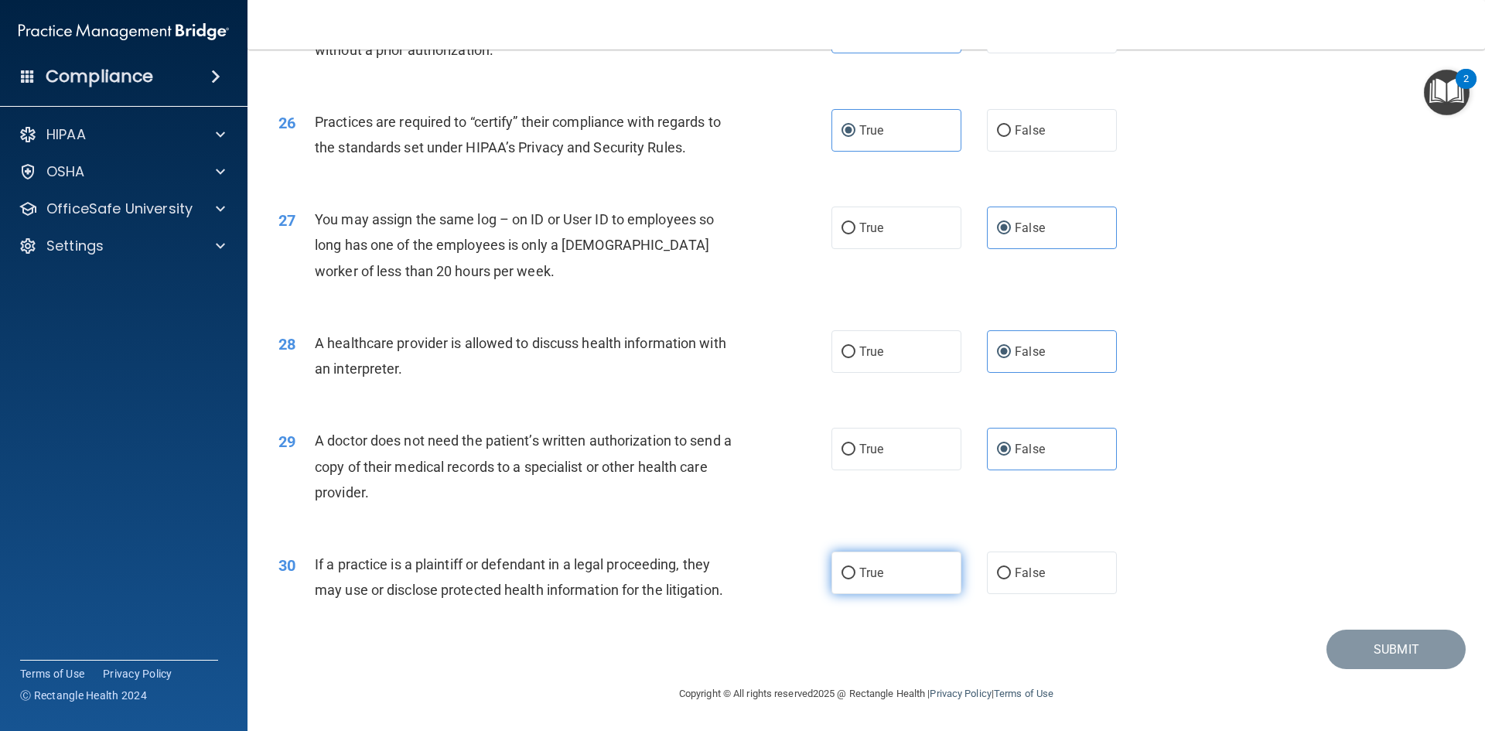
click at [855, 579] on input "True" at bounding box center [848, 574] width 14 height 12
radio input "true"
click at [1390, 656] on button "Submit" at bounding box center [1395, 648] width 139 height 39
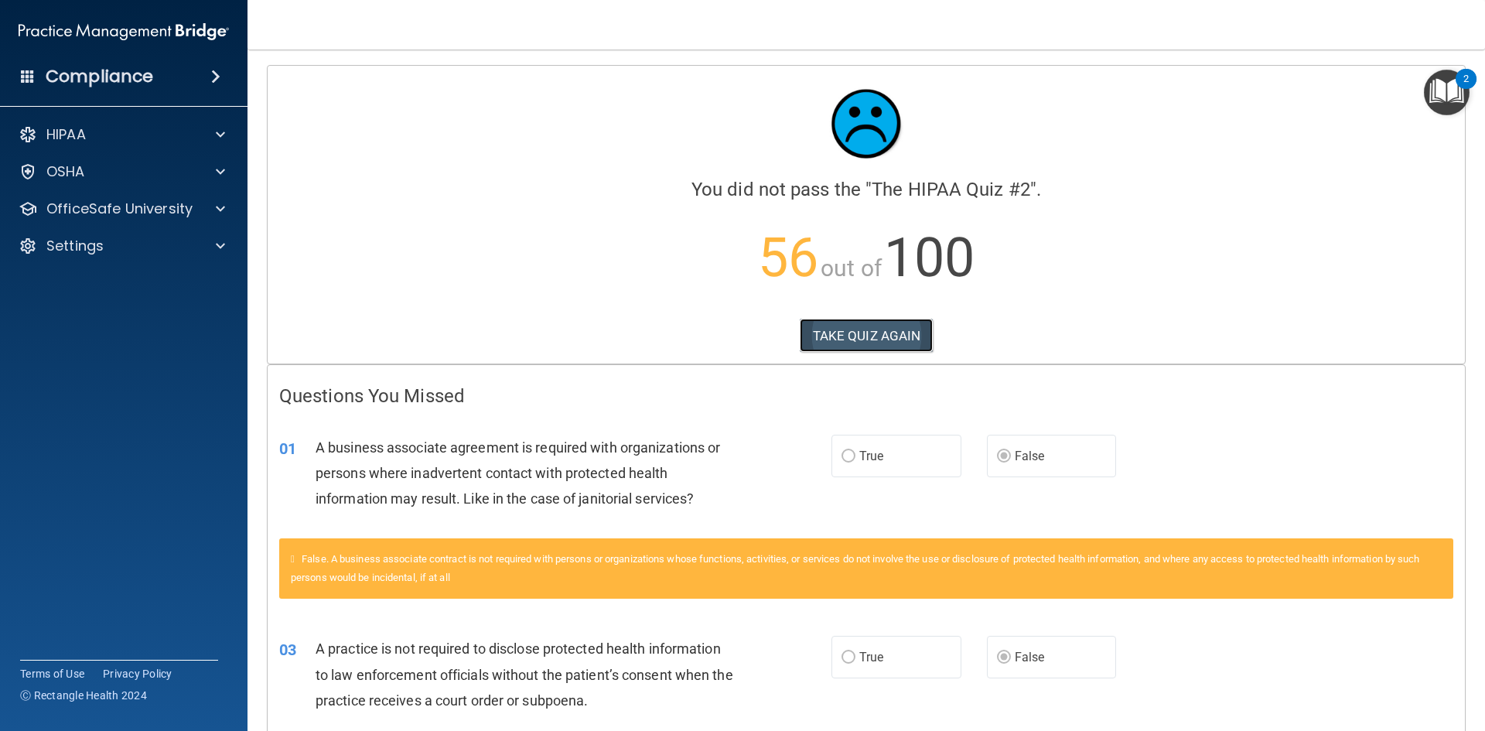
click at [843, 324] on button "TAKE QUIZ AGAIN" at bounding box center [867, 336] width 134 height 34
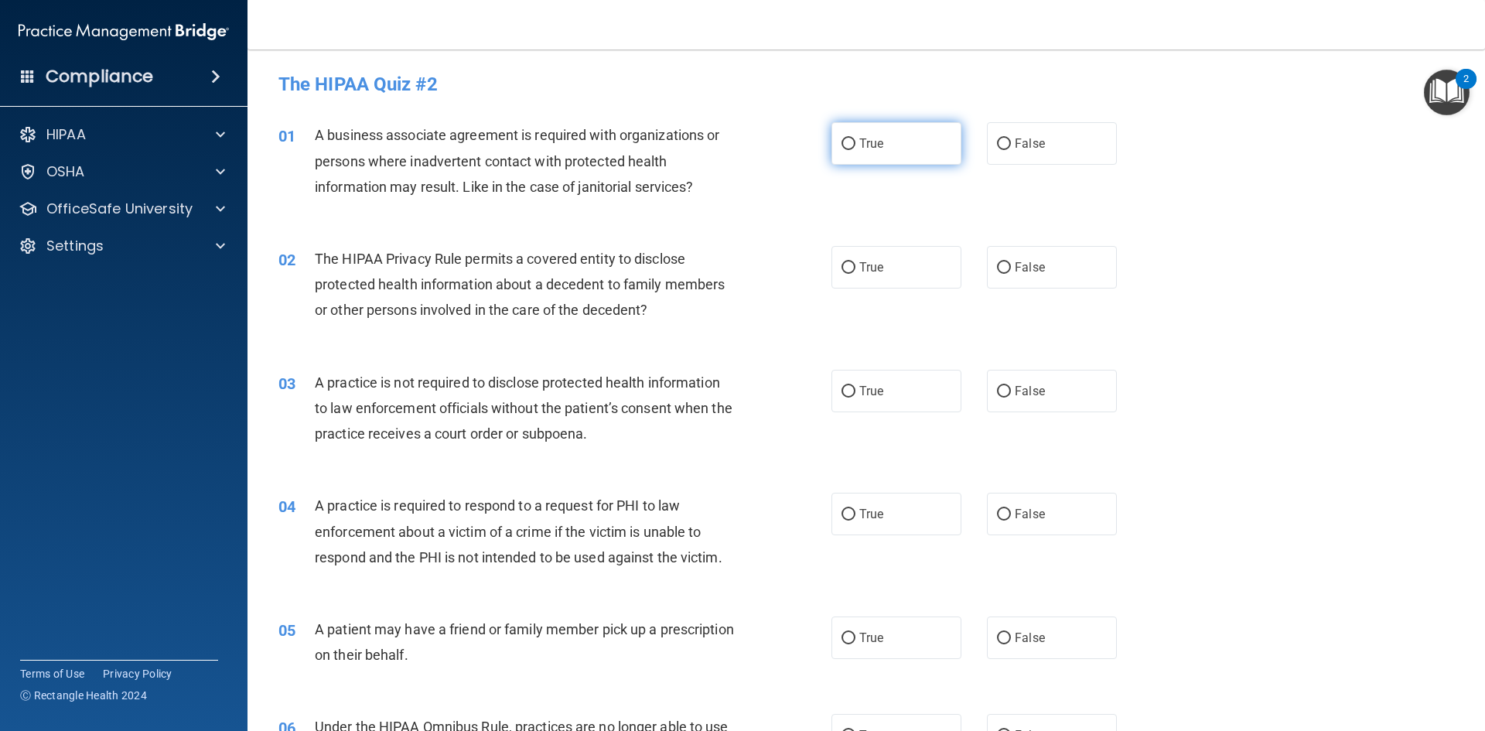
click at [895, 153] on label "True" at bounding box center [896, 143] width 130 height 43
click at [855, 150] on input "True" at bounding box center [848, 144] width 14 height 12
radio input "true"
click at [849, 261] on label "True" at bounding box center [896, 267] width 130 height 43
click at [849, 262] on input "True" at bounding box center [848, 268] width 14 height 12
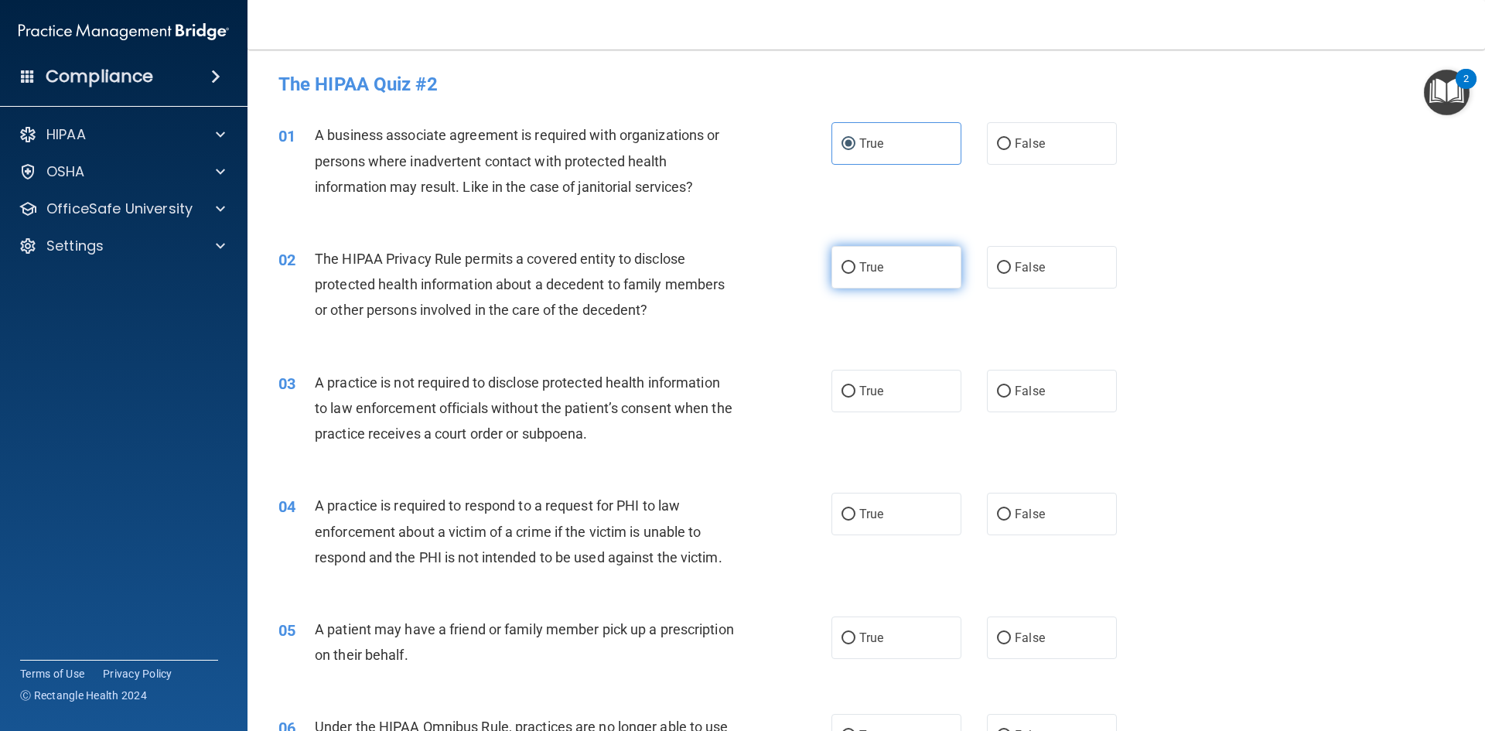
radio input "true"
click at [1024, 387] on span "False" at bounding box center [1029, 391] width 30 height 15
click at [1011, 387] on input "False" at bounding box center [1004, 392] width 14 height 12
radio input "true"
click at [1014, 516] on span "False" at bounding box center [1029, 513] width 30 height 15
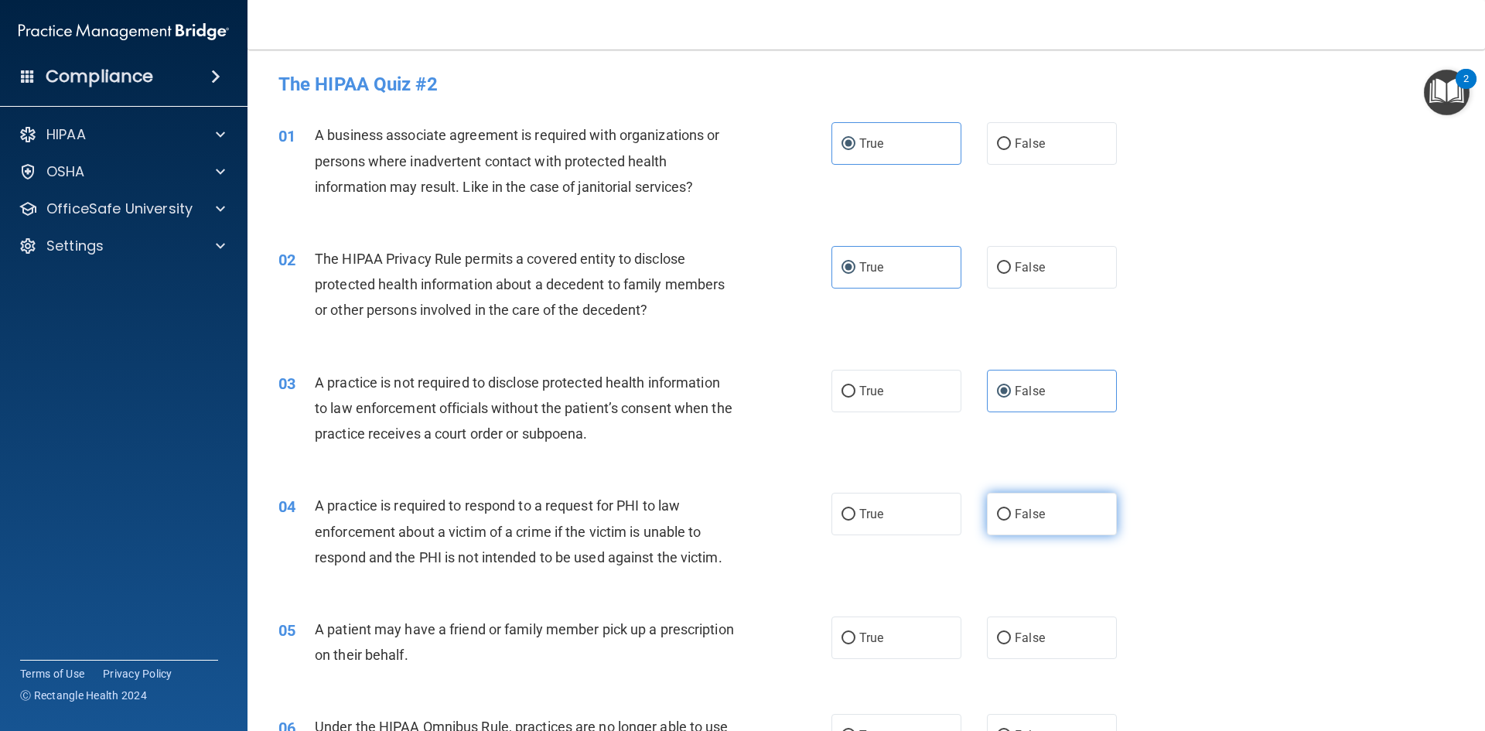
click at [1008, 516] on input "False" at bounding box center [1004, 515] width 14 height 12
radio input "true"
click at [1040, 156] on label "False" at bounding box center [1052, 143] width 130 height 43
click at [1011, 150] on input "False" at bounding box center [1004, 144] width 14 height 12
radio input "true"
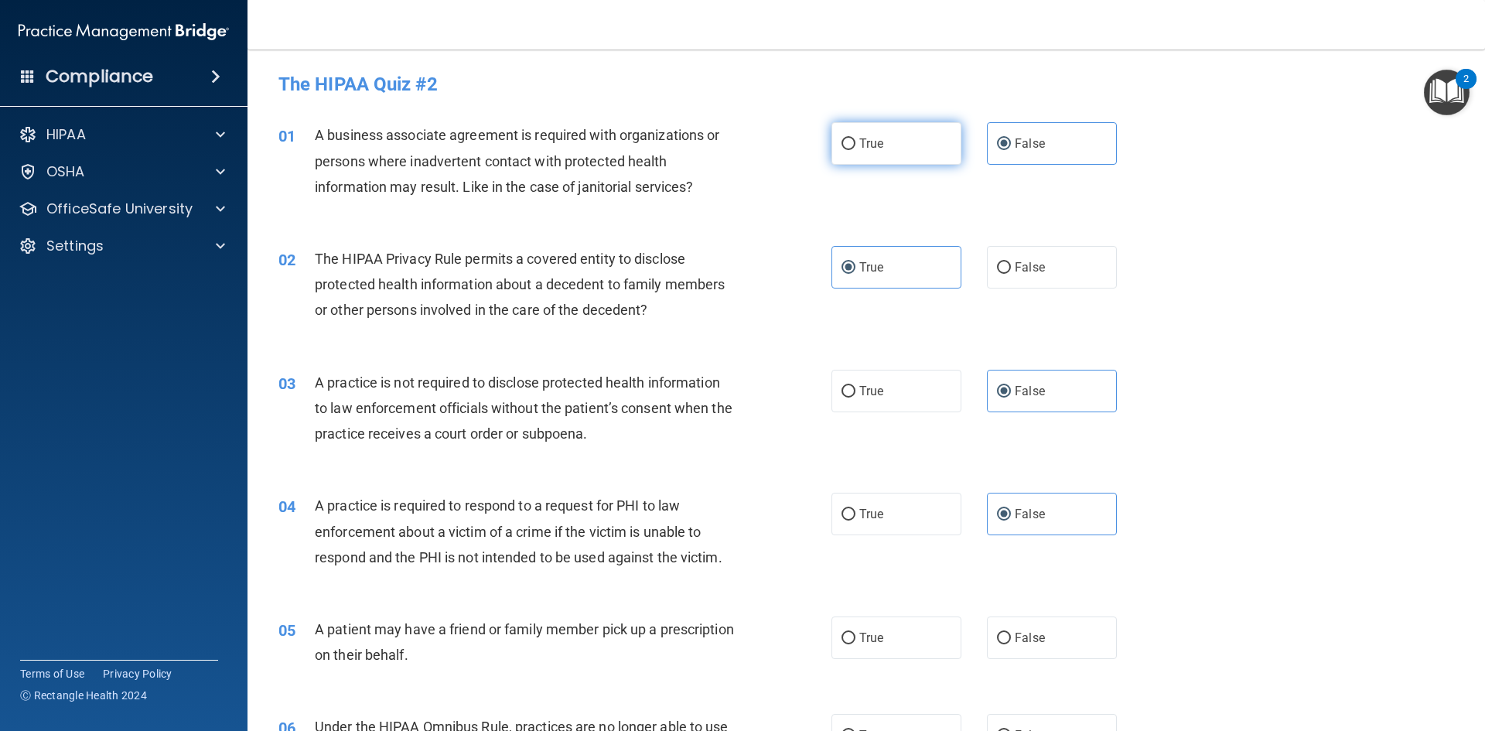
click at [884, 135] on label "True" at bounding box center [896, 143] width 130 height 43
click at [855, 138] on input "True" at bounding box center [848, 144] width 14 height 12
radio input "true"
radio input "false"
click at [1026, 266] on span "False" at bounding box center [1029, 267] width 30 height 15
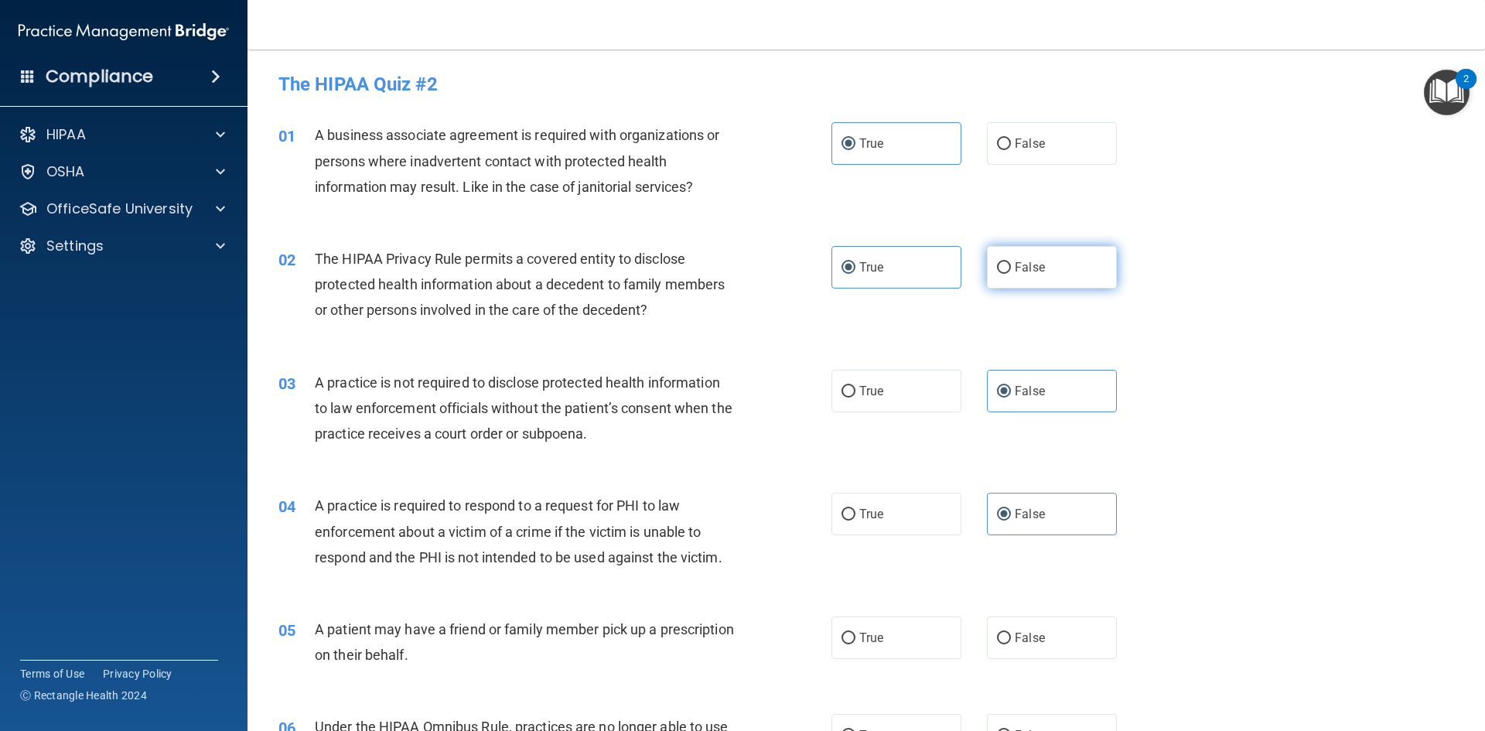
click at [1011, 266] on input "False" at bounding box center [1004, 268] width 14 height 12
radio input "true"
radio input "false"
